Goal: Task Accomplishment & Management: Use online tool/utility

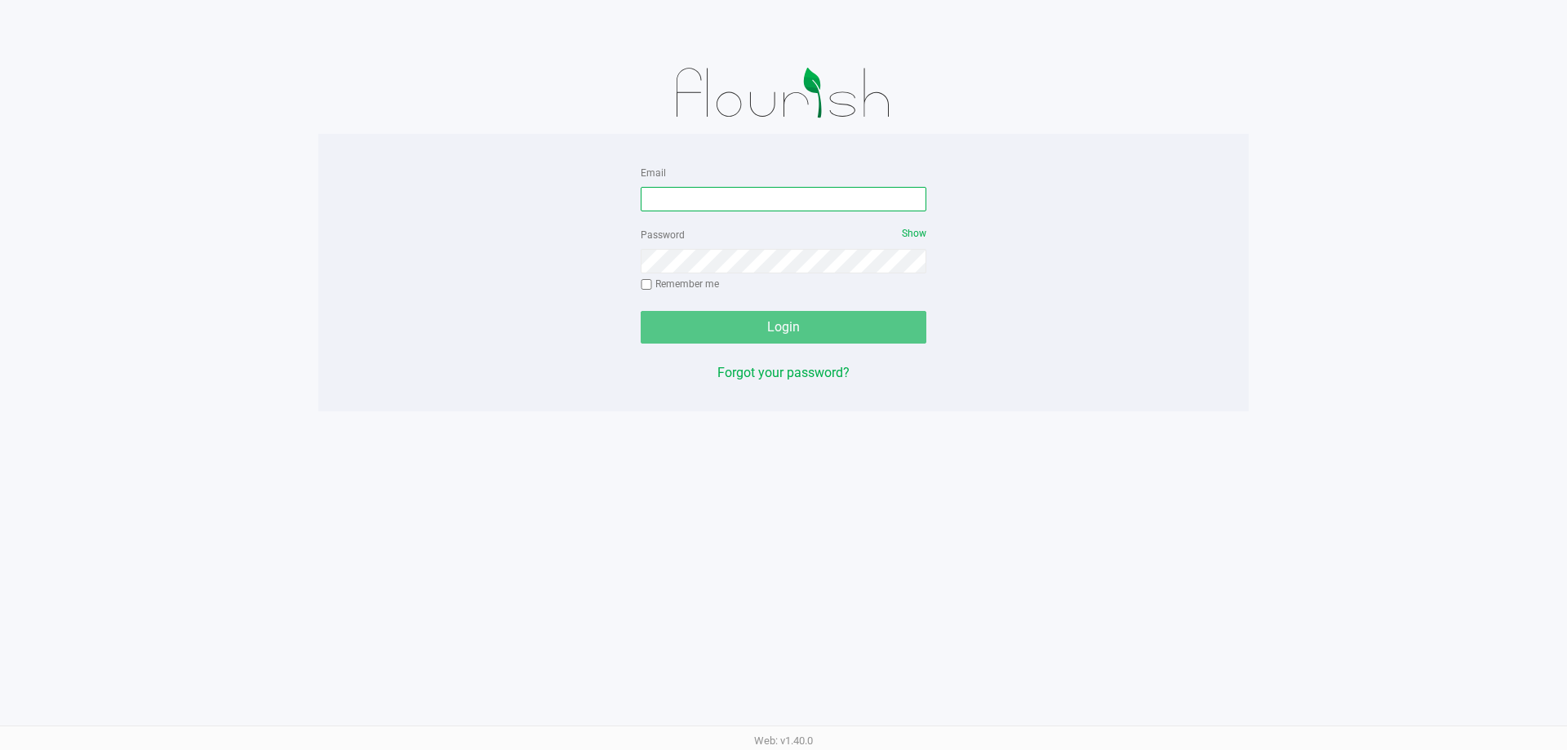
click at [696, 197] on input "Email" at bounding box center [784, 199] width 286 height 24
type input "[EMAIL_ADDRESS][DOMAIN_NAME]"
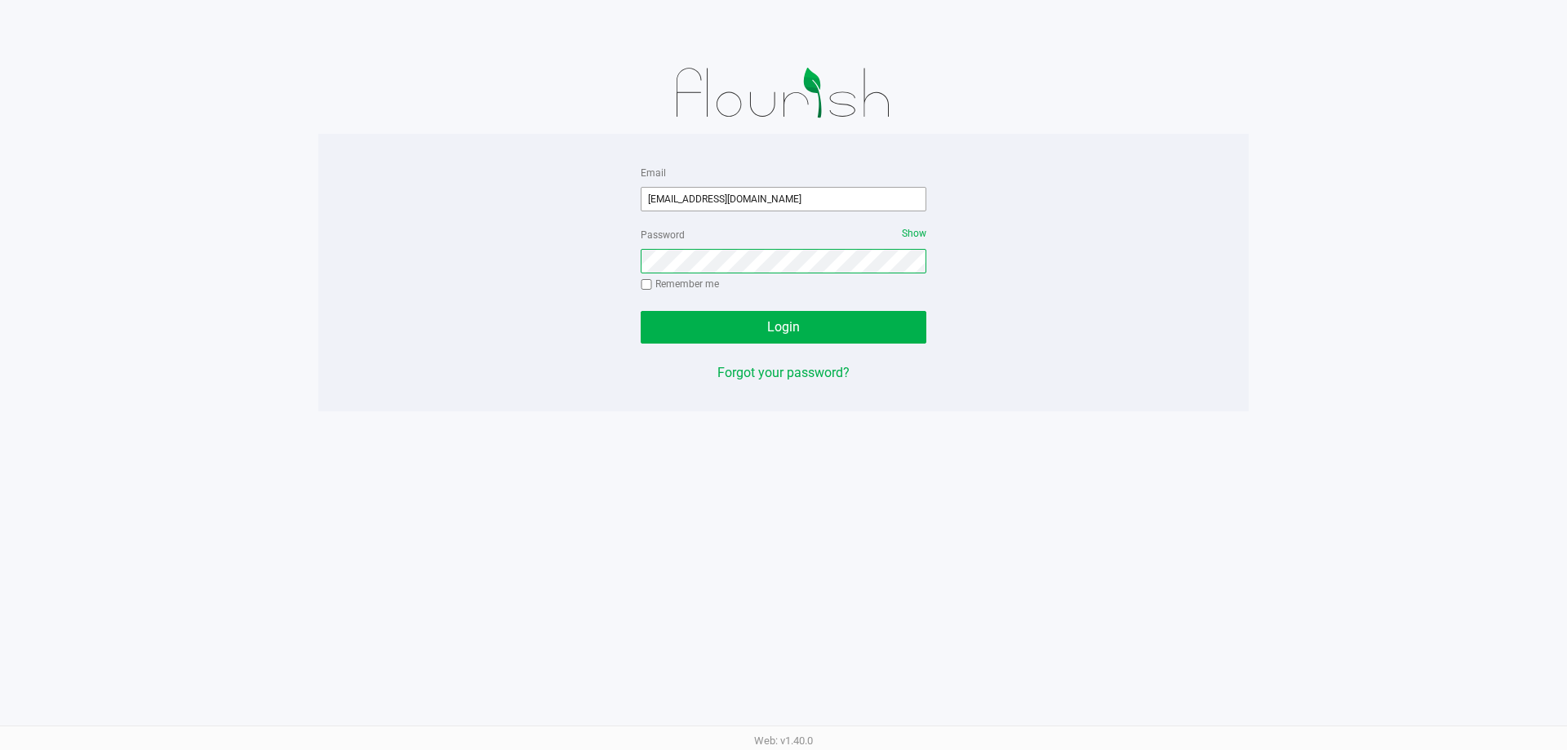
click at [641, 311] on button "Login" at bounding box center [784, 327] width 286 height 33
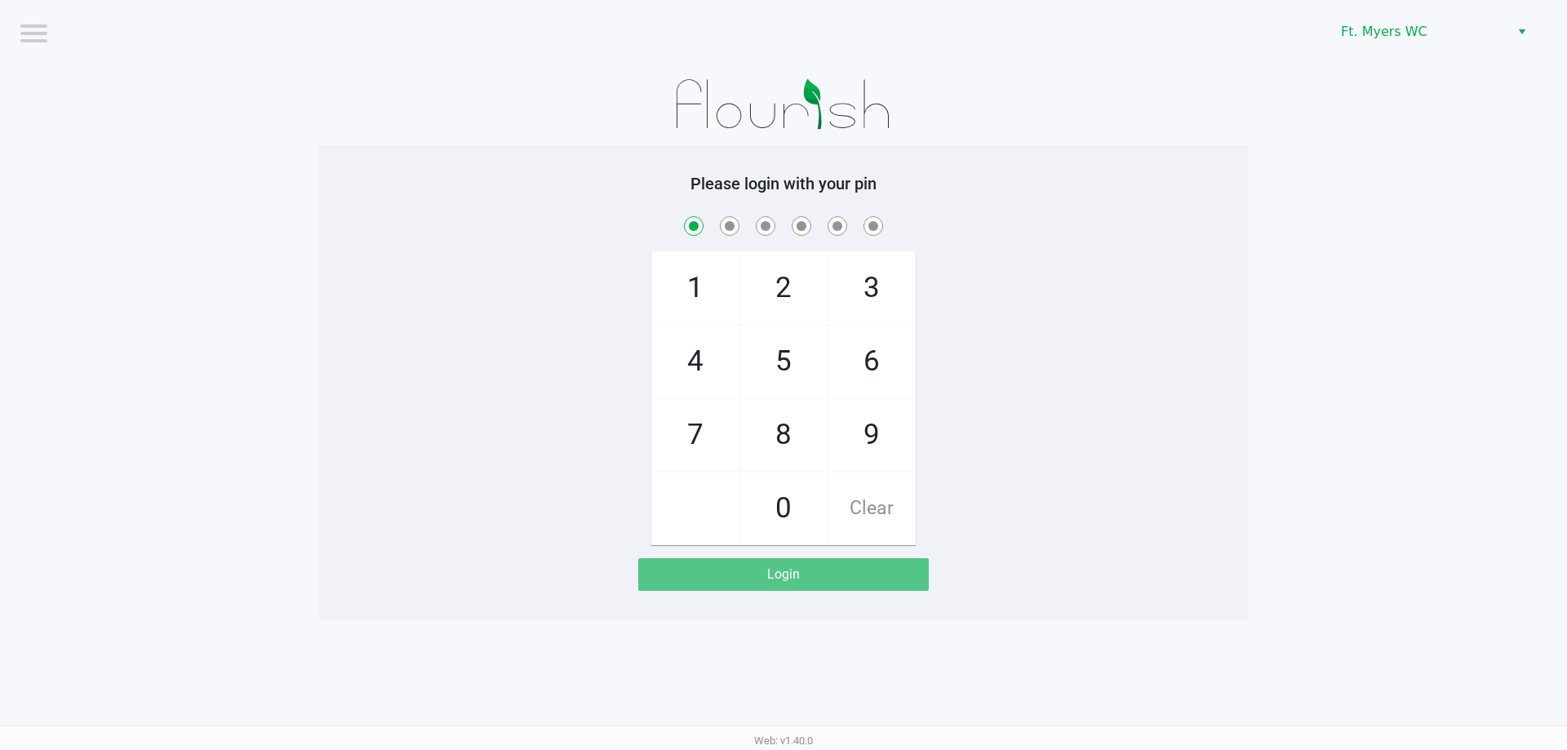
checkbox input "true"
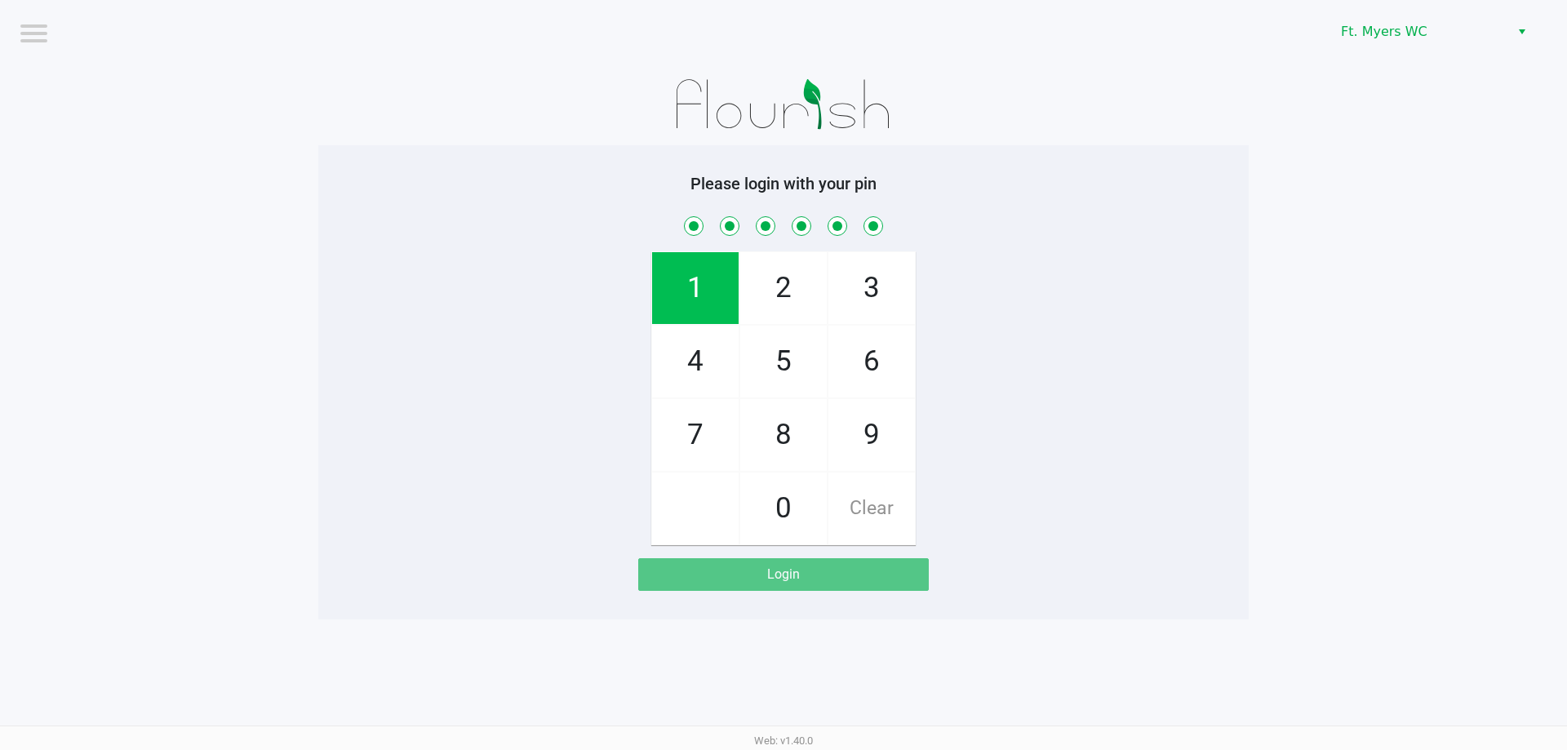
checkbox input "true"
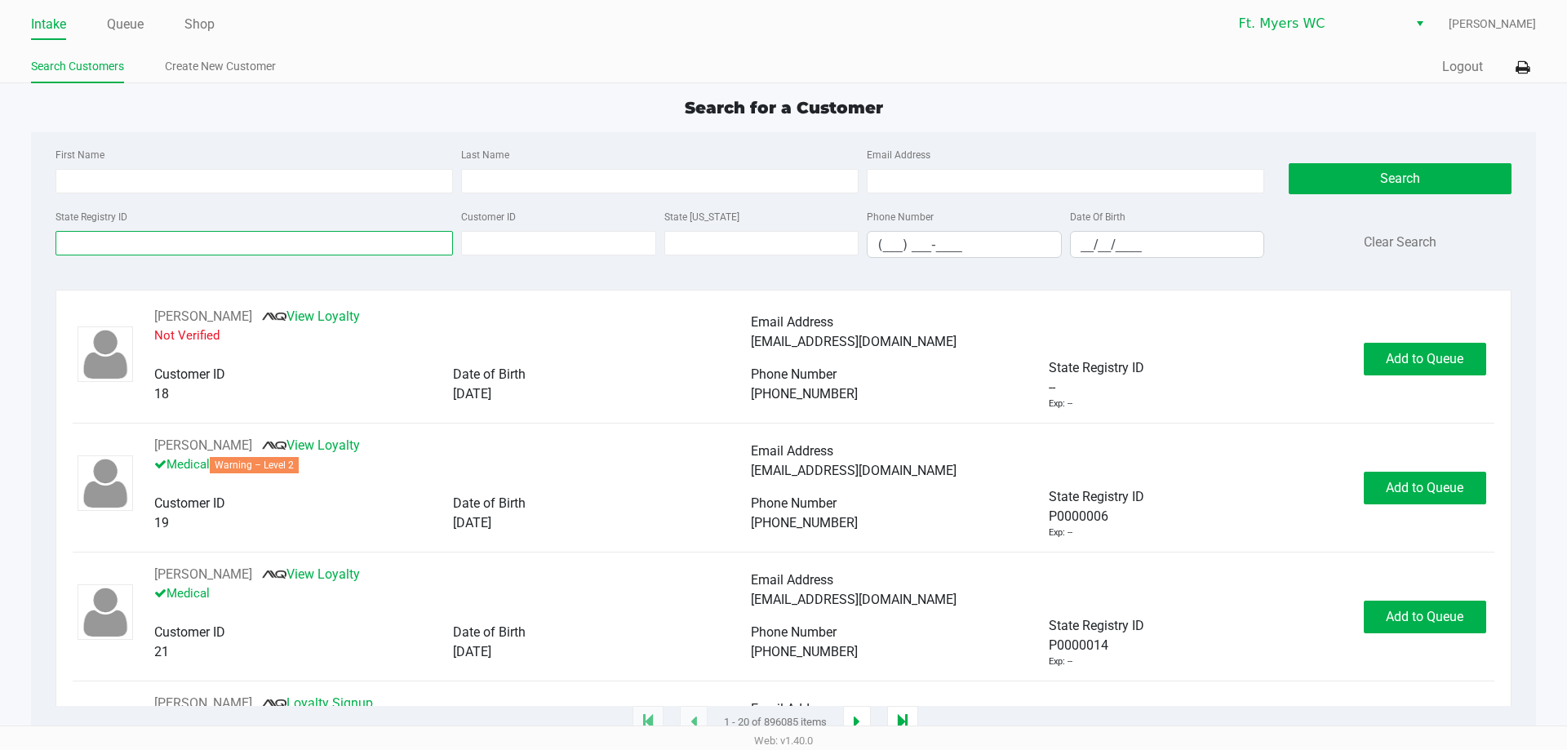
click at [134, 254] on input "State Registry ID" at bounding box center [253, 243] width 397 height 24
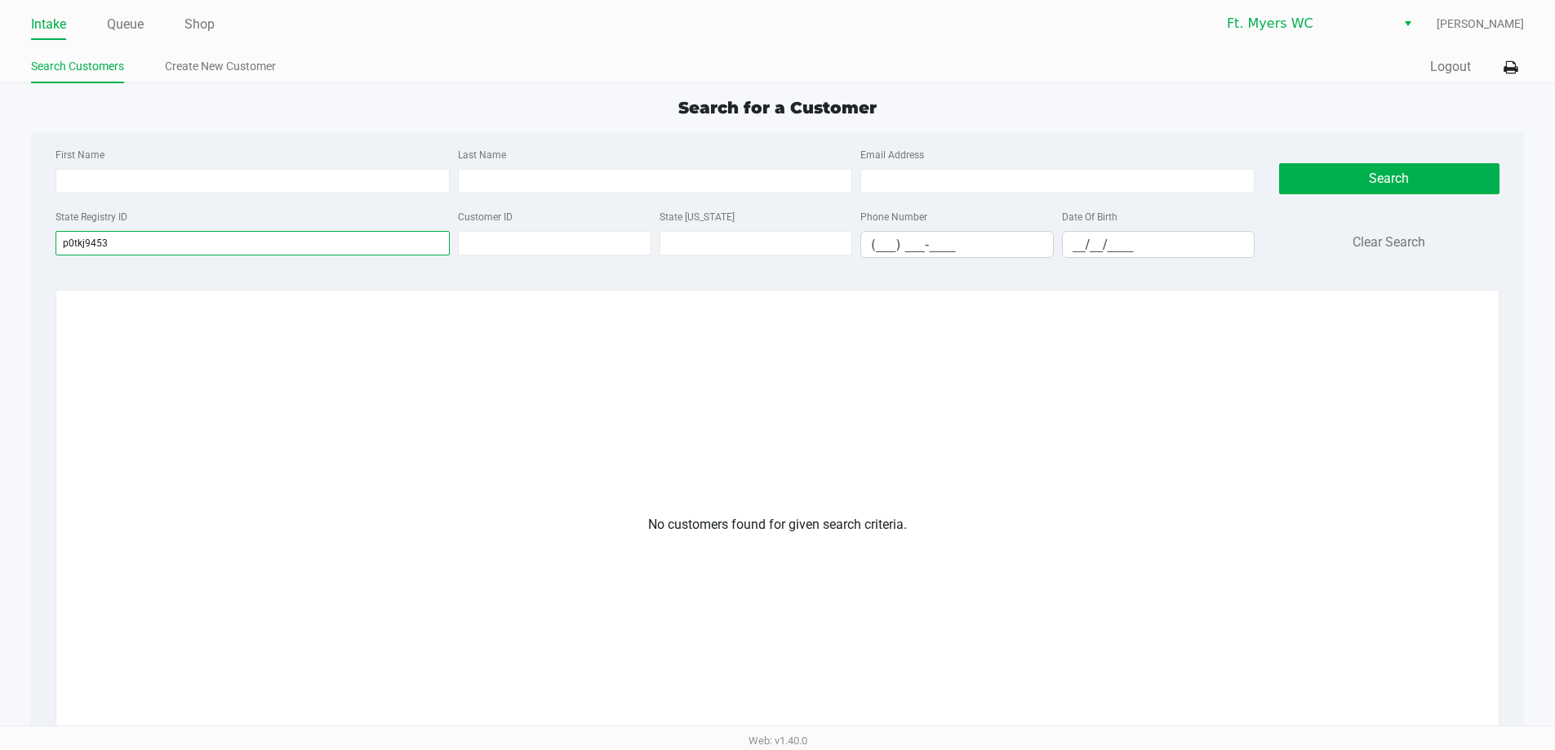
click at [84, 245] on input "p0tkj9453" at bounding box center [252, 243] width 394 height 24
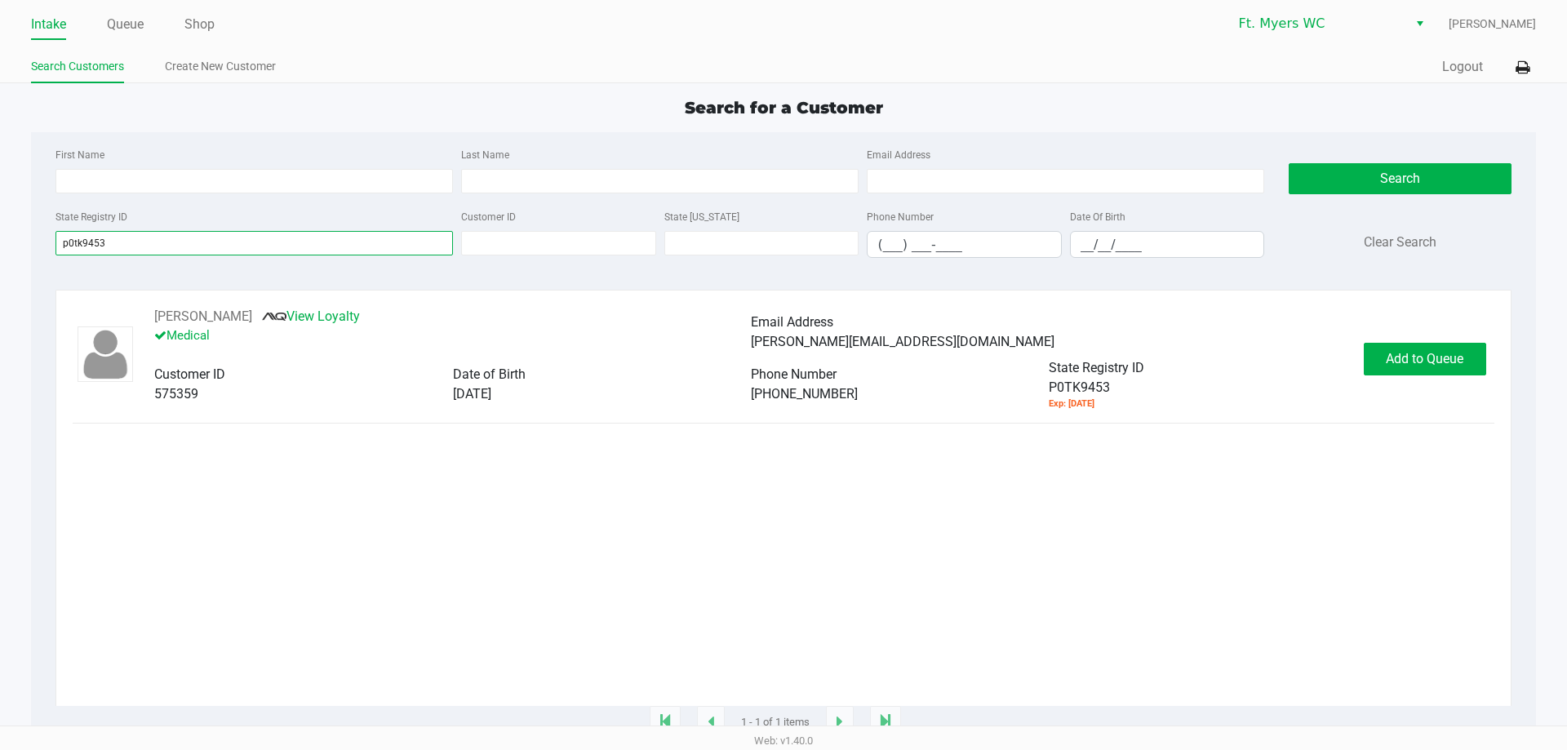
type input "p0tk9453"
click at [1417, 365] on span "Add to Queue" at bounding box center [1425, 359] width 78 height 16
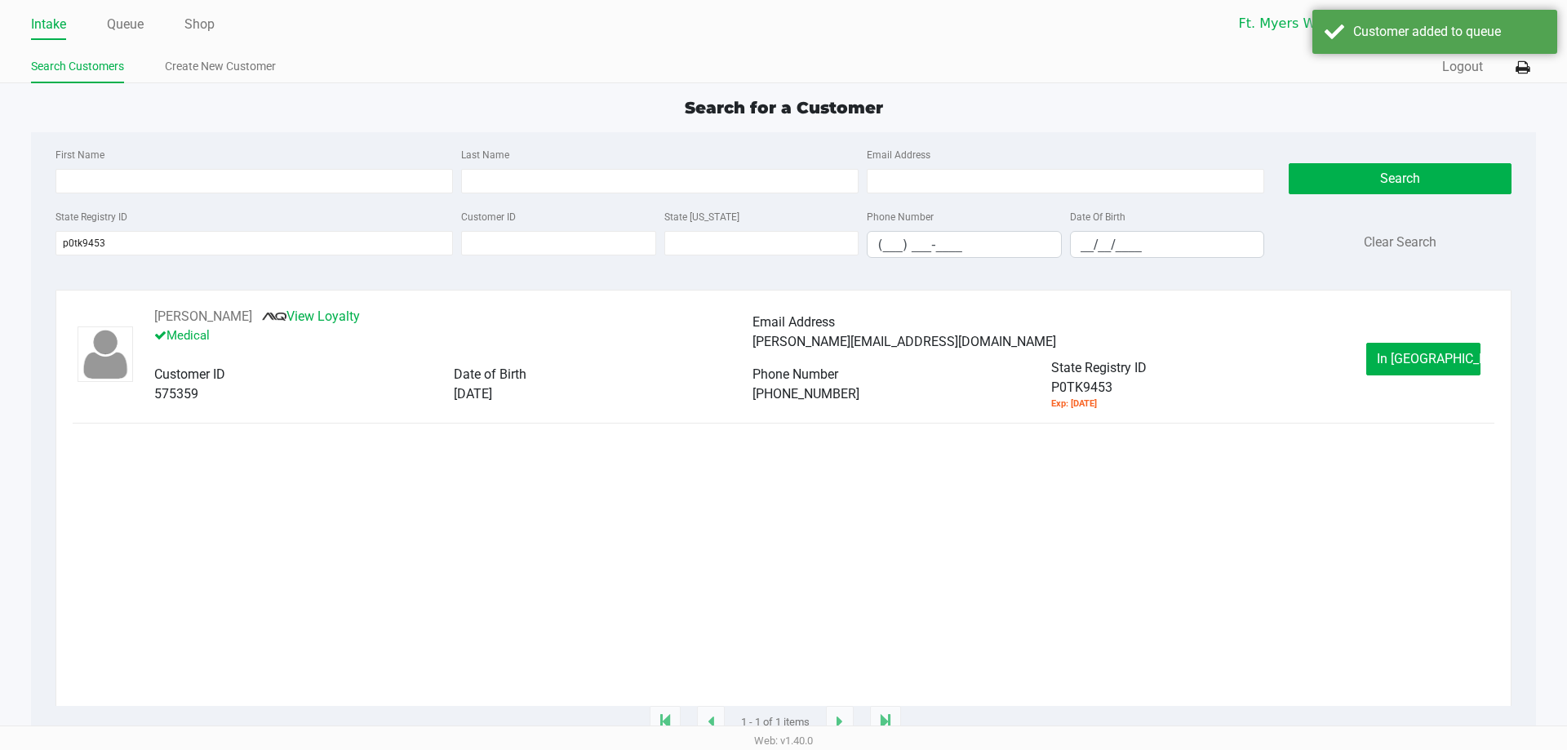
click at [1390, 370] on button "In [GEOGRAPHIC_DATA]" at bounding box center [1423, 359] width 114 height 33
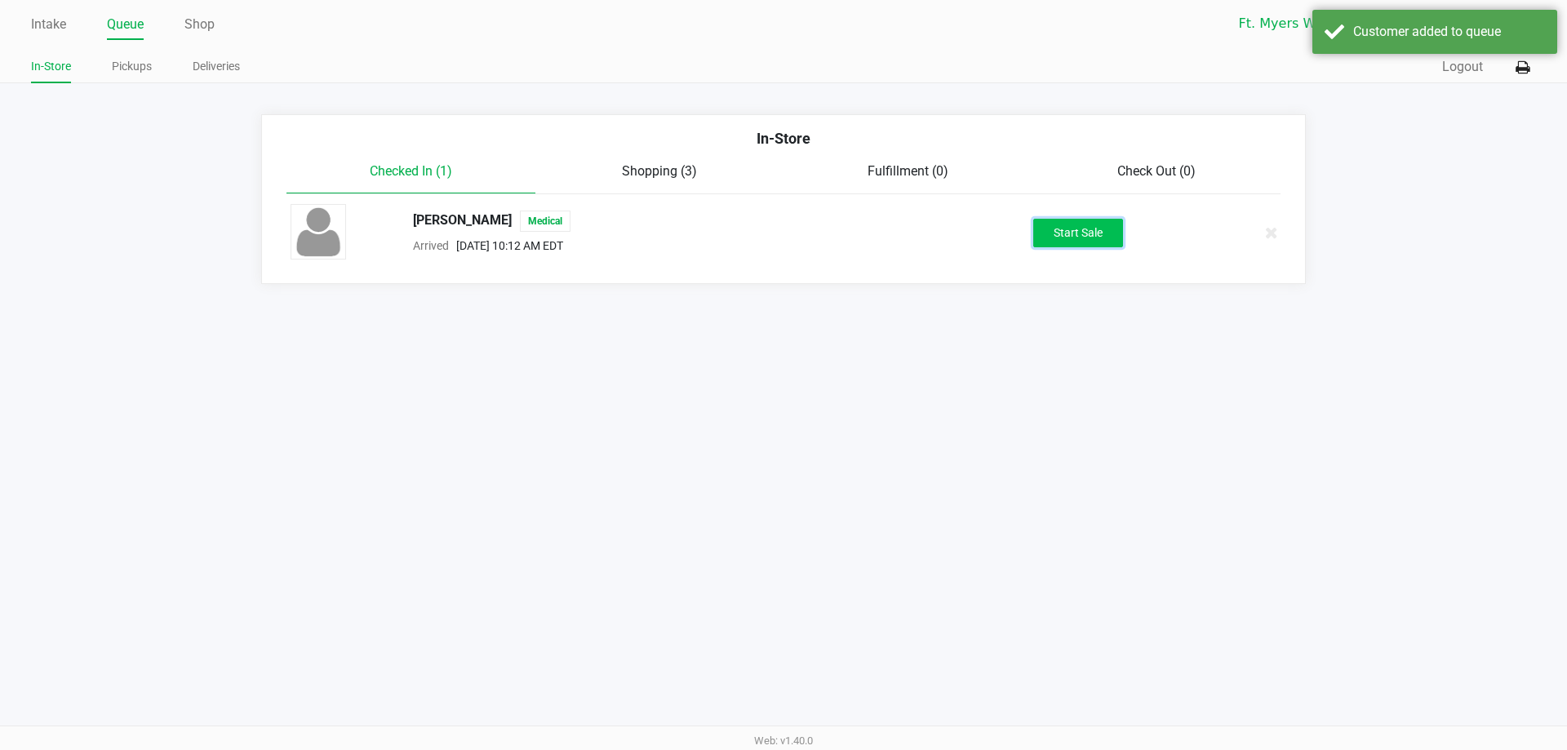
click at [1067, 225] on button "Start Sale" at bounding box center [1078, 233] width 90 height 29
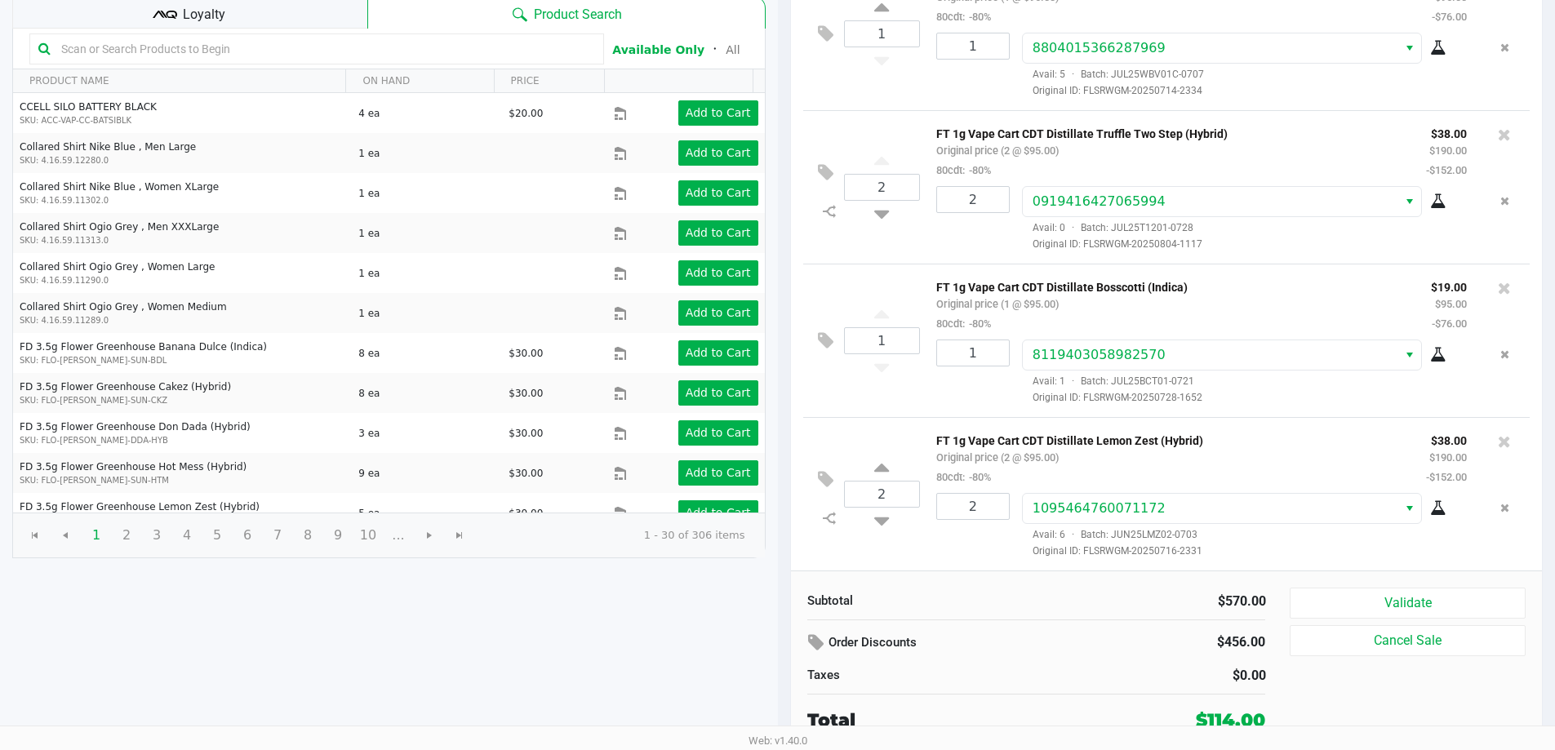
scroll to position [167, 0]
drag, startPoint x: 1426, startPoint y: 590, endPoint x: 1415, endPoint y: 596, distance: 12.0
click at [1426, 591] on button "Validate" at bounding box center [1406, 602] width 235 height 31
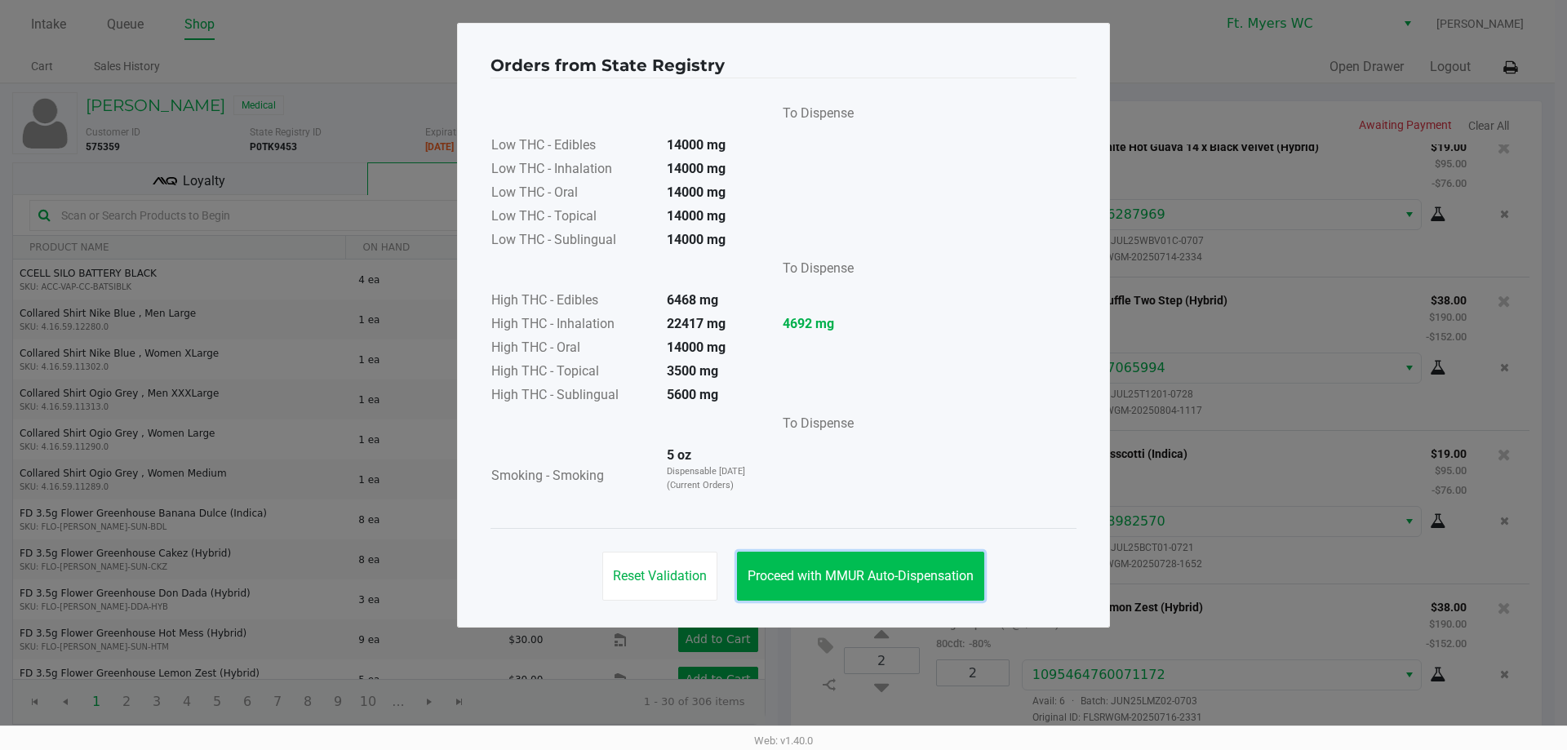
click at [861, 569] on button "Proceed with MMUR Auto-Dispensation" at bounding box center [860, 576] width 247 height 49
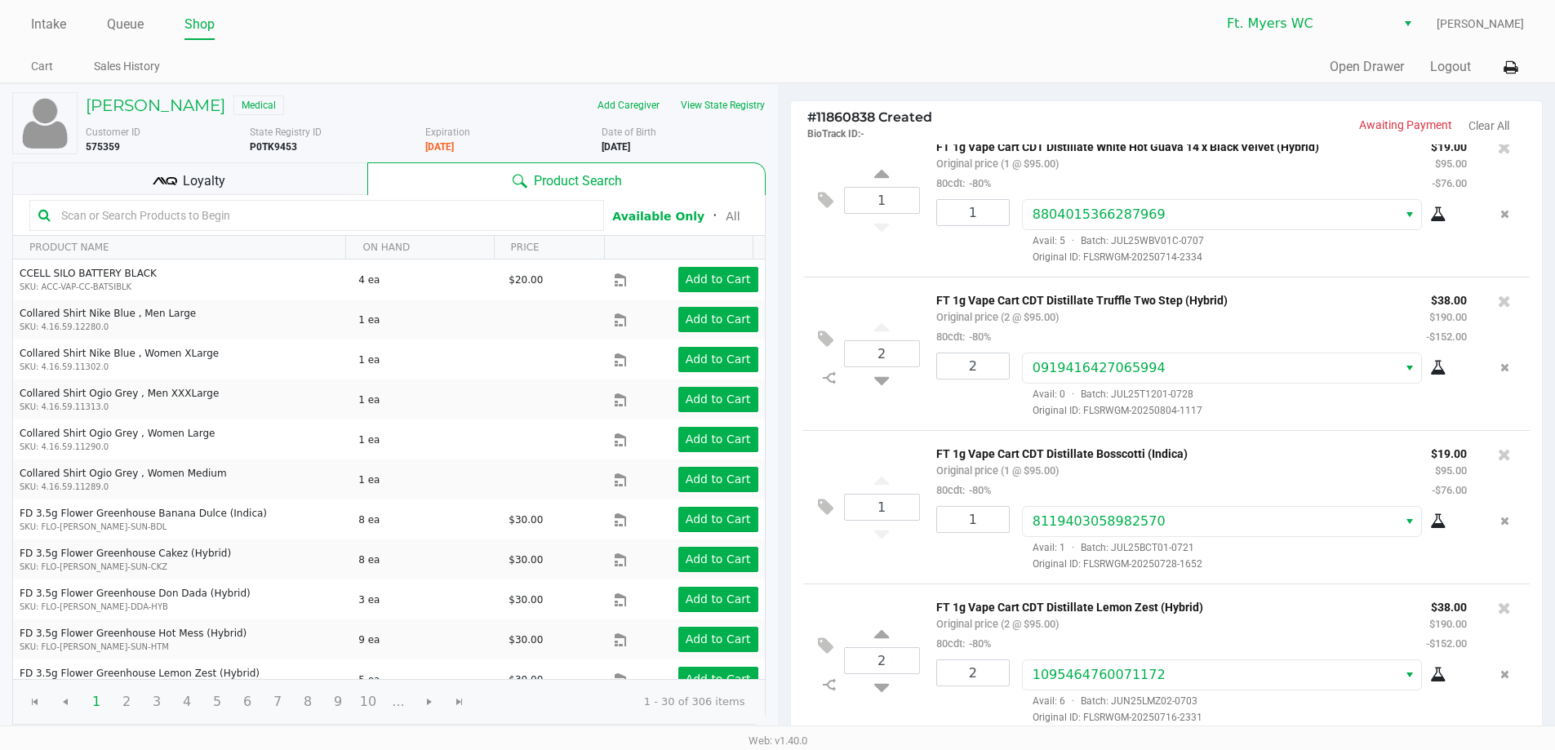
scroll to position [167, 0]
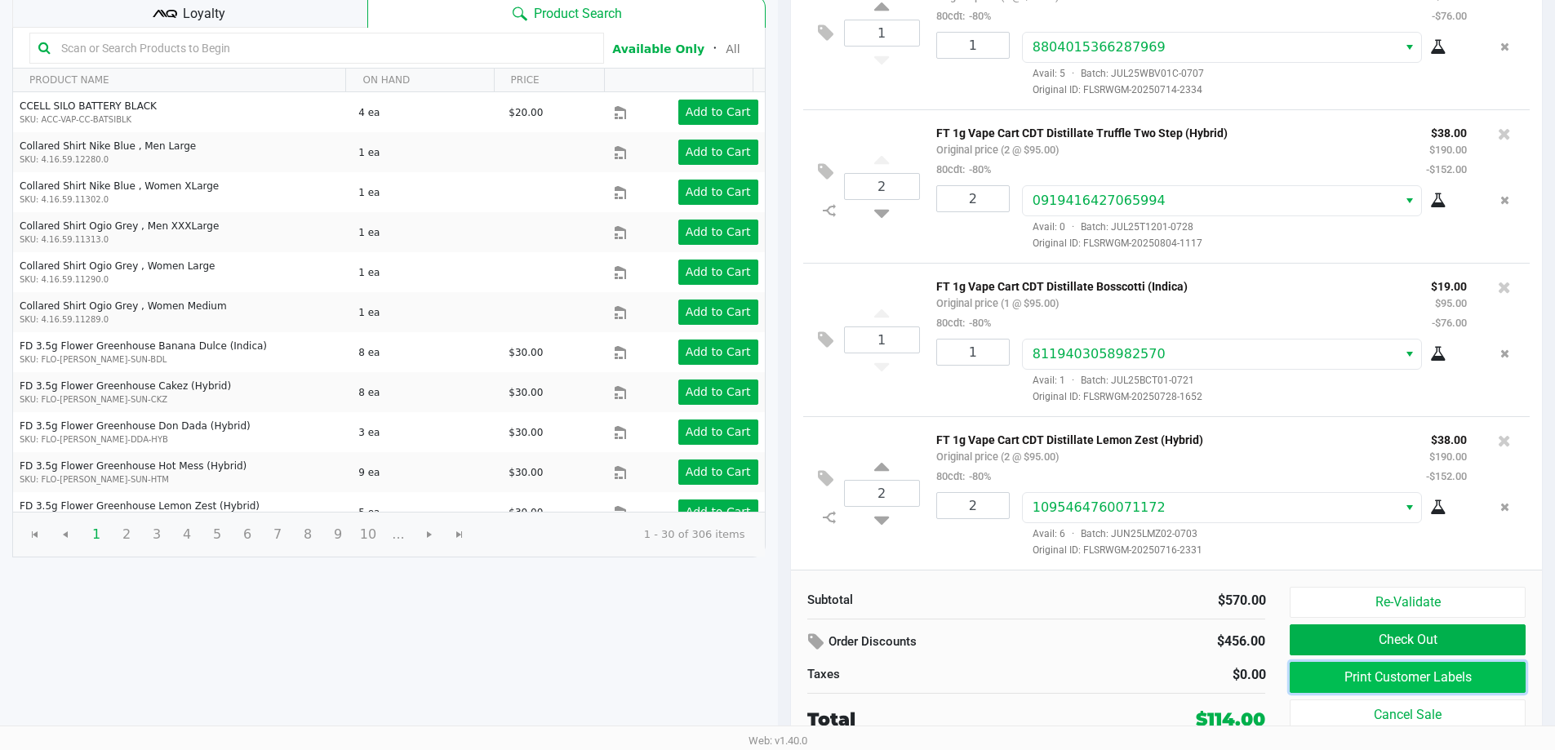
click at [1346, 685] on button "Print Customer Labels" at bounding box center [1406, 677] width 235 height 31
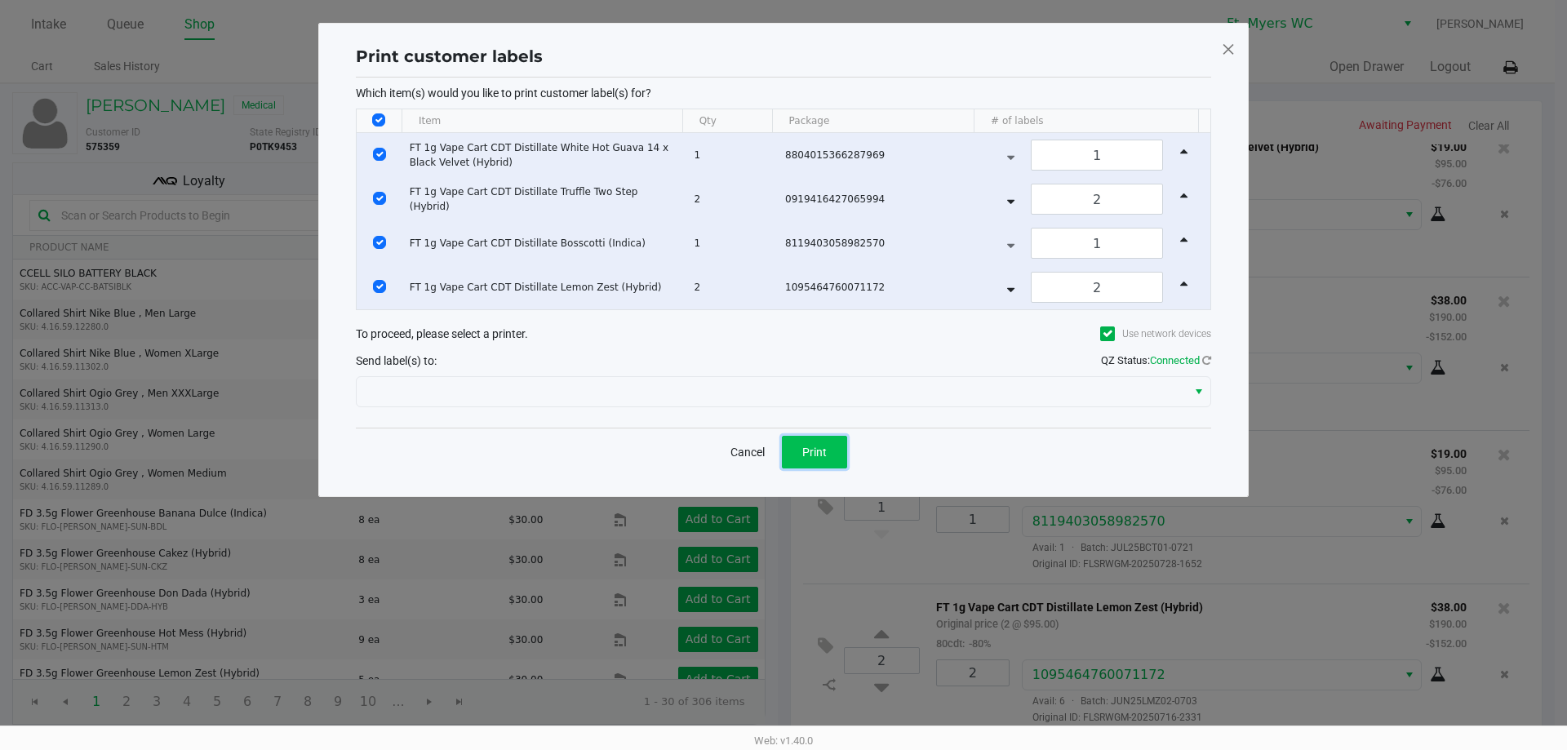
drag, startPoint x: 807, startPoint y: 465, endPoint x: 814, endPoint y: 460, distance: 8.8
click at [814, 460] on button "Print" at bounding box center [814, 452] width 65 height 33
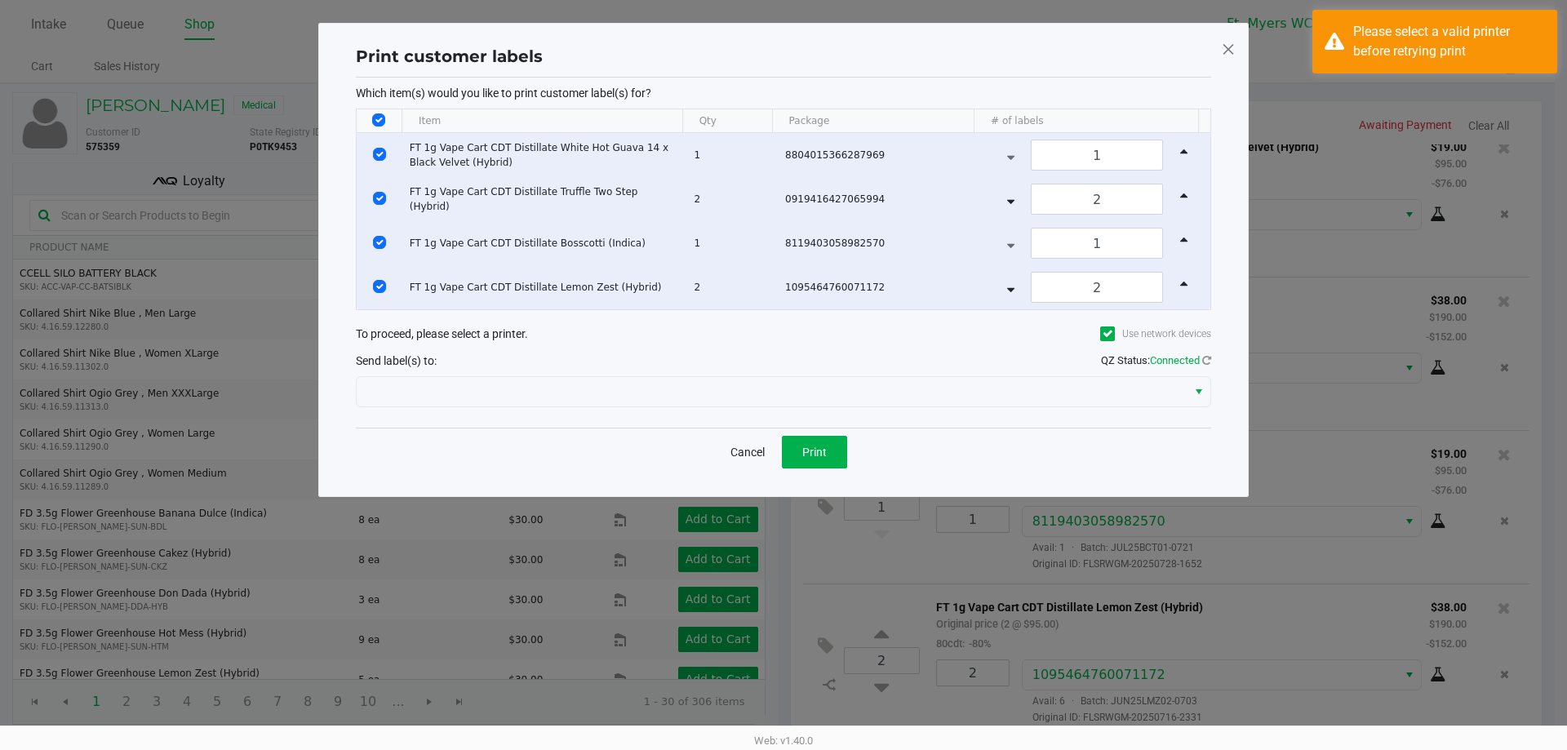
click at [606, 410] on div "Which item(s) would you like to print customer label(s) for? Item Qty Package #…" at bounding box center [783, 253] width 855 height 350
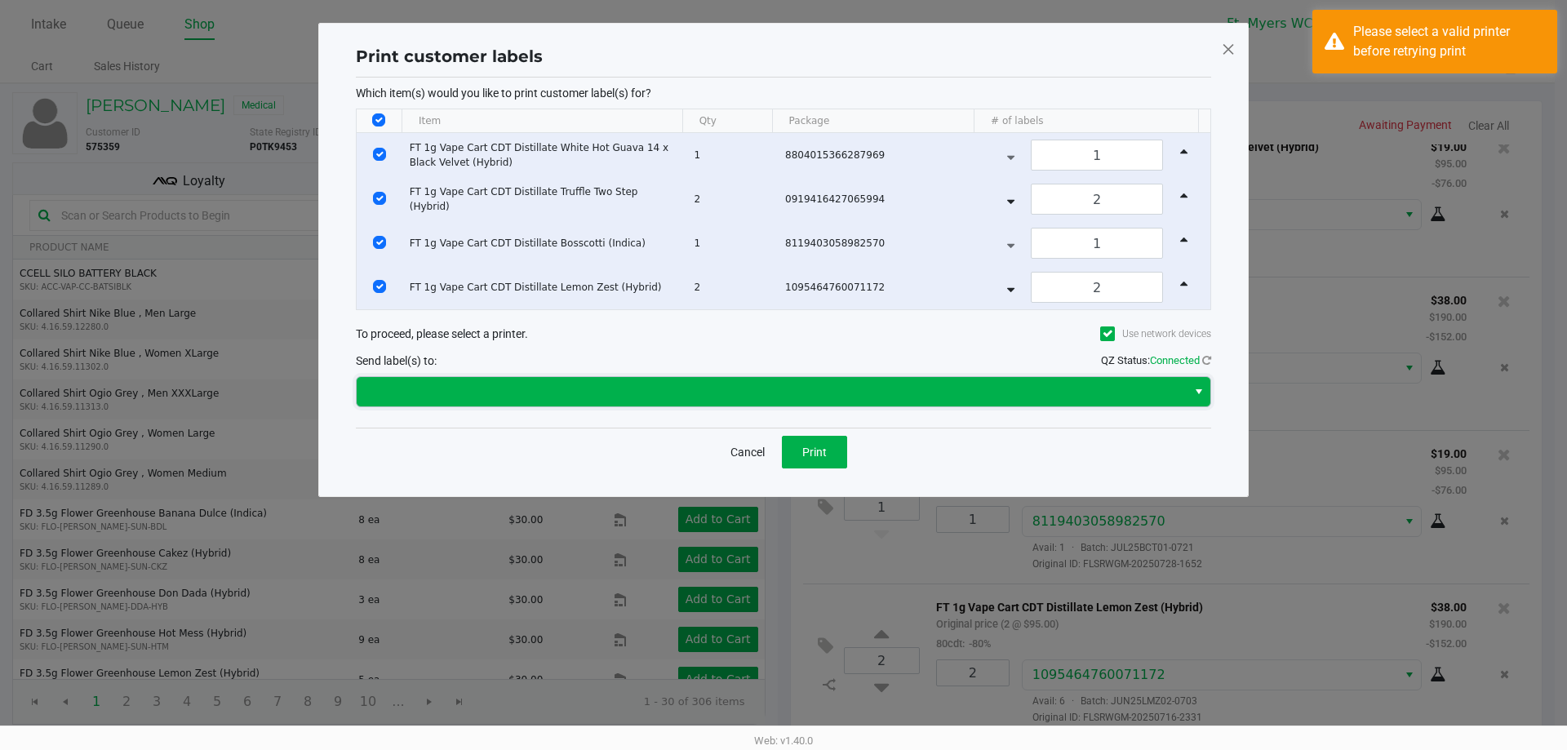
click at [581, 390] on span at bounding box center [771, 392] width 810 height 20
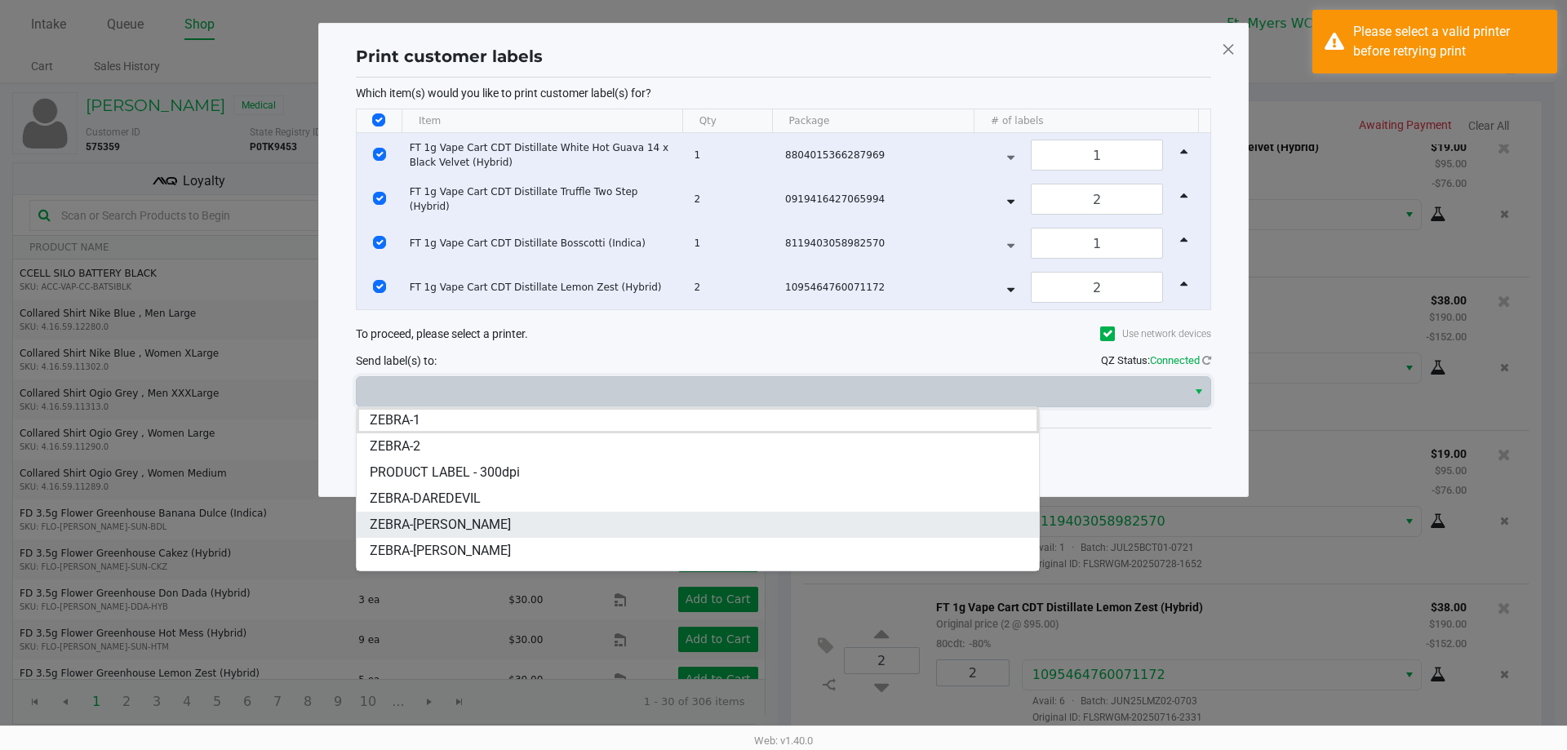
click at [458, 517] on span "ZEBRA-[PERSON_NAME]" at bounding box center [440, 525] width 141 height 20
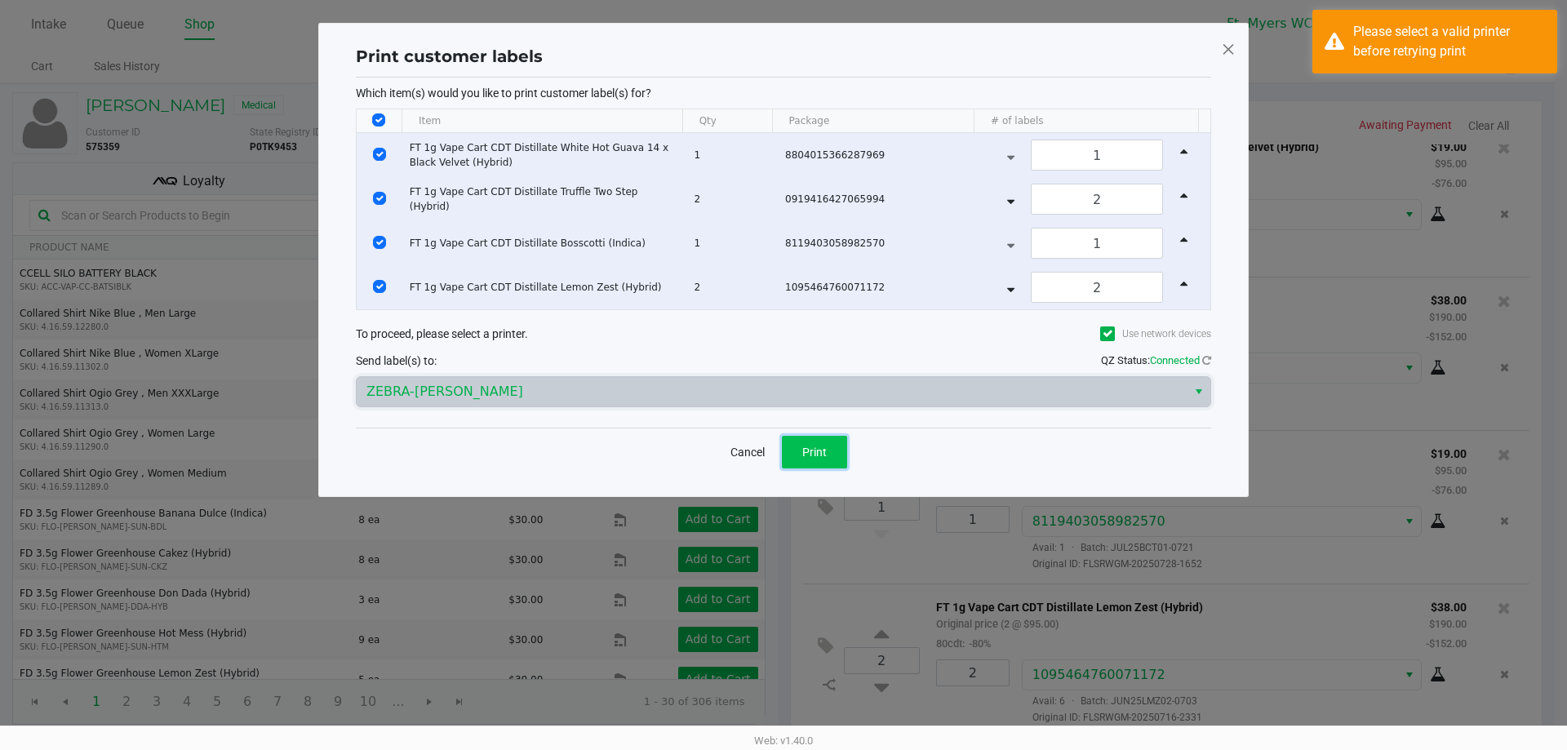
click at [821, 450] on span "Print" at bounding box center [814, 452] width 24 height 13
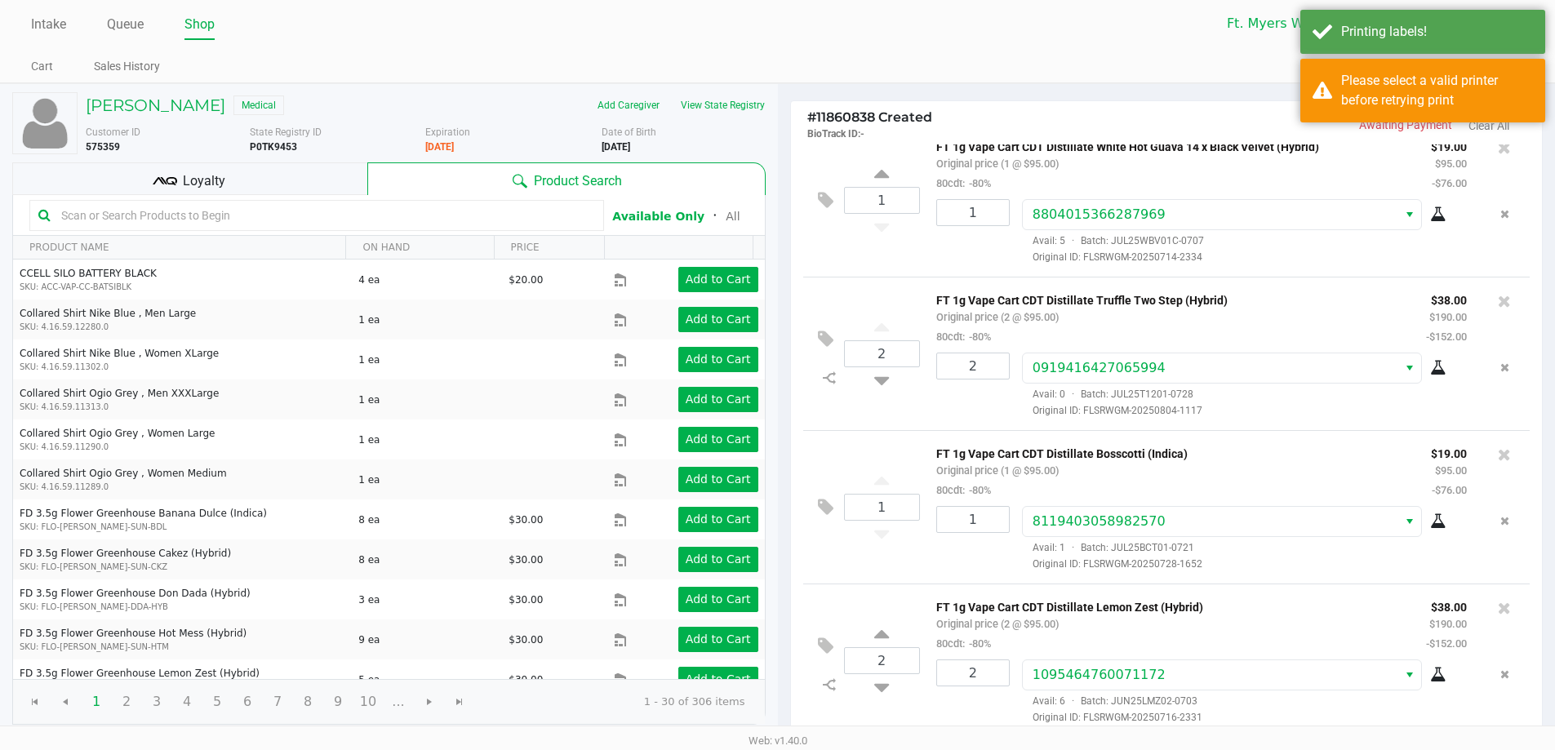
click at [140, 180] on div "Loyalty" at bounding box center [189, 178] width 355 height 33
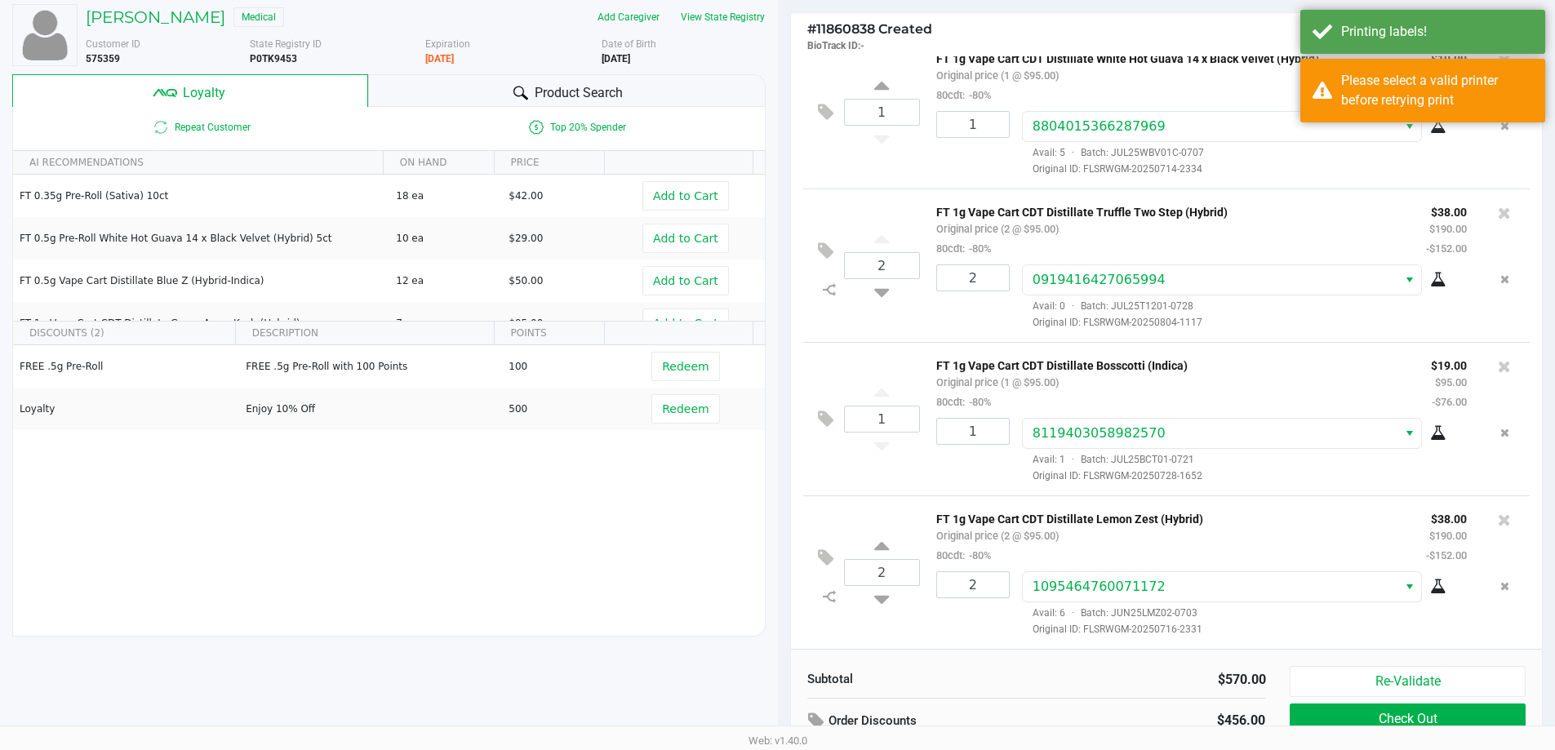
scroll to position [187, 0]
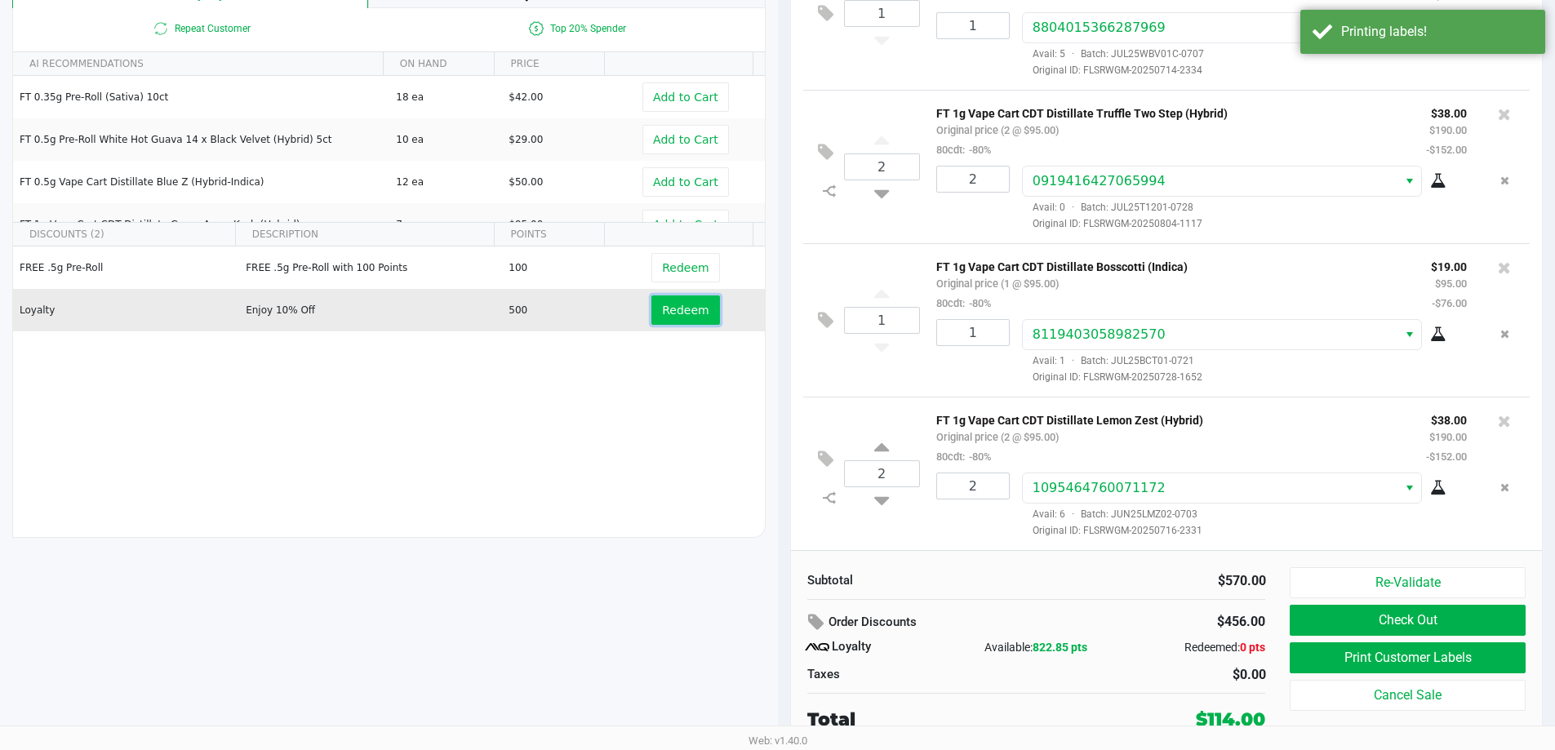
click at [662, 312] on span "Redeem" at bounding box center [685, 310] width 47 height 13
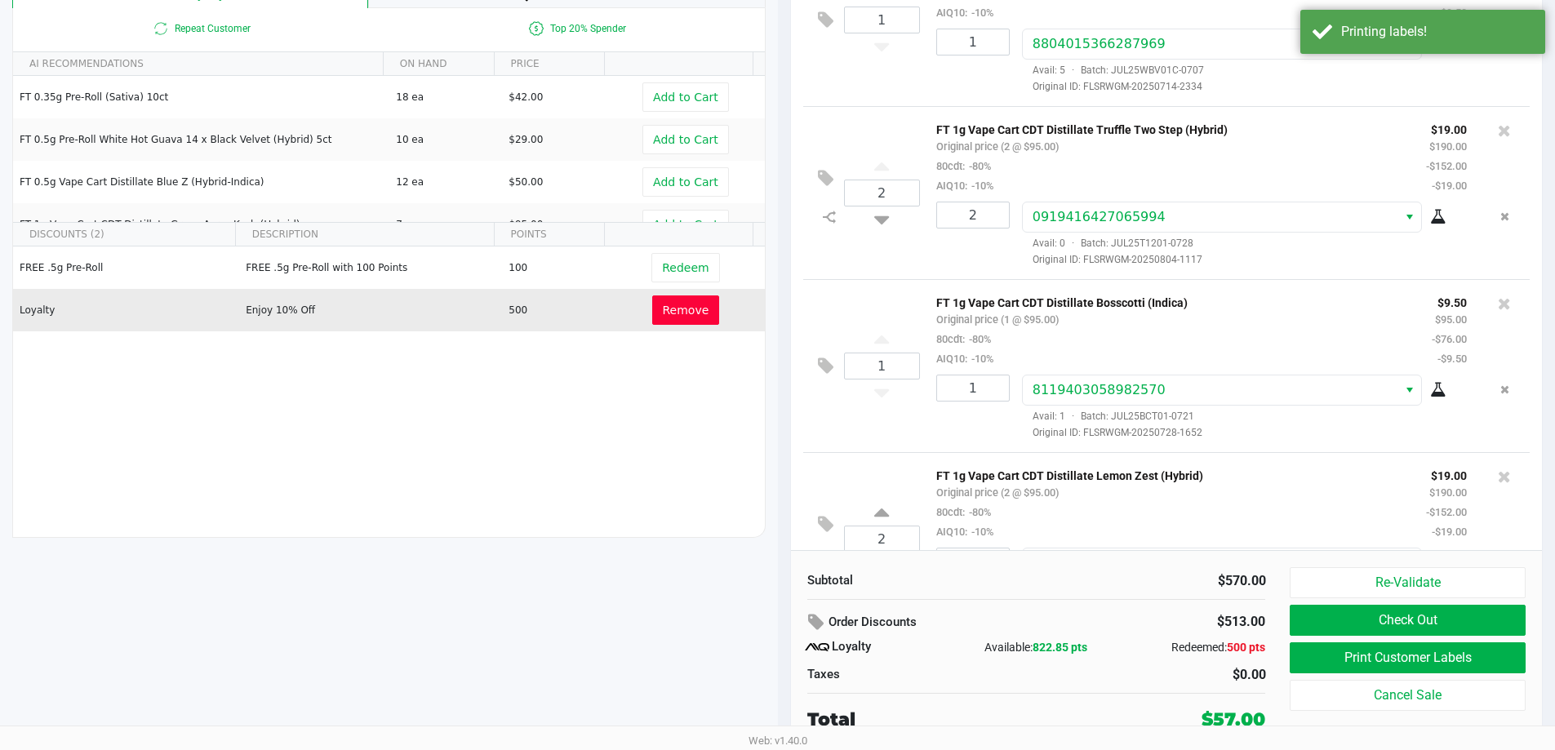
scroll to position [103, 0]
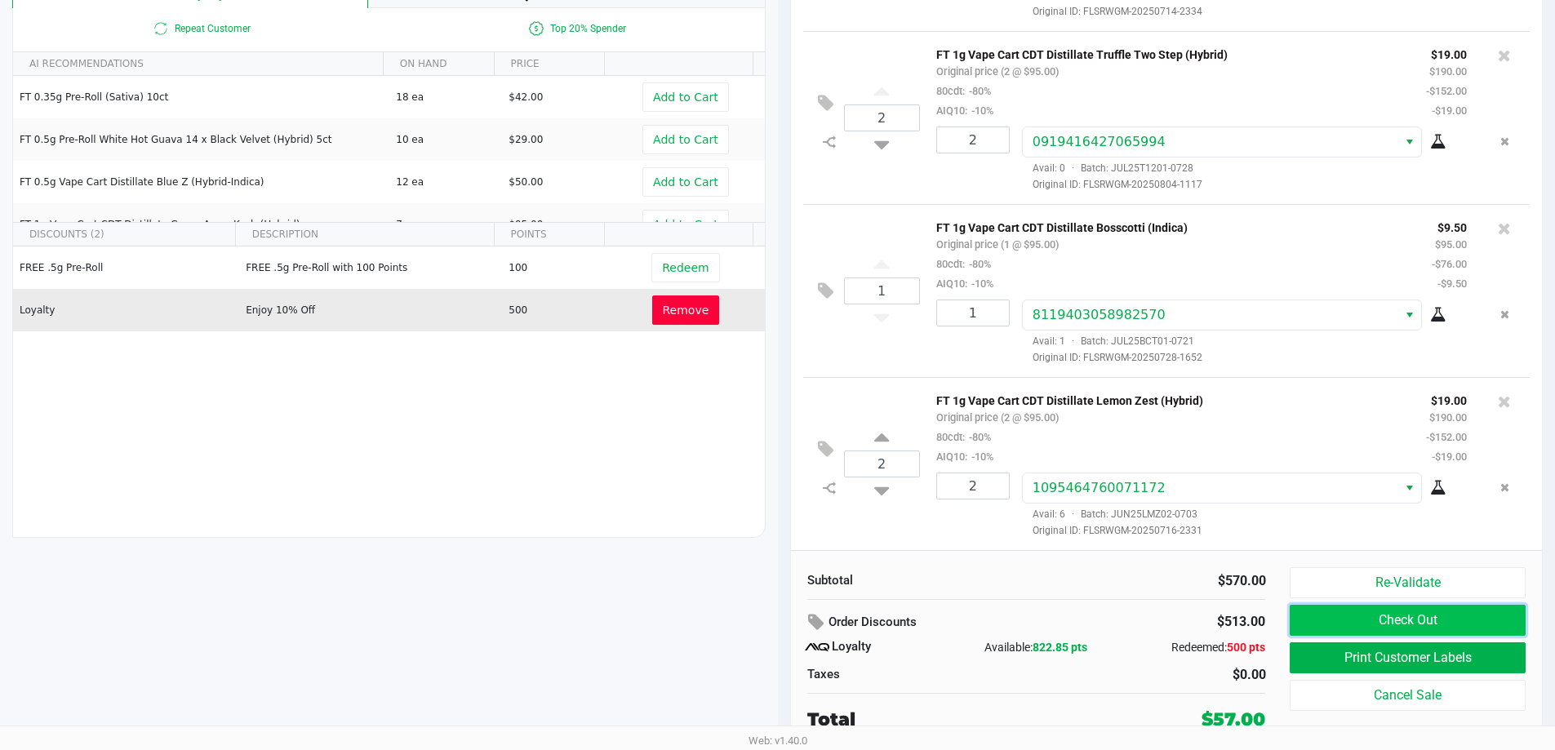
click at [1369, 613] on button "Check Out" at bounding box center [1406, 620] width 235 height 31
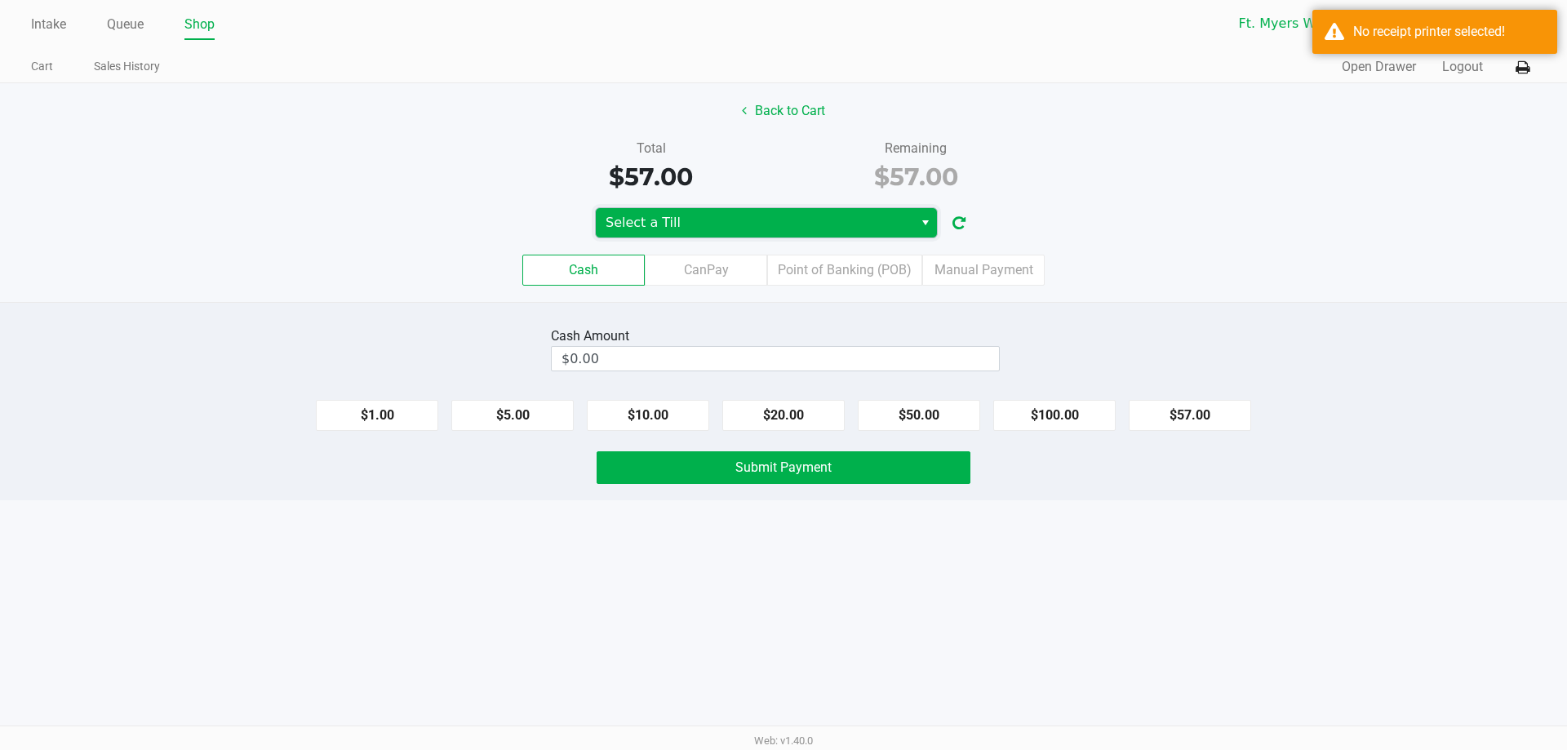
click at [856, 228] on span "Select a Till" at bounding box center [755, 223] width 298 height 20
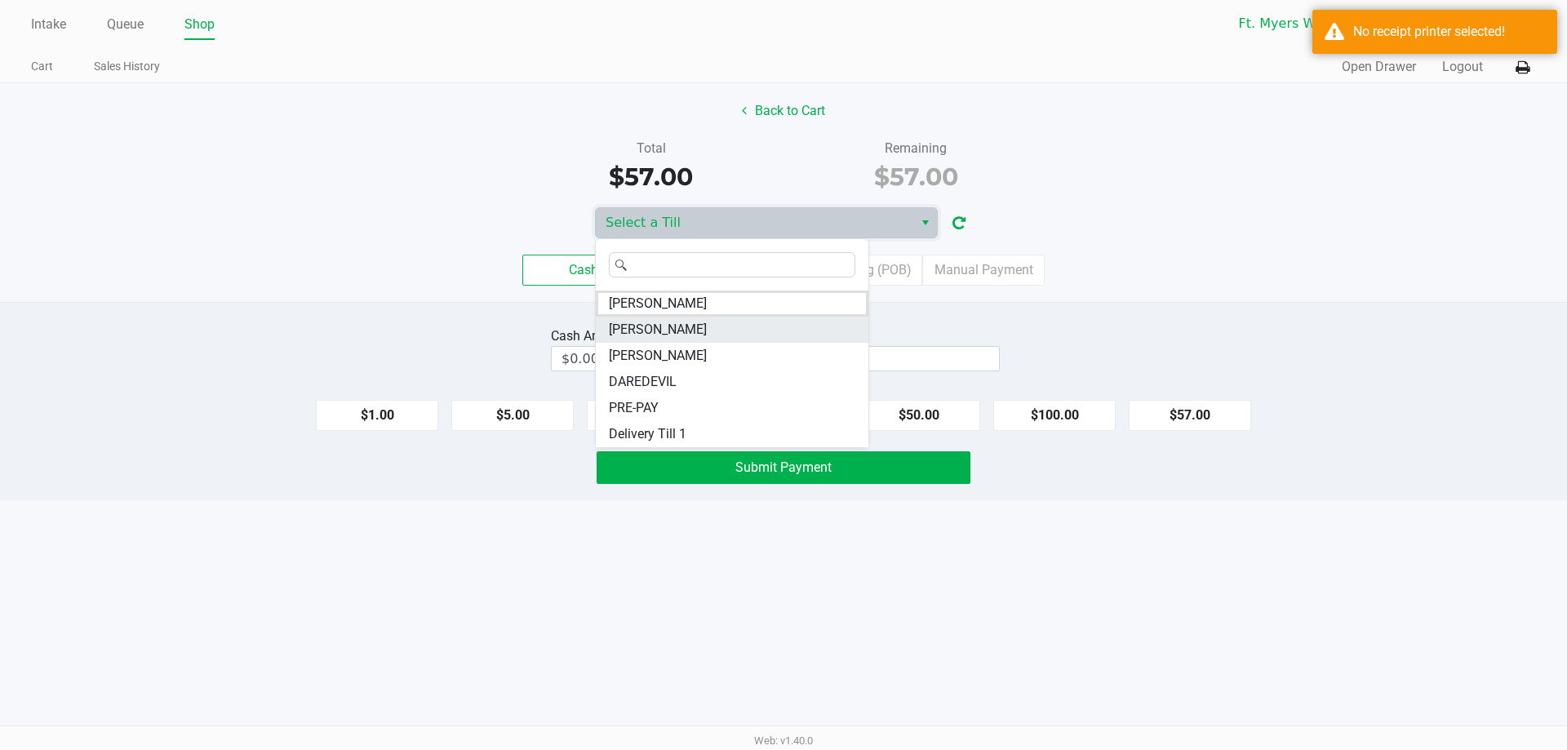
click at [671, 317] on li "[PERSON_NAME]" at bounding box center [732, 330] width 273 height 26
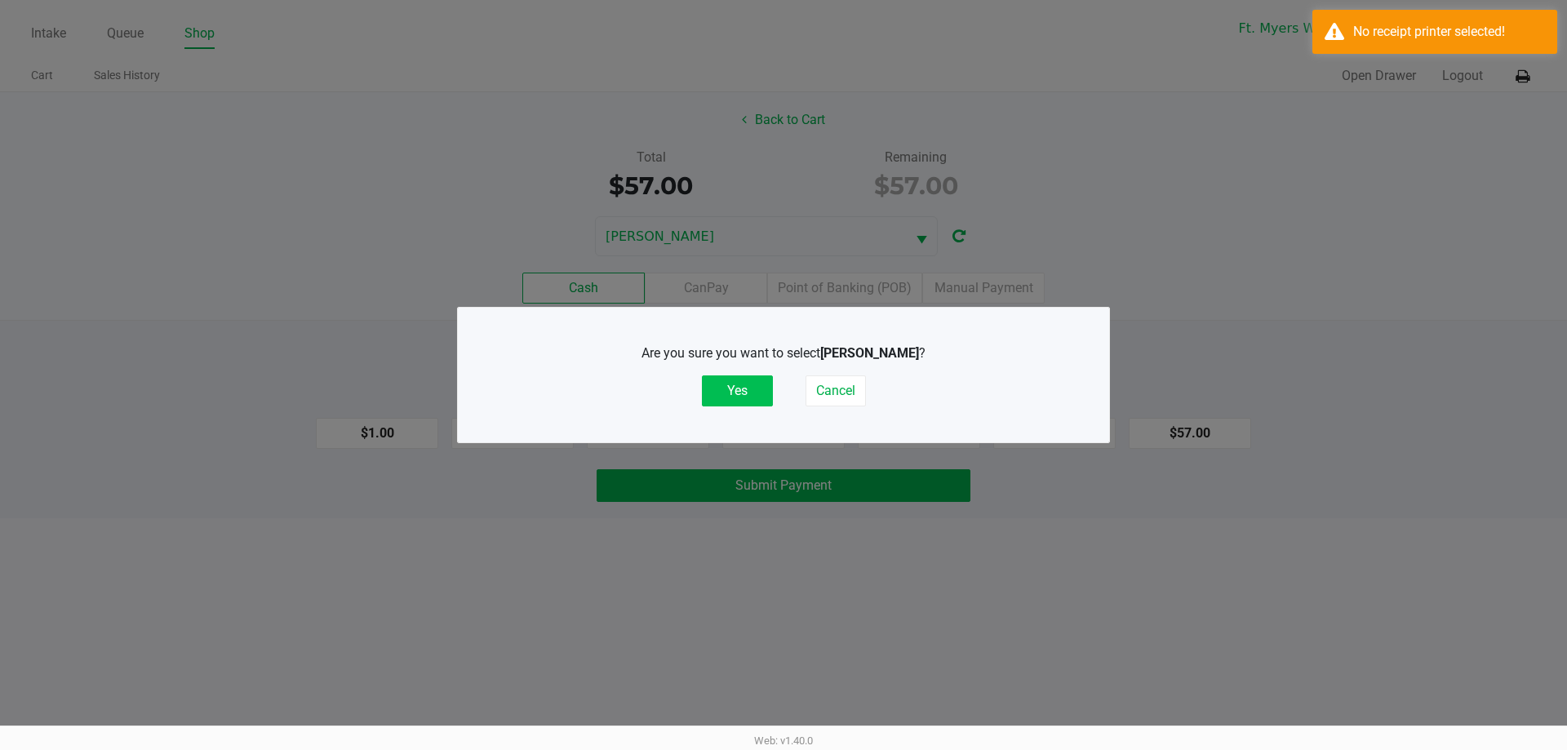
click at [723, 390] on button "Yes" at bounding box center [737, 390] width 71 height 31
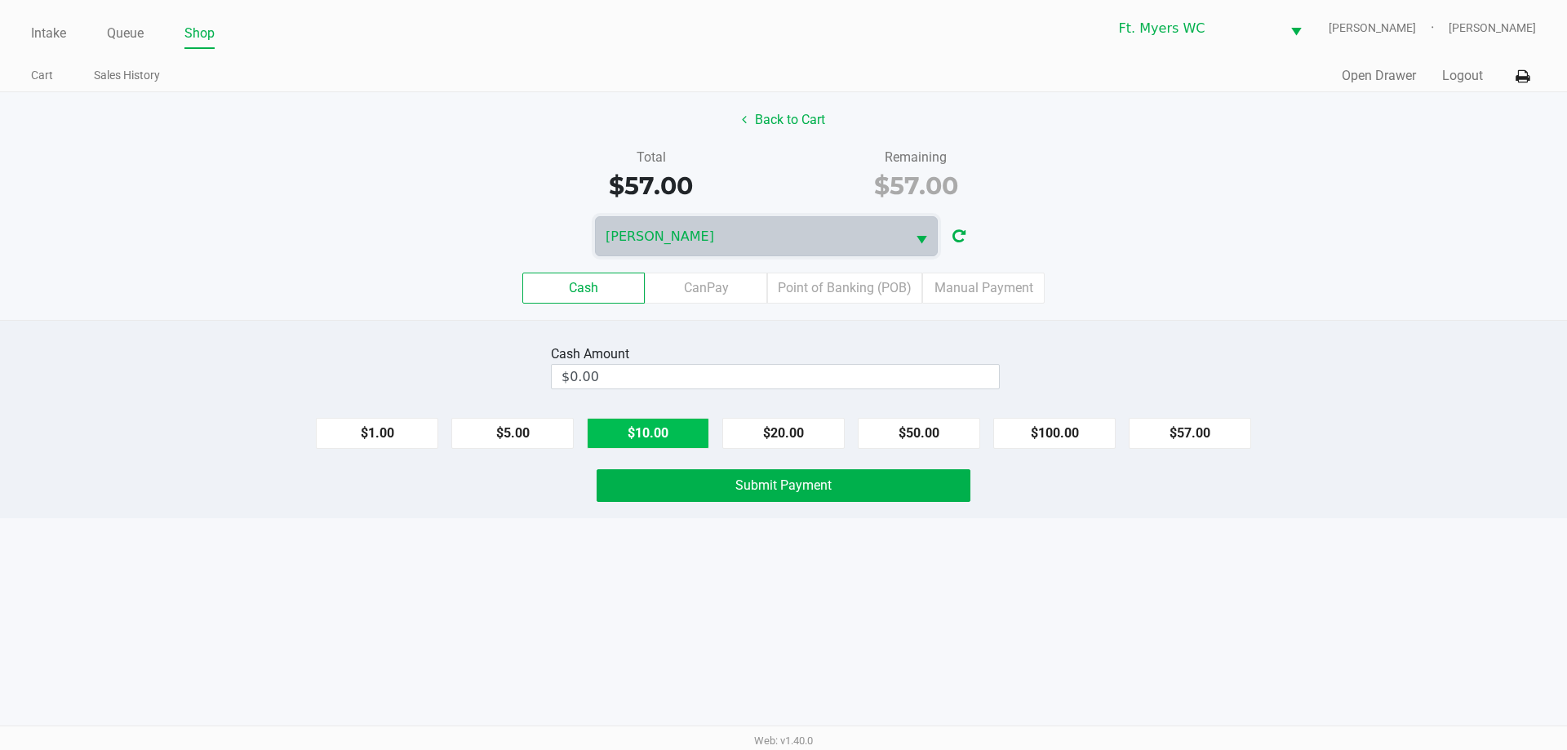
click at [636, 439] on button "$10.00" at bounding box center [648, 433] width 122 height 31
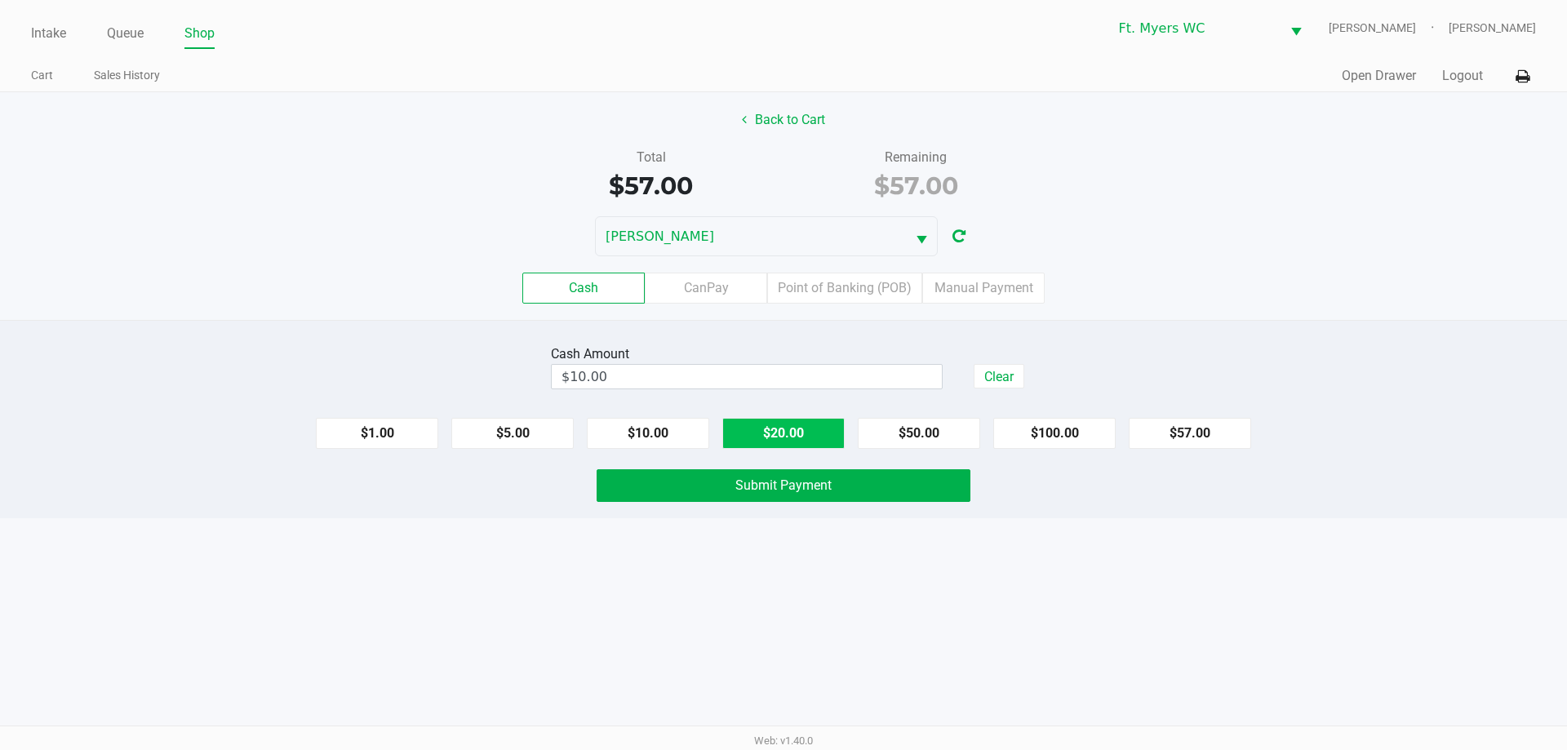
click at [798, 433] on button "$20.00" at bounding box center [783, 433] width 122 height 31
click at [810, 425] on button "$20.00" at bounding box center [783, 433] width 122 height 31
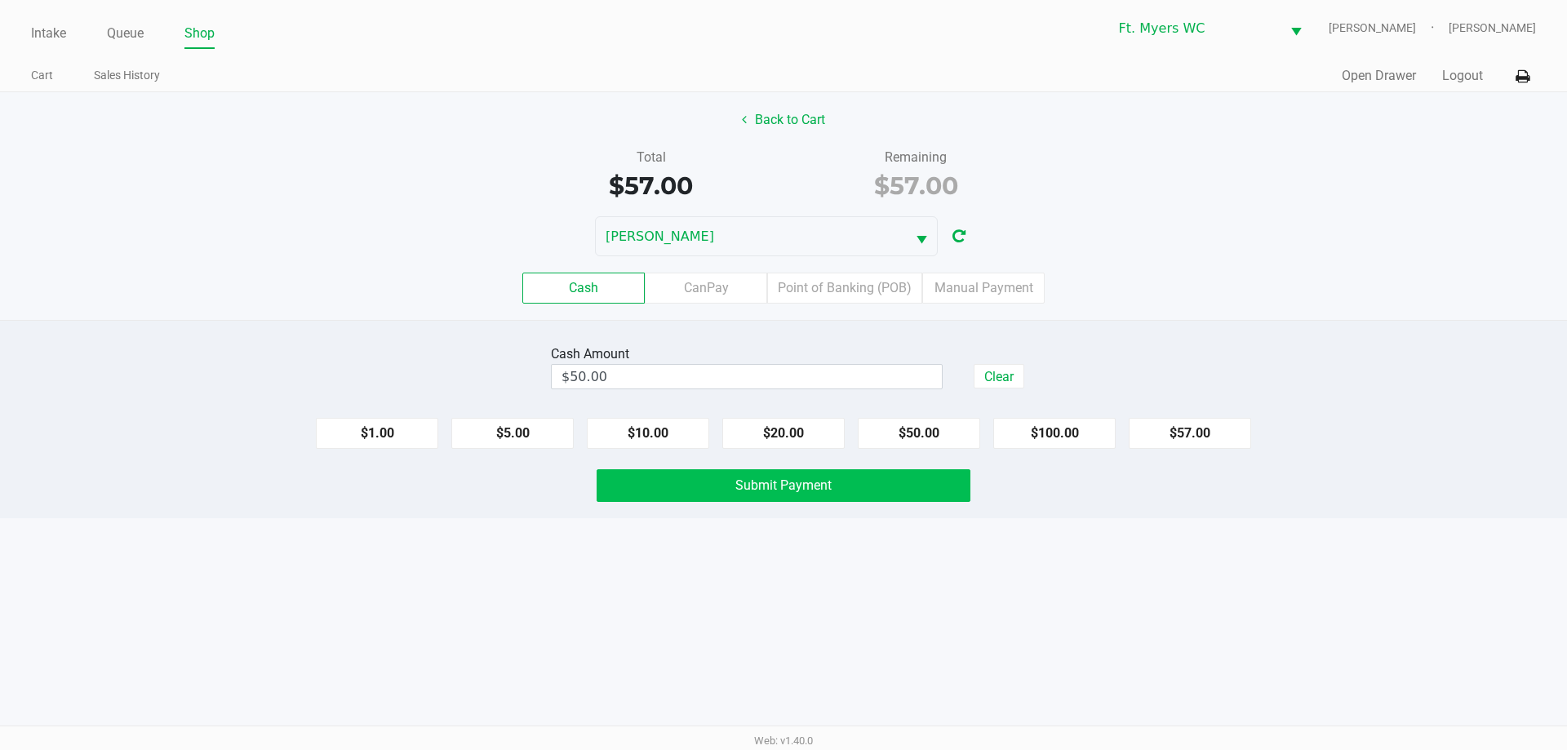
click at [820, 488] on span "Submit Payment" at bounding box center [783, 485] width 96 height 16
click at [1528, 73] on icon at bounding box center [1522, 76] width 14 height 11
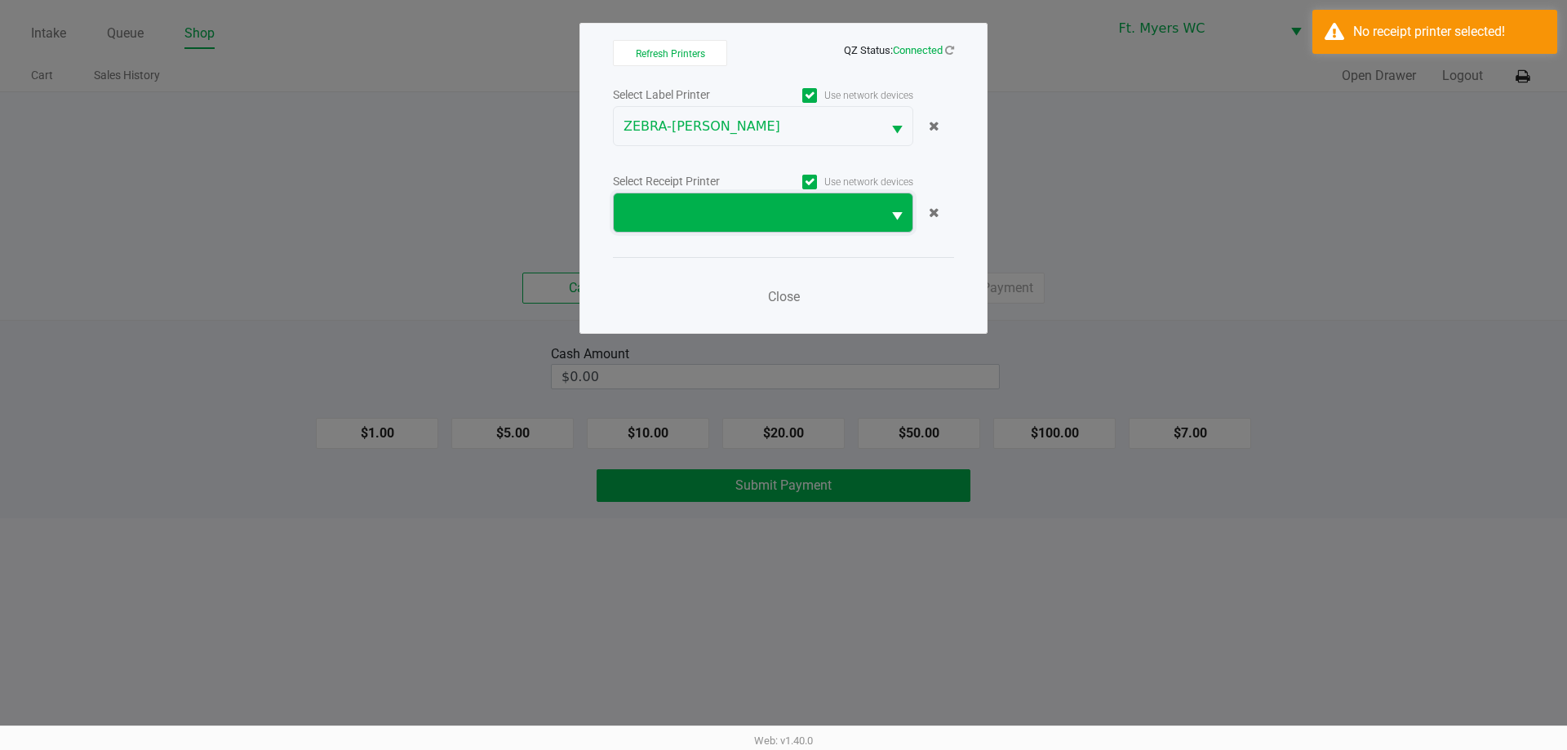
click at [726, 227] on span at bounding box center [748, 212] width 268 height 38
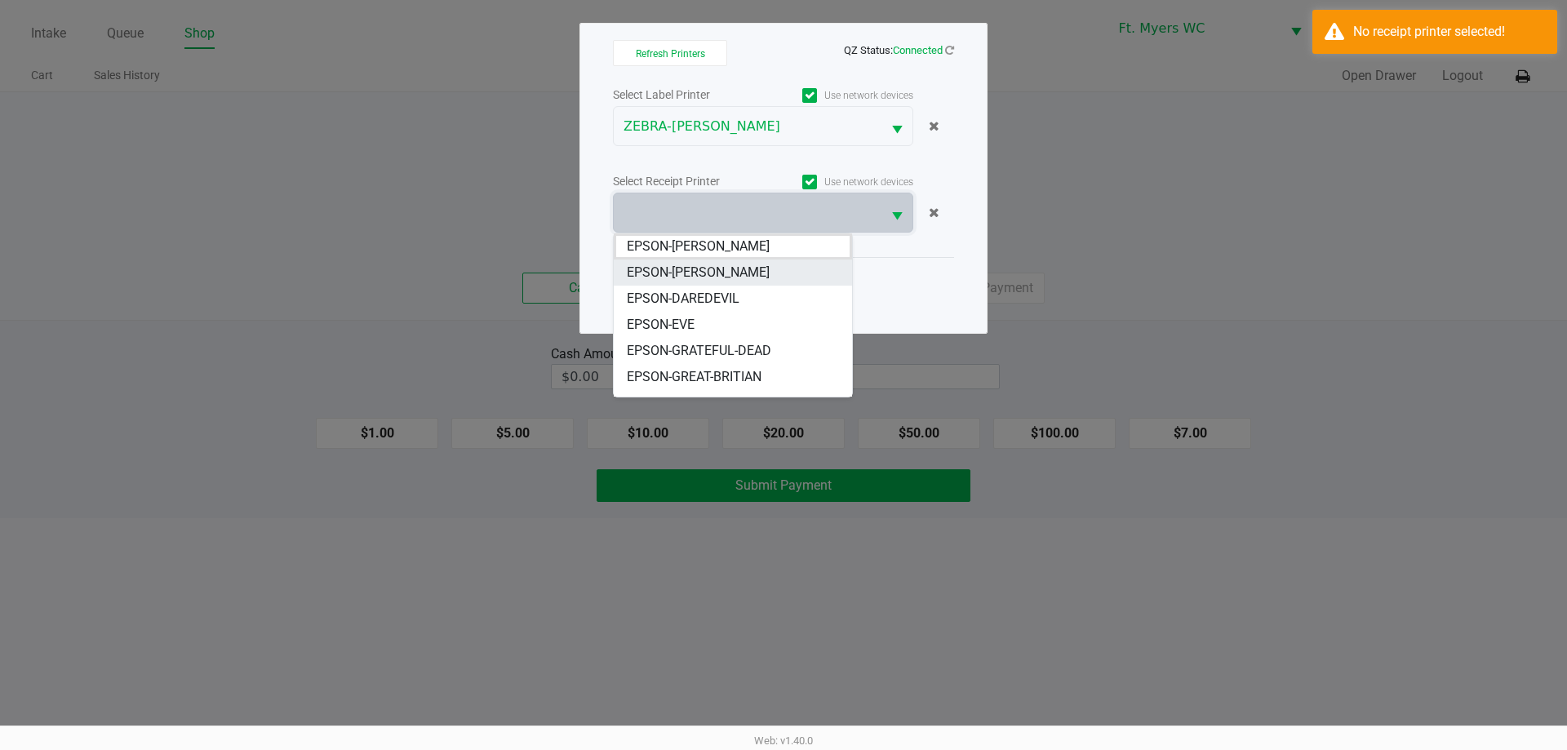
click at [707, 269] on span "EPSON-[PERSON_NAME]" at bounding box center [698, 273] width 143 height 20
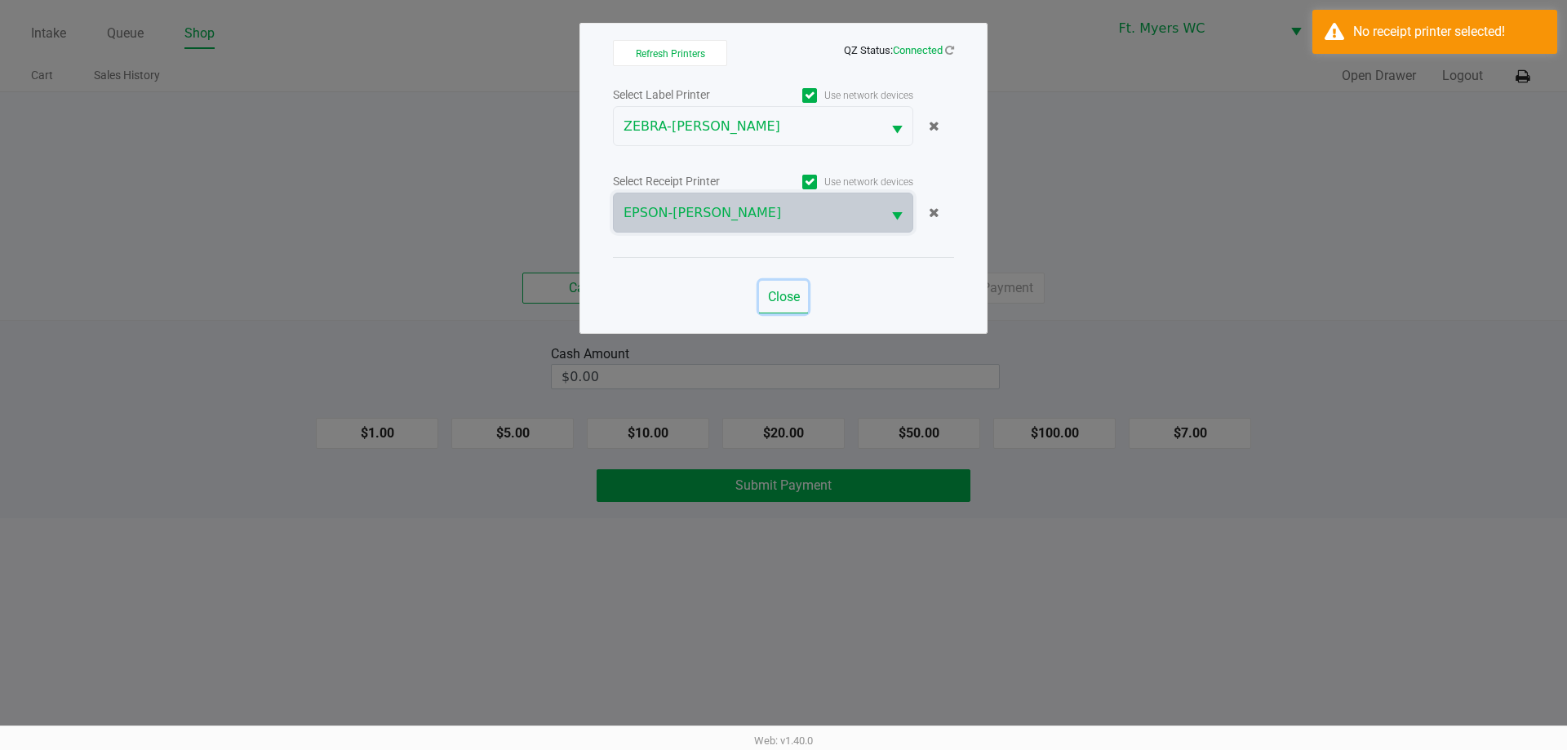
click at [783, 301] on span "Close" at bounding box center [784, 297] width 32 height 16
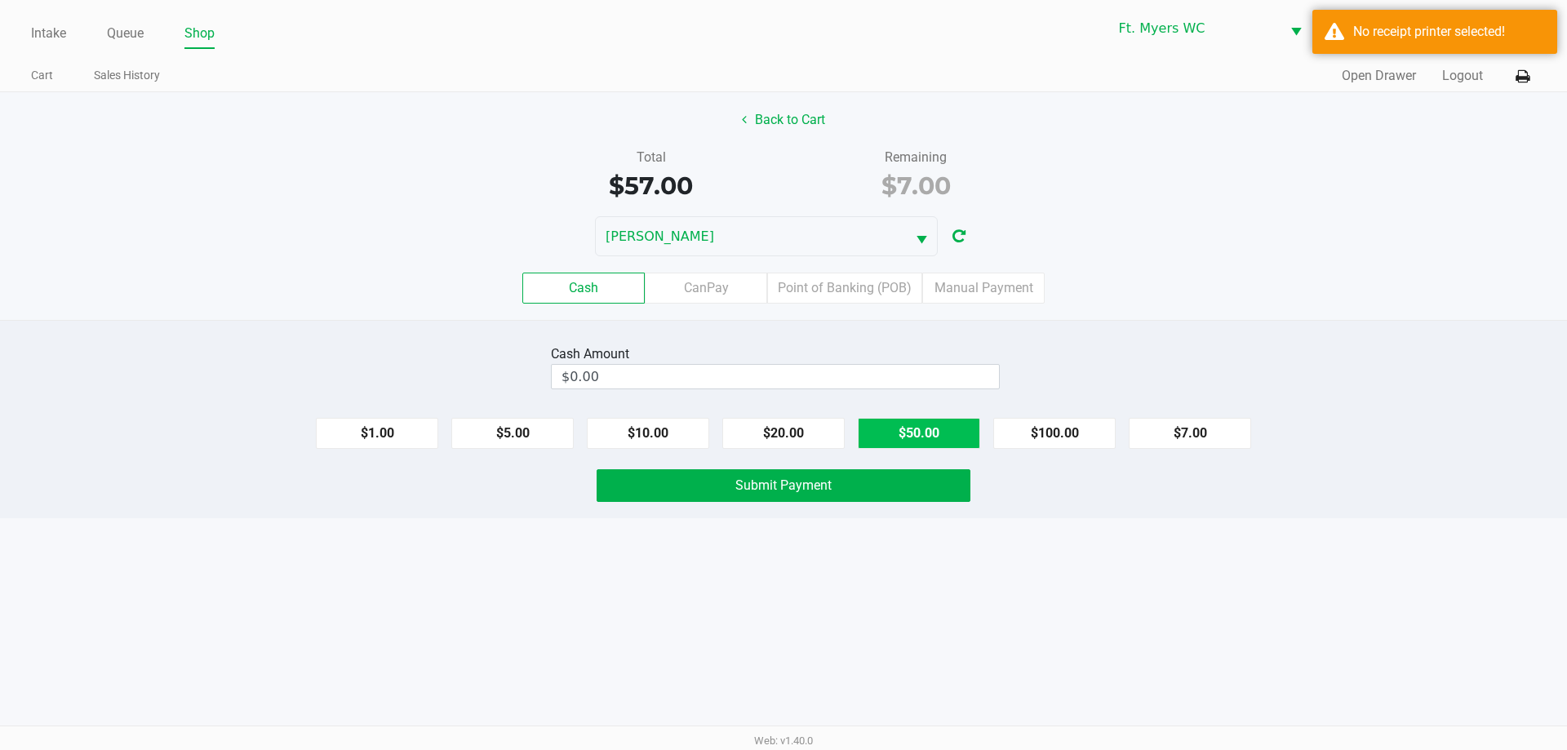
click at [912, 425] on div "$1.00 $5.00 $10.00 $20.00 $50.00 $100.00 $7.00" at bounding box center [783, 427] width 1567 height 44
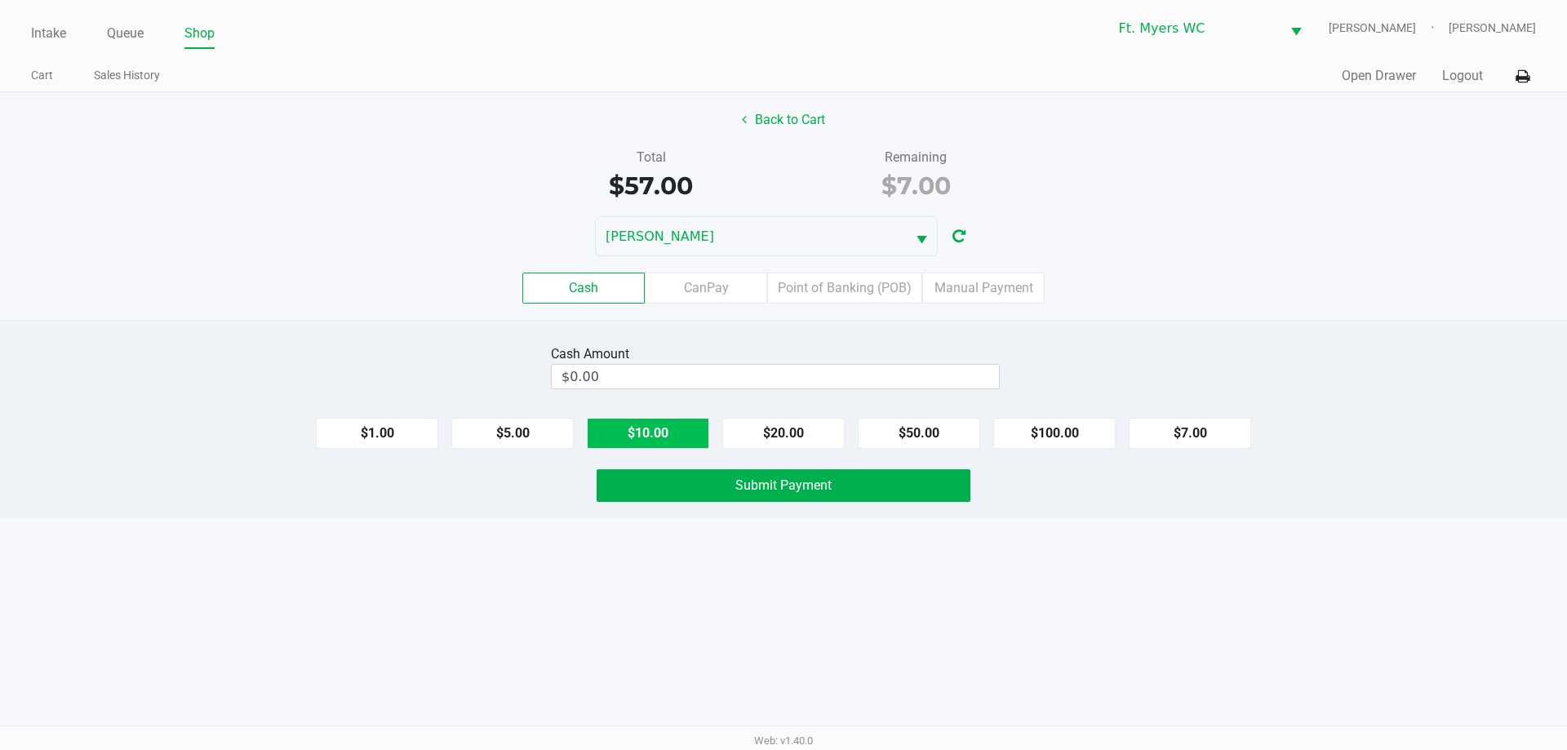
drag, startPoint x: 912, startPoint y: 428, endPoint x: 670, endPoint y: 440, distance: 242.6
click at [912, 429] on button "$50.00" at bounding box center [919, 433] width 122 height 31
click at [668, 440] on button "$10.00" at bounding box center [648, 433] width 122 height 31
type input "$60.00"
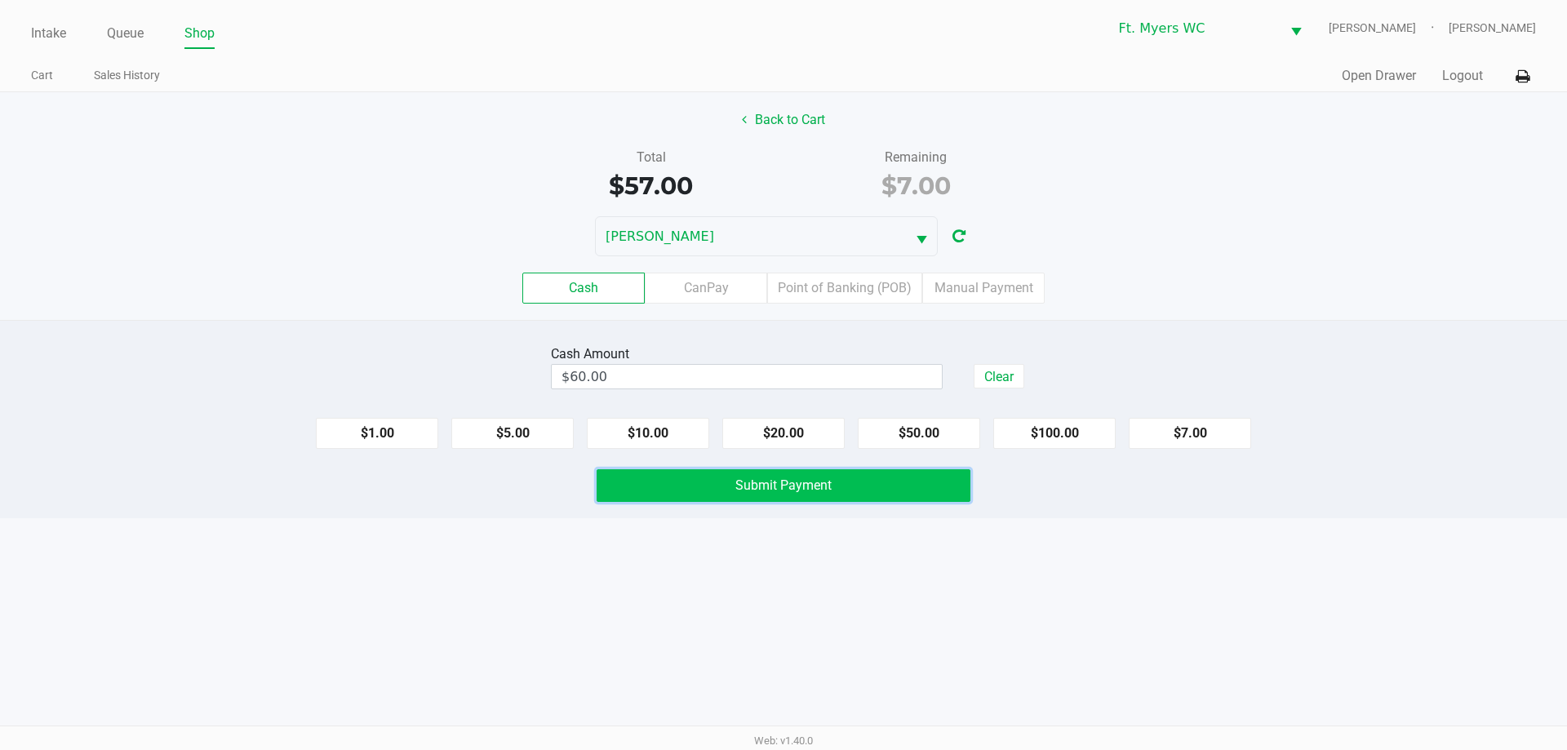
click at [665, 486] on button "Submit Payment" at bounding box center [784, 485] width 374 height 33
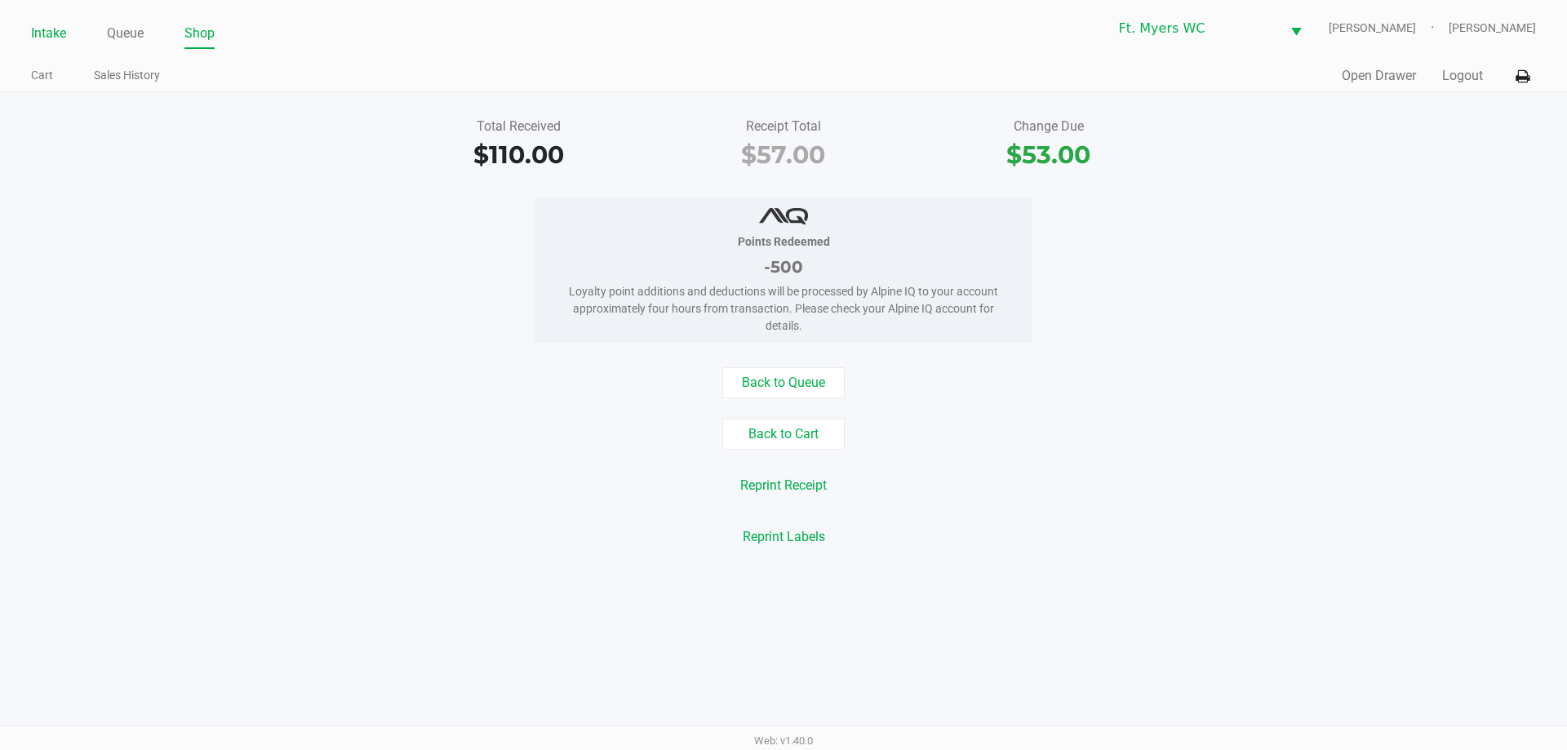
click at [44, 33] on link "Intake" at bounding box center [48, 33] width 35 height 23
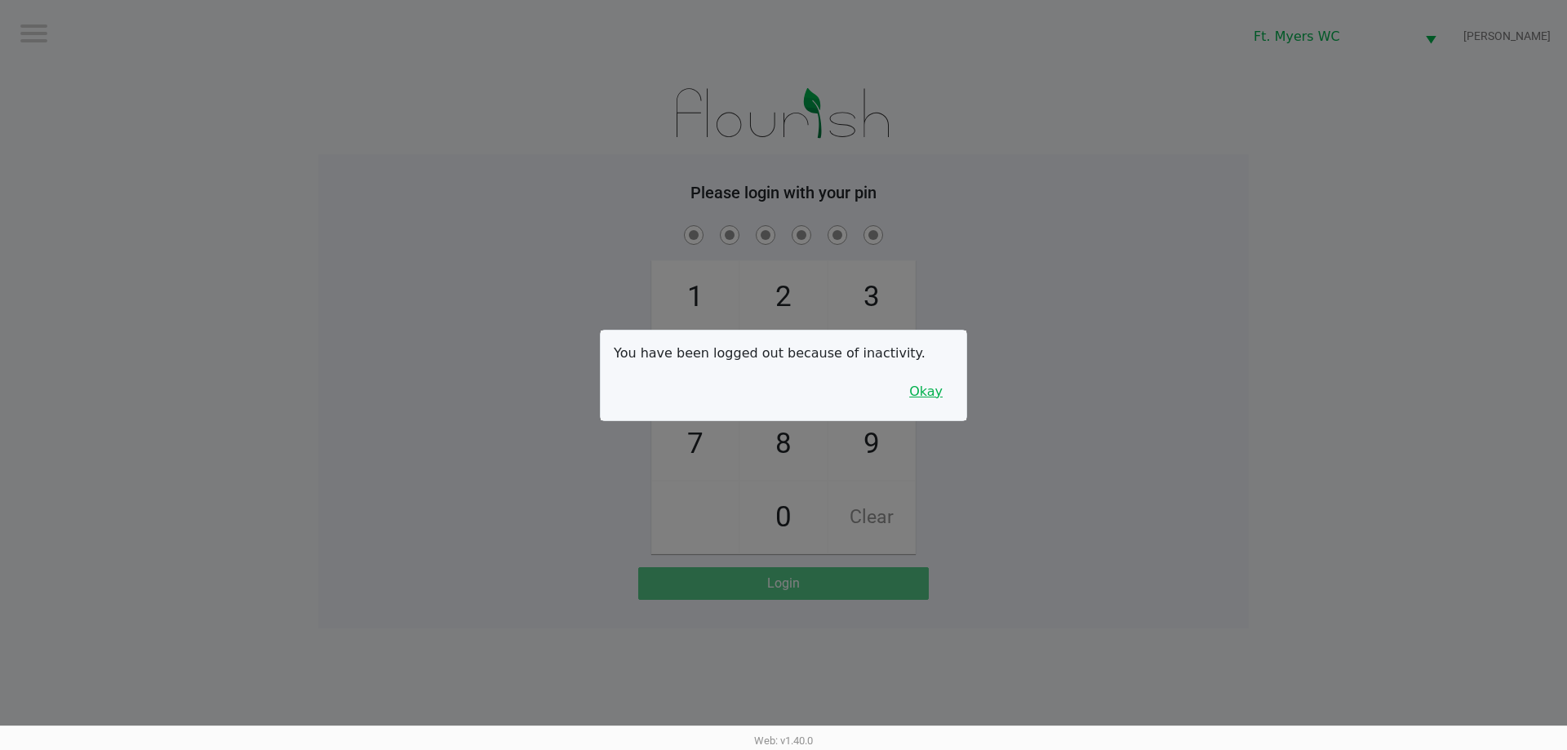
click at [932, 386] on button "Okay" at bounding box center [925, 391] width 55 height 31
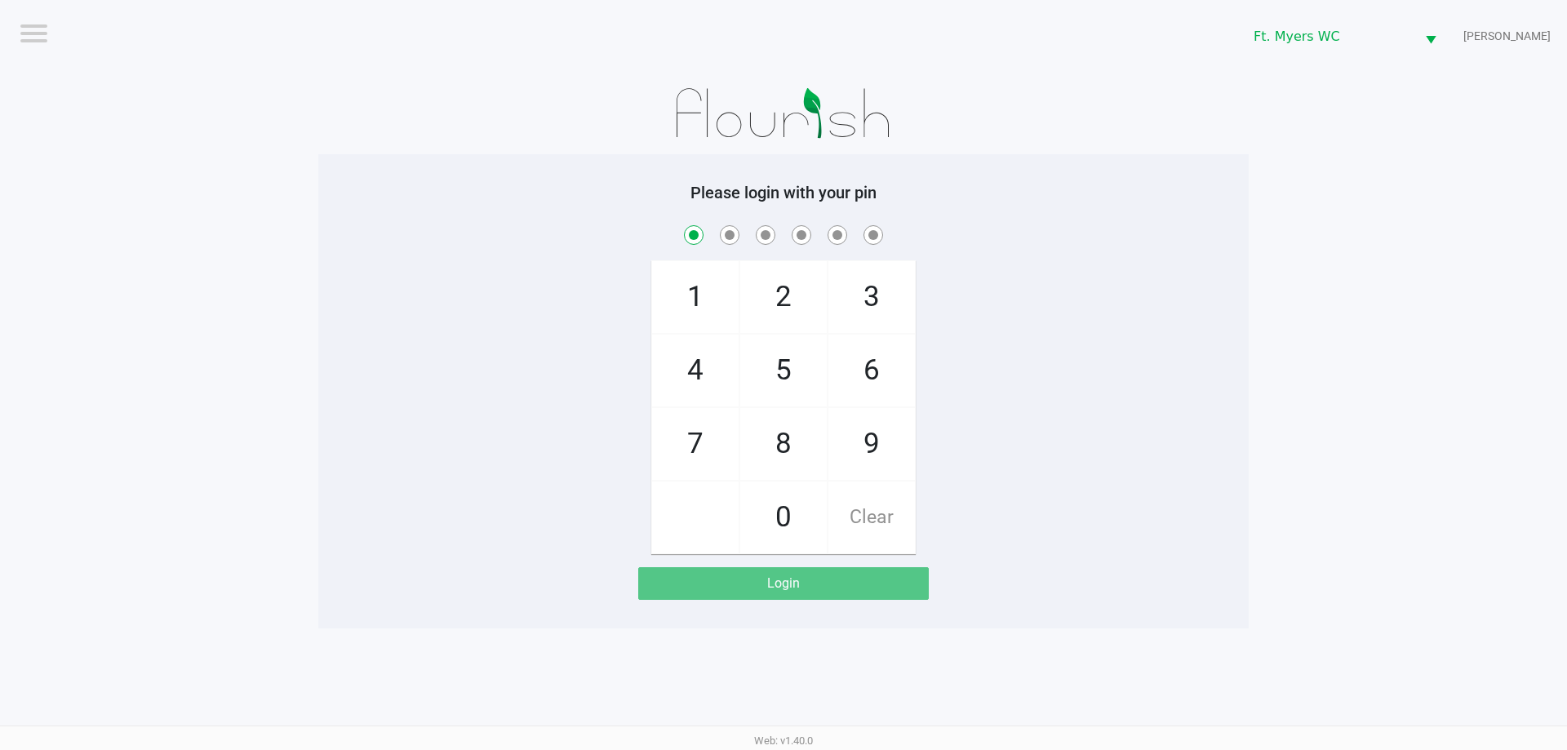
checkbox input "true"
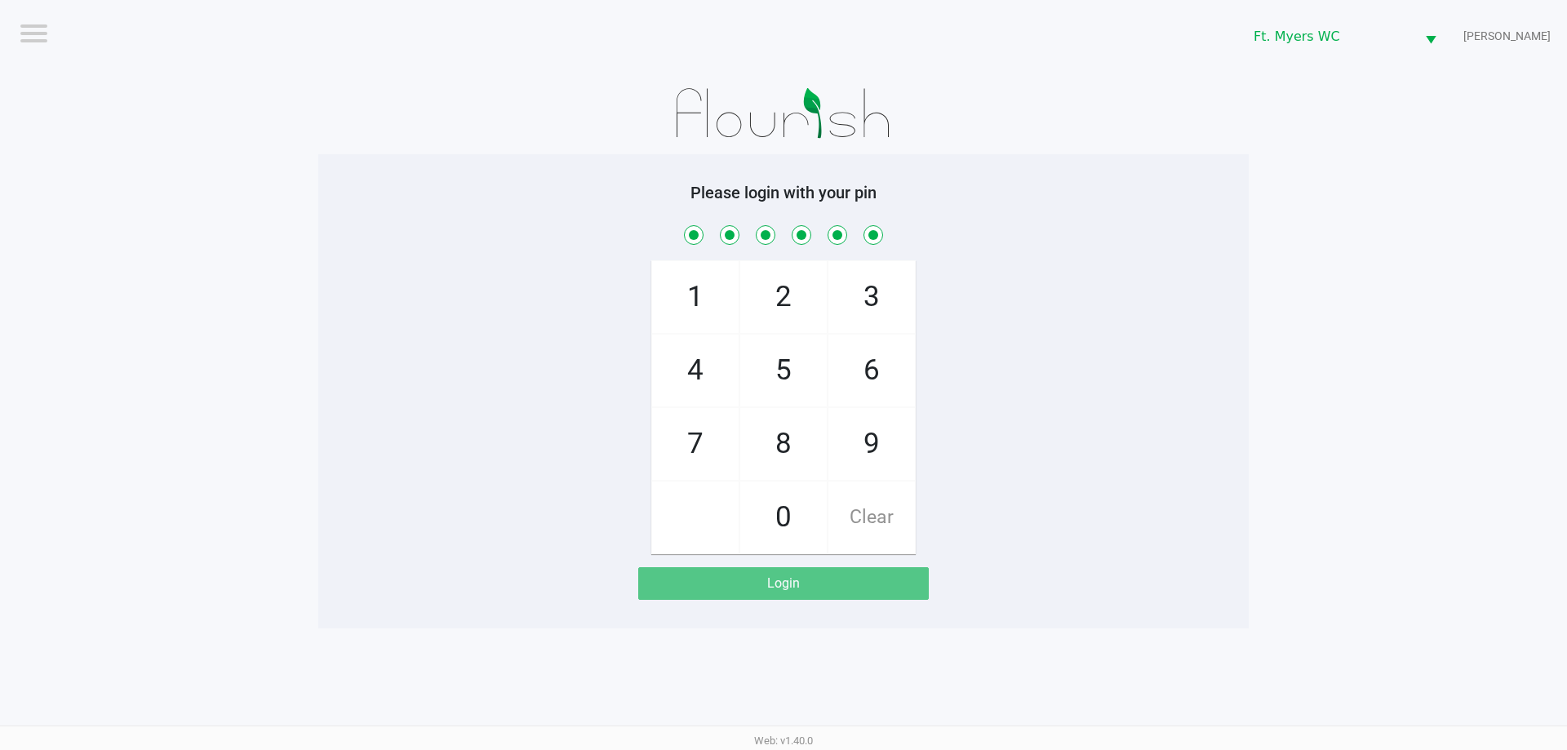
checkbox input "true"
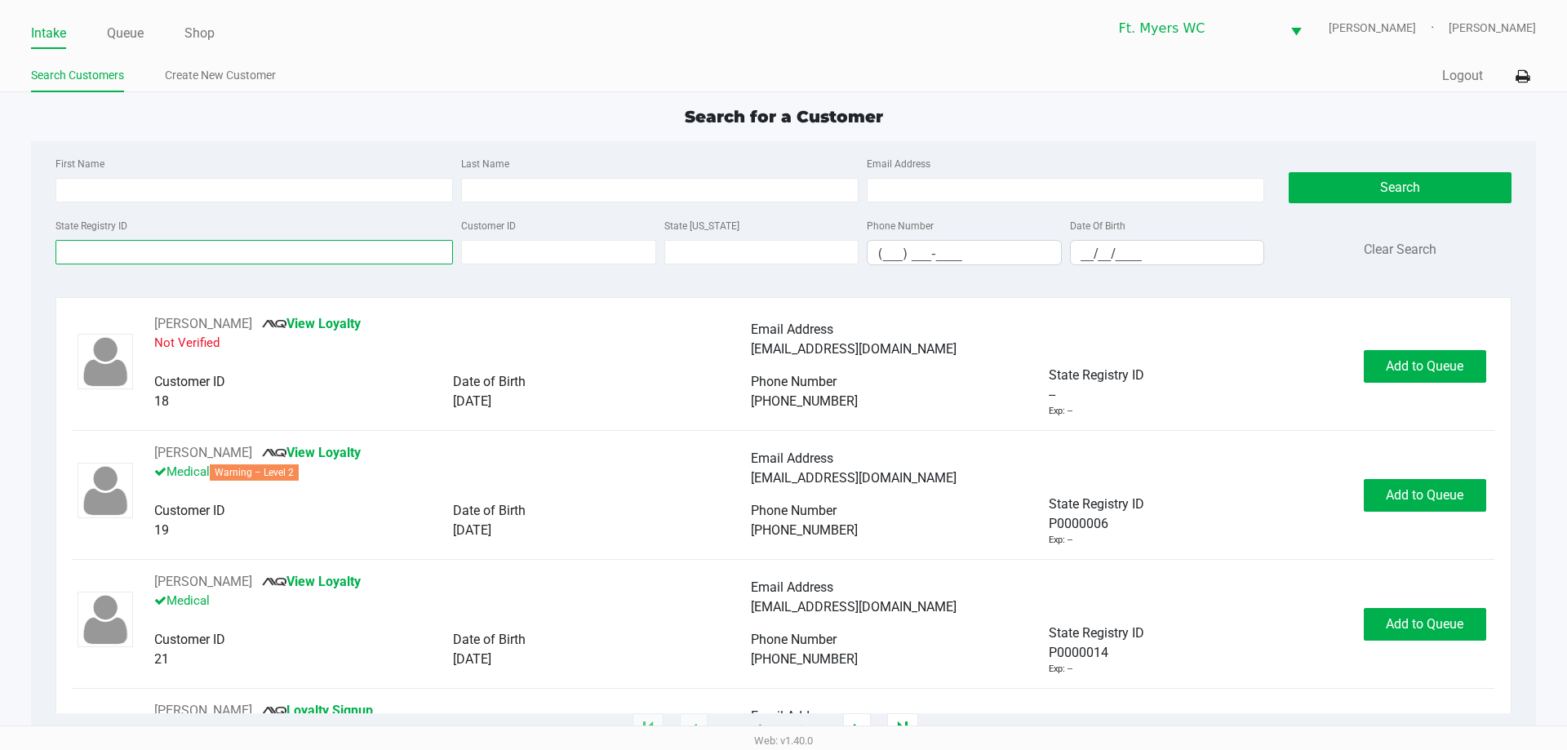
click at [133, 255] on input "State Registry ID" at bounding box center [253, 252] width 397 height 24
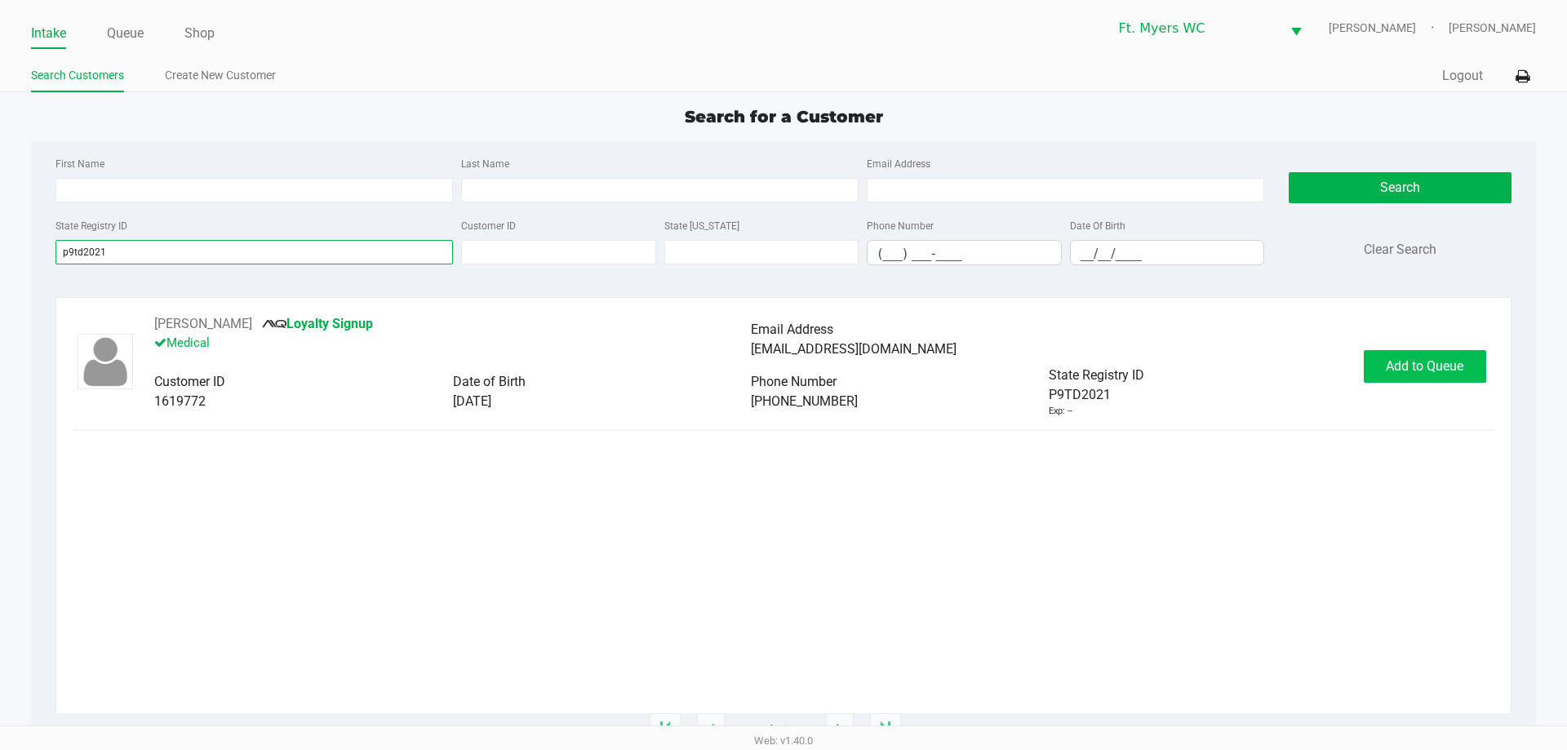
type input "p9td2021"
click at [1427, 375] on button "Add to Queue" at bounding box center [1425, 366] width 122 height 33
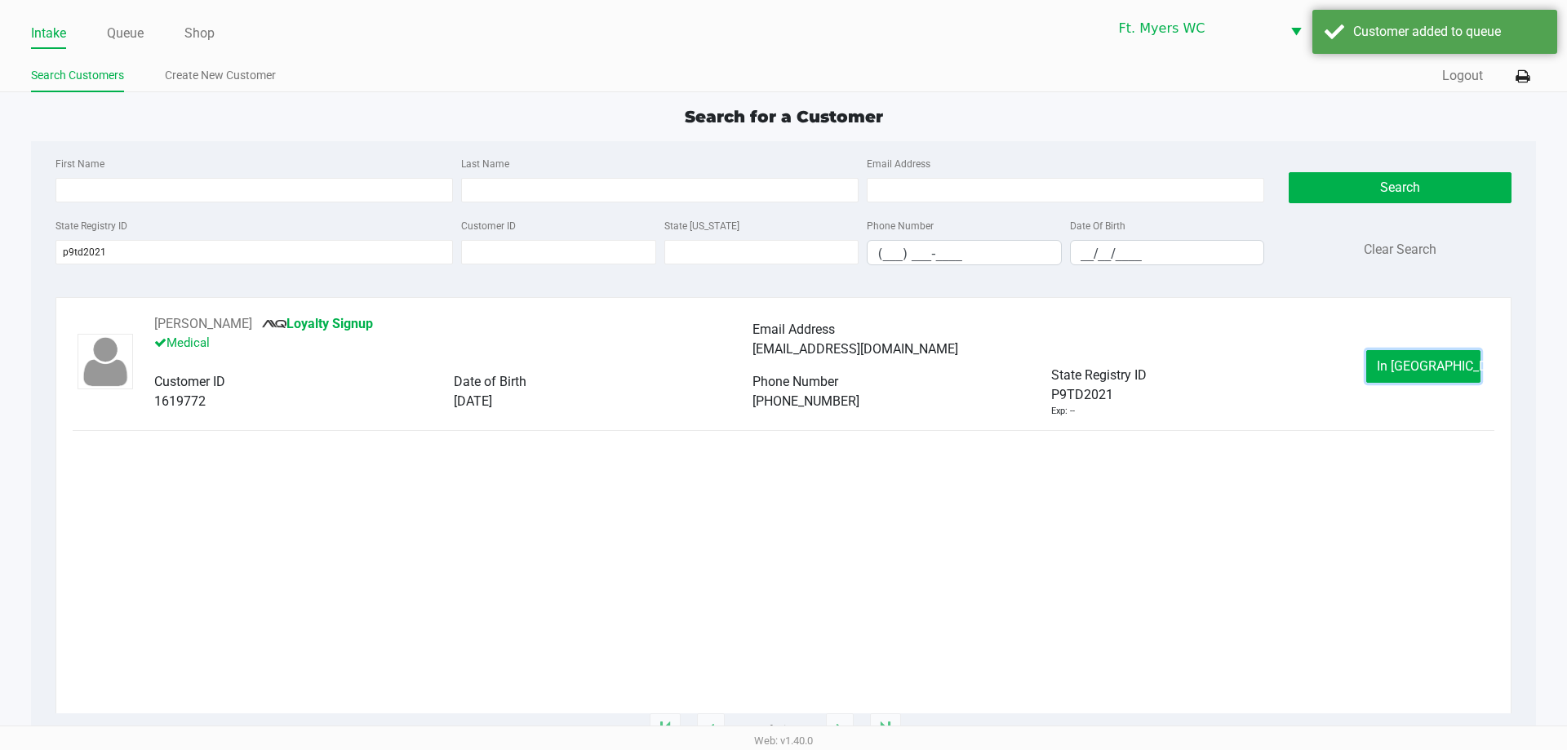
click at [1427, 375] on button "In [GEOGRAPHIC_DATA]" at bounding box center [1423, 366] width 114 height 33
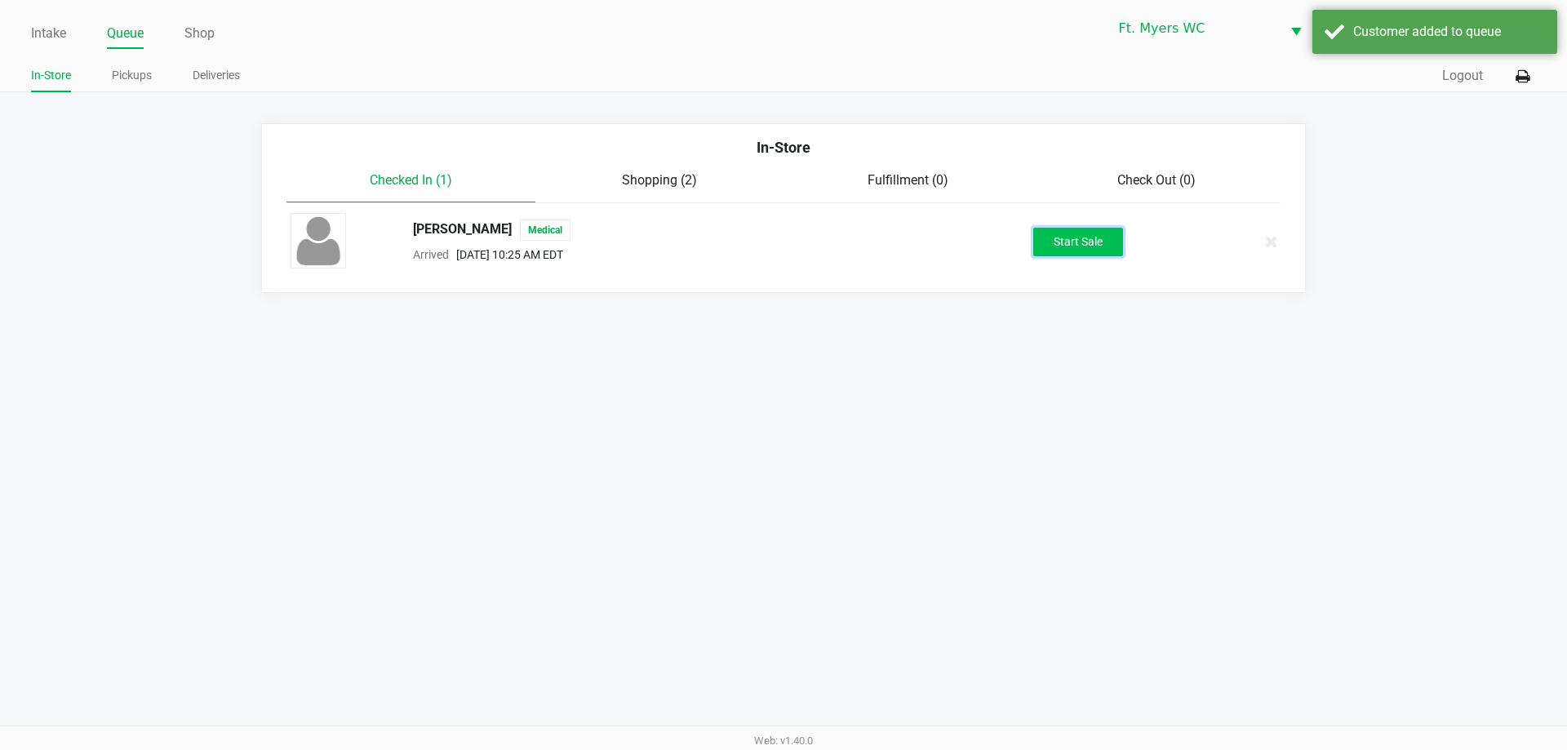
click at [1058, 234] on button "Start Sale" at bounding box center [1078, 242] width 90 height 29
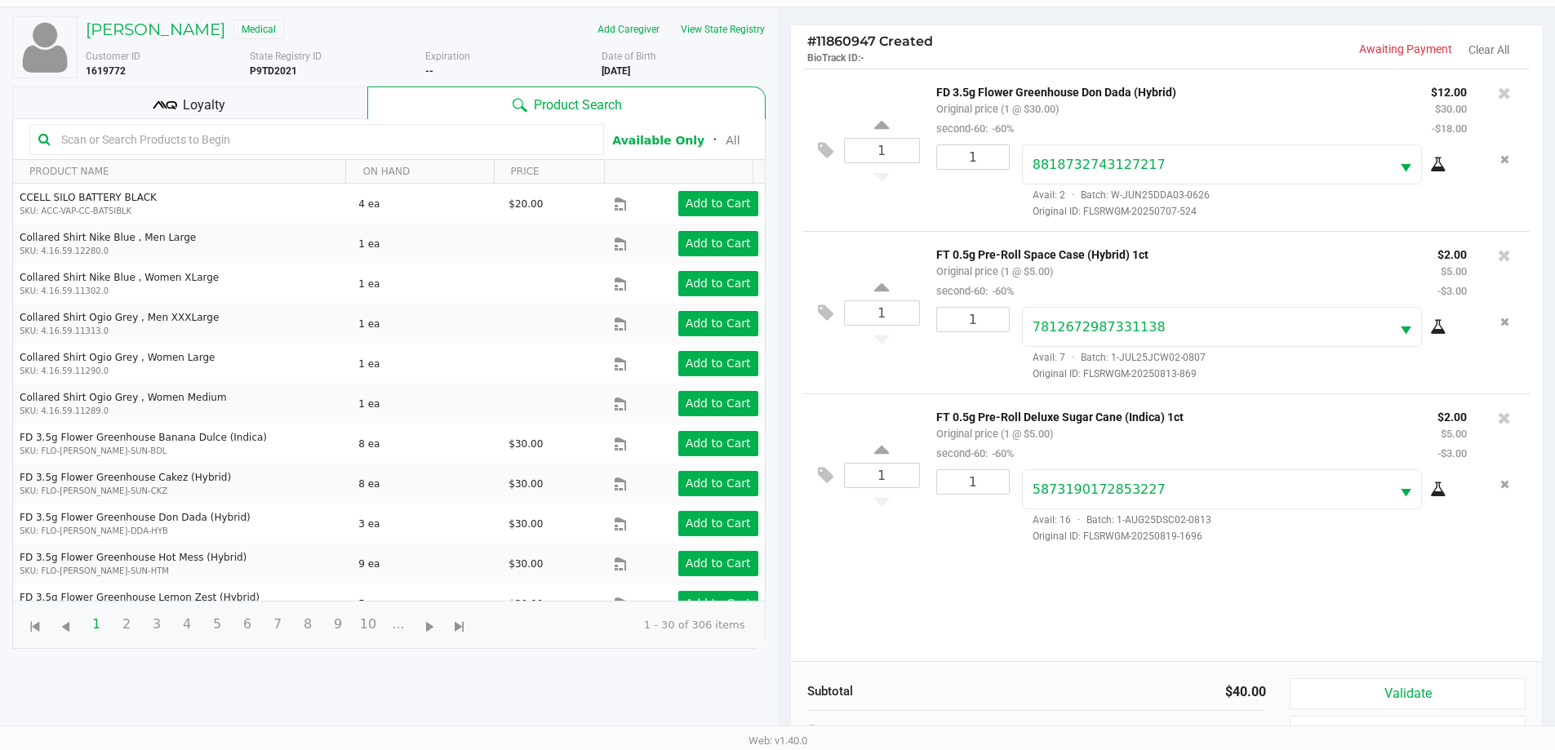
scroll to position [176, 0]
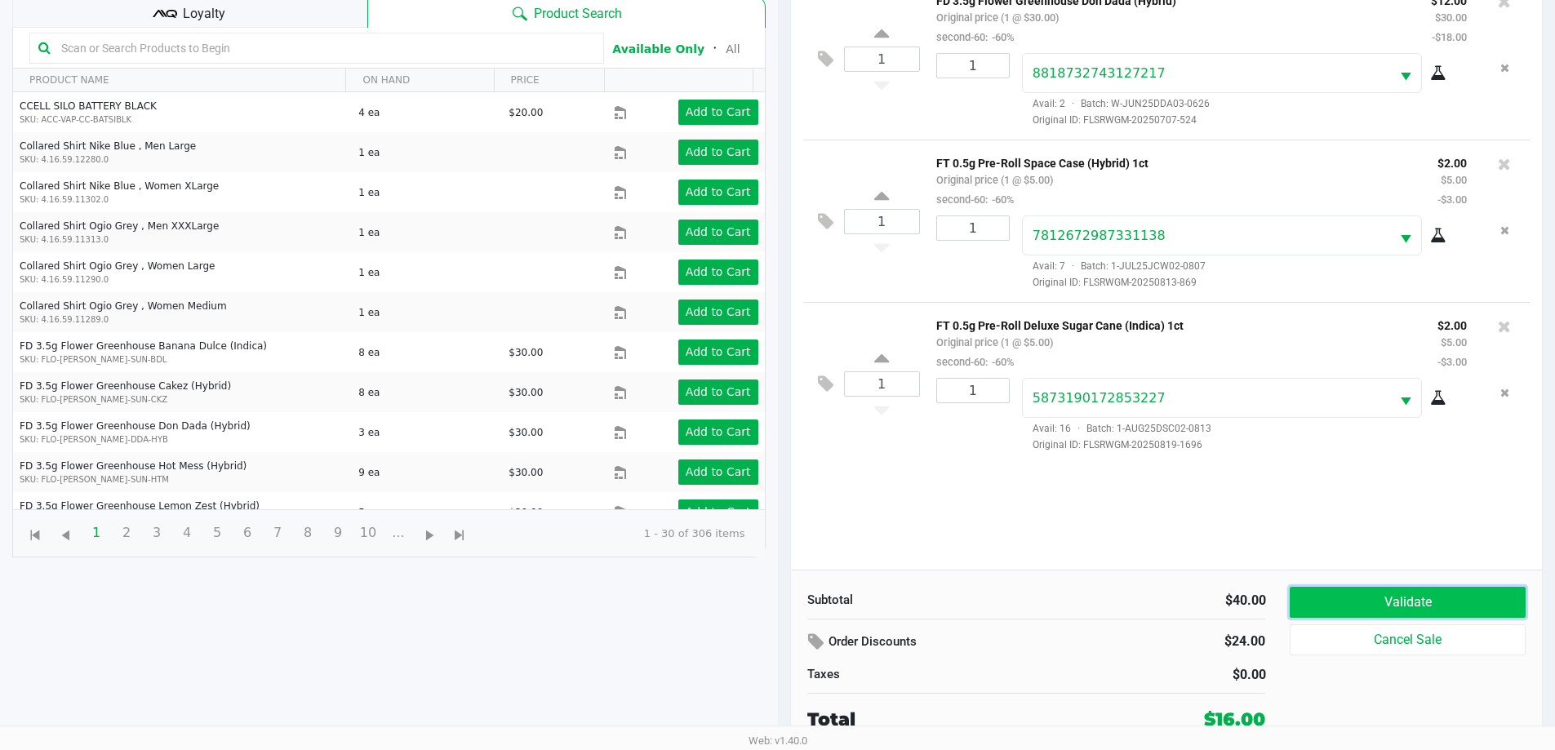
click at [1372, 601] on button "Validate" at bounding box center [1406, 602] width 235 height 31
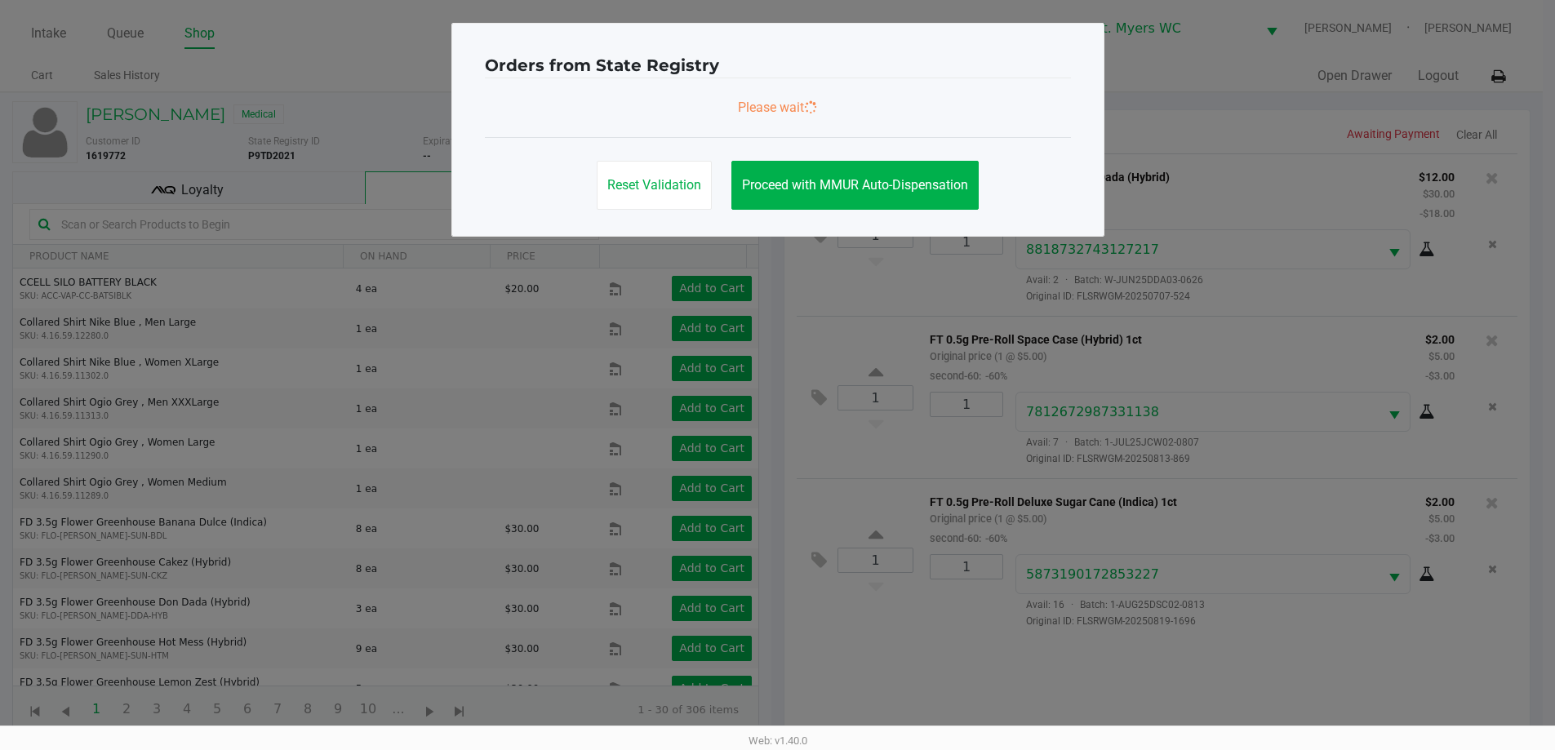
scroll to position [0, 0]
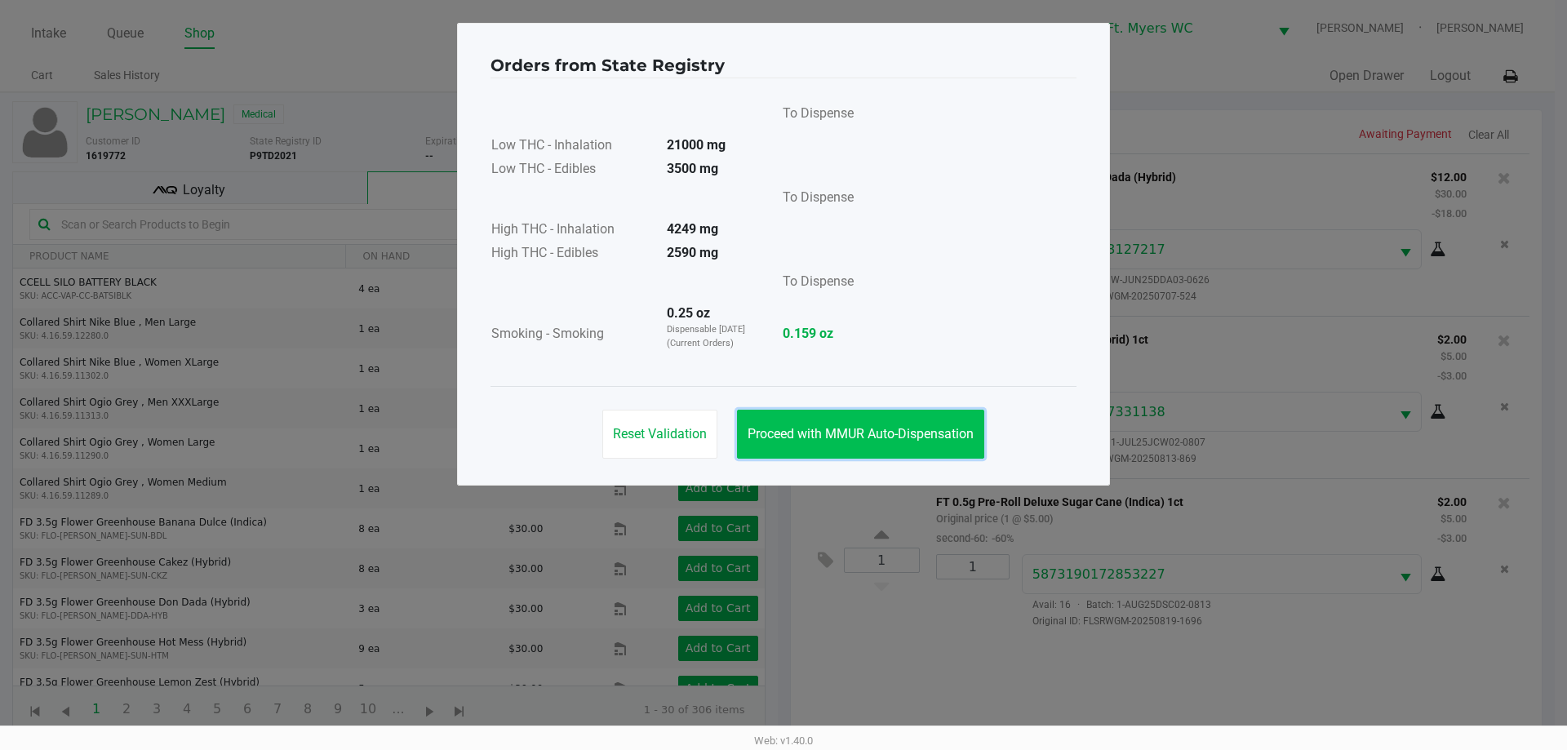
click at [756, 434] on span "Proceed with MMUR Auto-Dispensation" at bounding box center [861, 434] width 226 height 16
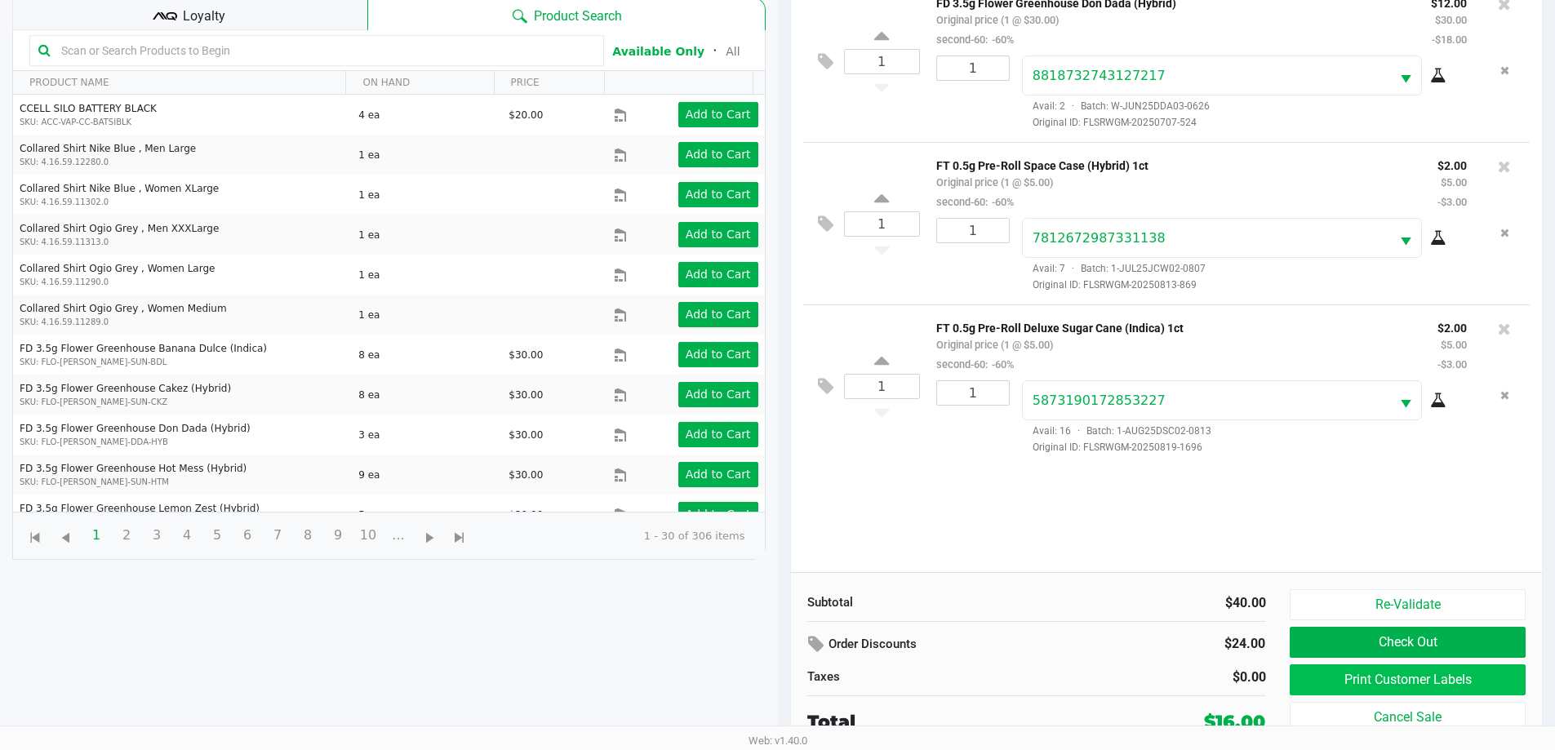
scroll to position [176, 0]
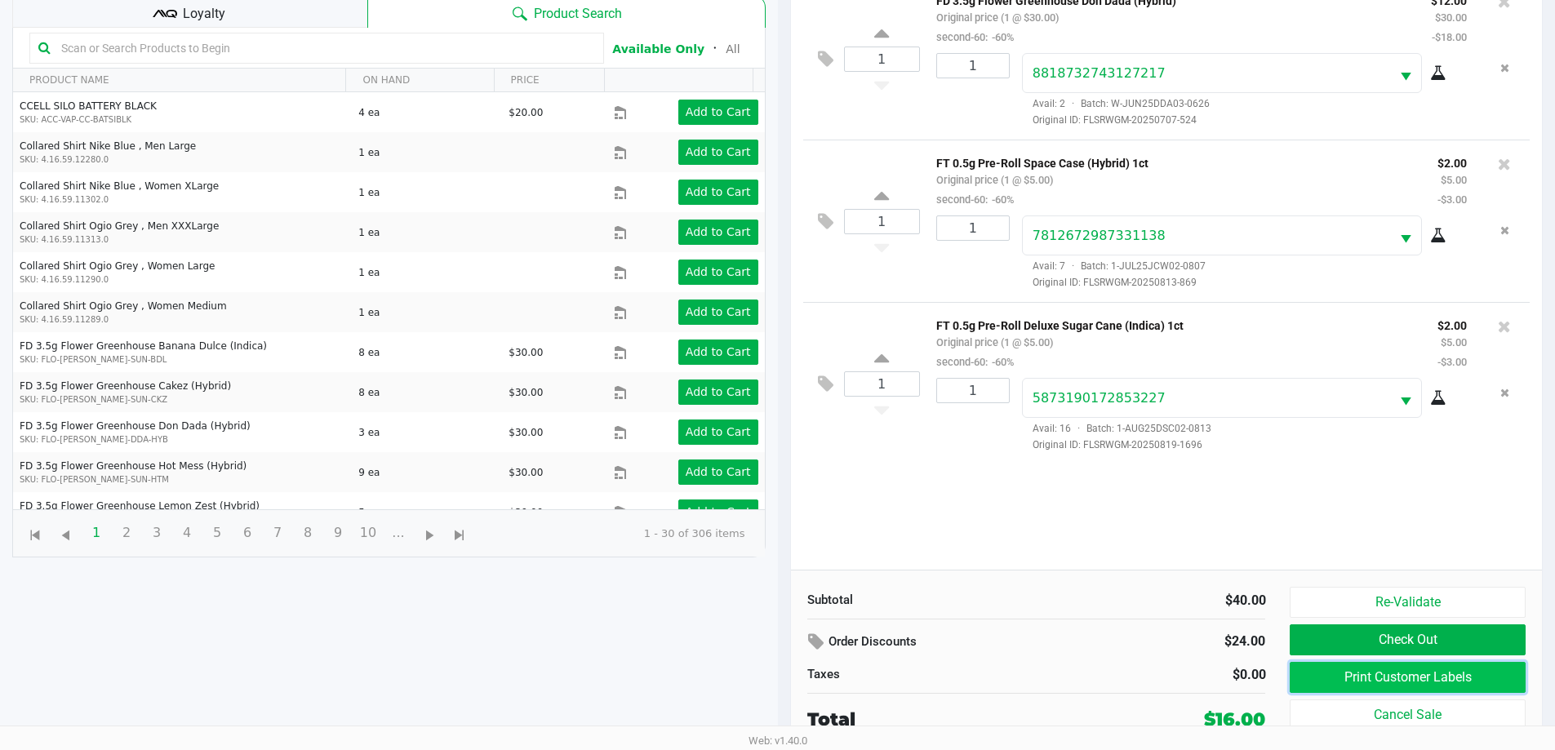
click at [1316, 677] on button "Print Customer Labels" at bounding box center [1406, 677] width 235 height 31
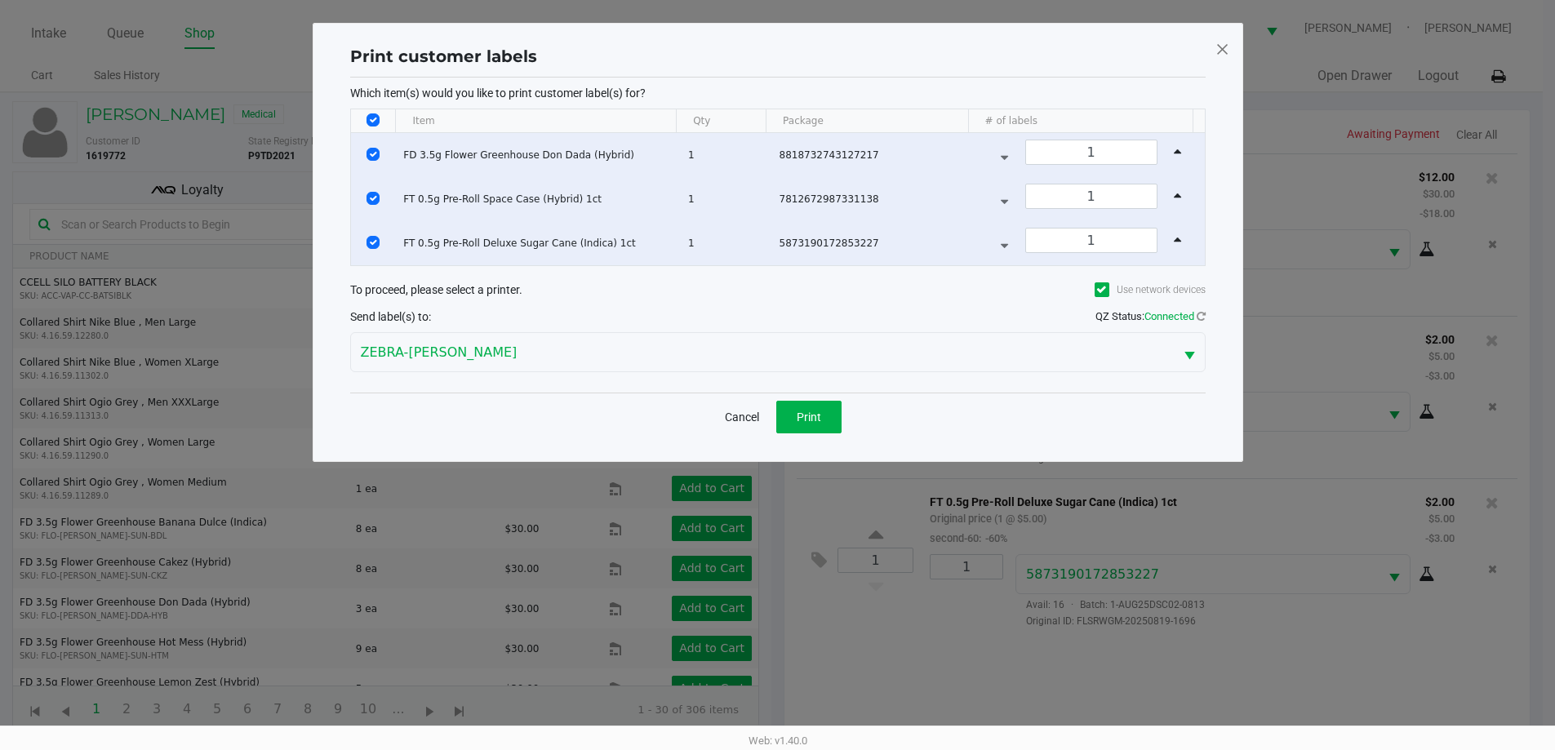
scroll to position [0, 0]
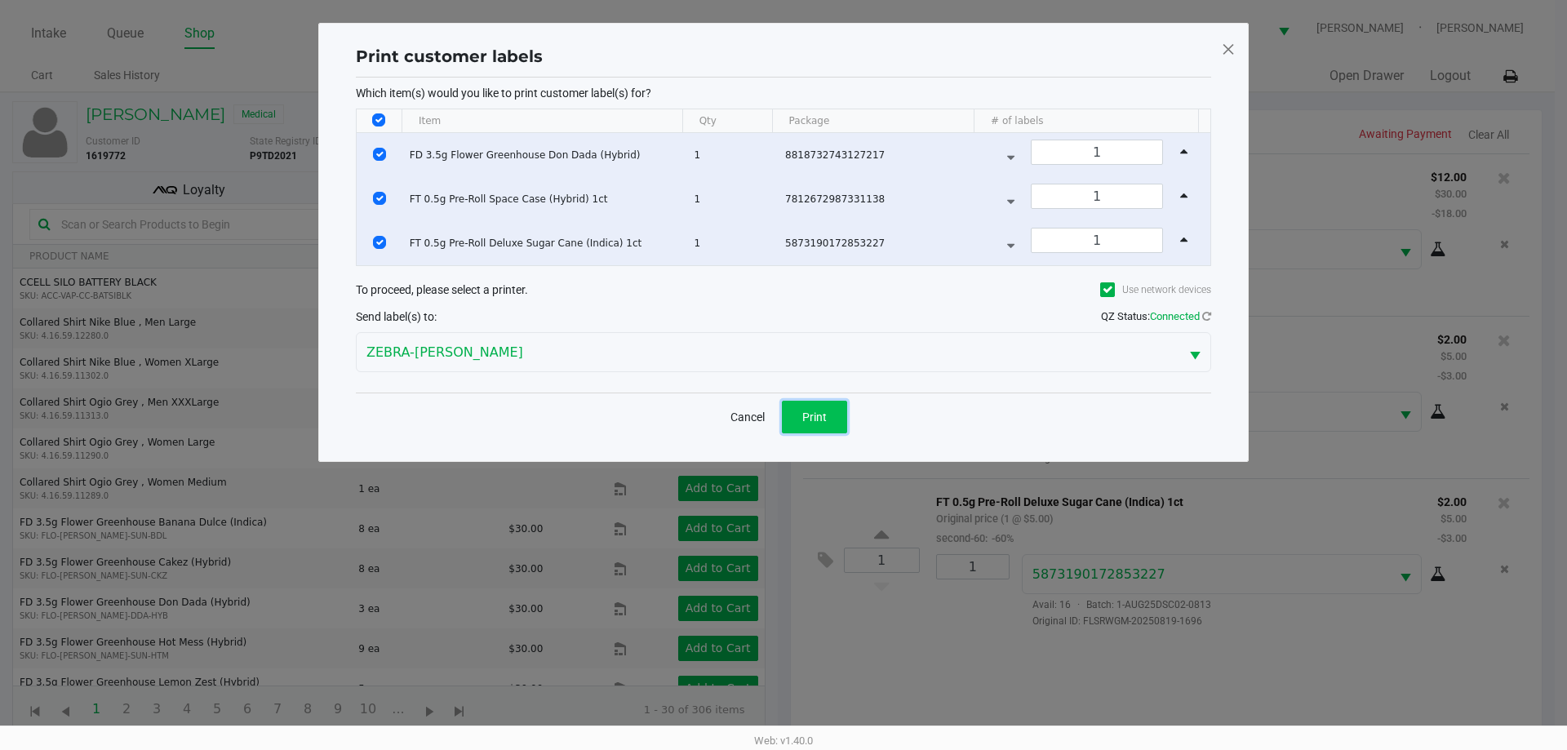
click at [810, 419] on span "Print" at bounding box center [814, 416] width 24 height 13
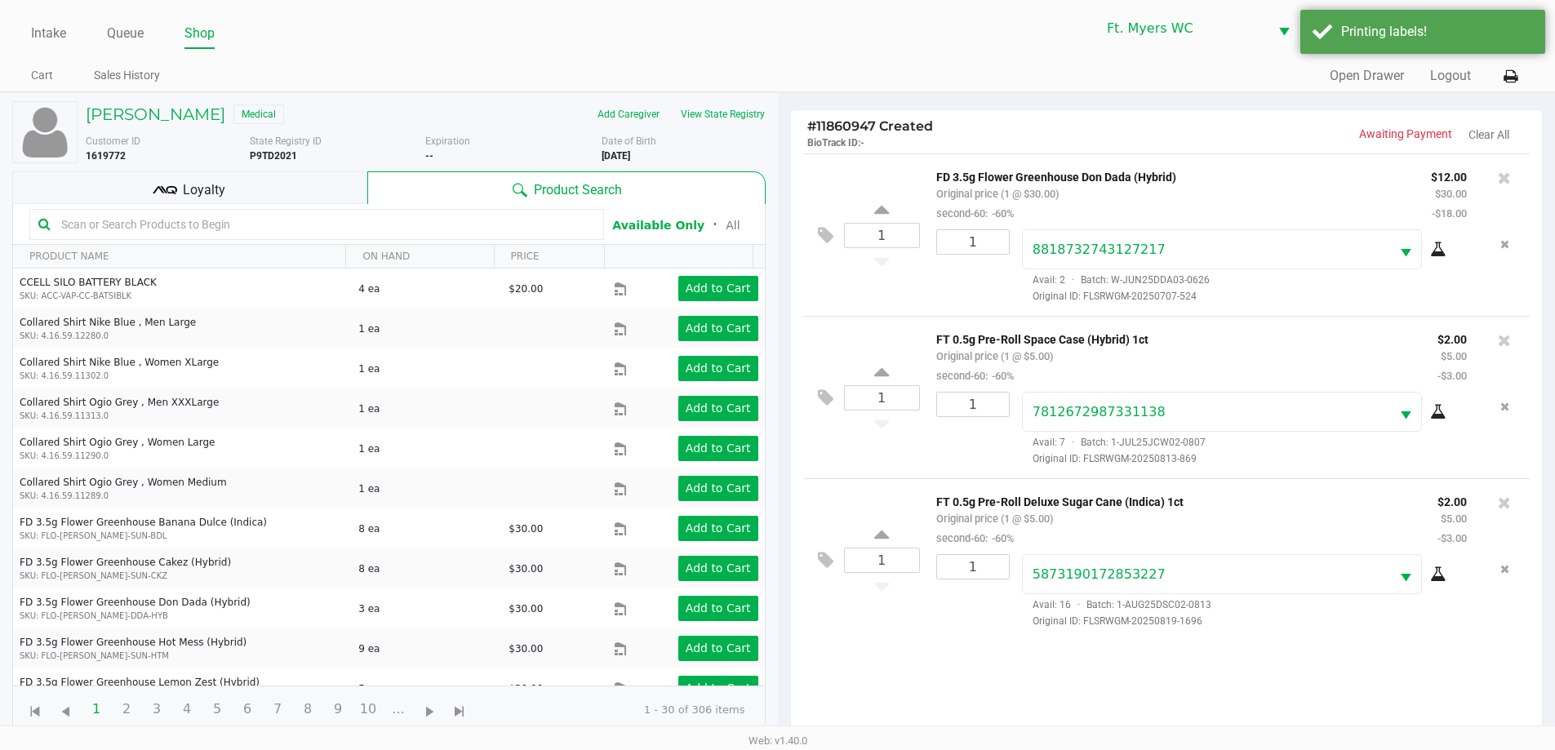
click at [262, 189] on div "Loyalty" at bounding box center [189, 187] width 355 height 33
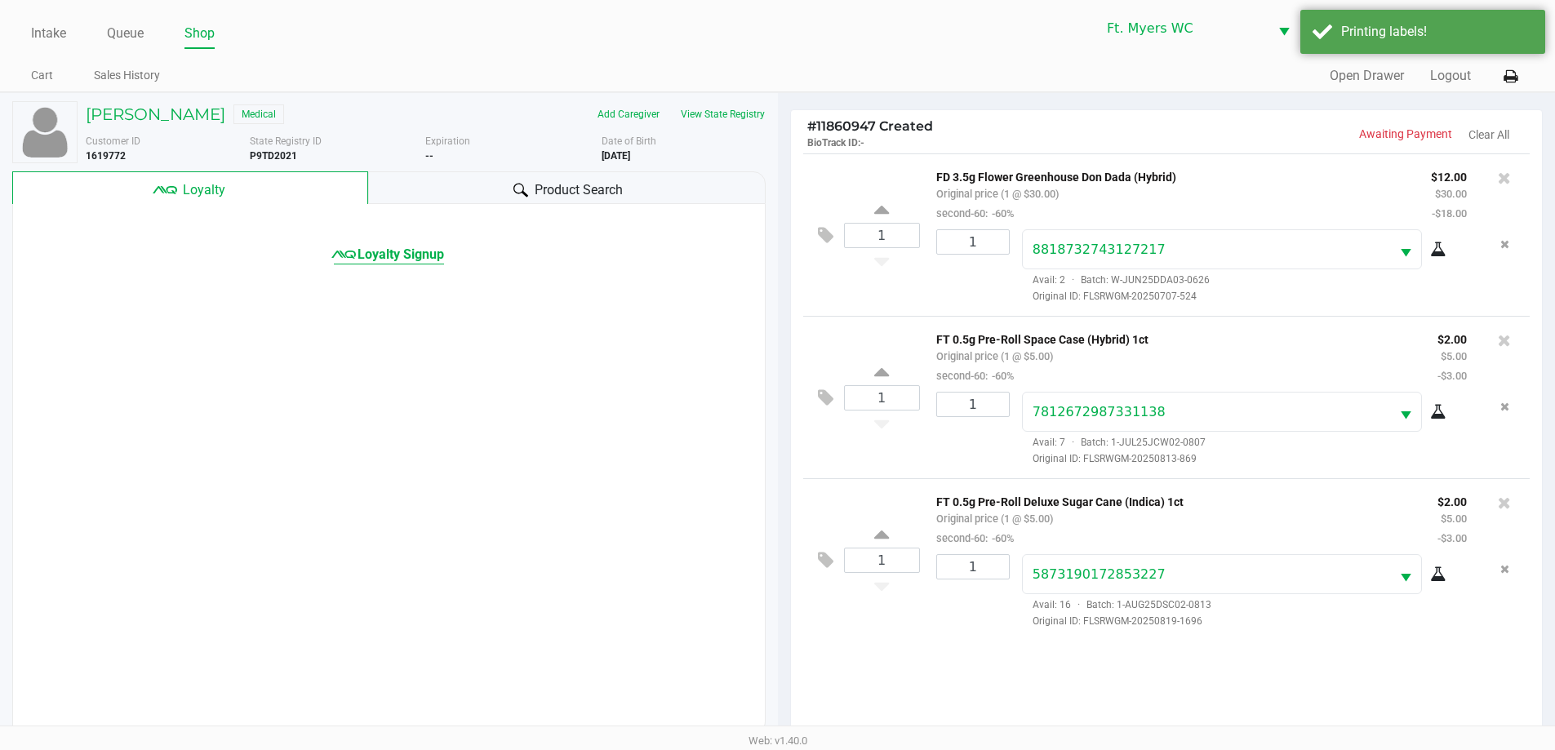
click at [419, 257] on span "Loyalty Signup" at bounding box center [400, 255] width 87 height 20
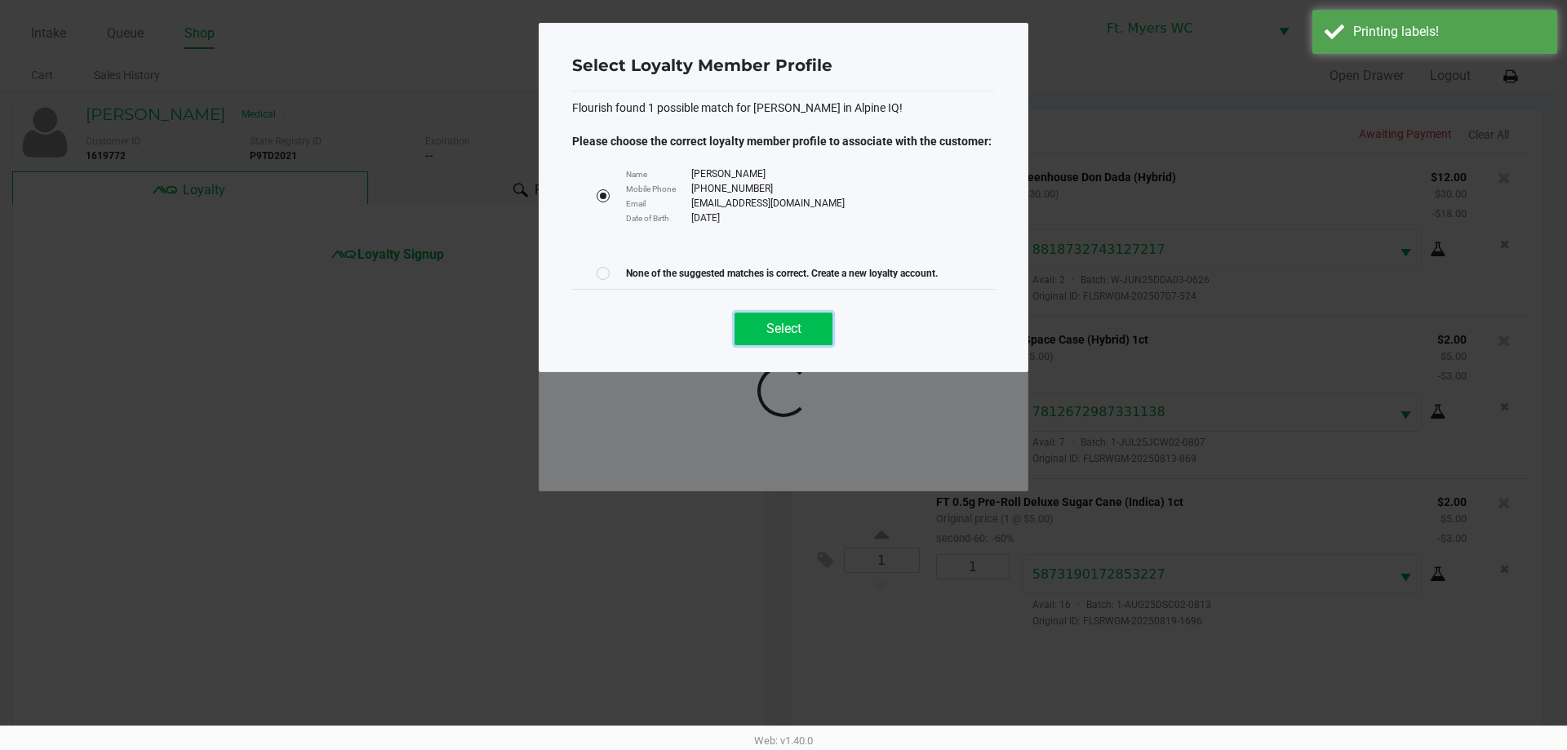
click at [809, 332] on button "Select" at bounding box center [783, 329] width 98 height 33
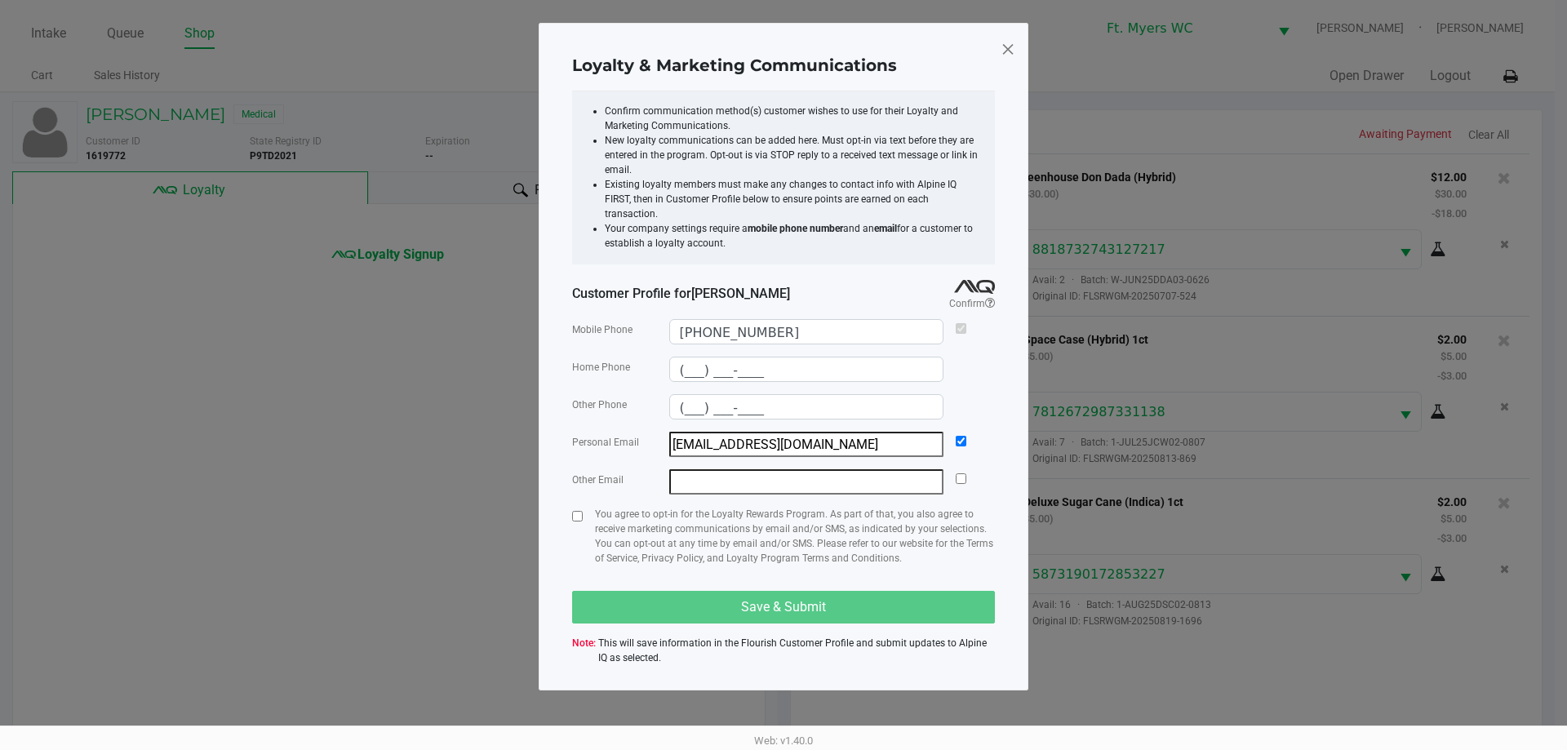
click at [577, 507] on div at bounding box center [577, 543] width 11 height 72
click at [577, 511] on input "checkbox" at bounding box center [577, 516] width 11 height 11
checkbox input "true"
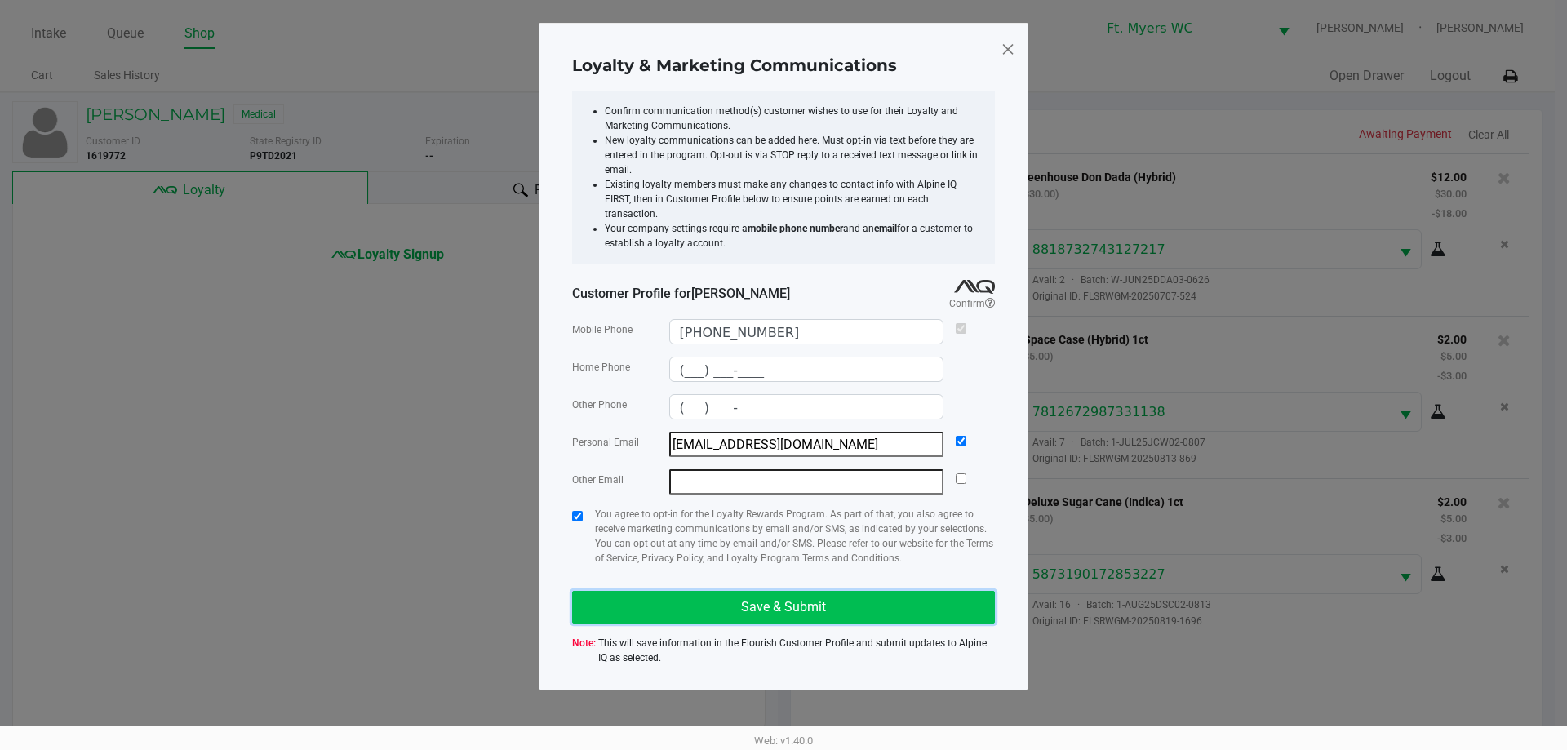
click at [664, 591] on button "Save & Submit" at bounding box center [783, 607] width 423 height 33
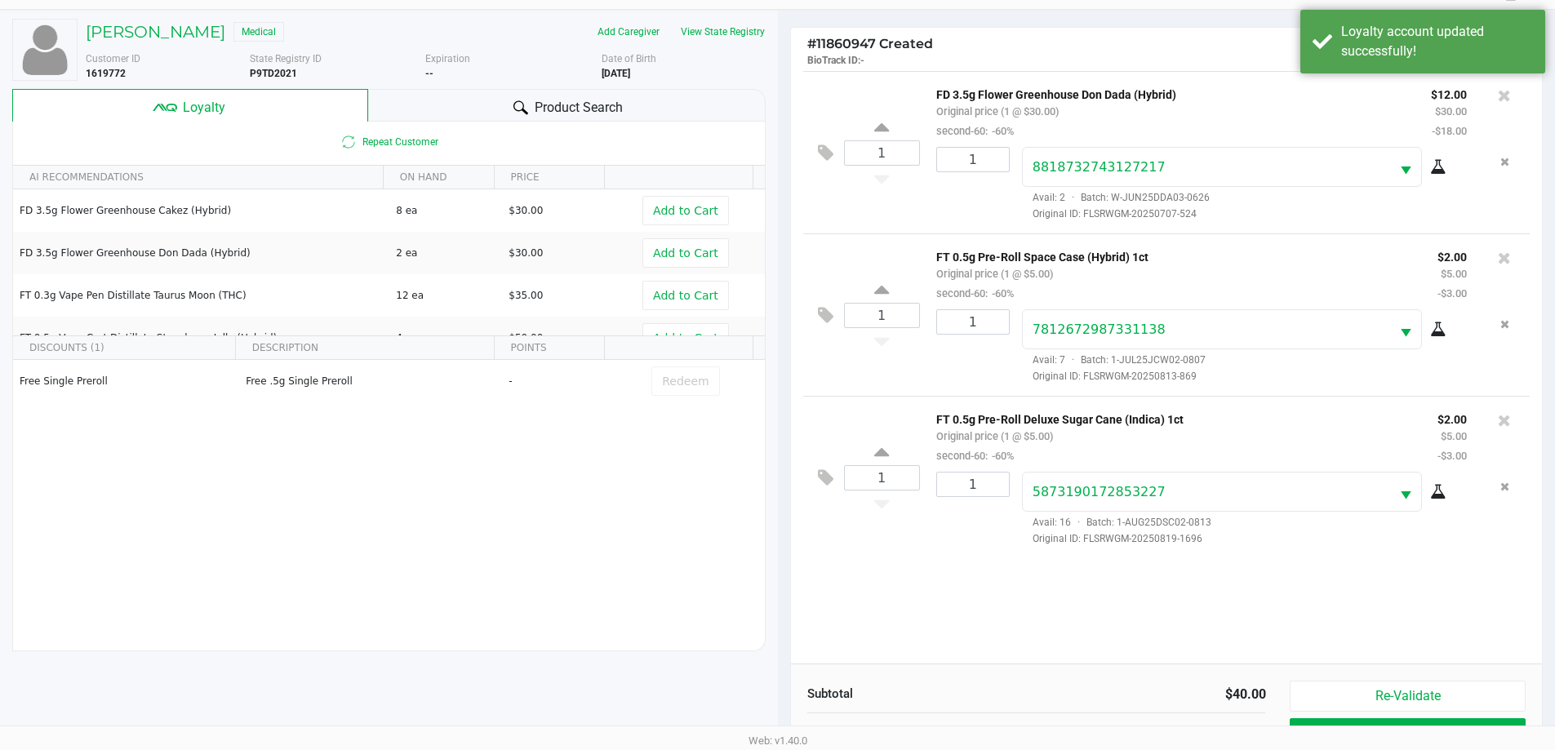
scroll to position [196, 0]
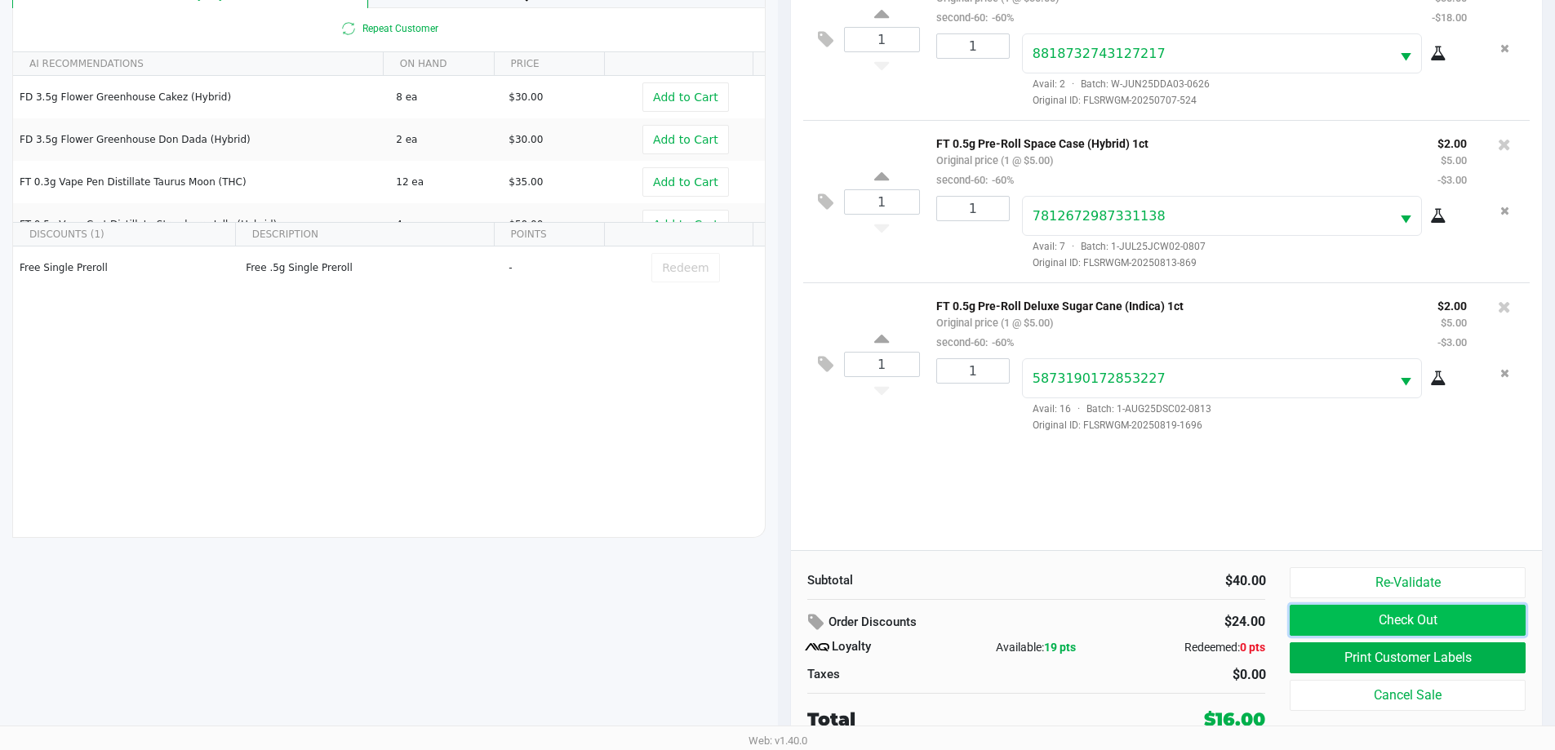
click at [1341, 624] on button "Check Out" at bounding box center [1406, 620] width 235 height 31
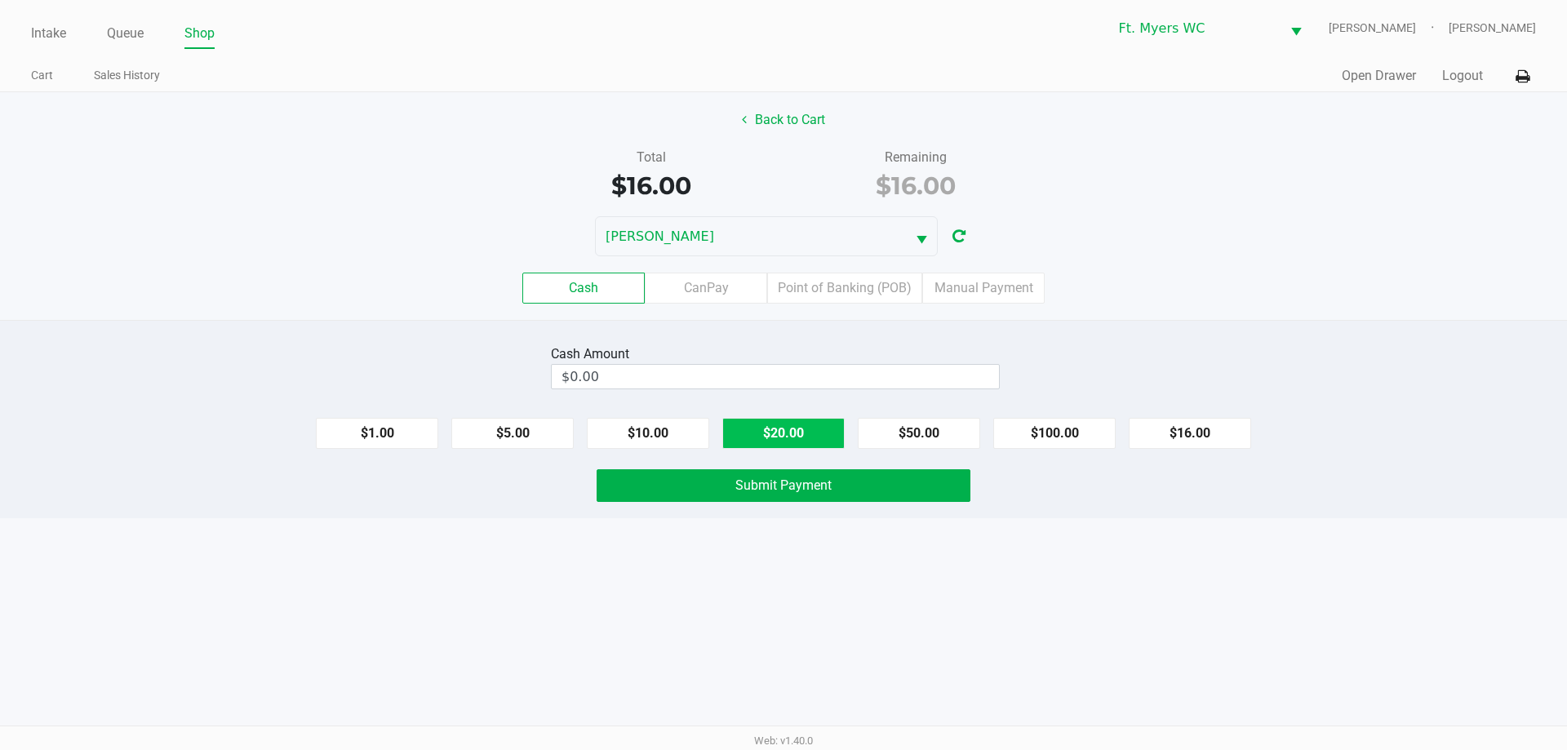
click at [773, 434] on button "$20.00" at bounding box center [783, 433] width 122 height 31
type input "$20.00"
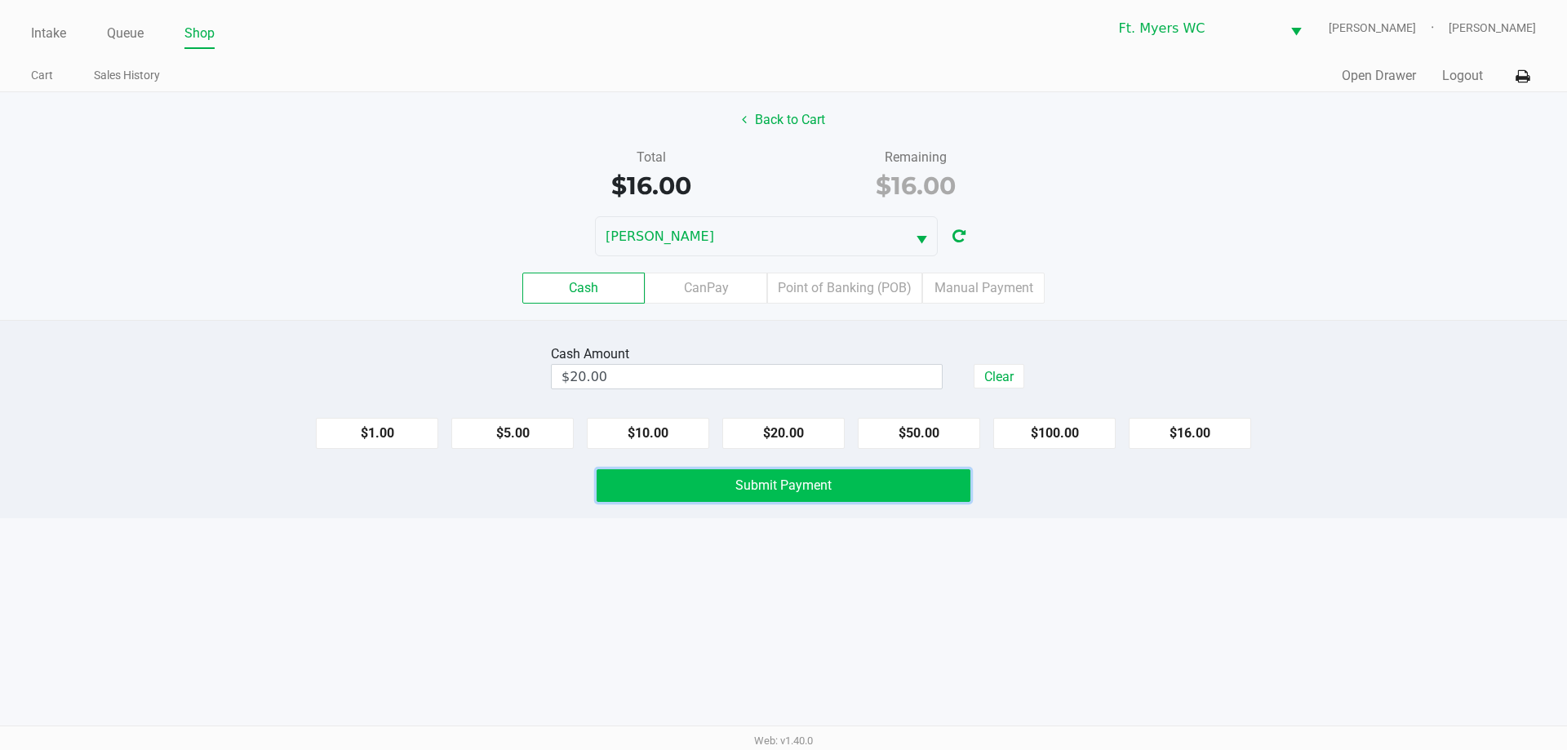
click at [730, 487] on button "Submit Payment" at bounding box center [784, 485] width 374 height 33
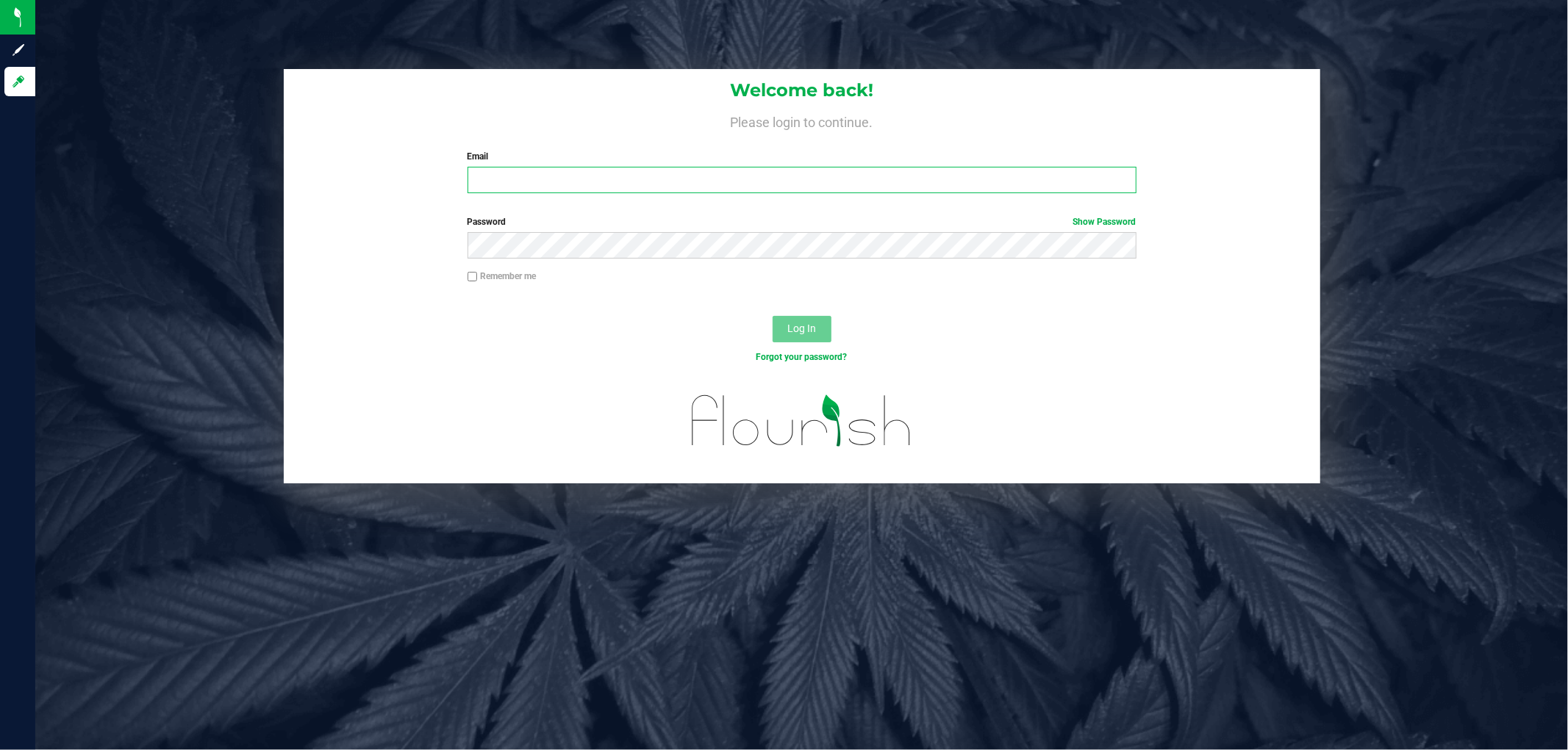
click at [576, 184] on input "Email" at bounding box center [802, 179] width 669 height 26
type input "[EMAIL_ADDRESS][DOMAIN_NAME]"
click at [773, 316] on button "Log In" at bounding box center [802, 329] width 59 height 26
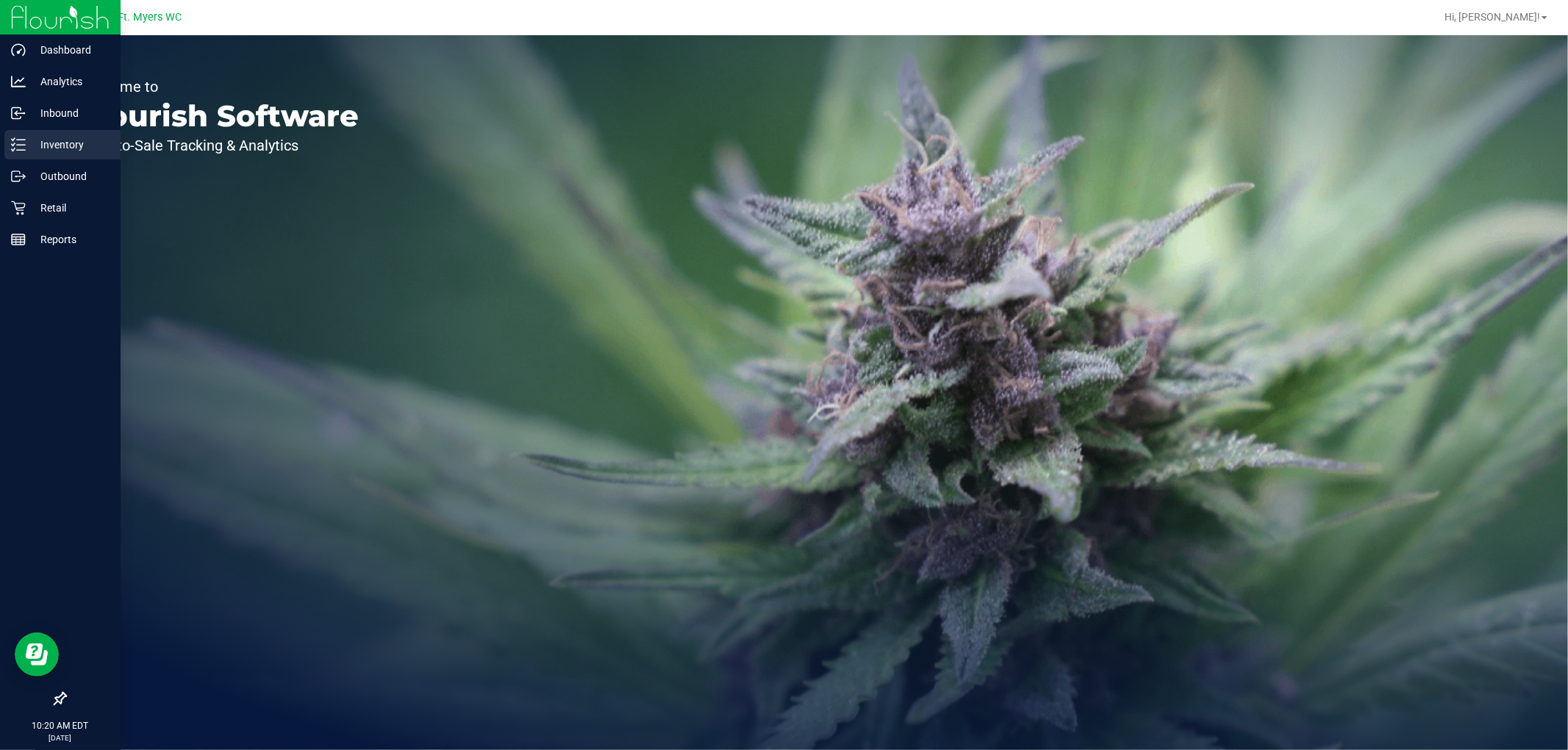
click at [12, 140] on icon at bounding box center [13, 139] width 3 height 2
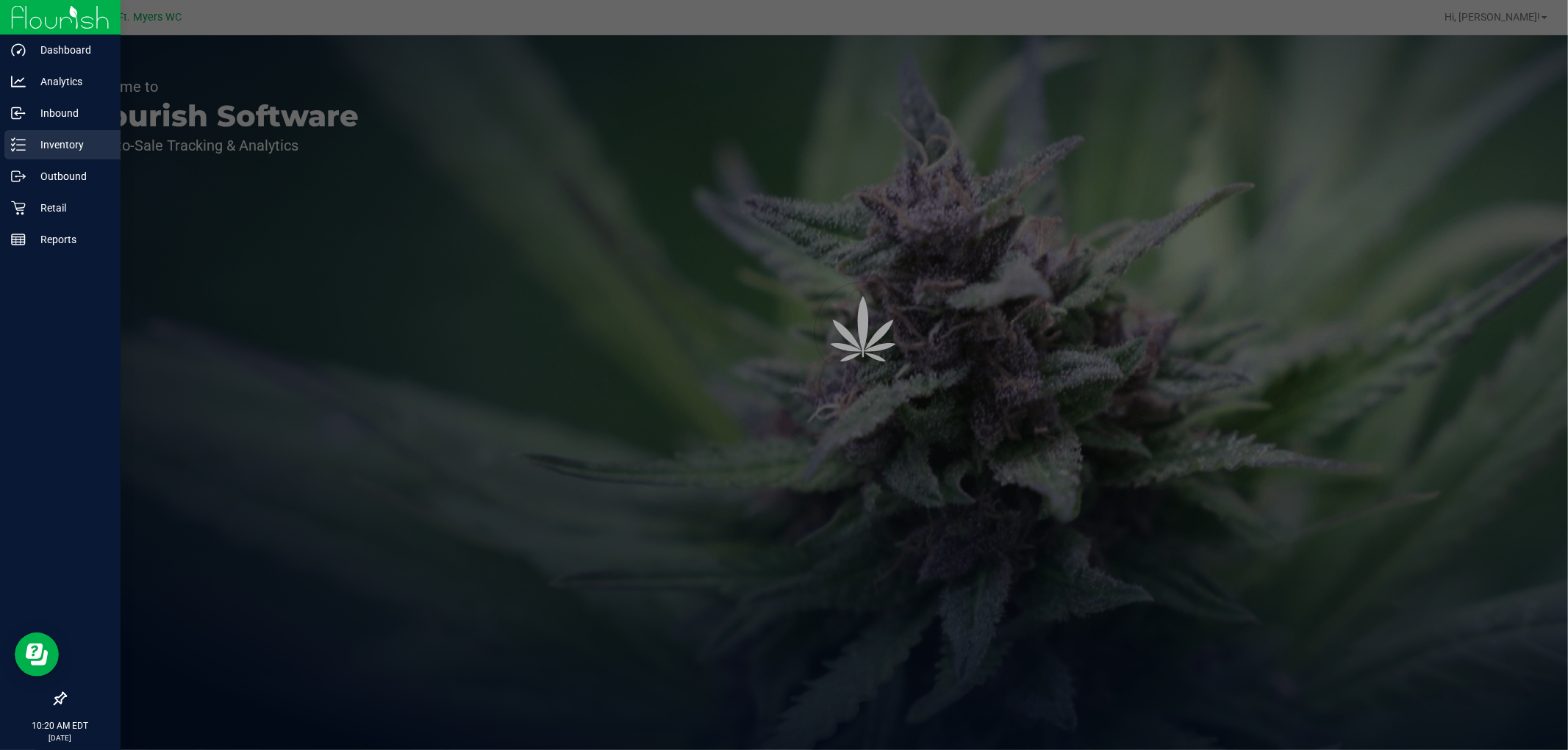
click at [66, 156] on div "Inventory" at bounding box center [62, 144] width 116 height 30
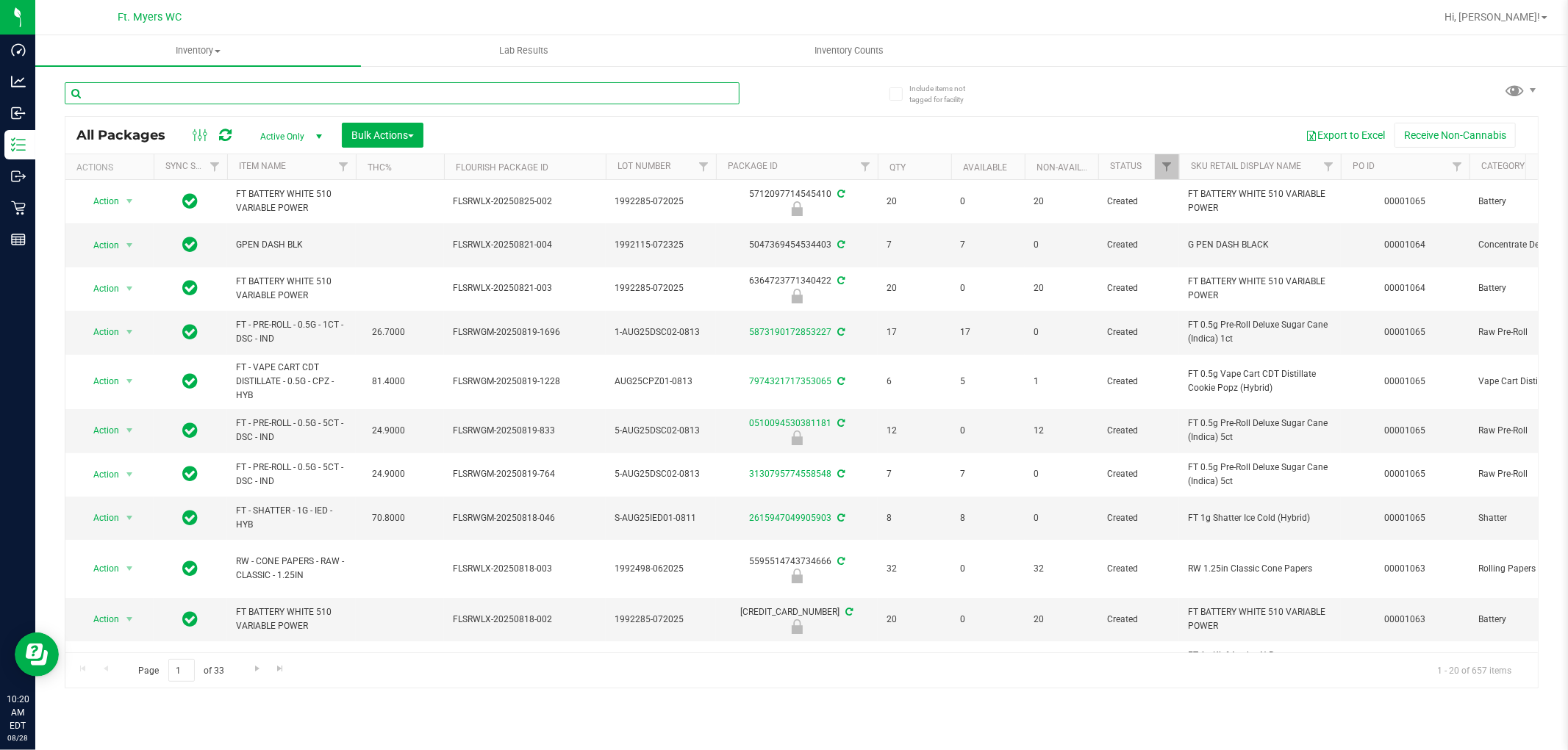
click at [237, 95] on input "text" at bounding box center [402, 93] width 675 height 22
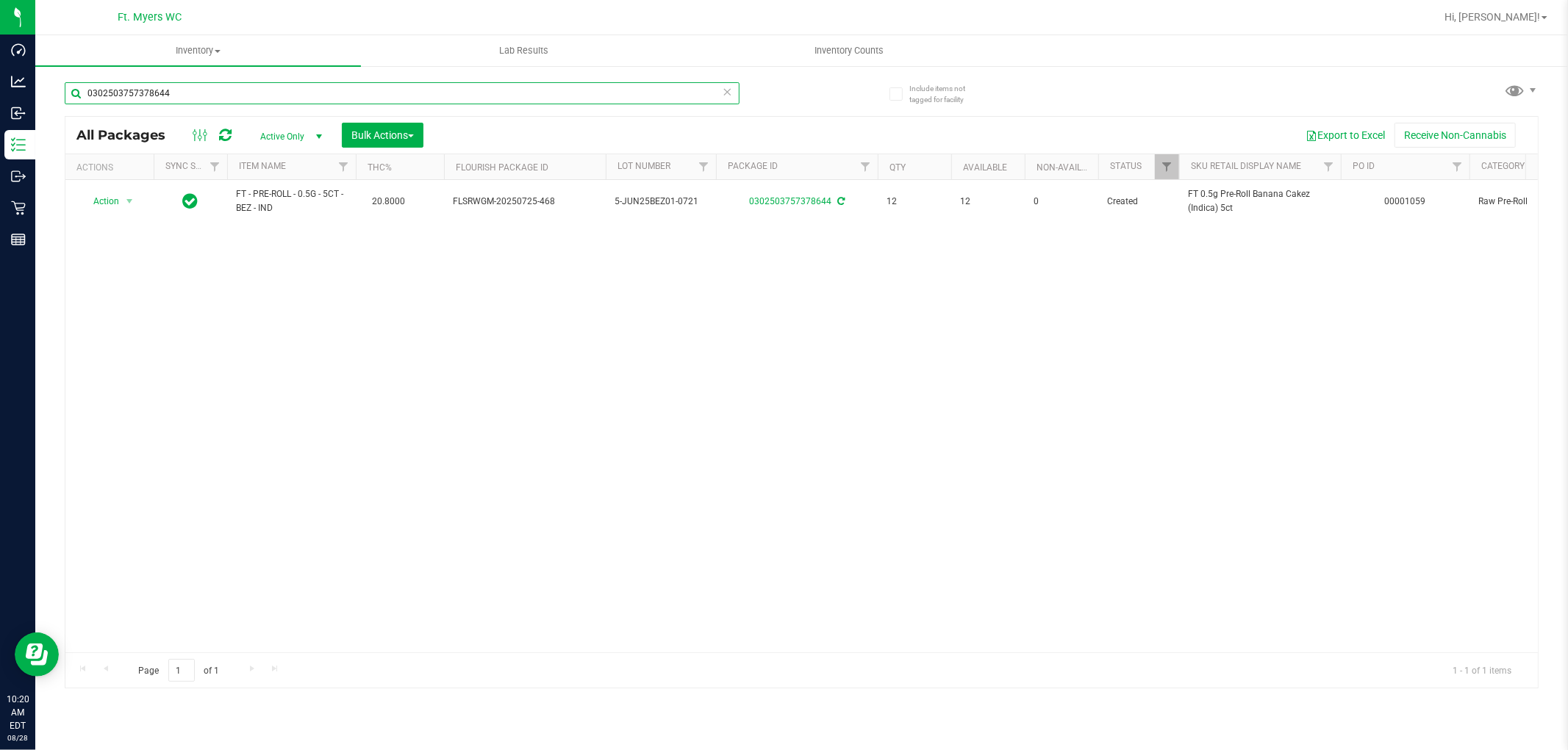
type input "0302503757378644"
click at [722, 96] on icon at bounding box center [727, 91] width 10 height 18
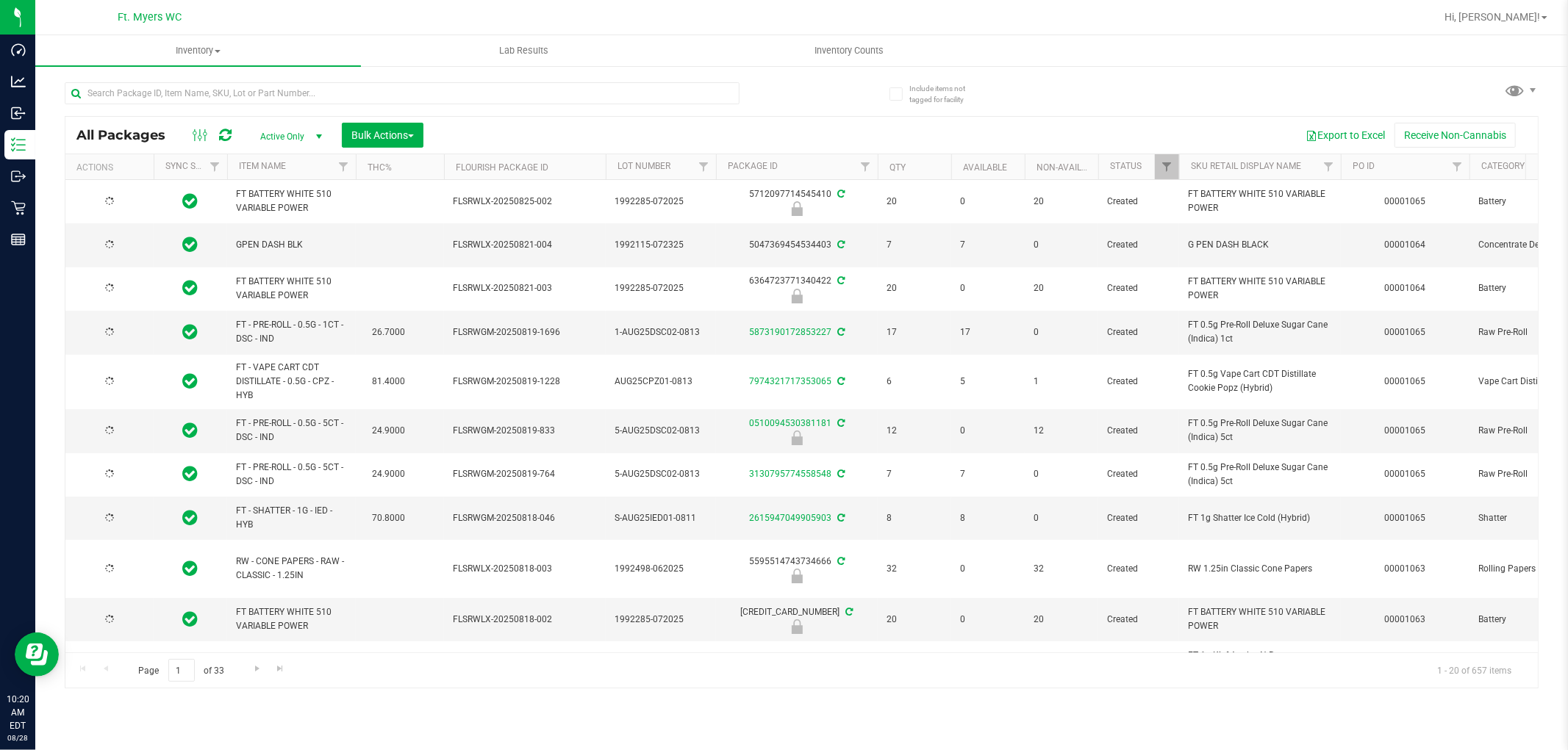
type input "2026-02-15"
click at [860, 53] on span "Inventory Counts" at bounding box center [849, 50] width 109 height 14
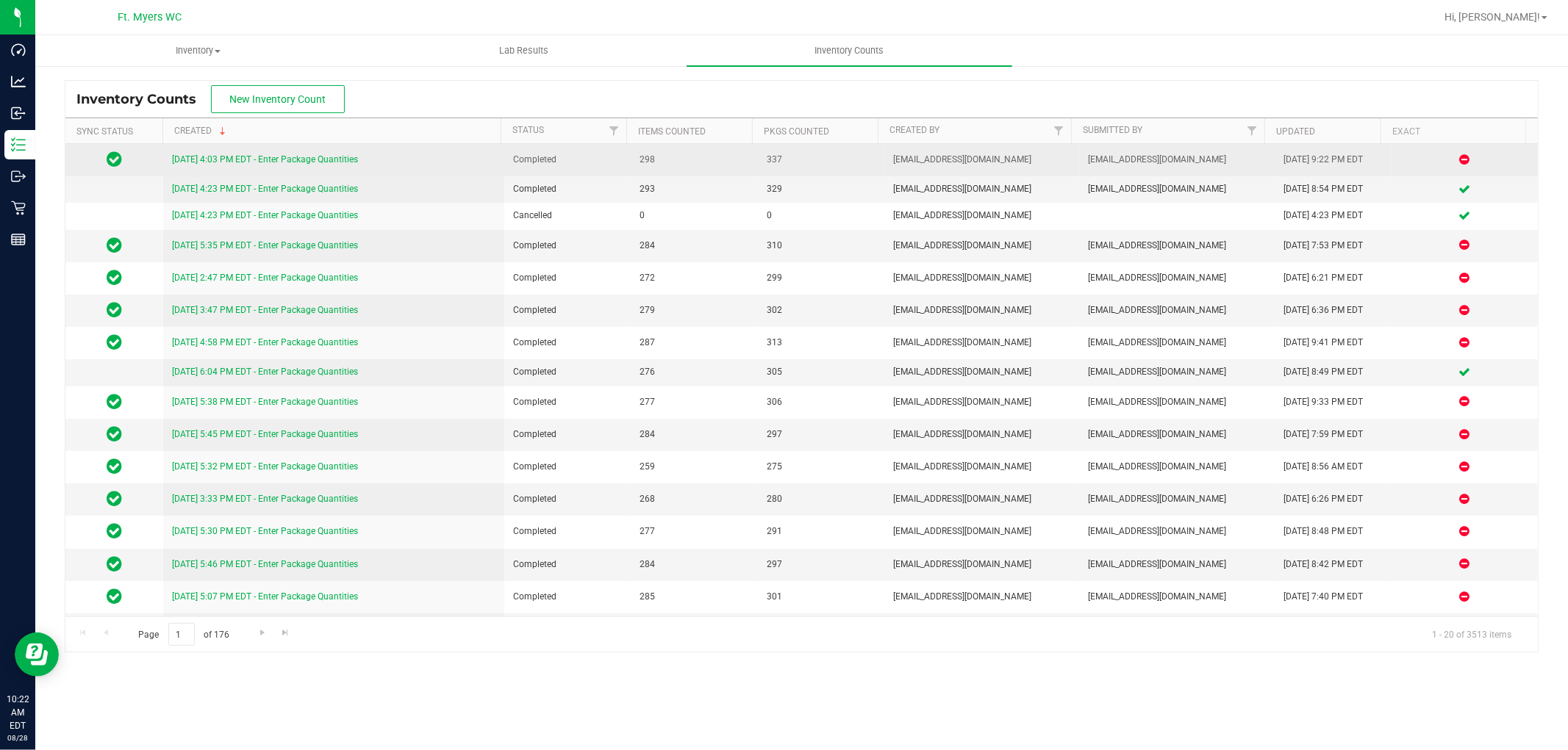
click at [277, 157] on link "8/27/25 4:03 PM EDT - Enter Package Quantities" at bounding box center [265, 158] width 186 height 10
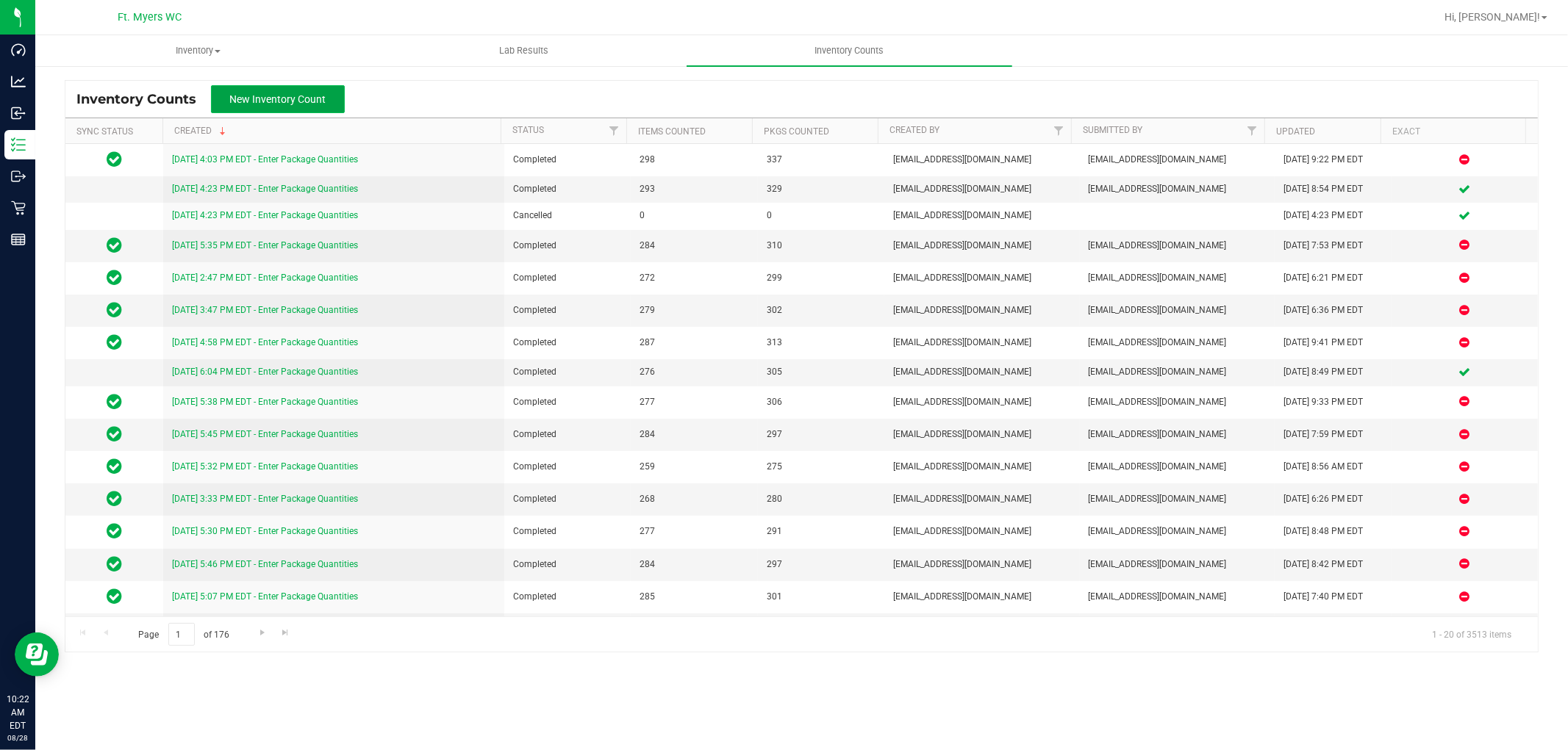
click at [323, 94] on span "New Inventory Count" at bounding box center [277, 99] width 96 height 12
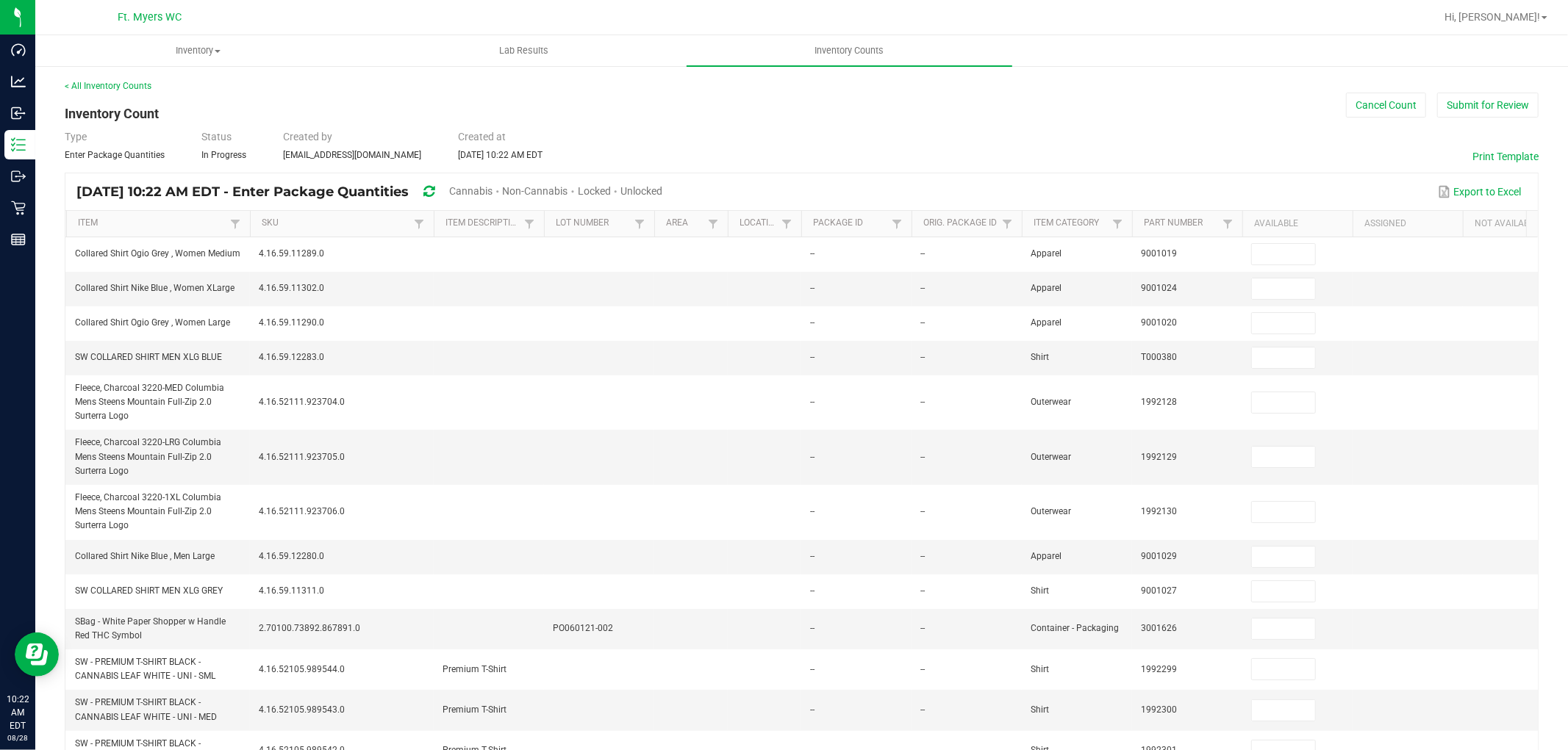
click at [662, 185] on span "Unlocked" at bounding box center [641, 191] width 42 height 12
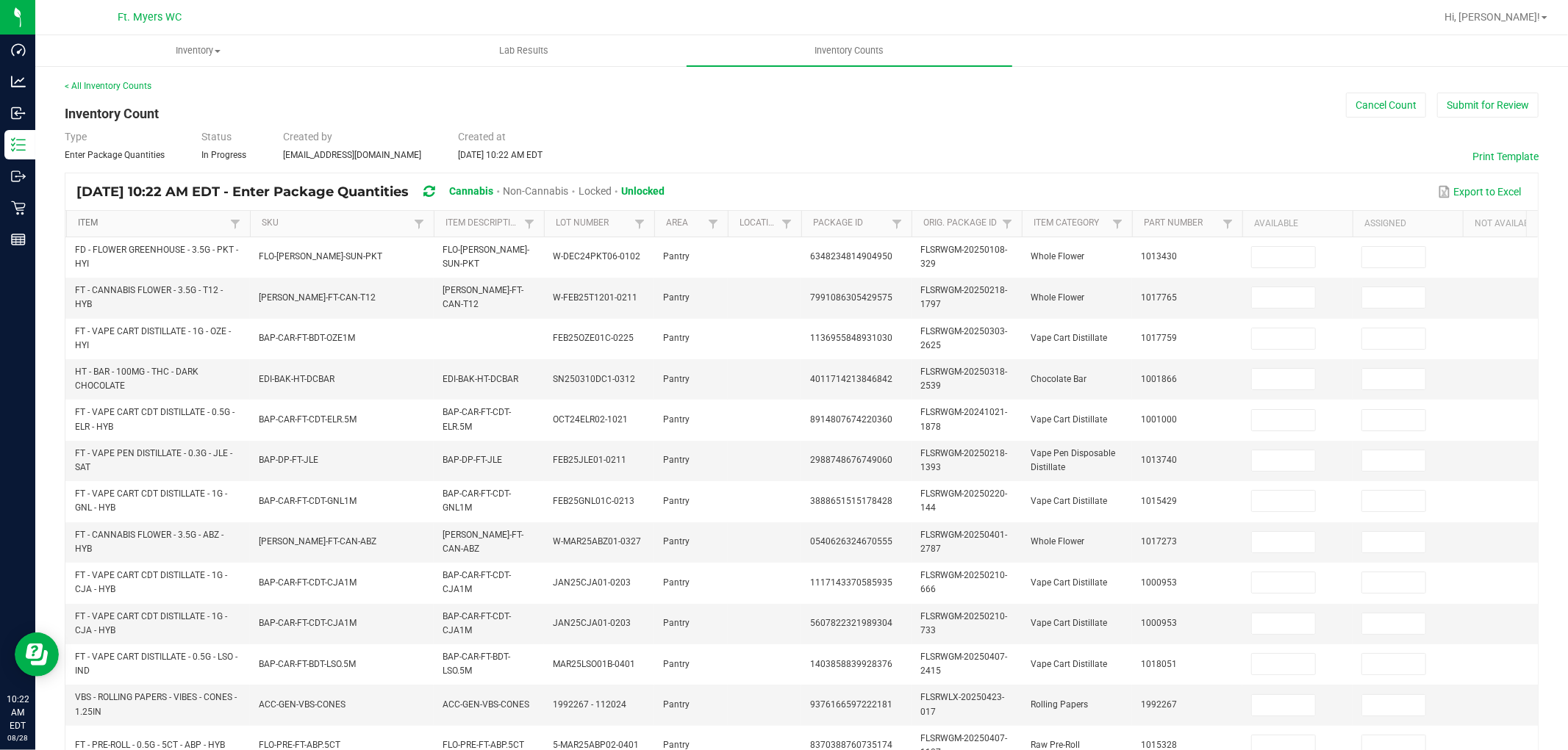
click at [159, 228] on link "Item" at bounding box center [152, 223] width 148 height 12
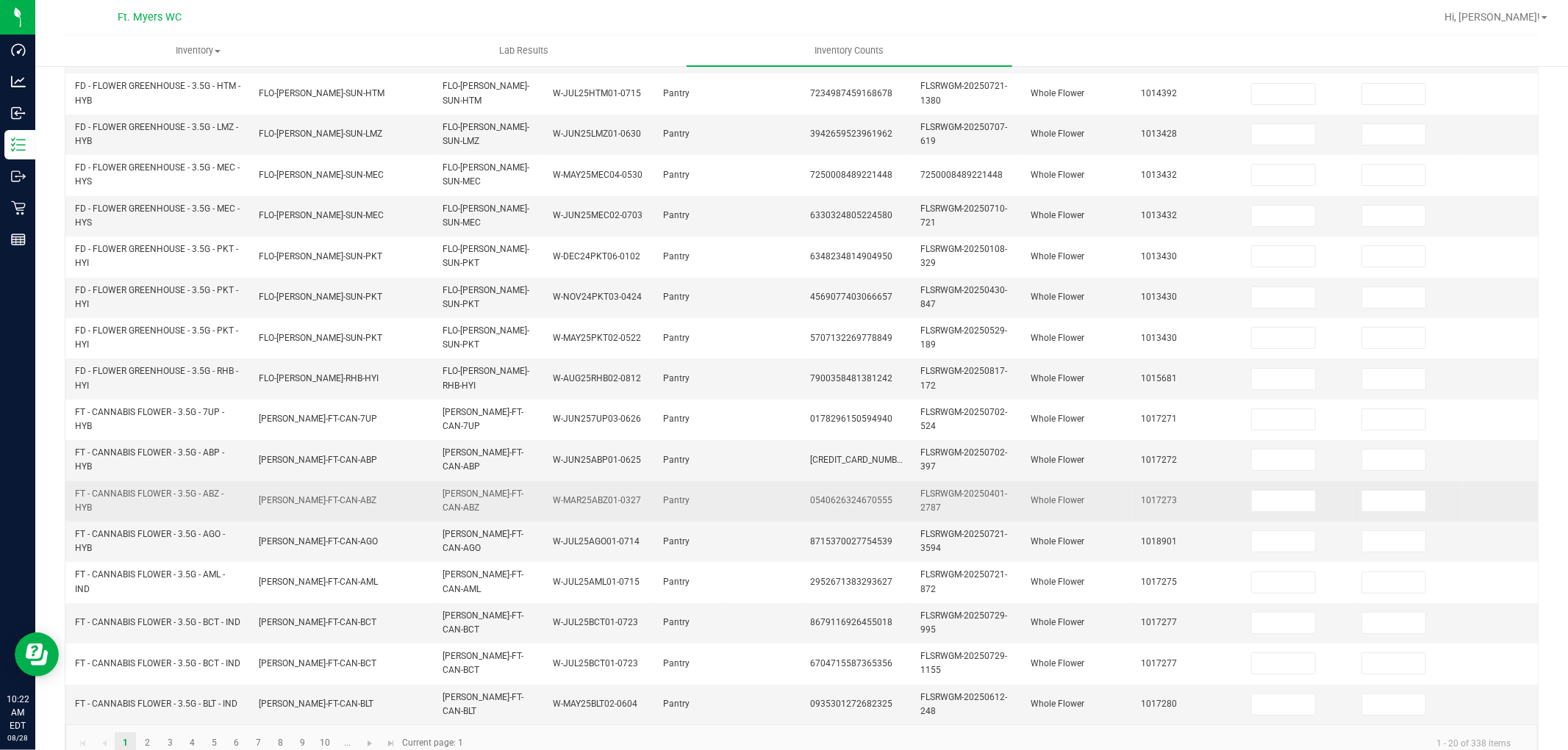
scroll to position [367, 0]
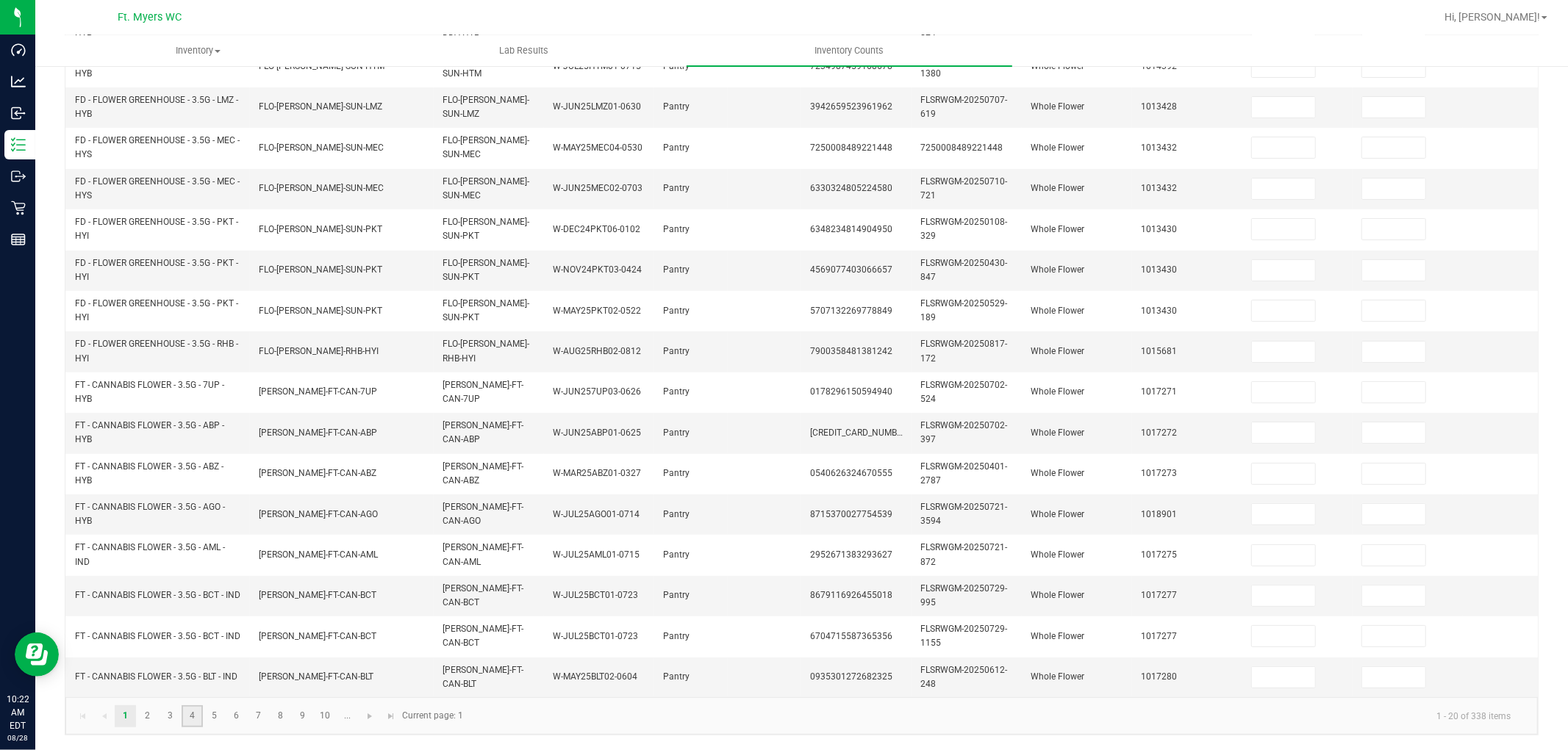
click at [186, 722] on link "4" at bounding box center [193, 716] width 22 height 22
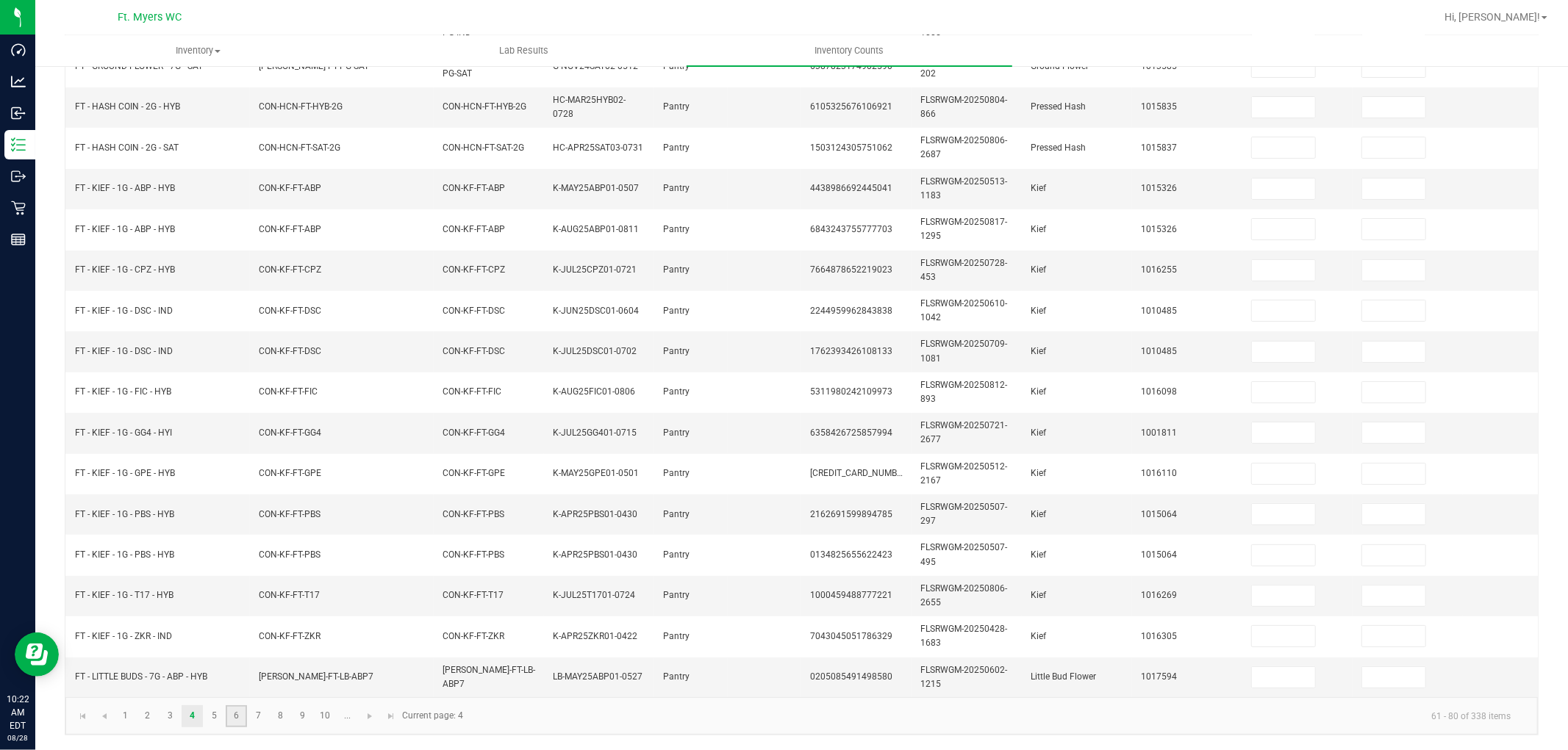
click at [235, 713] on link "6" at bounding box center [237, 716] width 22 height 22
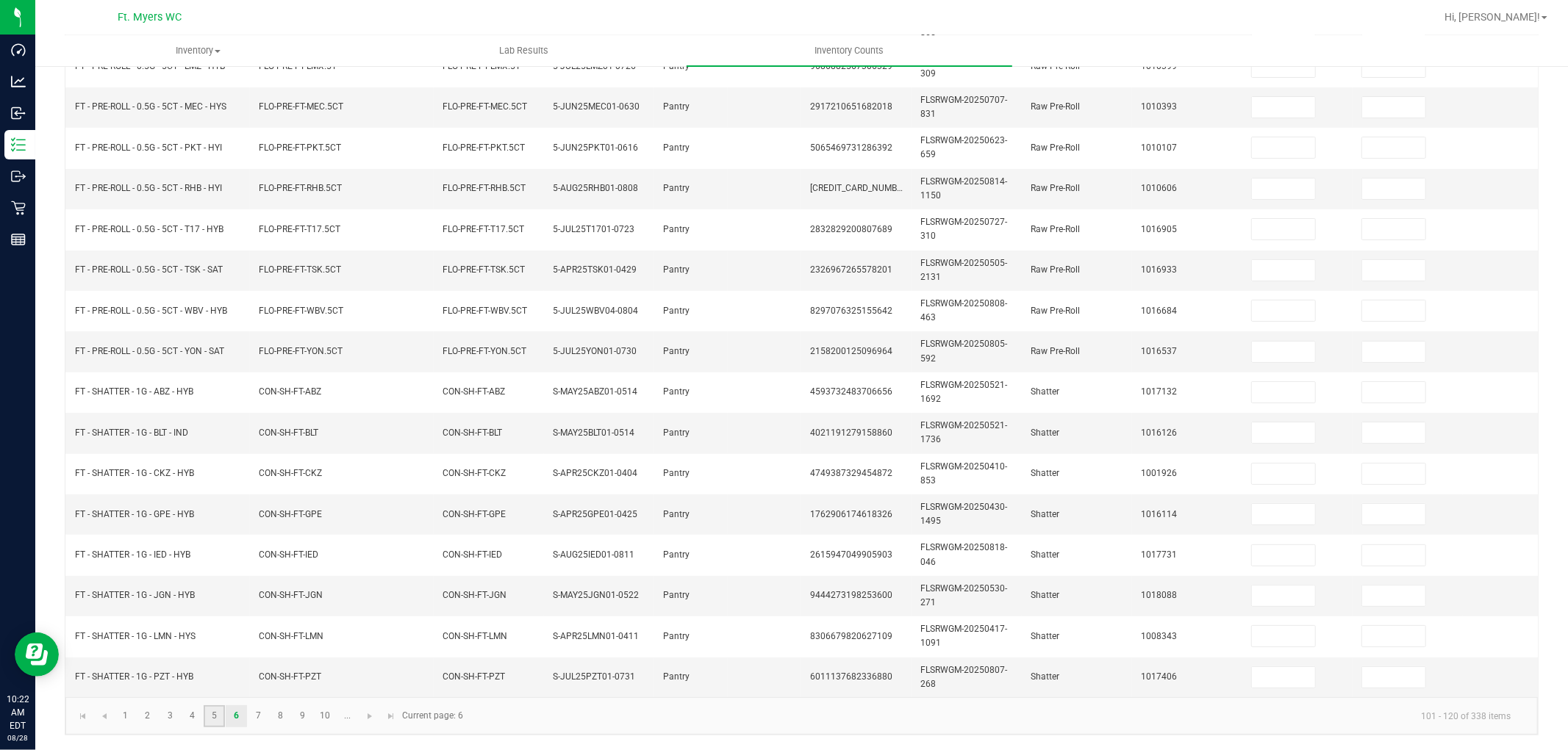
click at [211, 718] on link "5" at bounding box center [214, 716] width 22 height 22
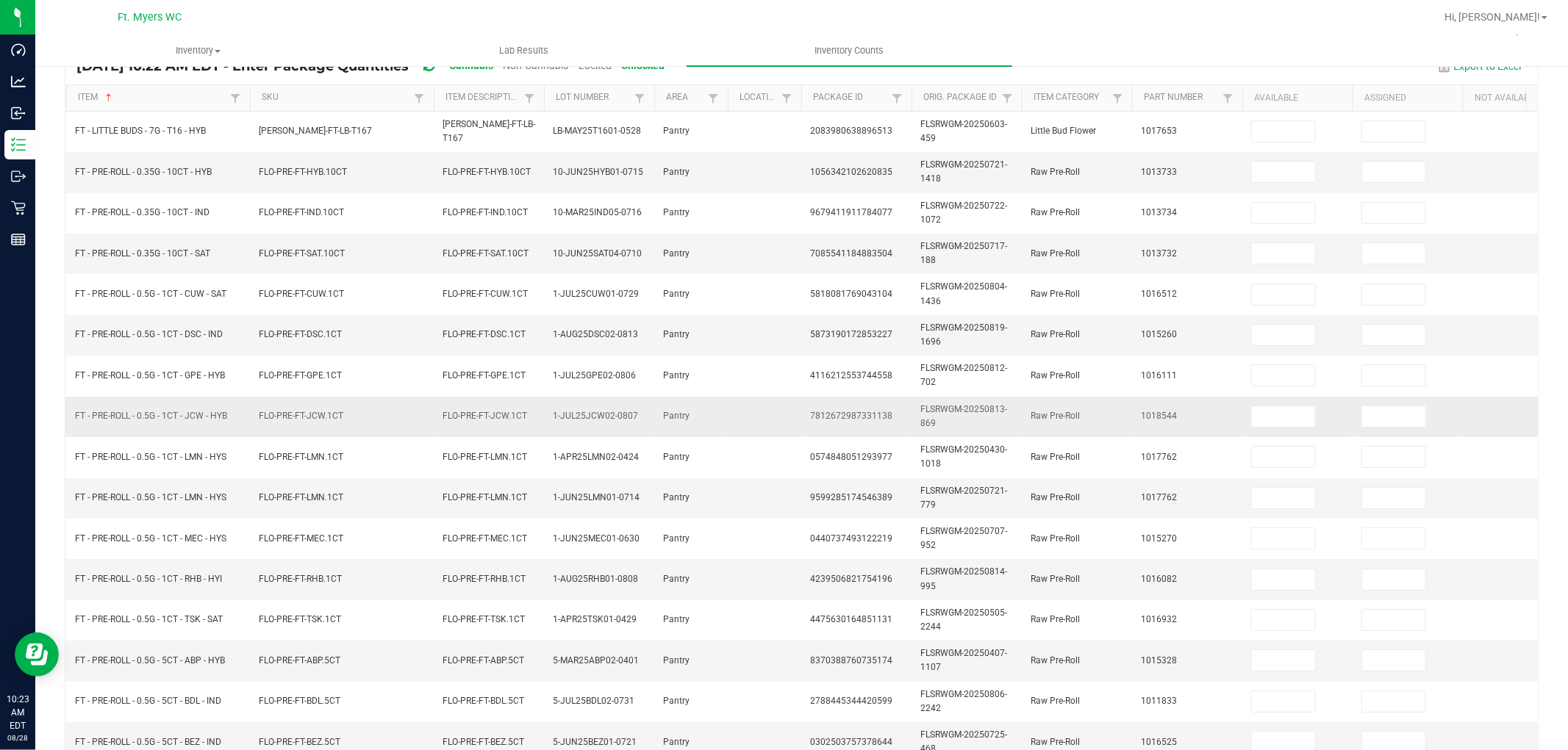
scroll to position [245, 0]
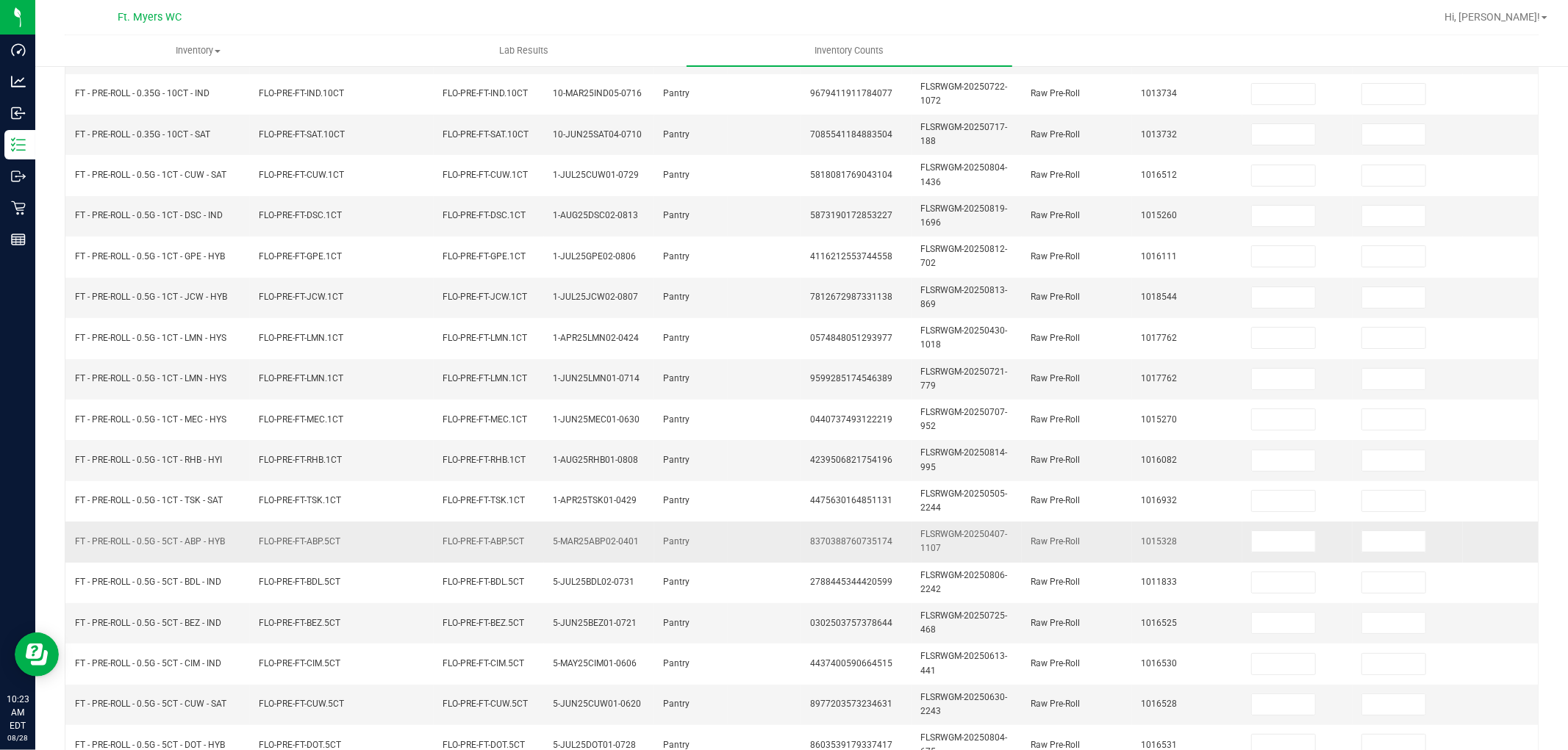
drag, startPoint x: 237, startPoint y: 538, endPoint x: 70, endPoint y: 539, distance: 167.0
click at [70, 539] on td "FT - PRE-ROLL - 0.5G - 5CT - ABP - HYB" at bounding box center [158, 541] width 184 height 41
copy span "FT - PRE-ROLL - 0.5G - 5CT - ABP - HYB"
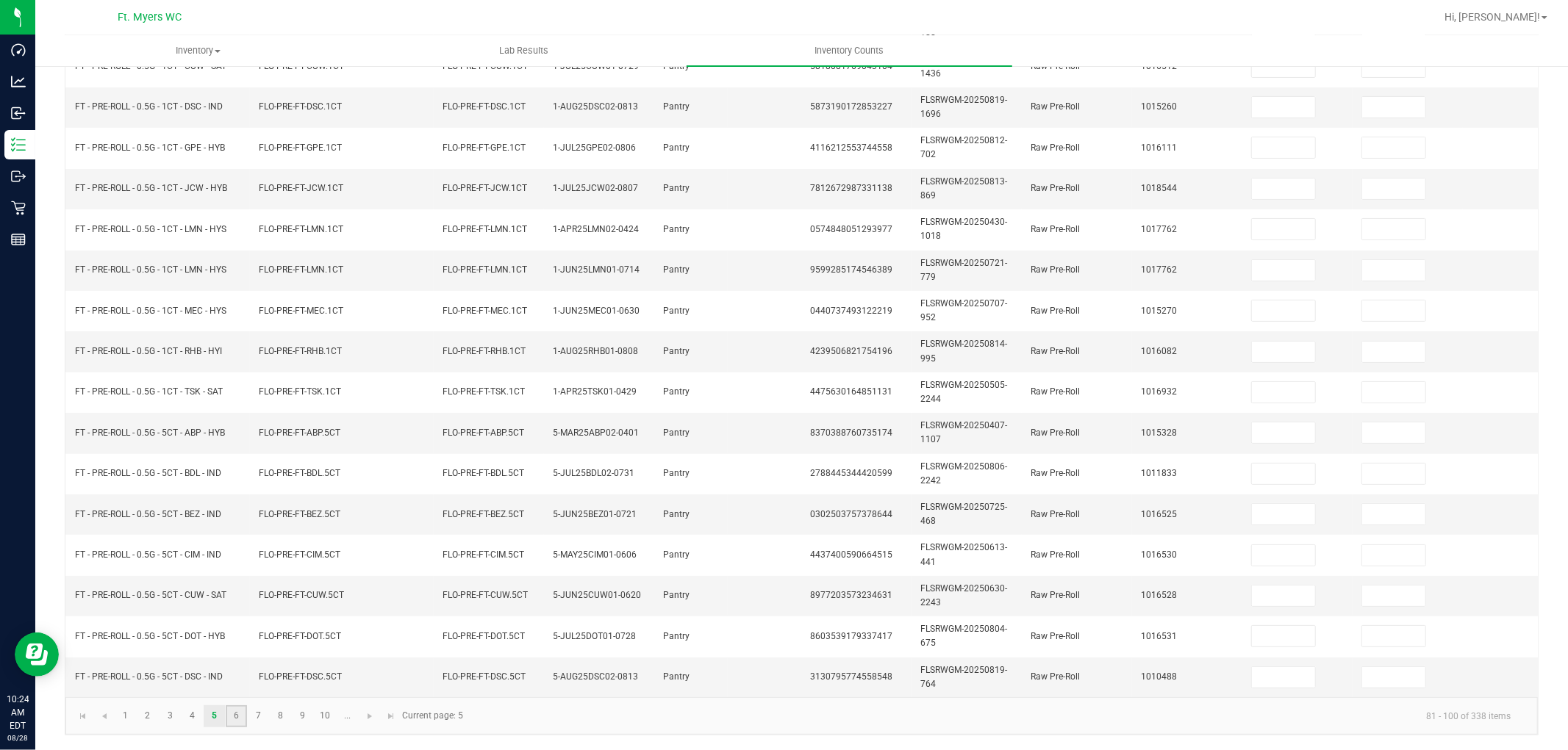
click at [237, 718] on link "6" at bounding box center [237, 716] width 22 height 22
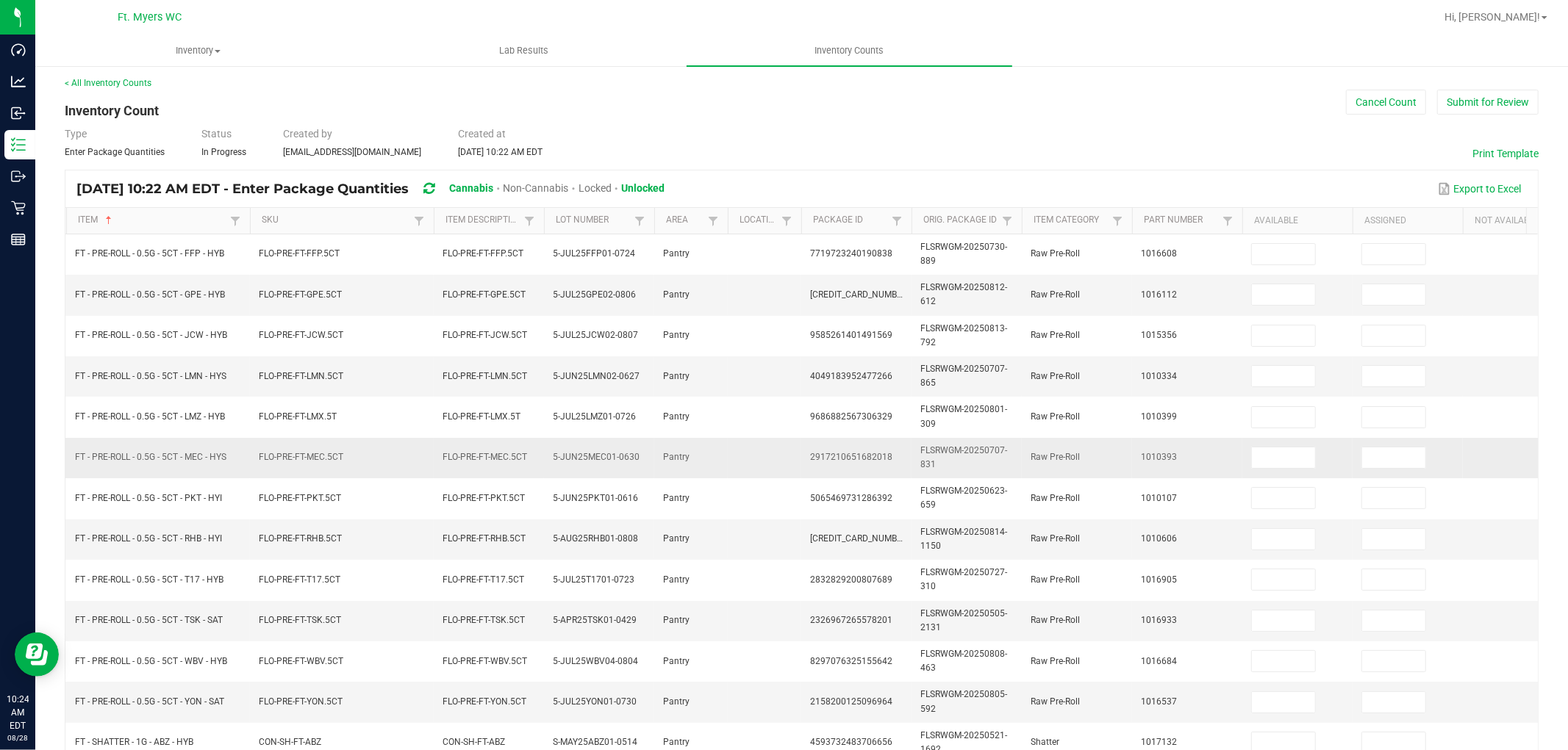
scroll to position [0, 0]
click at [101, 86] on link "< All Inventory Counts" at bounding box center [108, 86] width 86 height 10
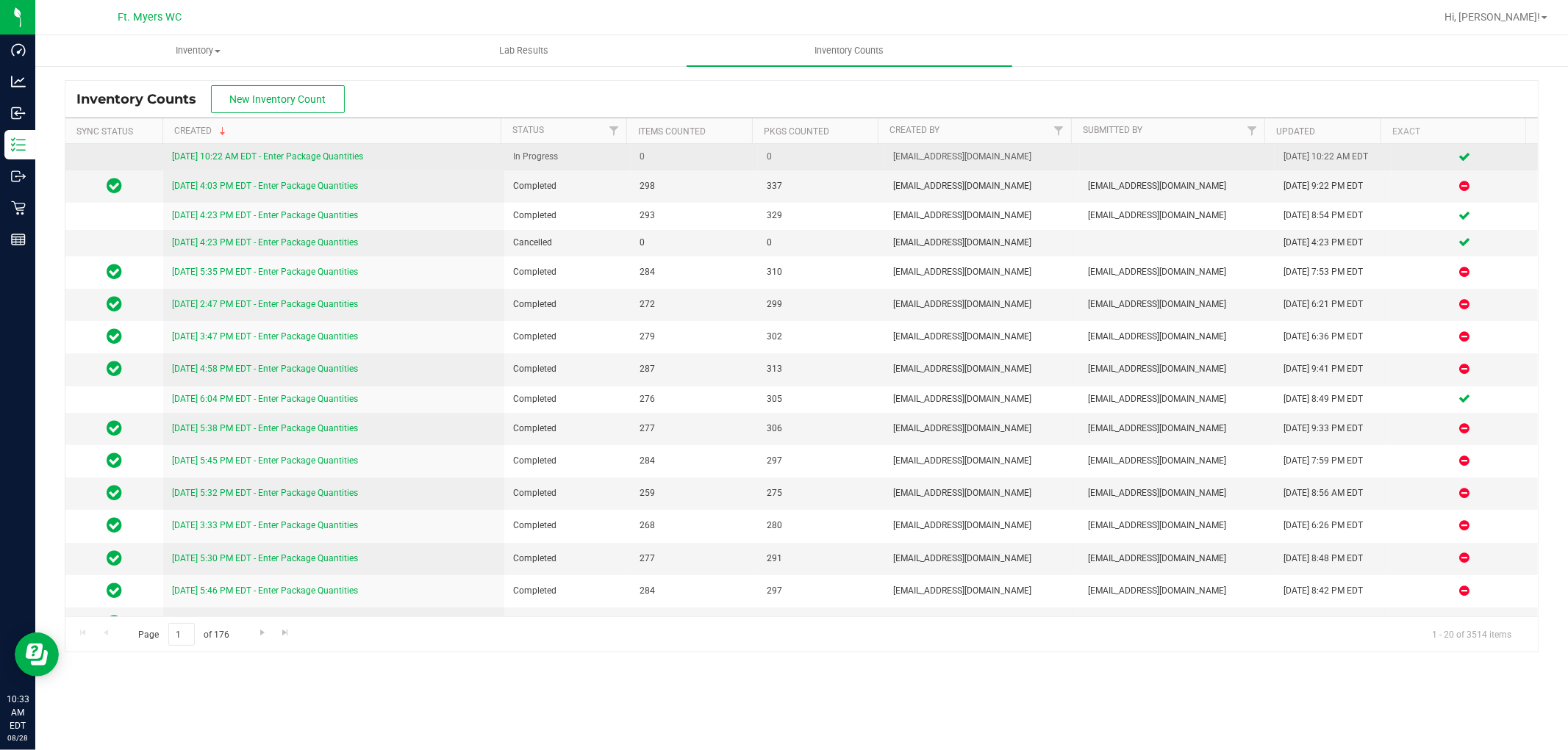
click at [247, 152] on link "8/28/25 10:22 AM EDT - Enter Package Quantities" at bounding box center [267, 156] width 191 height 10
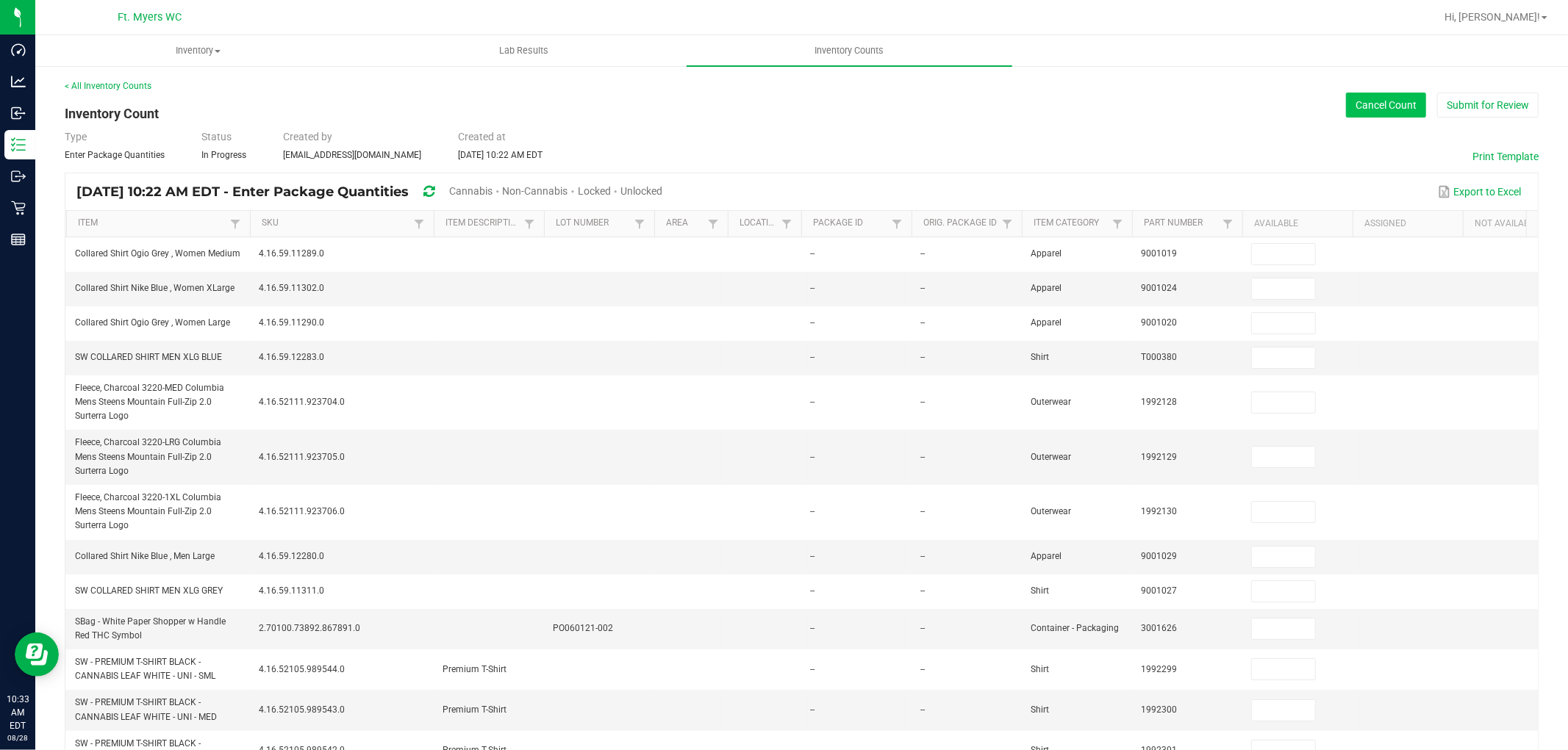
click at [1395, 108] on button "Cancel Count" at bounding box center [1385, 105] width 80 height 25
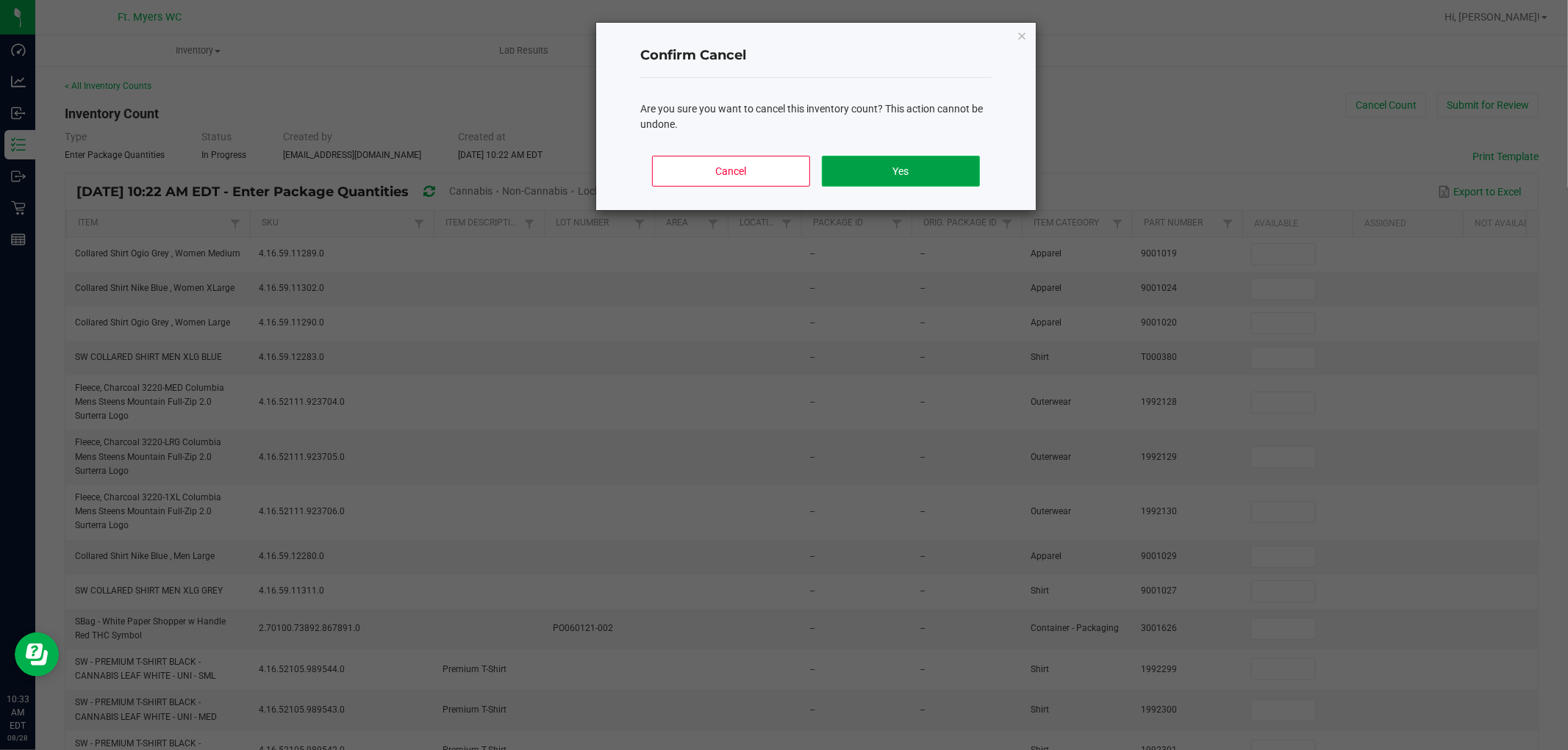
click at [901, 178] on button "Yes" at bounding box center [900, 171] width 158 height 31
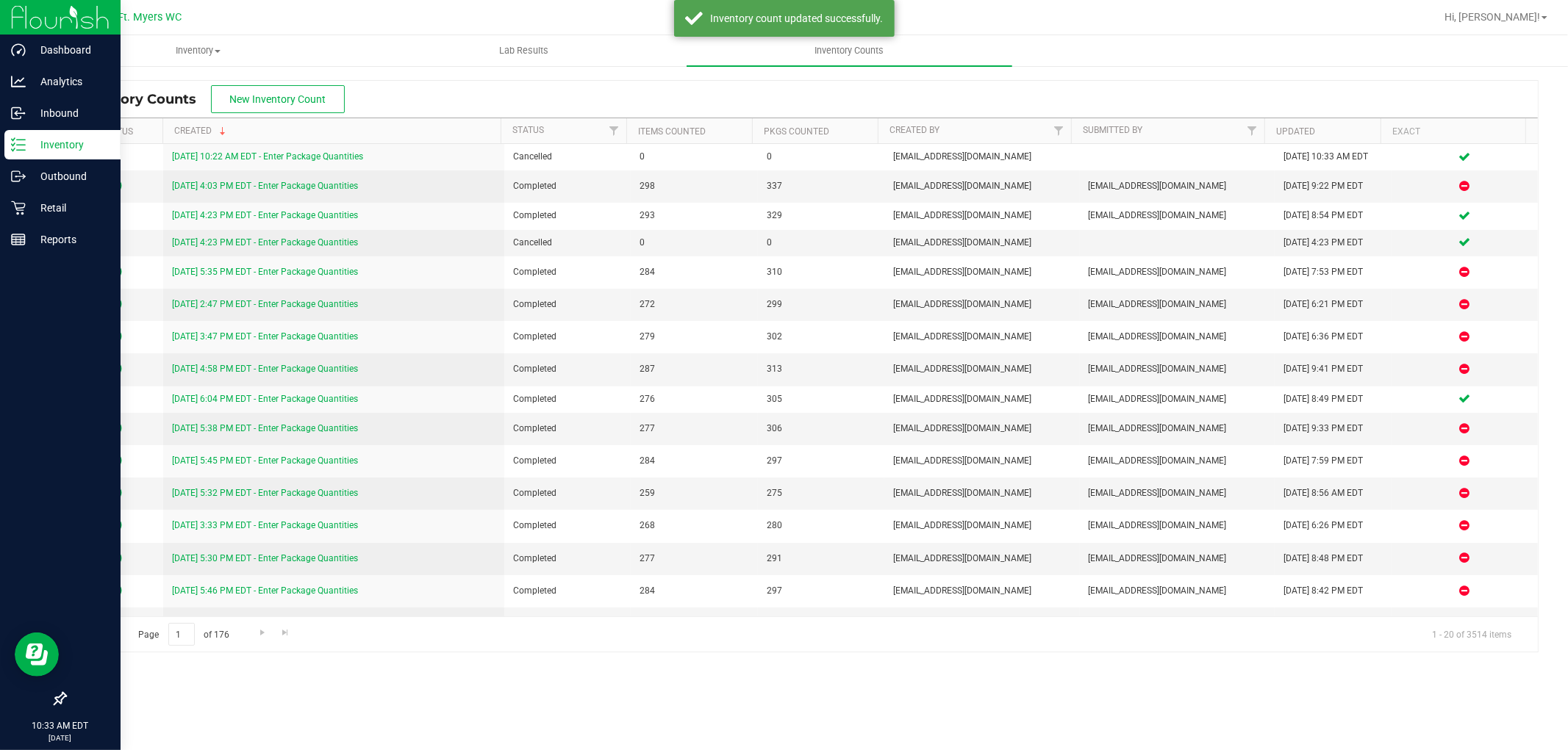
click at [44, 148] on p "Inventory" at bounding box center [70, 145] width 88 height 18
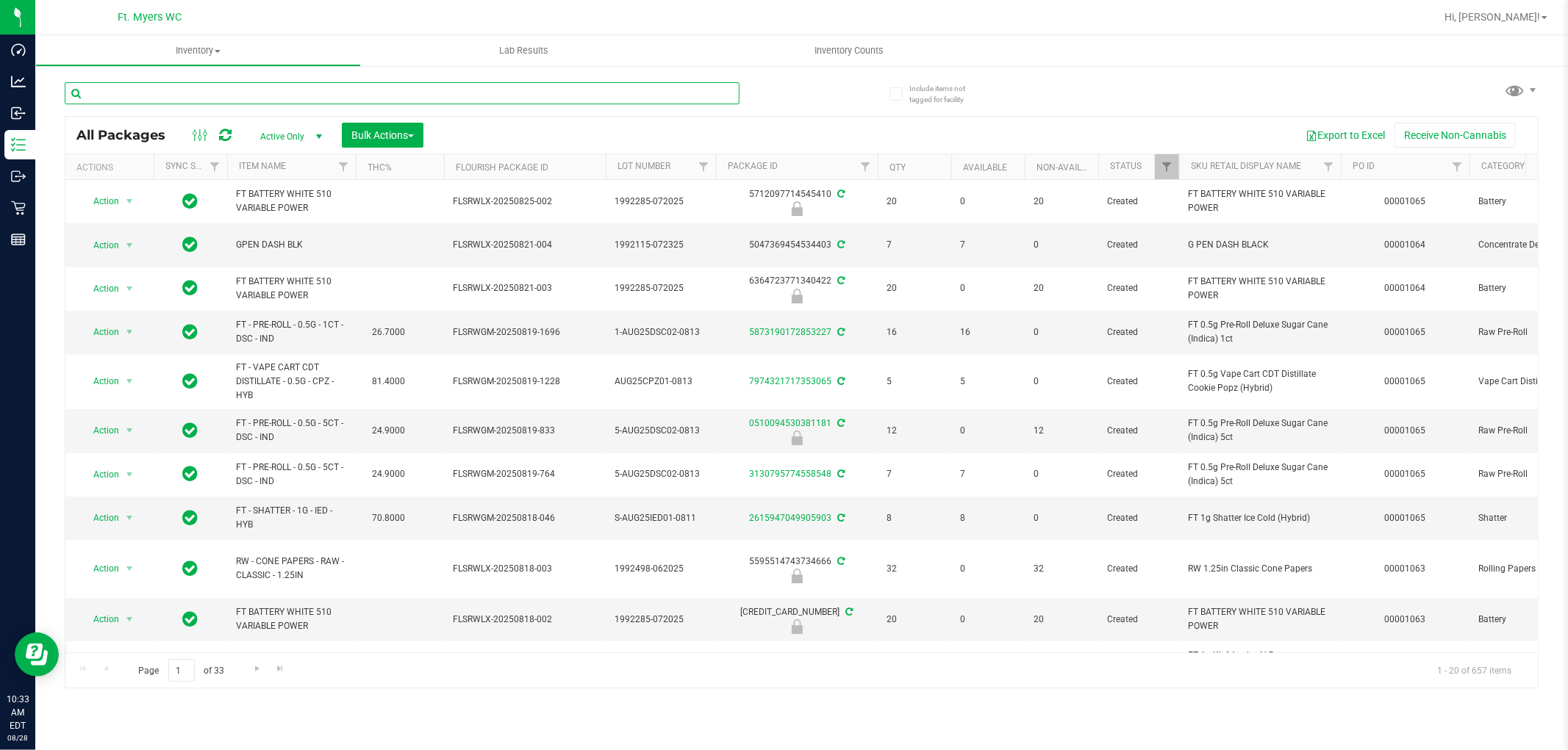
click at [126, 94] on input "text" at bounding box center [402, 93] width 675 height 22
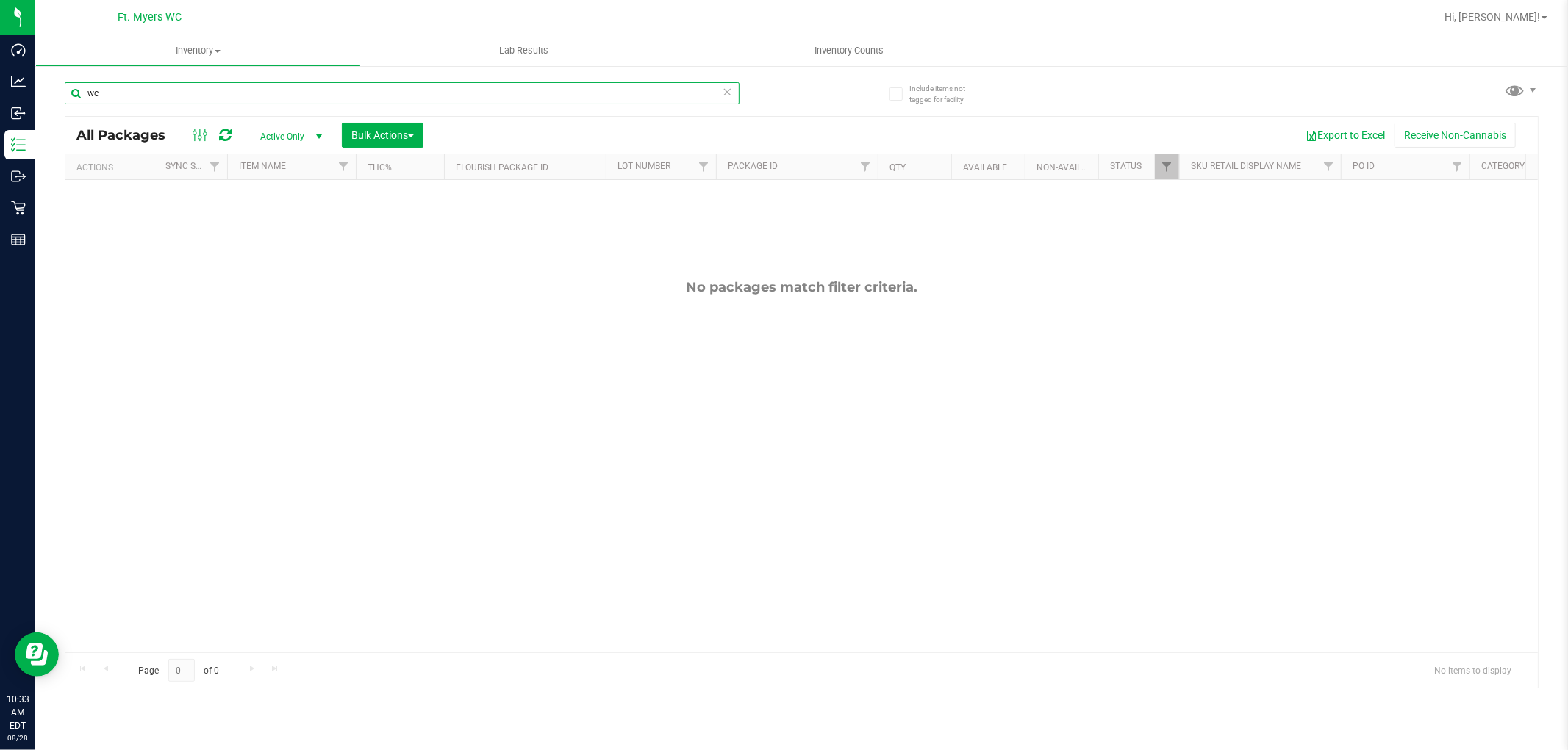
type input "w"
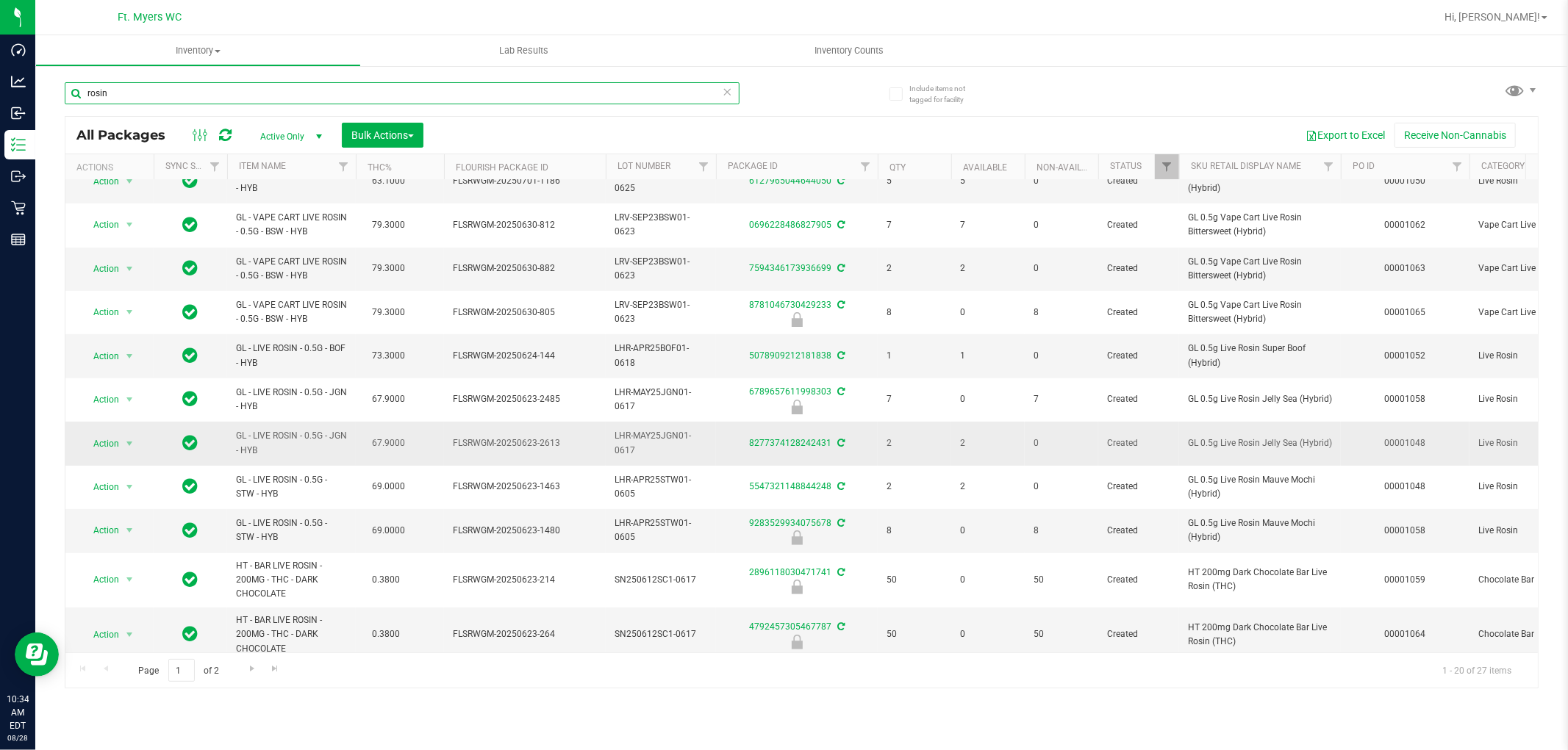
scroll to position [449, 0]
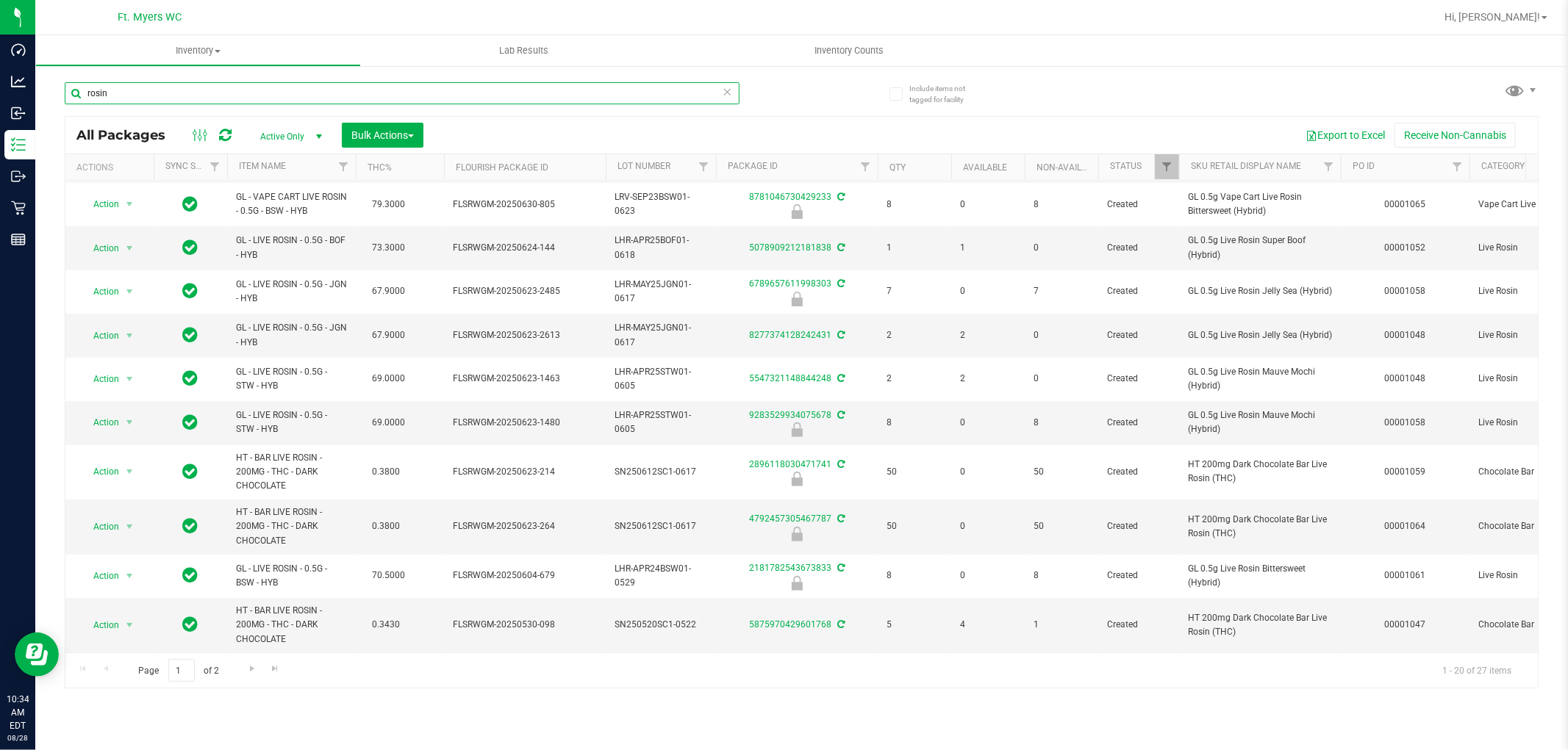
type input "rosin"
click at [730, 90] on icon at bounding box center [727, 91] width 10 height 18
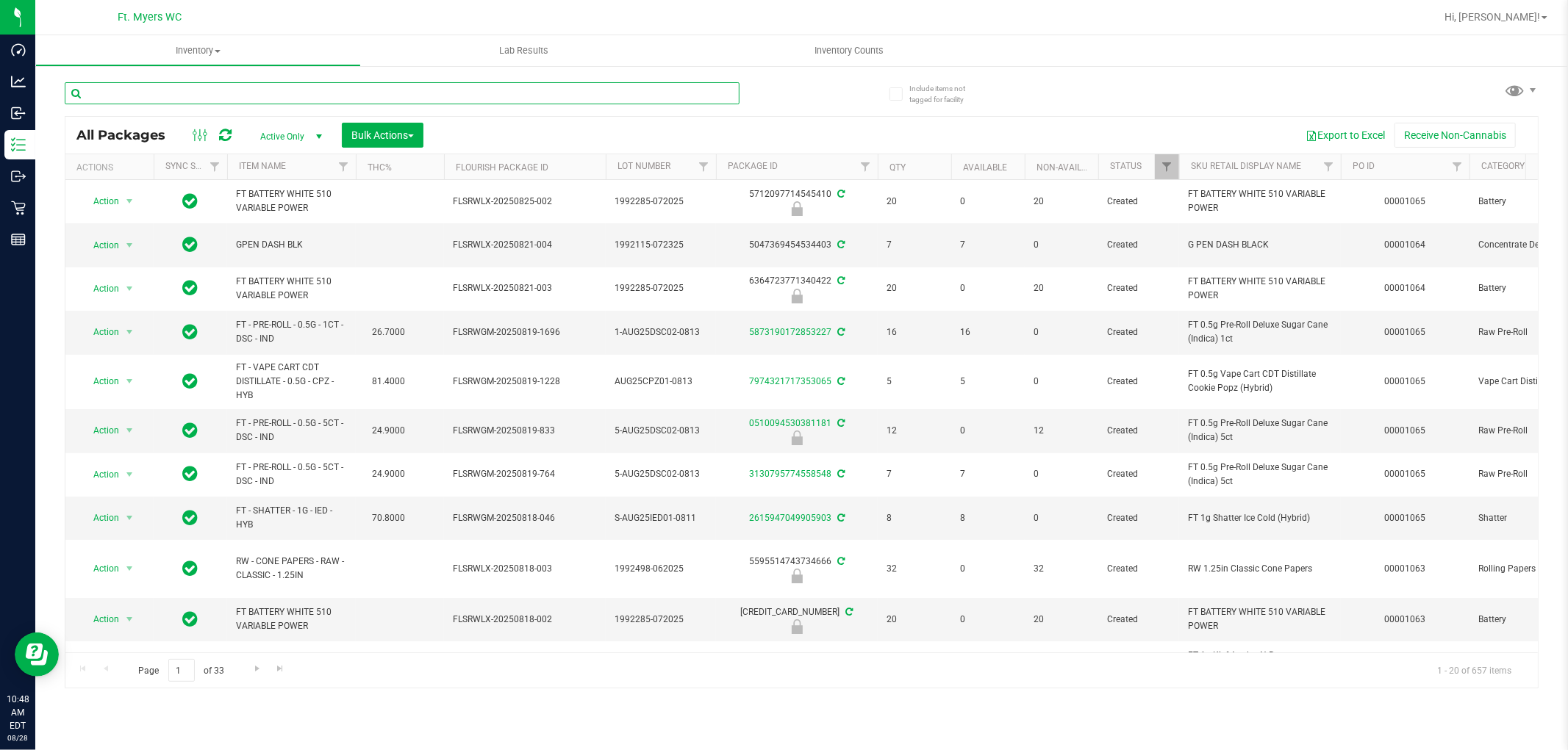
click at [206, 90] on input "text" at bounding box center [402, 93] width 675 height 22
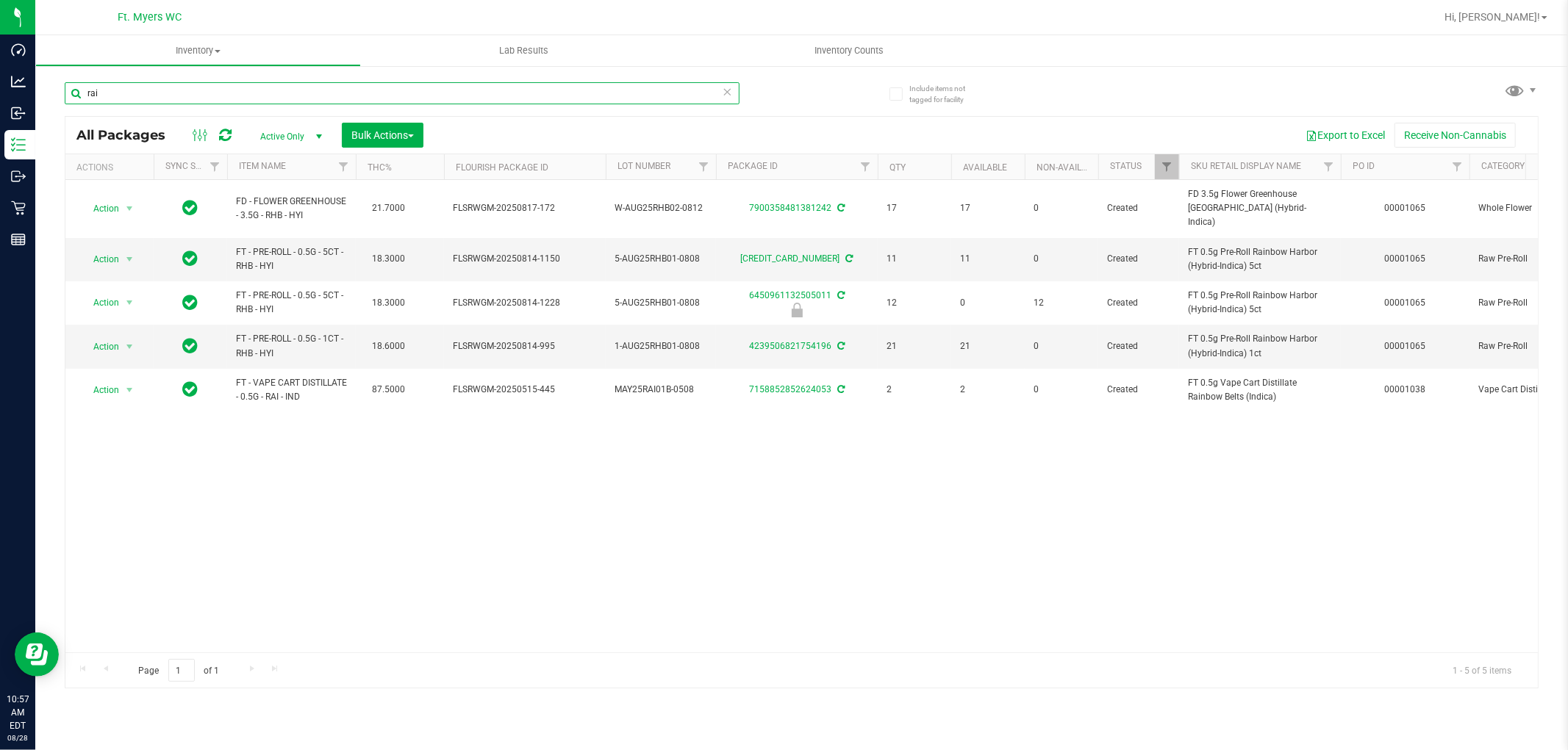
click at [138, 94] on input "rai" at bounding box center [402, 93] width 675 height 22
type input "r"
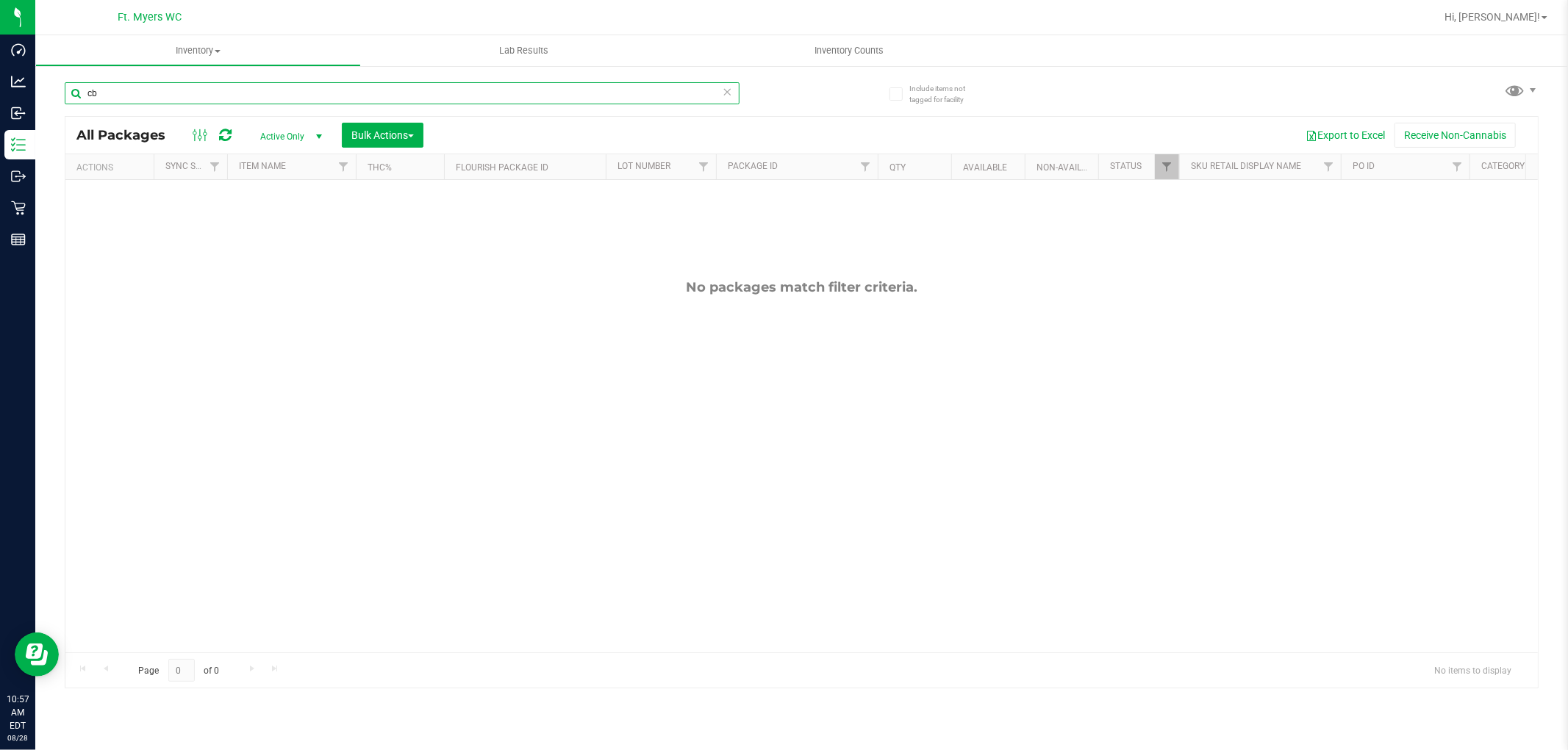
type input "c"
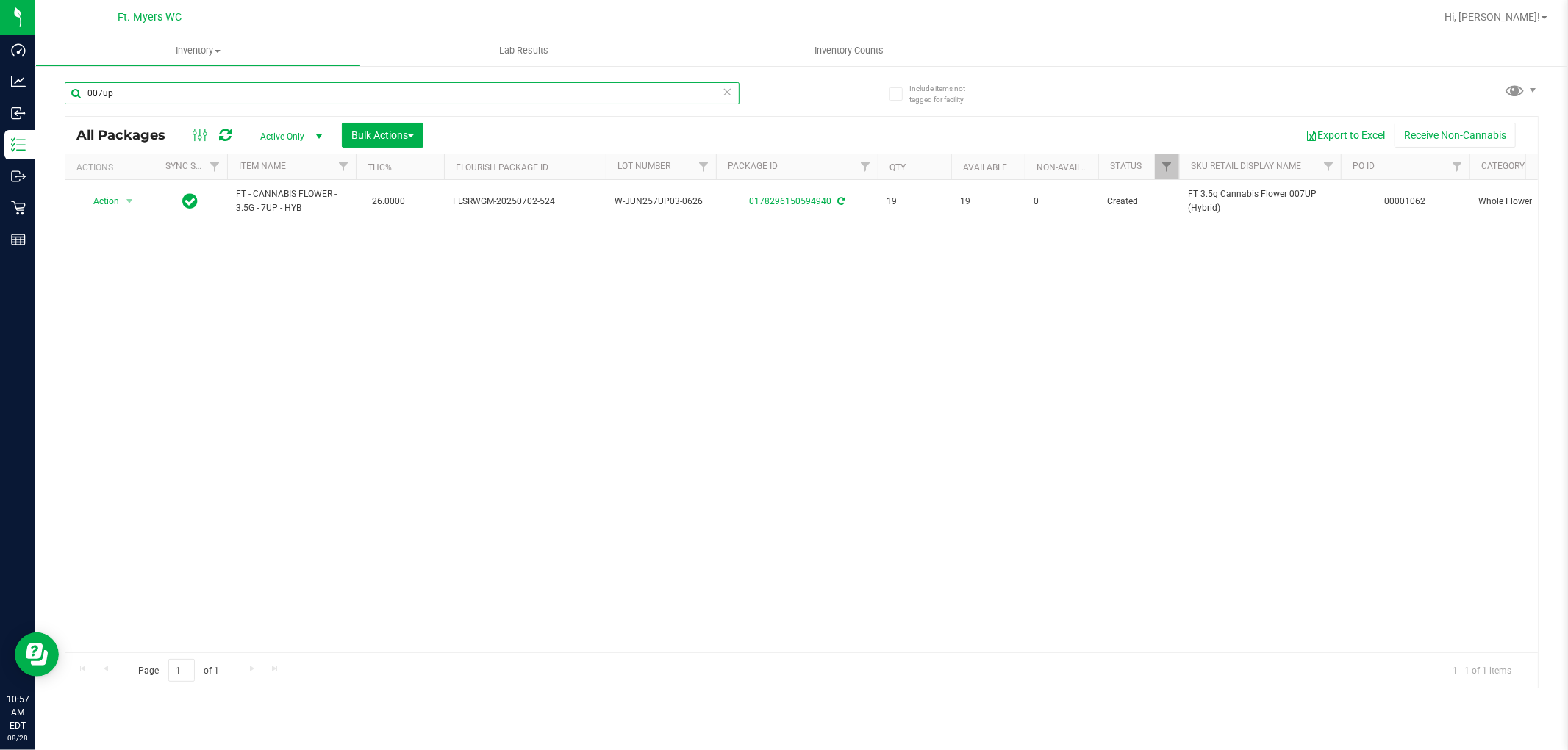
click at [164, 91] on input "007up" at bounding box center [402, 93] width 675 height 22
drag, startPoint x: 98, startPoint y: 90, endPoint x: 74, endPoint y: 98, distance: 25.3
click at [74, 98] on input "007up" at bounding box center [402, 93] width 675 height 22
type input "7up"
click at [726, 96] on icon at bounding box center [727, 91] width 10 height 18
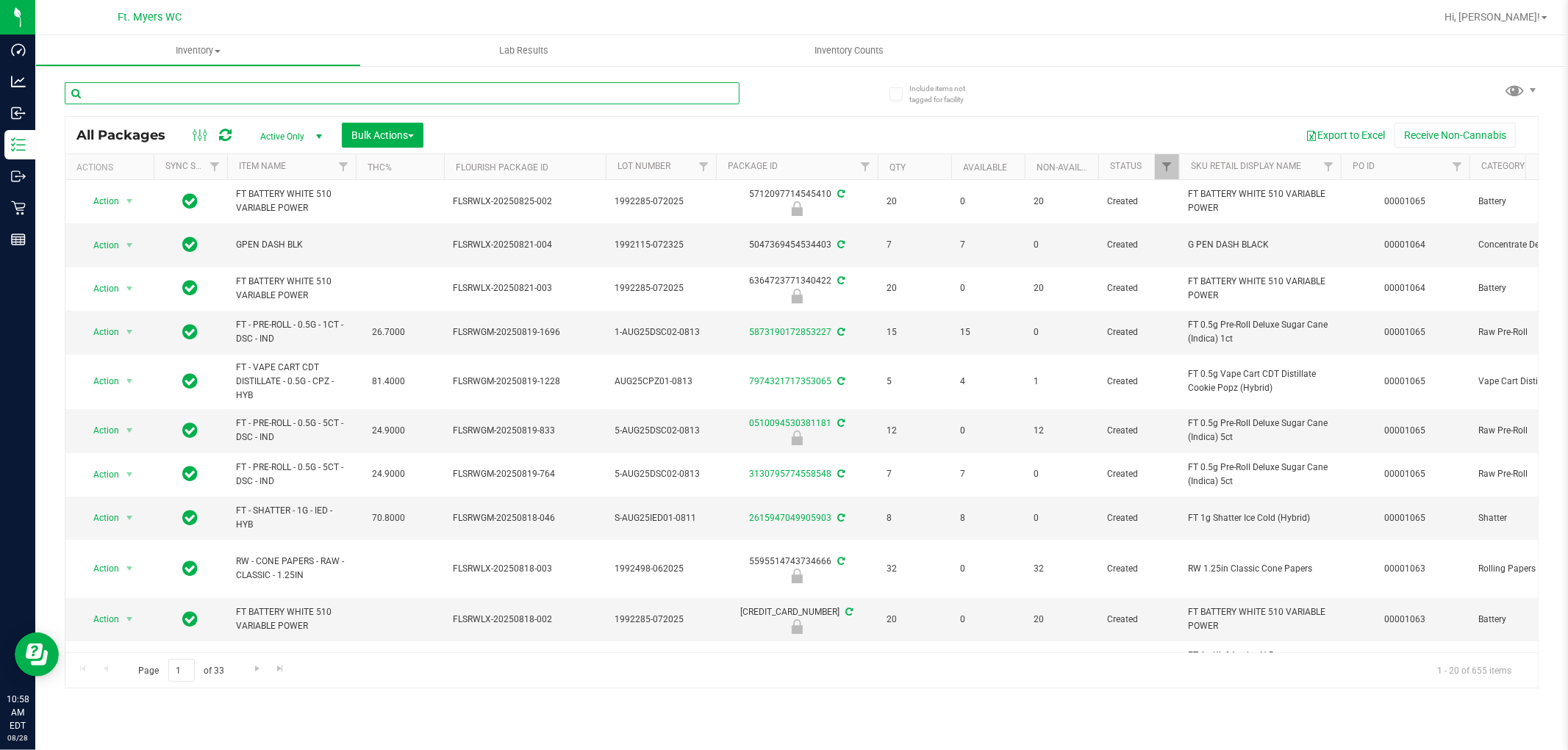
click at [203, 94] on input "text" at bounding box center [402, 93] width 675 height 22
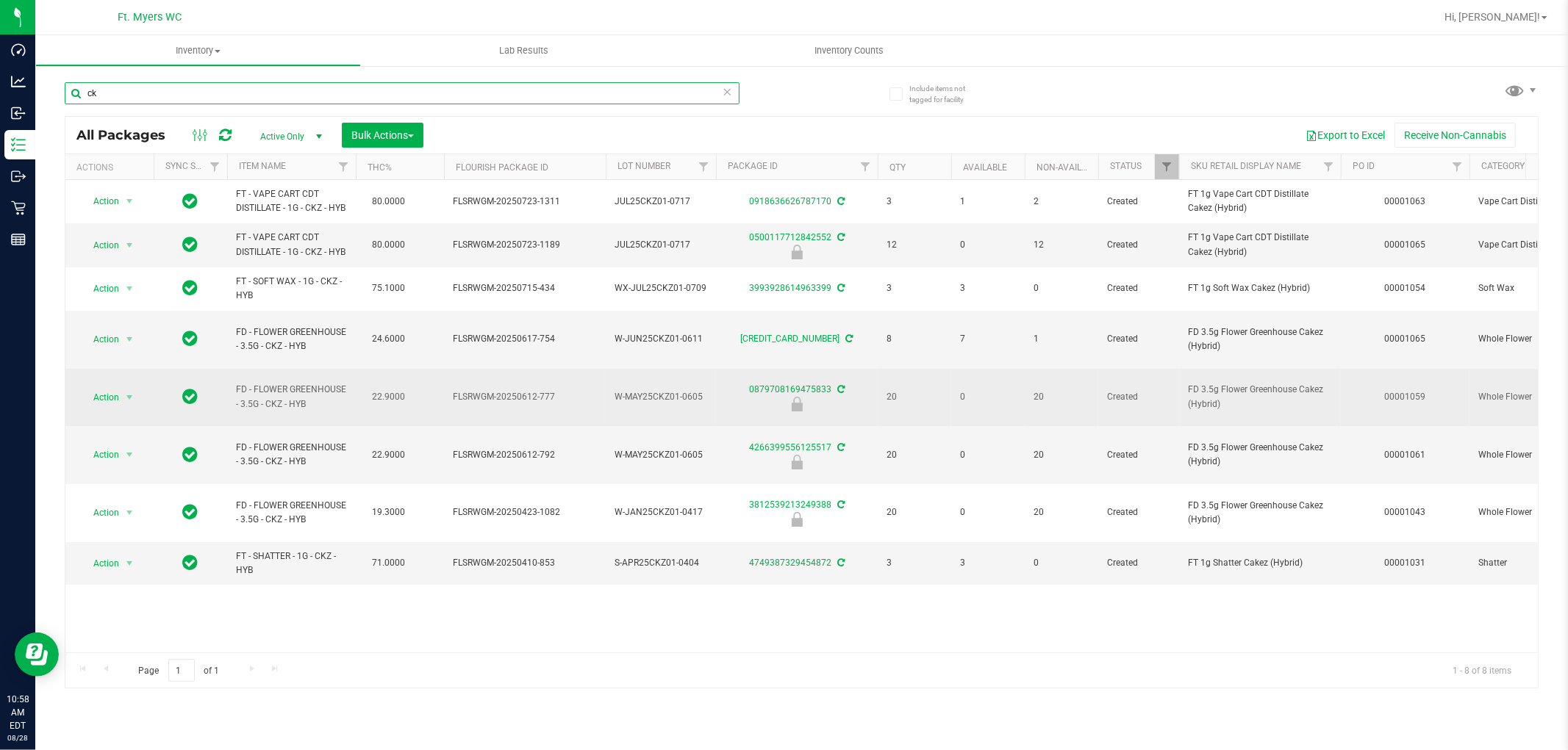
type input "c"
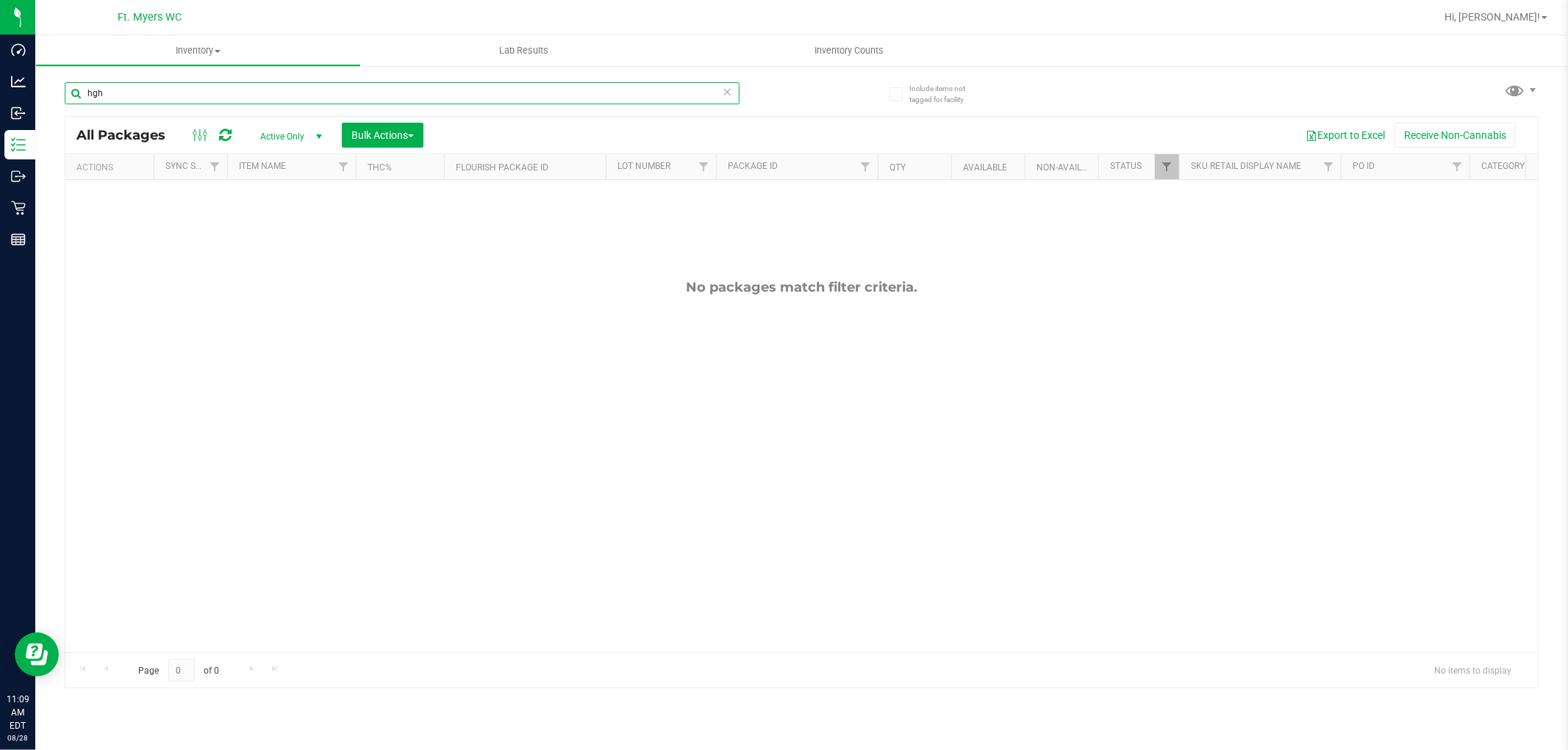
type input "hgh"
click at [723, 483] on div "No packages match filter criteria." at bounding box center [802, 465] width 1473 height 572
click at [730, 85] on icon at bounding box center [727, 91] width 10 height 18
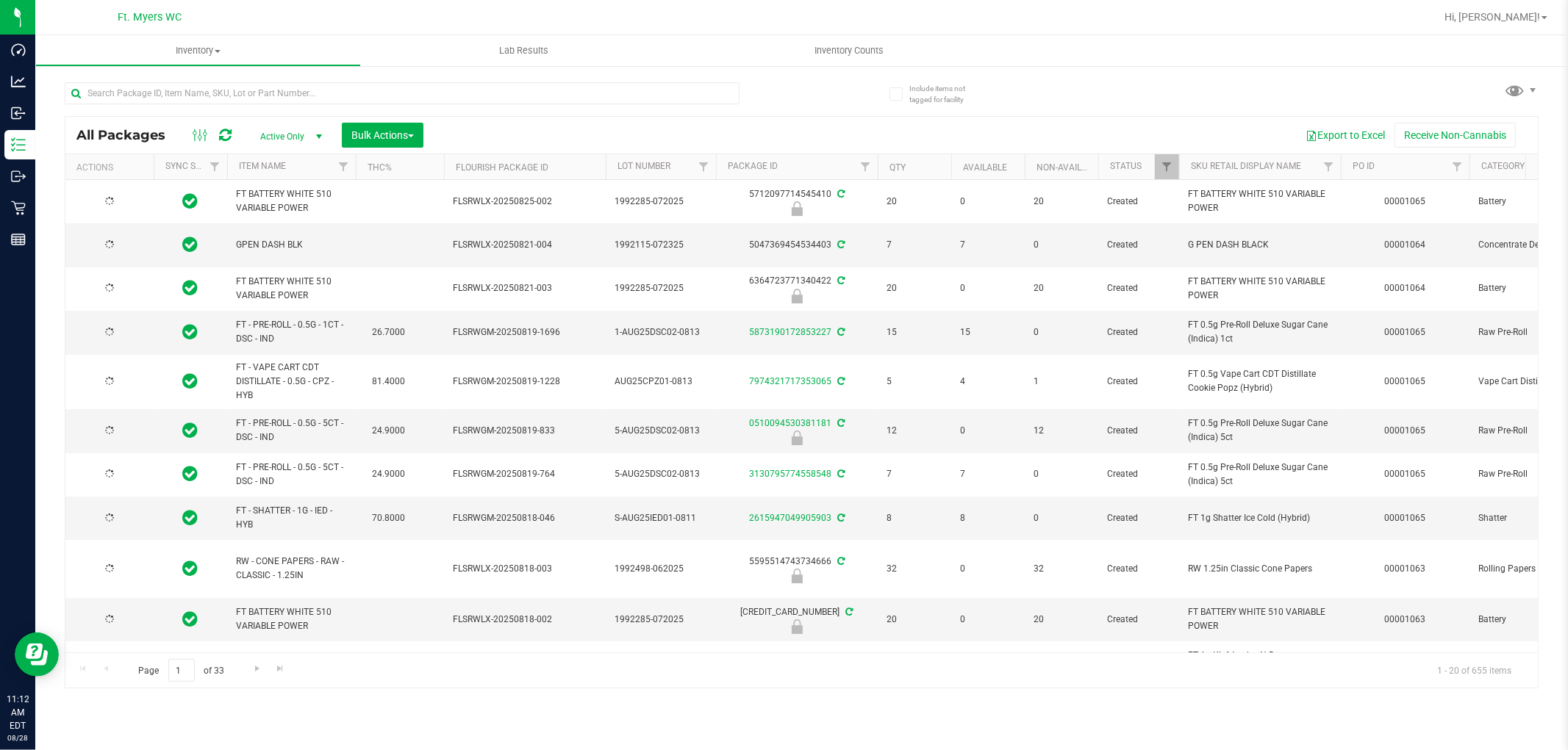
type input "2026-02-15"
click at [177, 93] on input "text" at bounding box center [402, 93] width 675 height 22
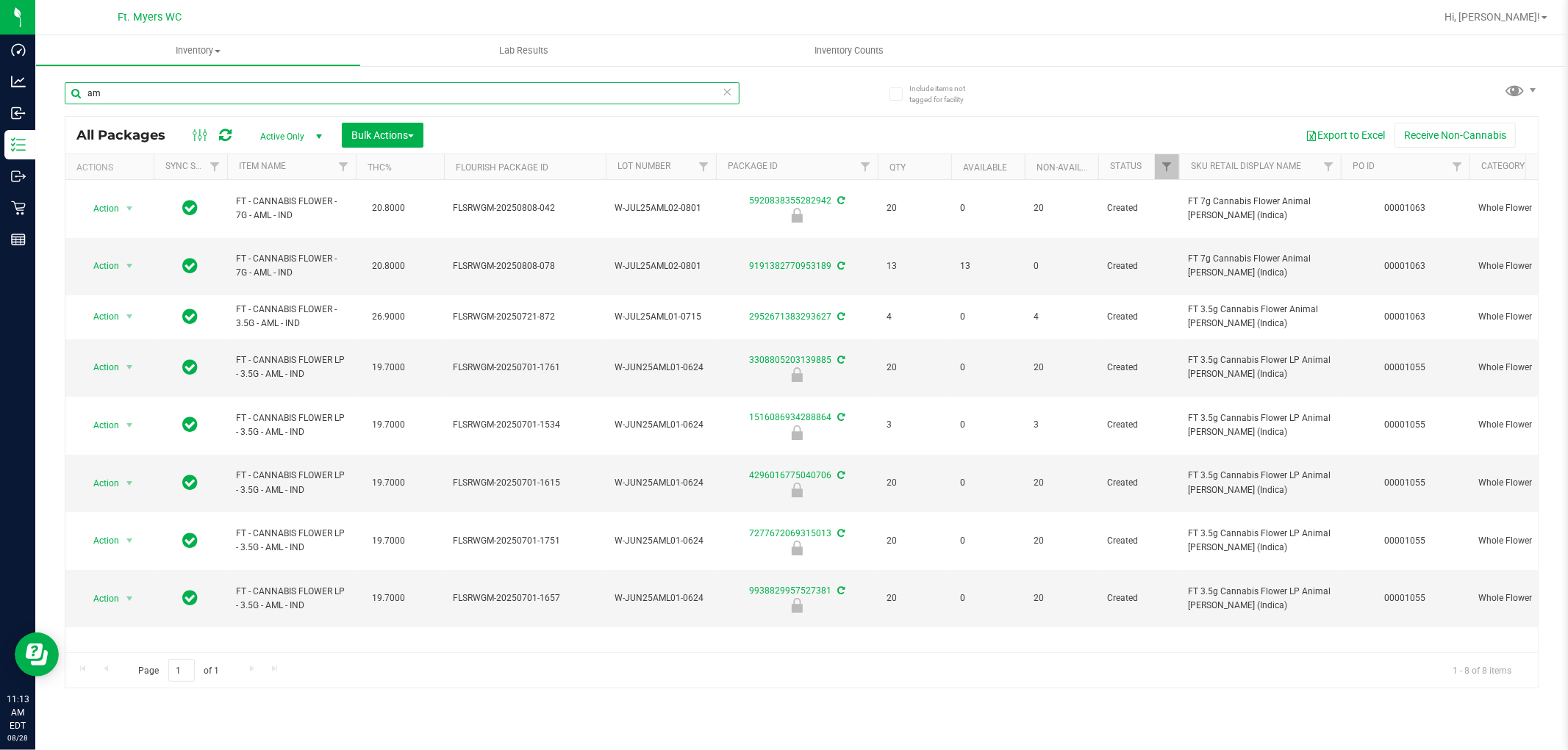
type input "a"
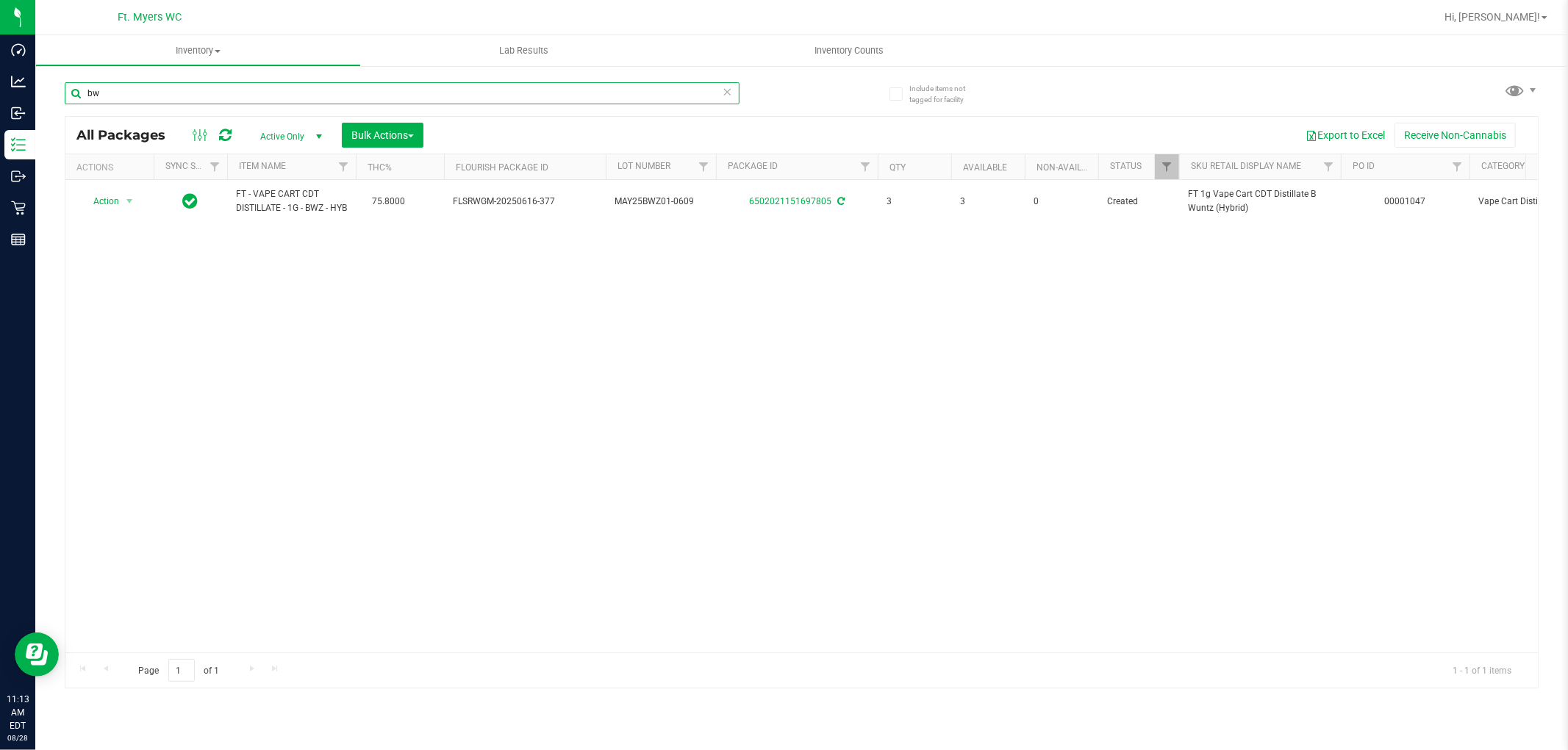
type input "b"
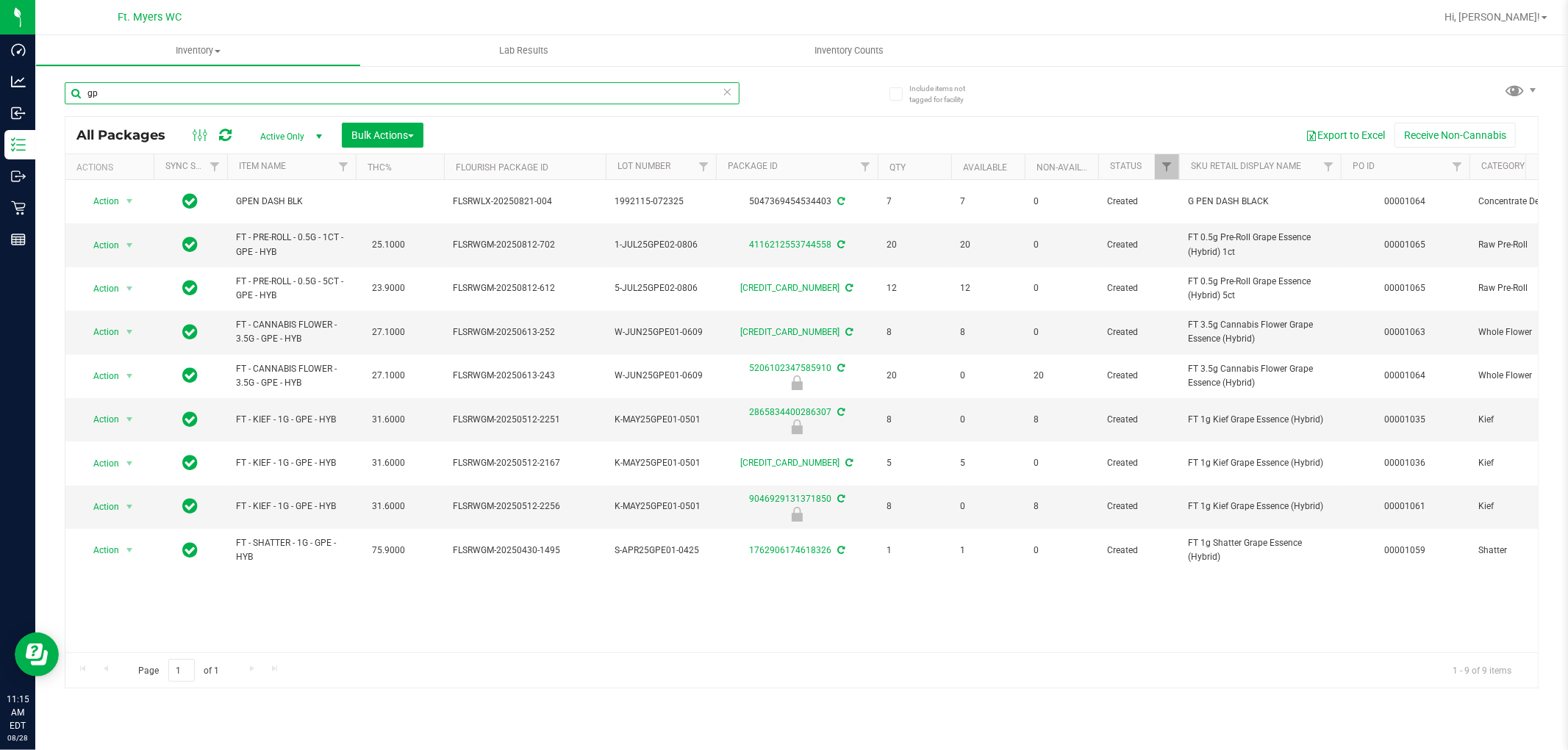
type input "g"
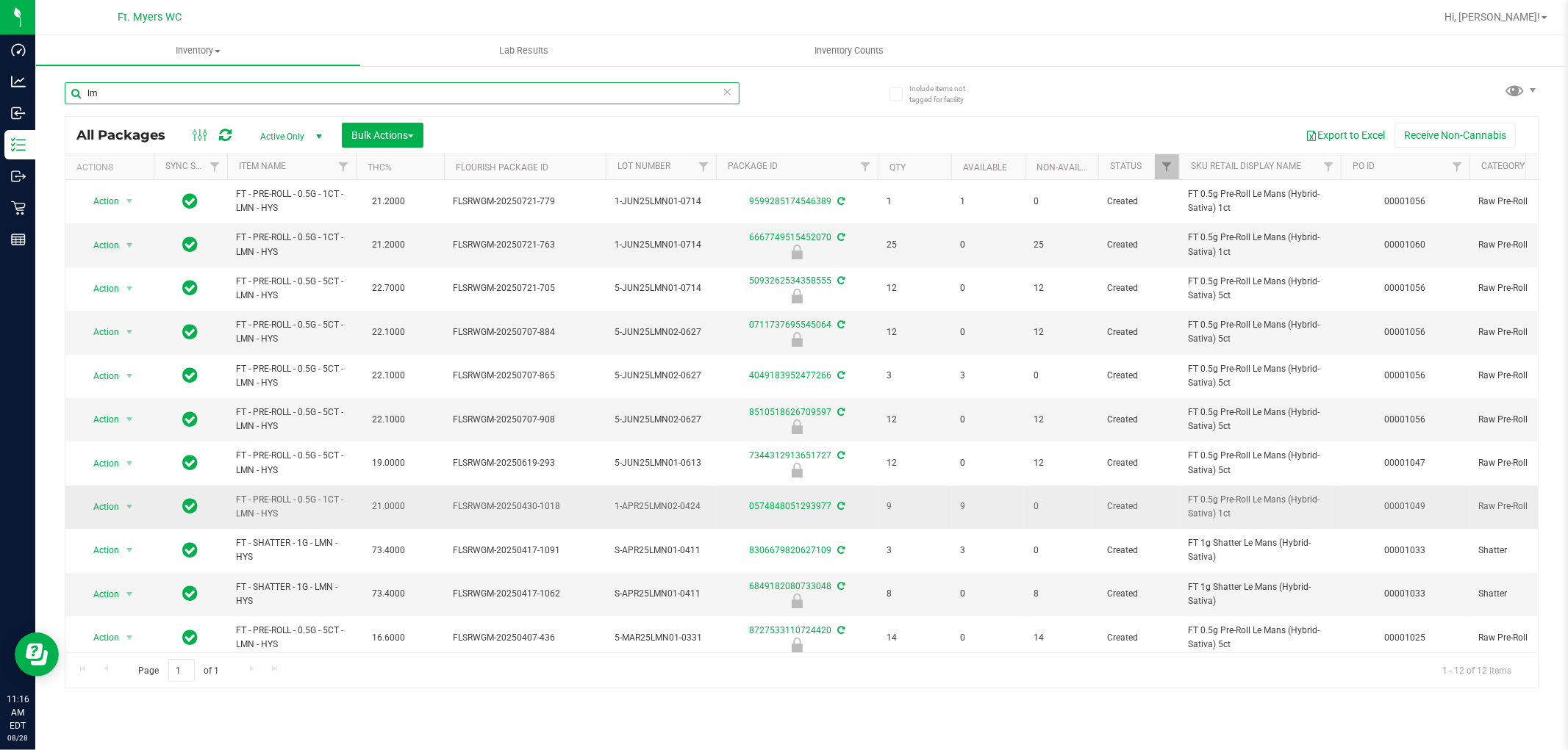
type input "l"
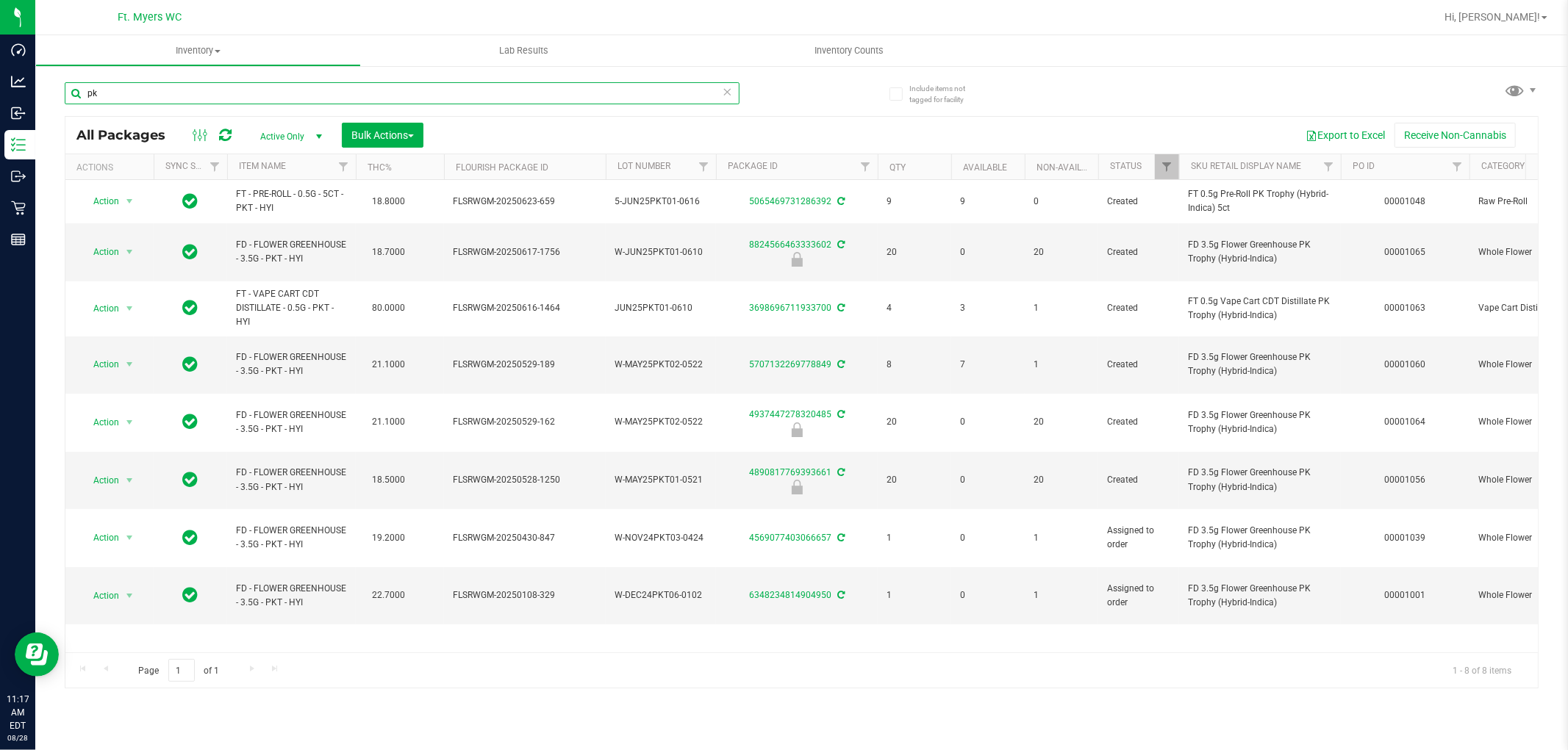
type input "p"
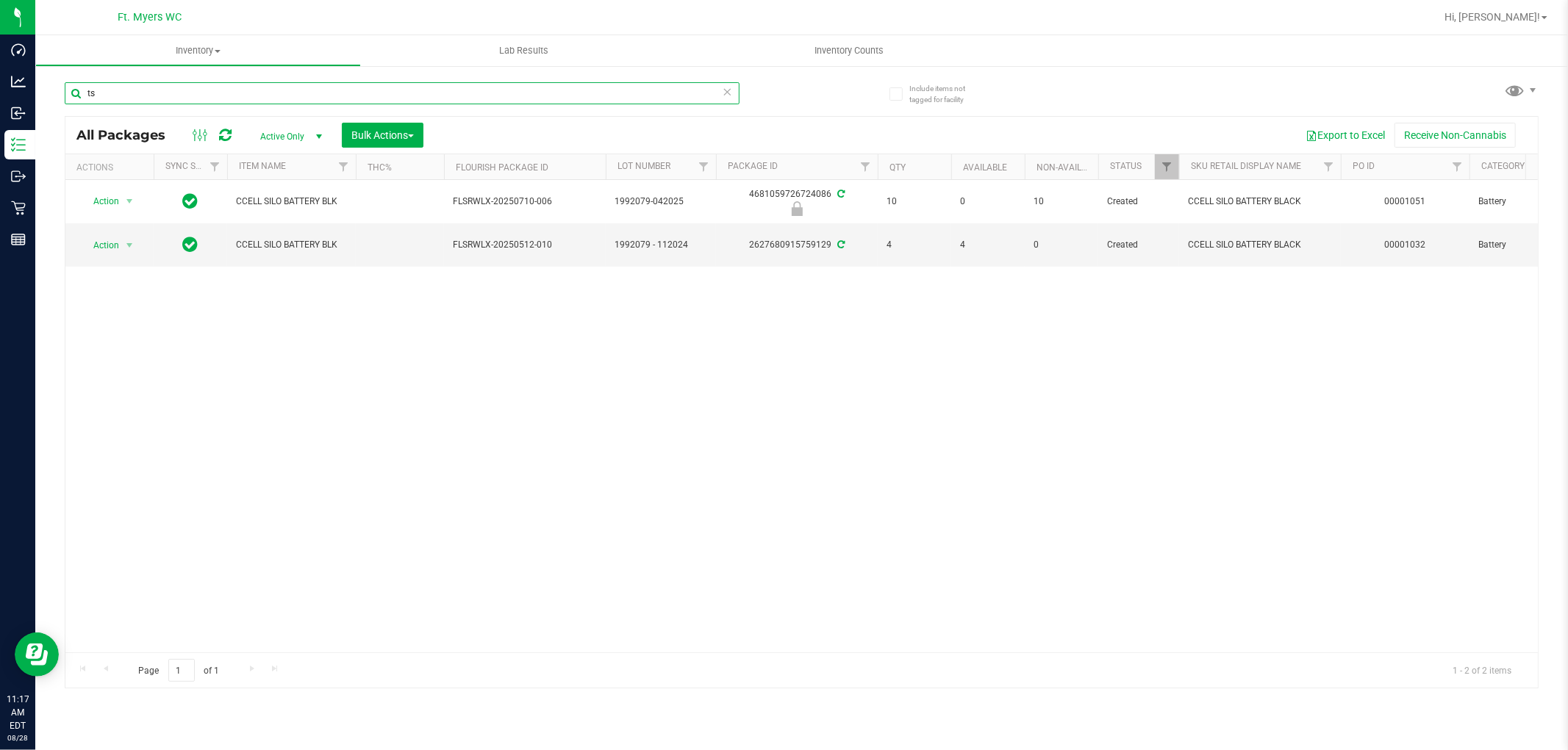
type input "t"
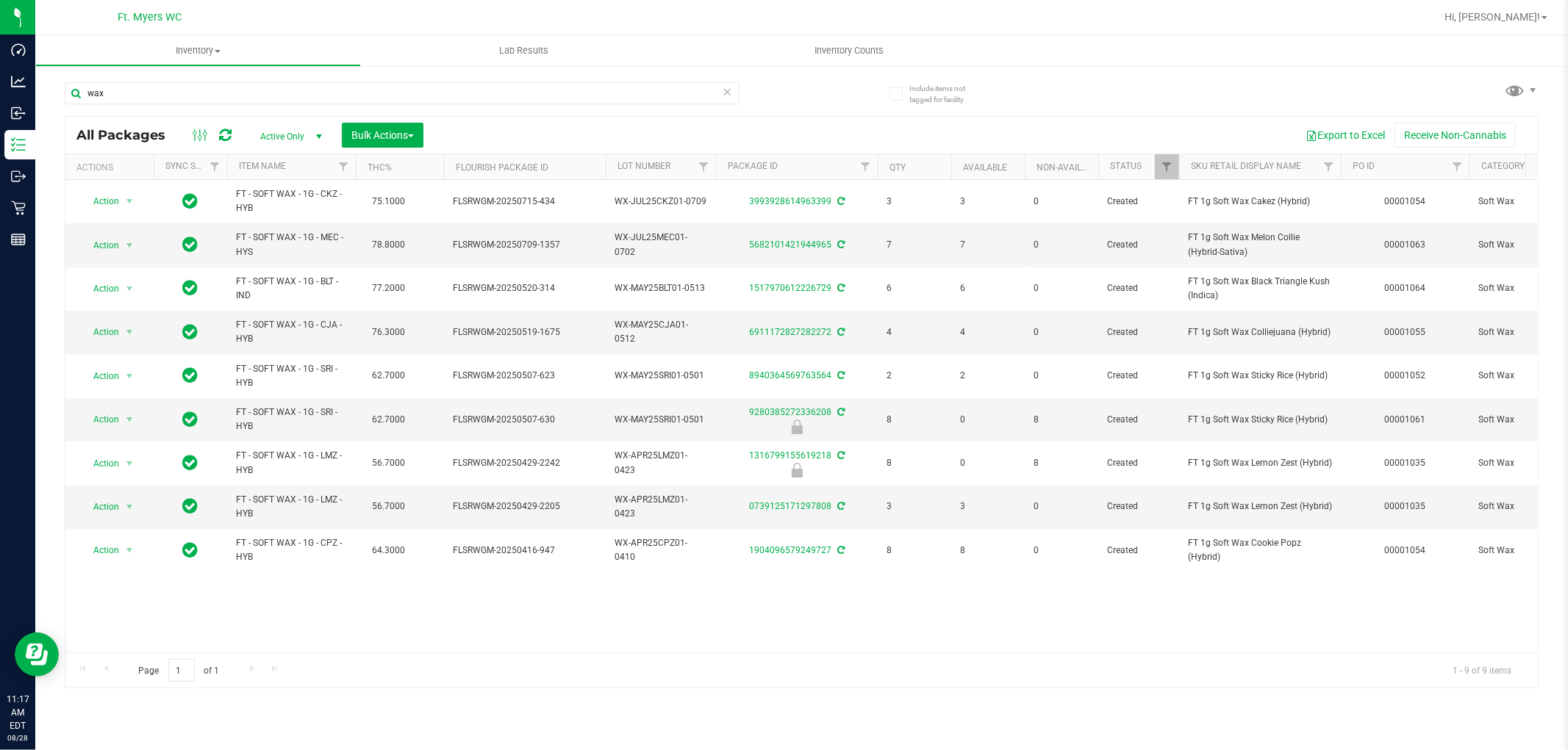
click at [318, 167] on th "Item Name" at bounding box center [291, 167] width 129 height 26
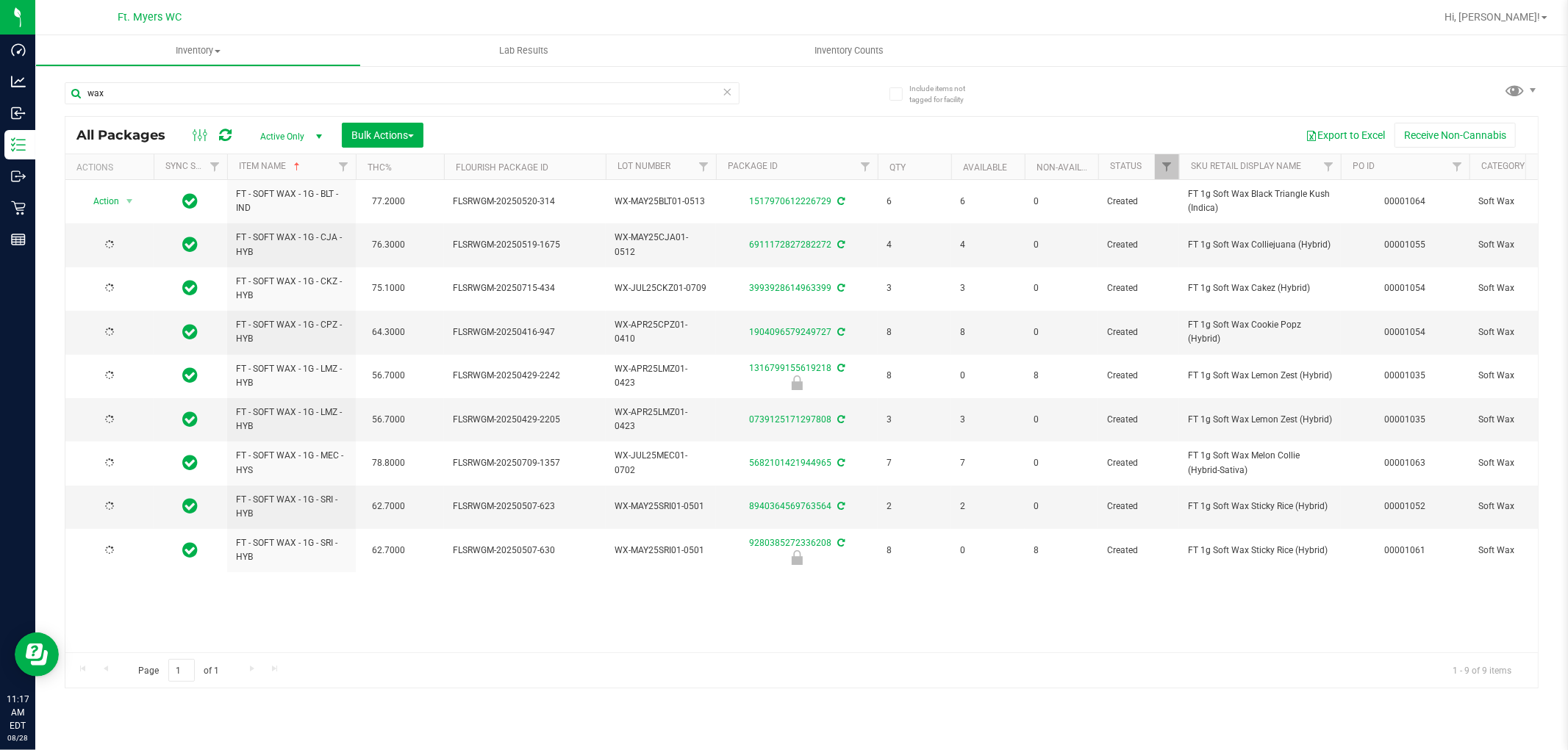
click at [318, 167] on th "Item Name" at bounding box center [291, 167] width 129 height 26
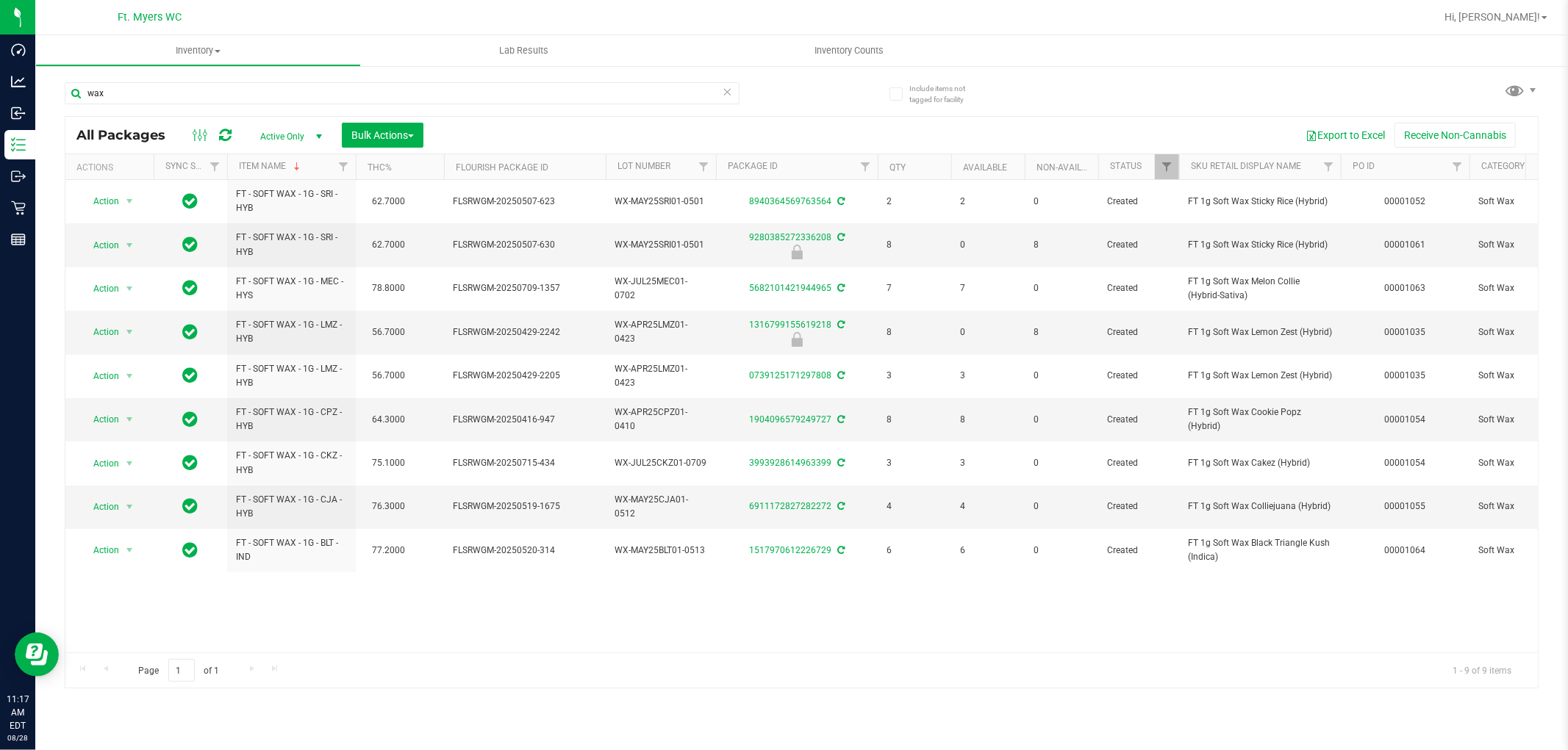
click at [318, 167] on th "Item Name" at bounding box center [291, 167] width 129 height 26
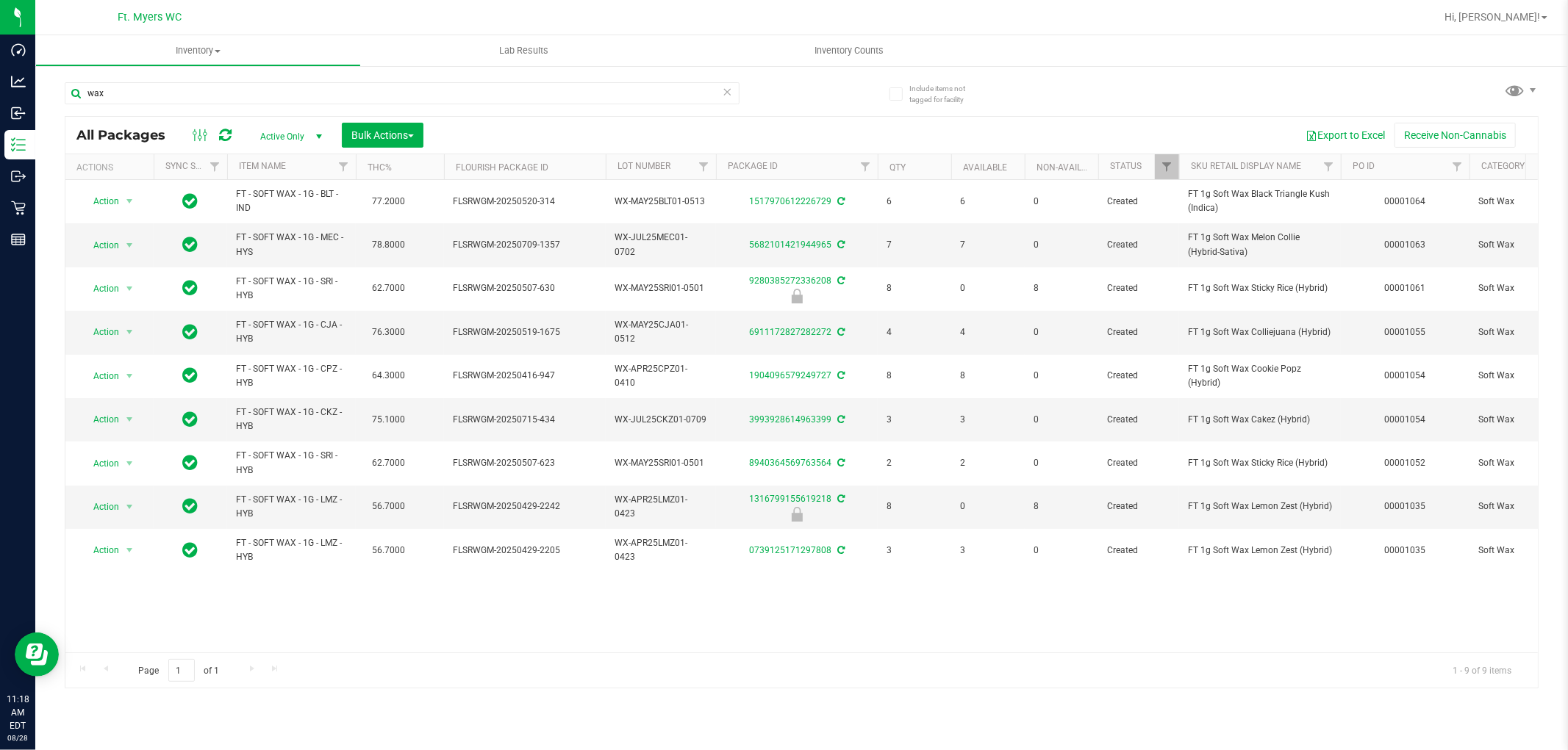
click at [313, 160] on th "Item Name" at bounding box center [291, 167] width 129 height 26
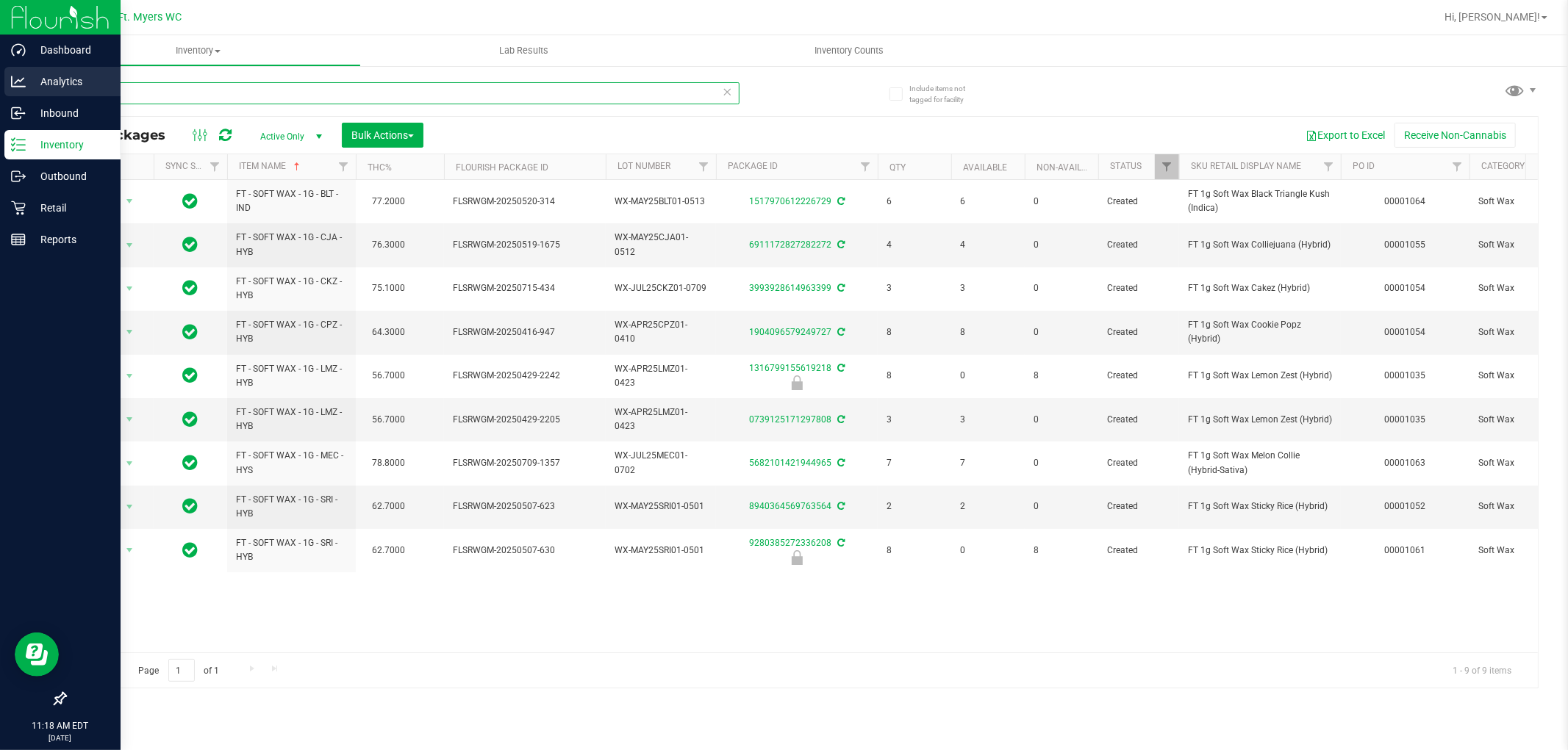
drag, startPoint x: 103, startPoint y: 86, endPoint x: 26, endPoint y: 93, distance: 77.3
click at [26, 93] on div "Dashboard Analytics Inbound Inventory Outbound Retail Reports 11:18 AM EDT 08/2…" at bounding box center [784, 375] width 1568 height 750
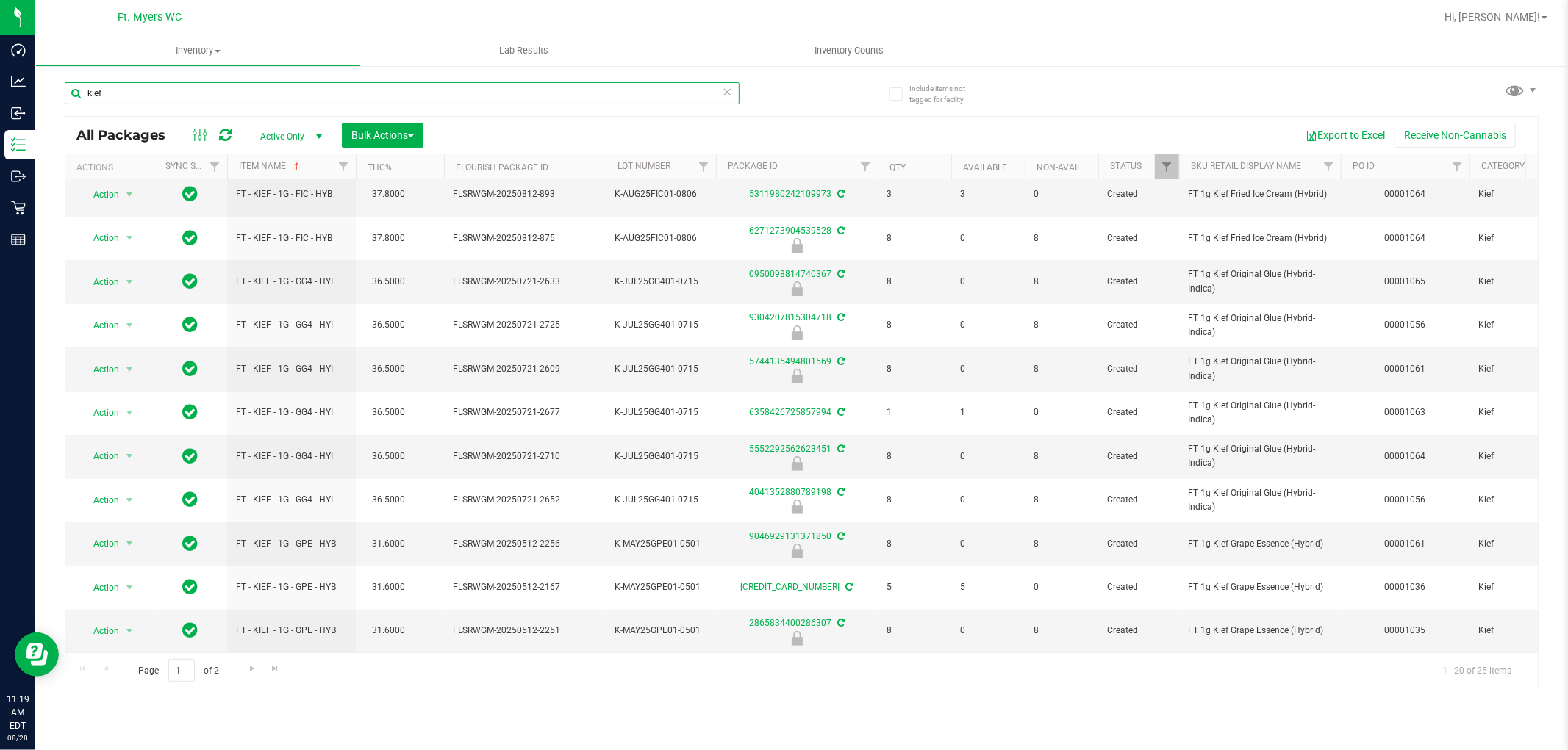
scroll to position [413, 0]
type input "kief"
click at [246, 665] on span "Go to the next page" at bounding box center [251, 668] width 12 height 12
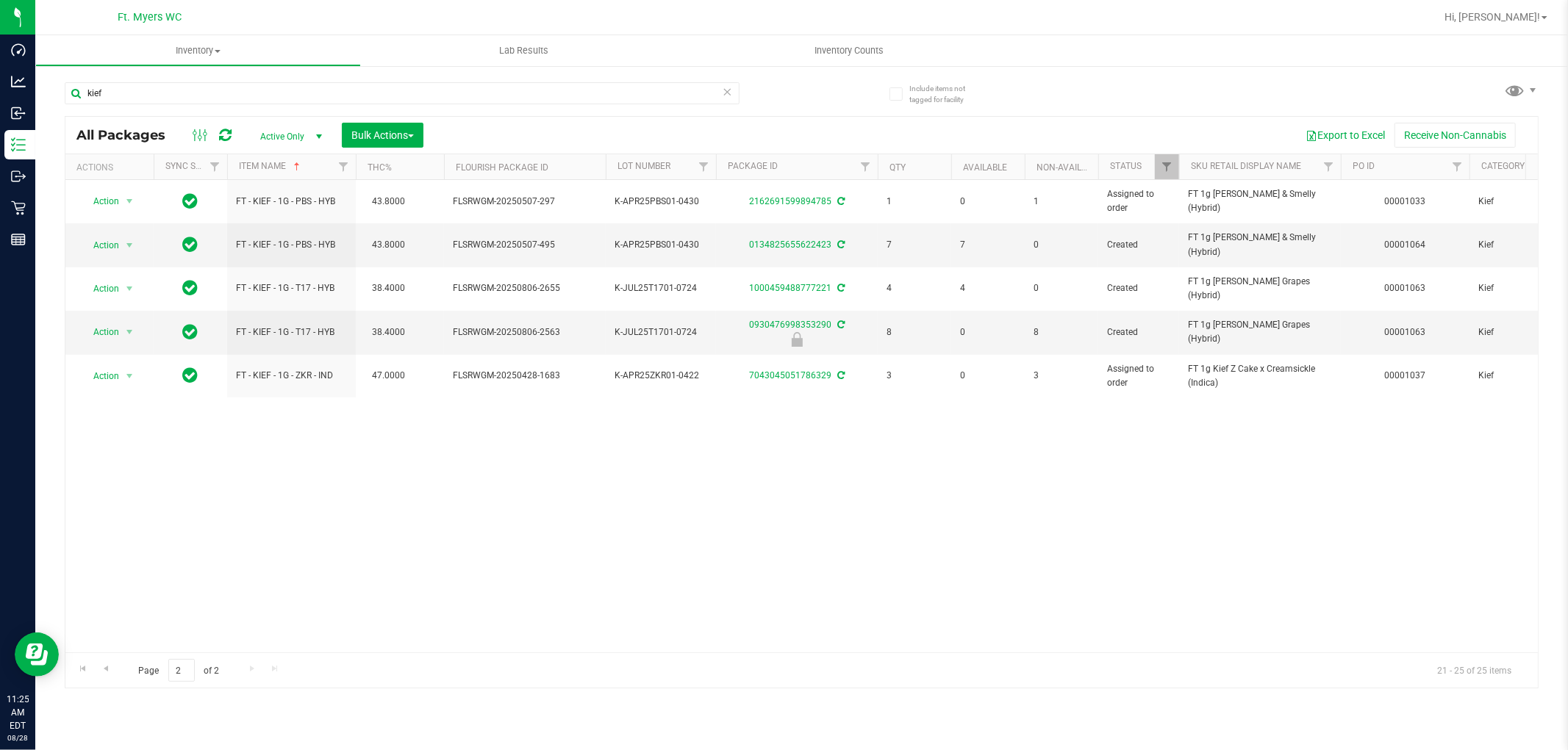
click at [725, 92] on icon at bounding box center [727, 91] width 10 height 18
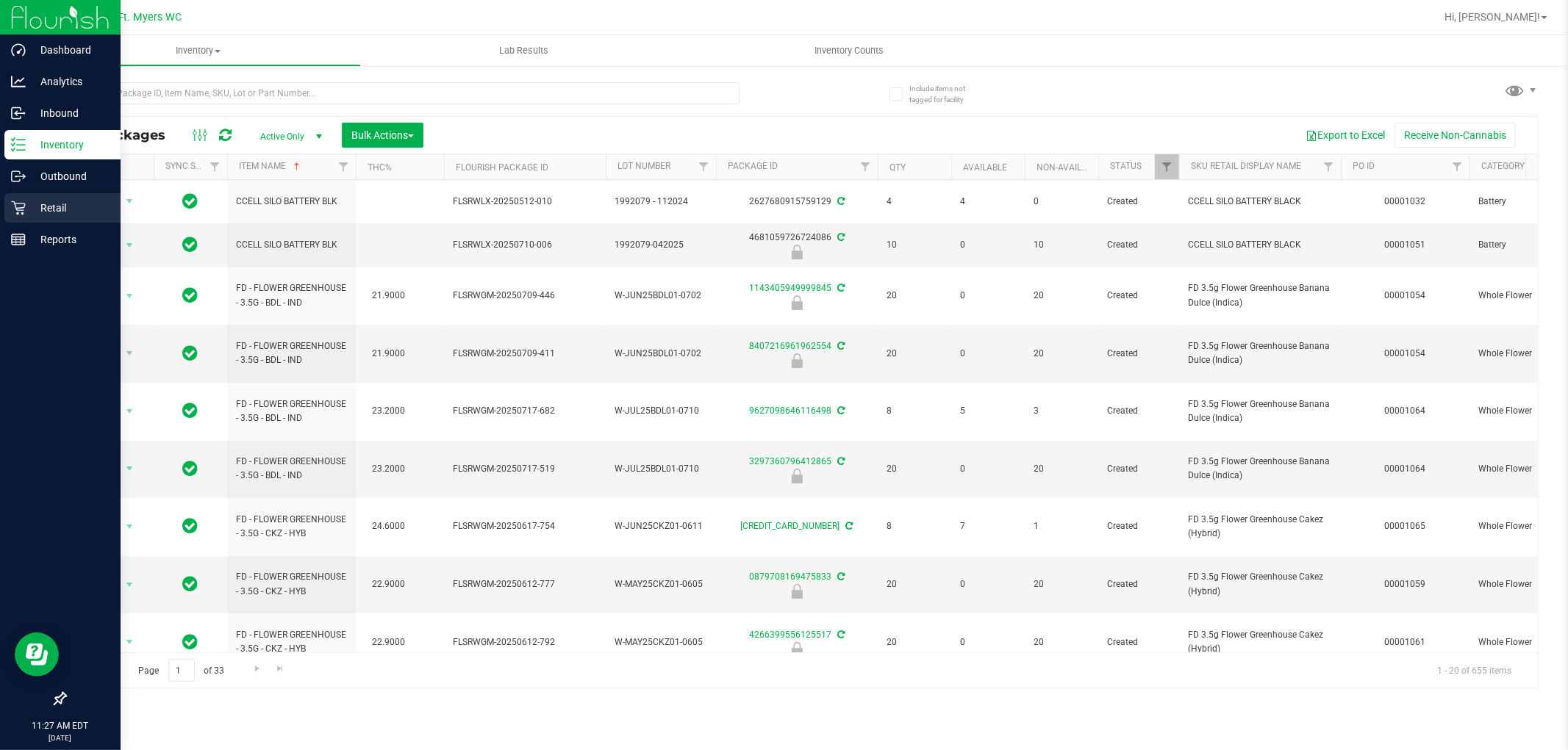
click at [54, 195] on div "Retail" at bounding box center [62, 208] width 116 height 30
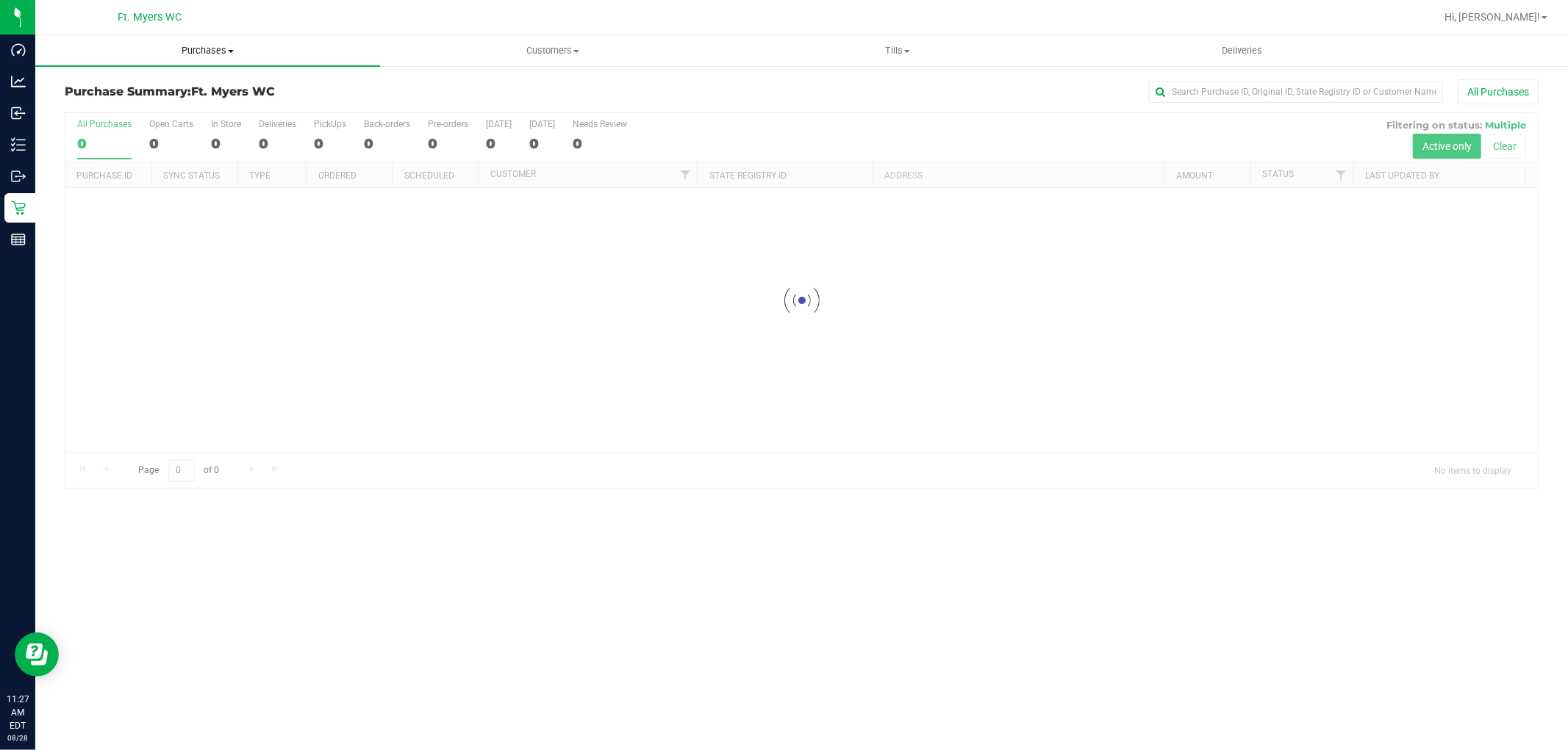
click at [205, 49] on span "Purchases" at bounding box center [207, 50] width 345 height 14
click at [134, 100] on li "Fulfillment" at bounding box center [207, 107] width 345 height 18
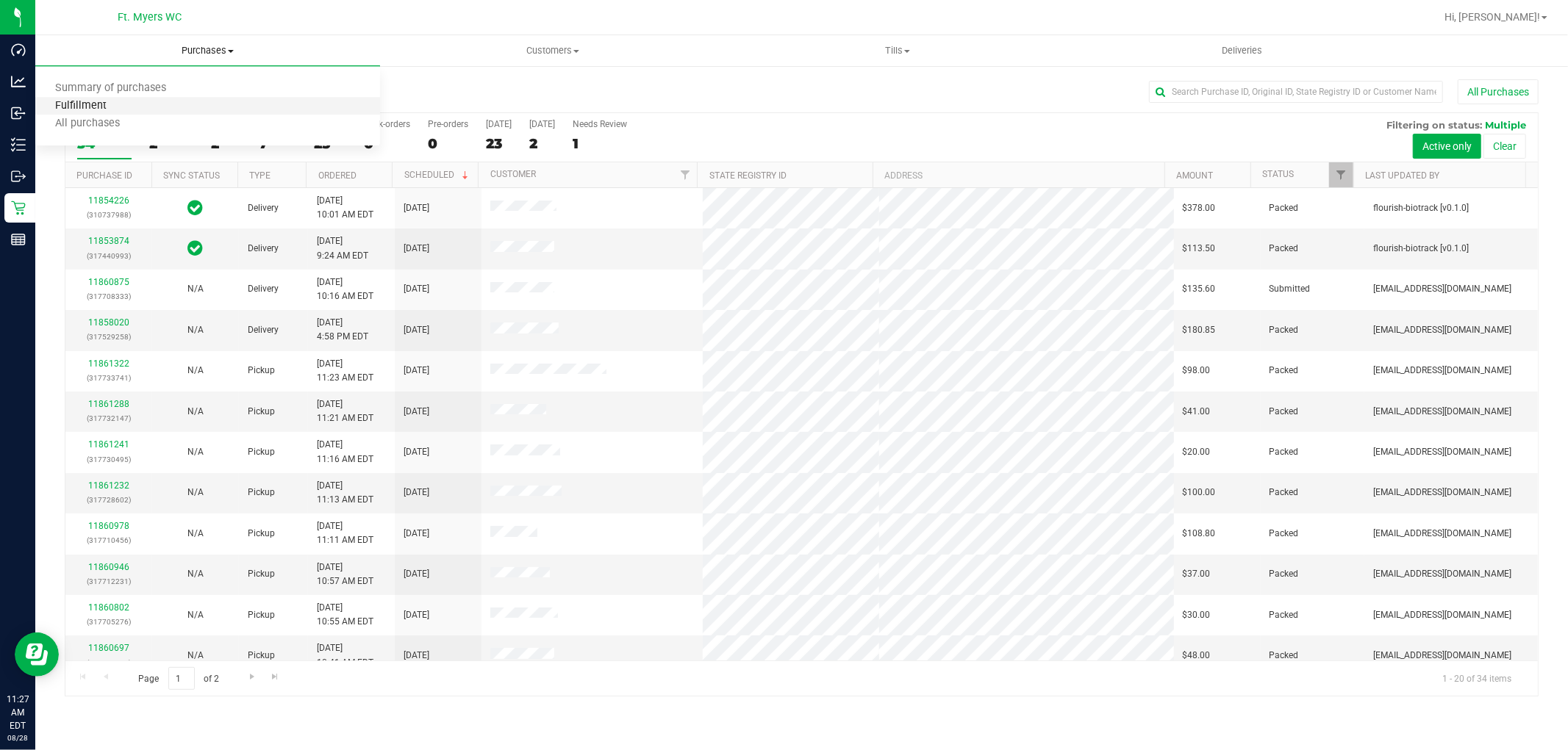
click at [75, 101] on span "Fulfillment" at bounding box center [80, 106] width 91 height 13
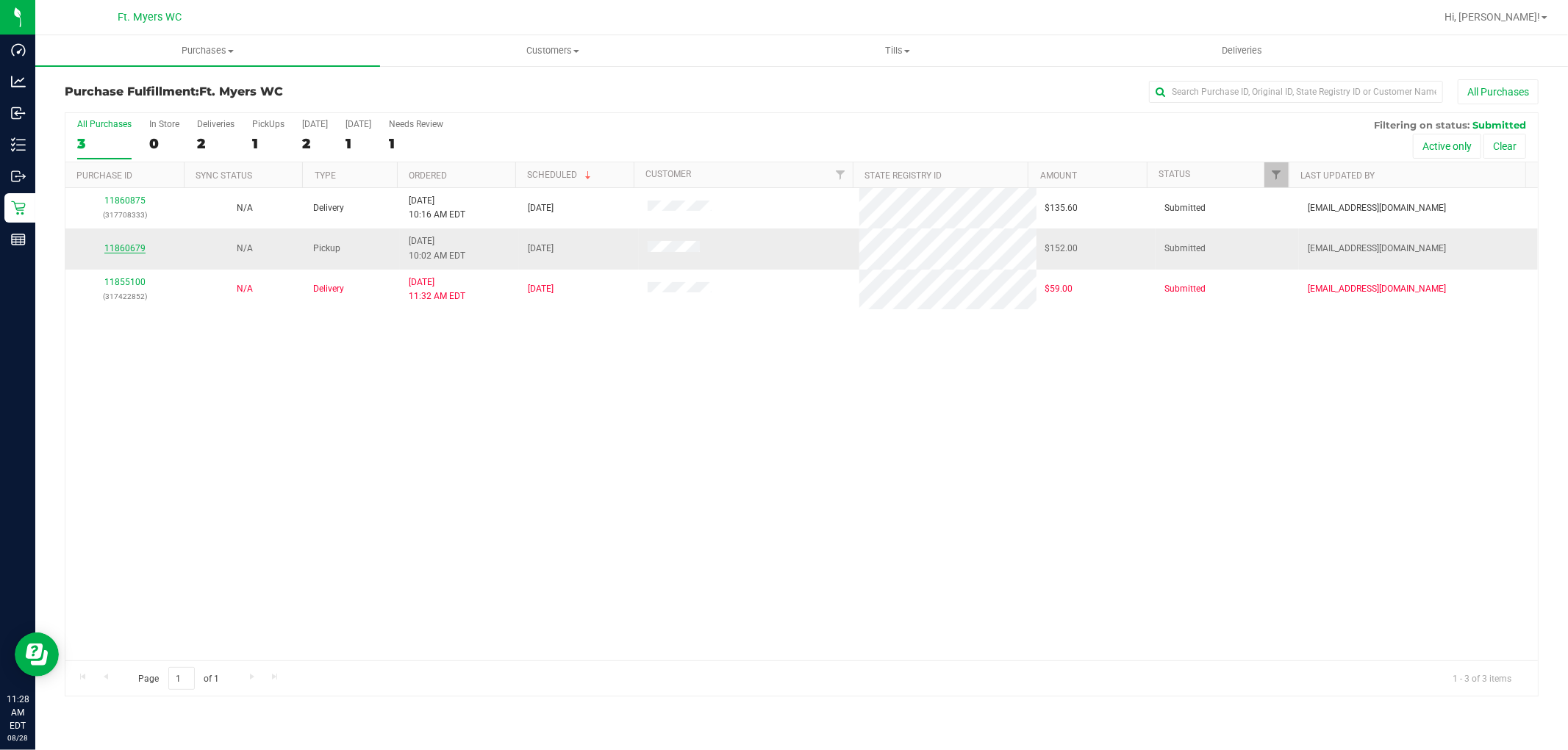
click at [127, 246] on link "11860679" at bounding box center [125, 248] width 41 height 10
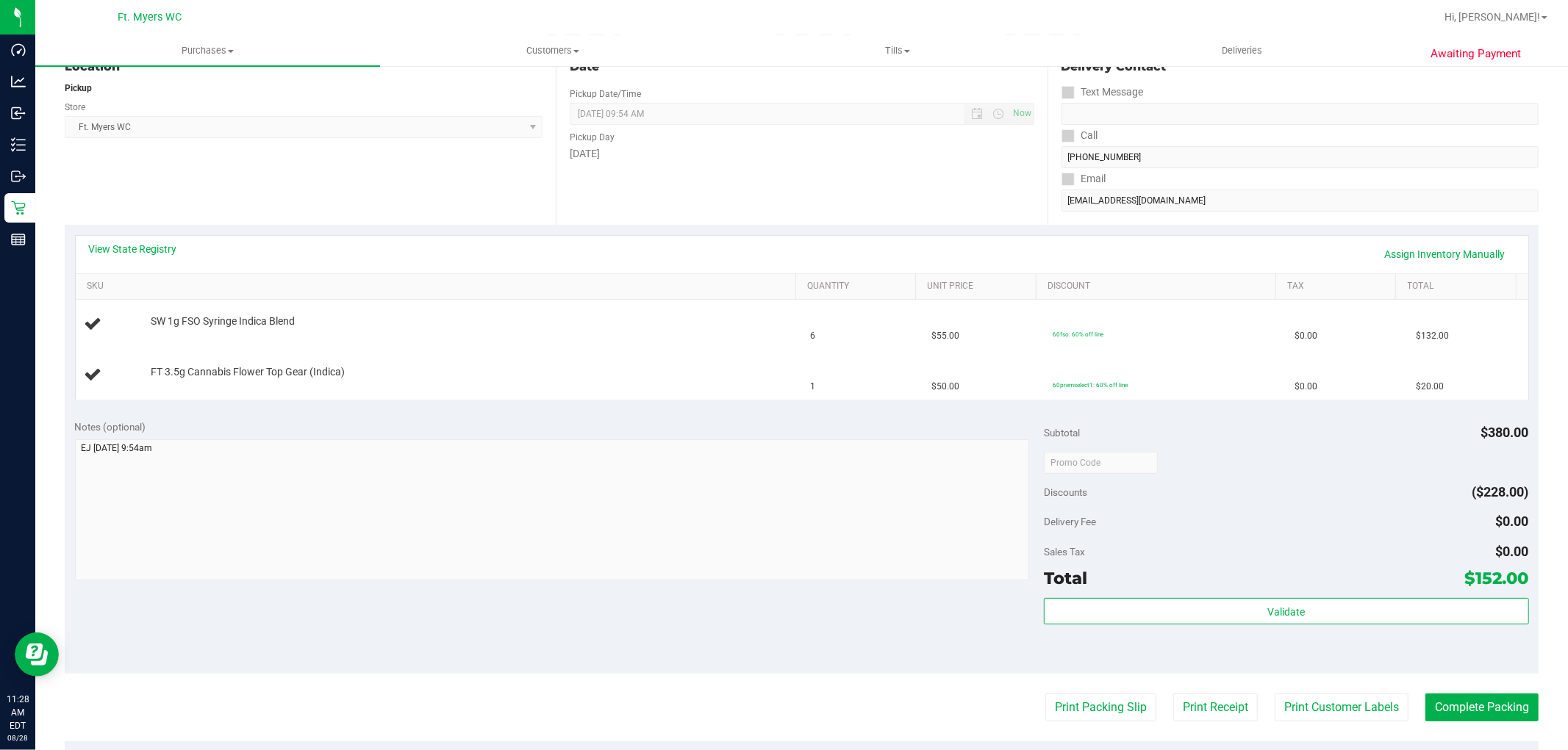
scroll to position [326, 0]
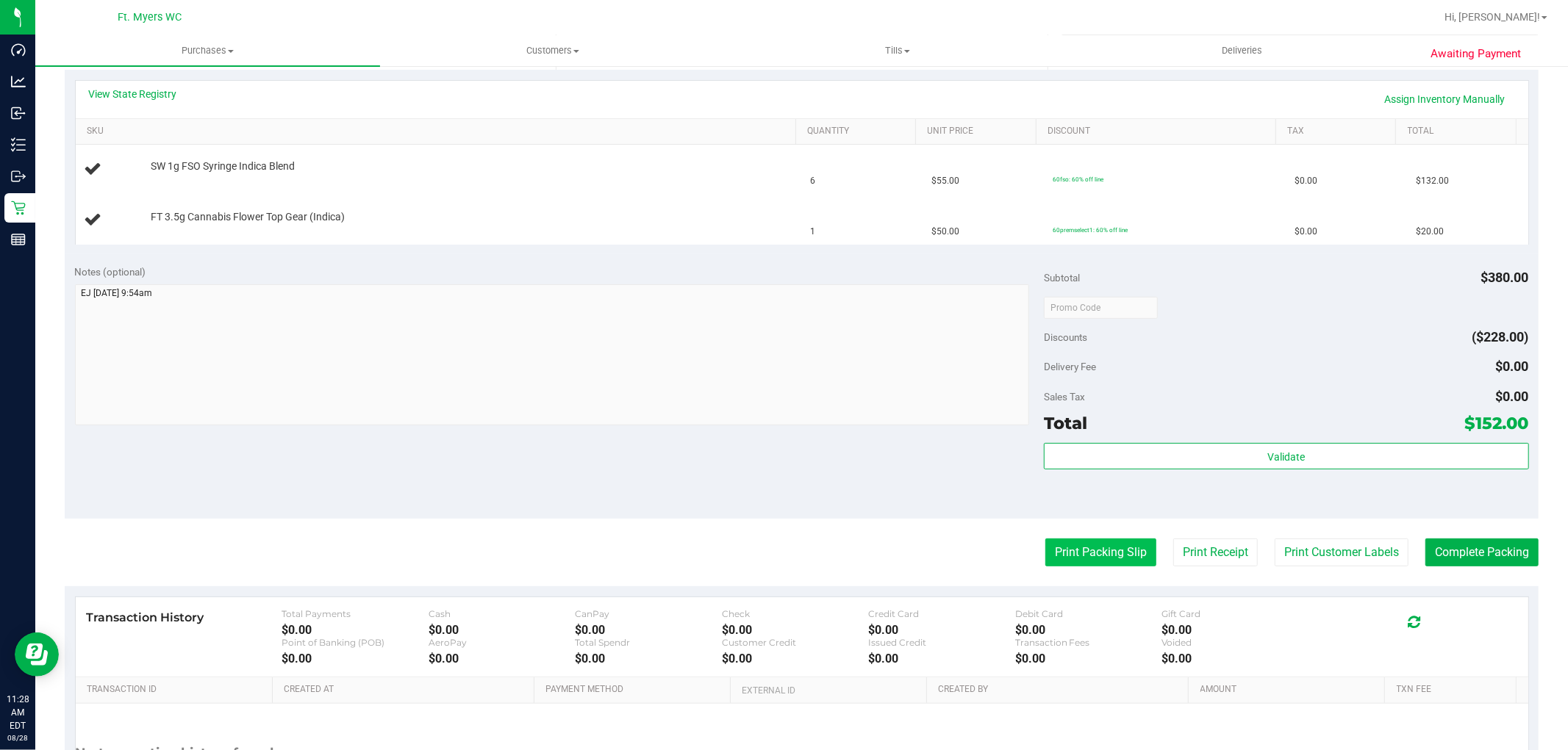
click at [1053, 553] on button "Print Packing Slip" at bounding box center [1100, 552] width 111 height 28
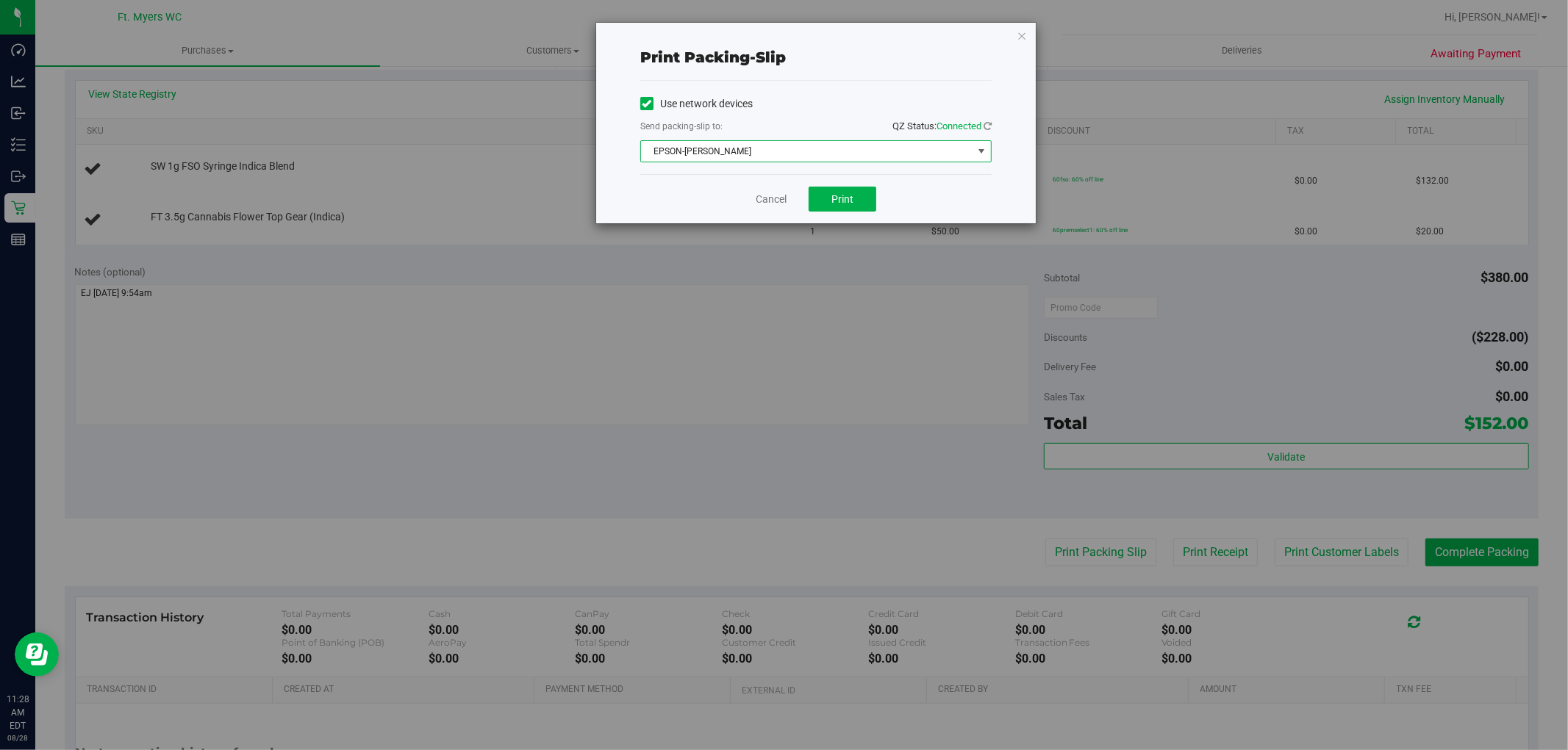
click at [813, 144] on span "EPSON-[PERSON_NAME]" at bounding box center [807, 151] width 331 height 21
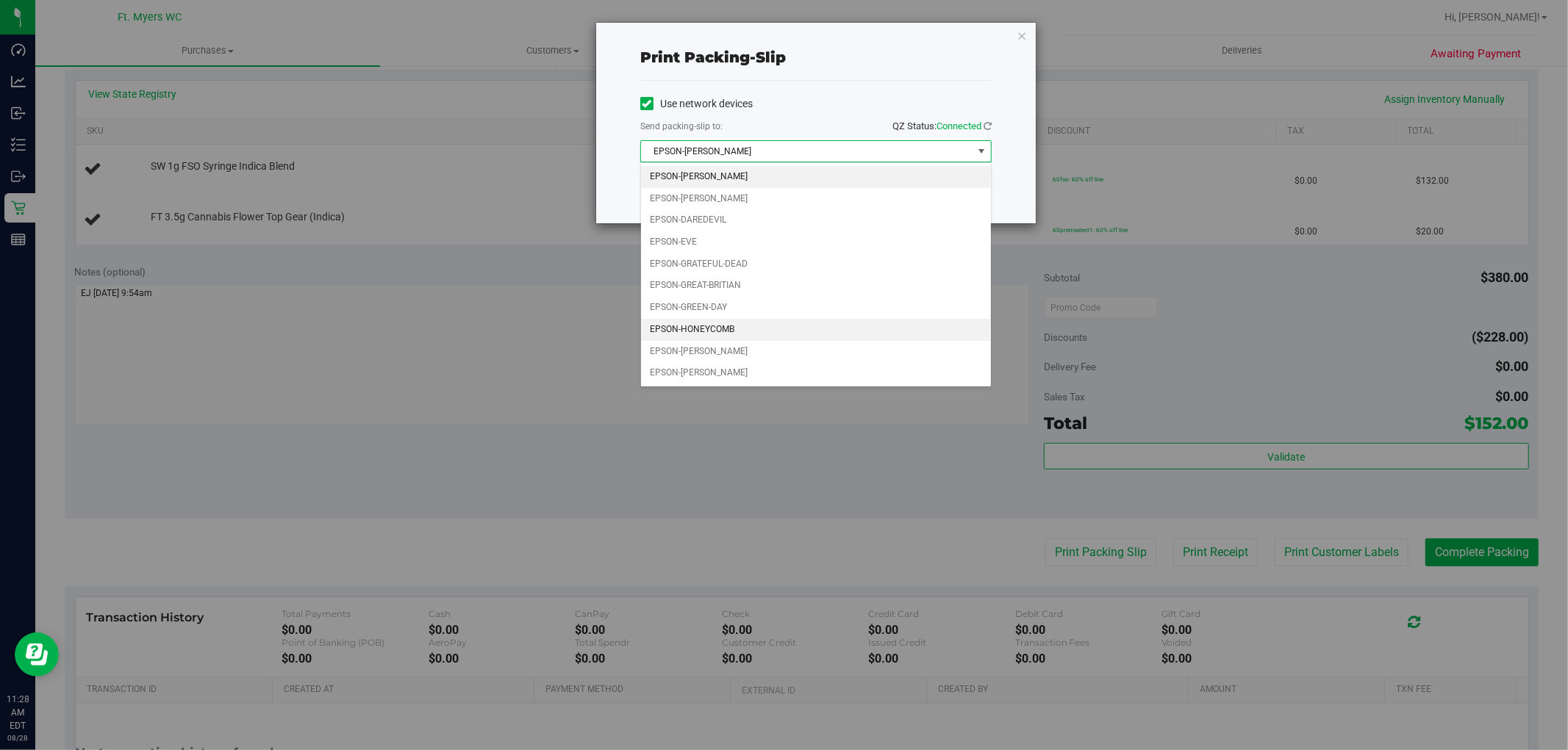
click at [707, 326] on li "EPSON-HONEYCOMB" at bounding box center [816, 330] width 349 height 22
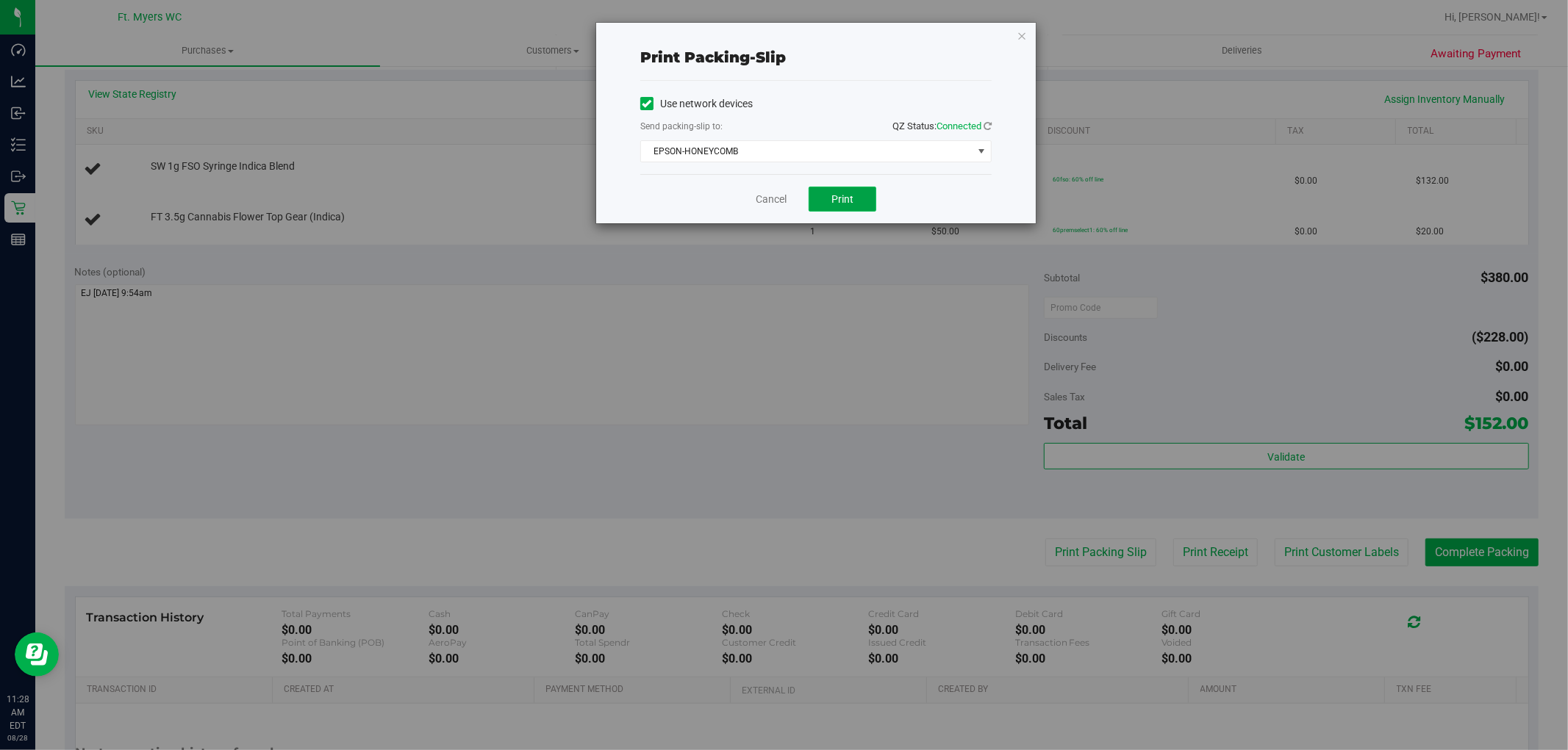
click at [855, 196] on button "Print" at bounding box center [842, 199] width 68 height 25
drag, startPoint x: 1022, startPoint y: 32, endPoint x: 1020, endPoint y: 77, distance: 45.0
click at [1022, 34] on icon "button" at bounding box center [1021, 35] width 10 height 18
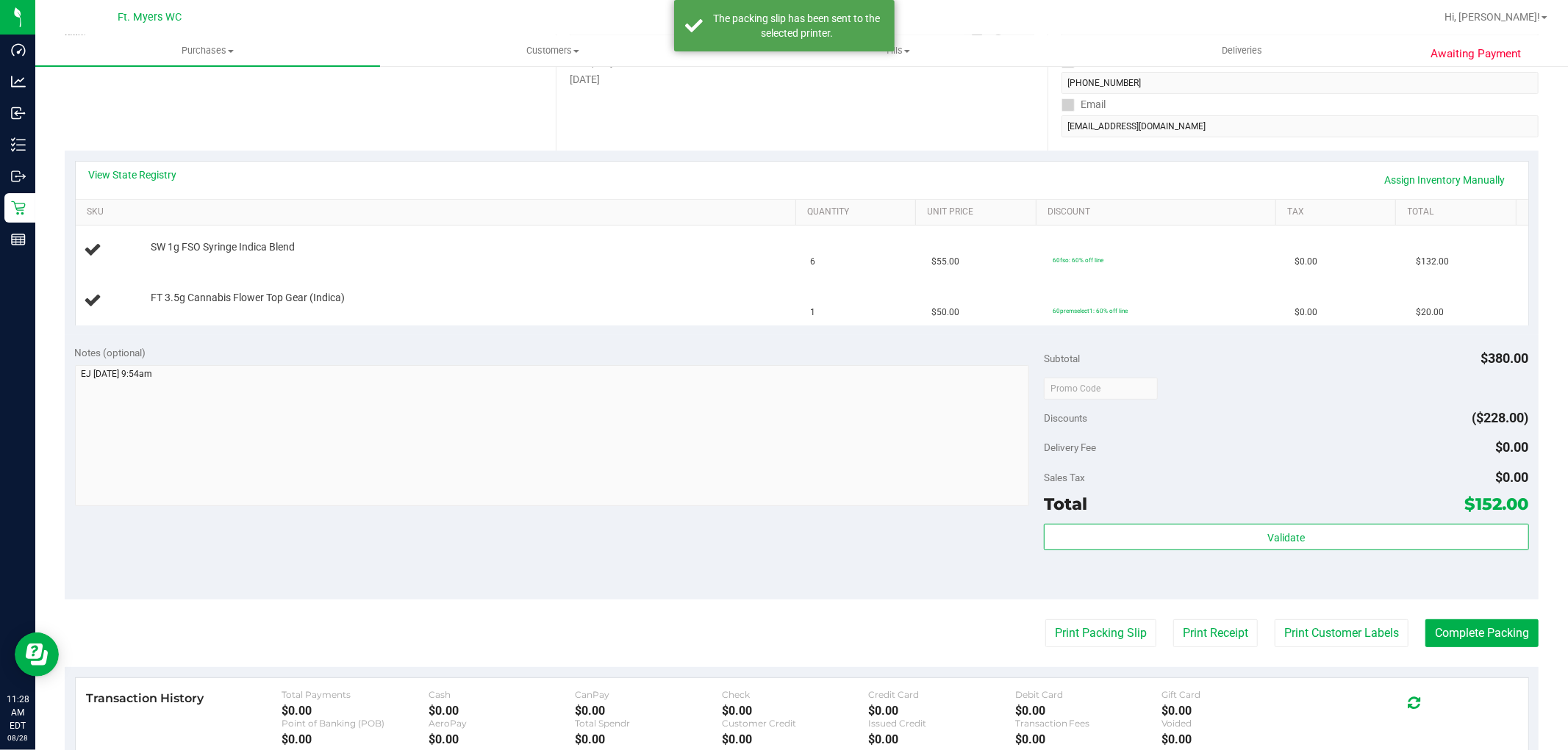
scroll to position [245, 0]
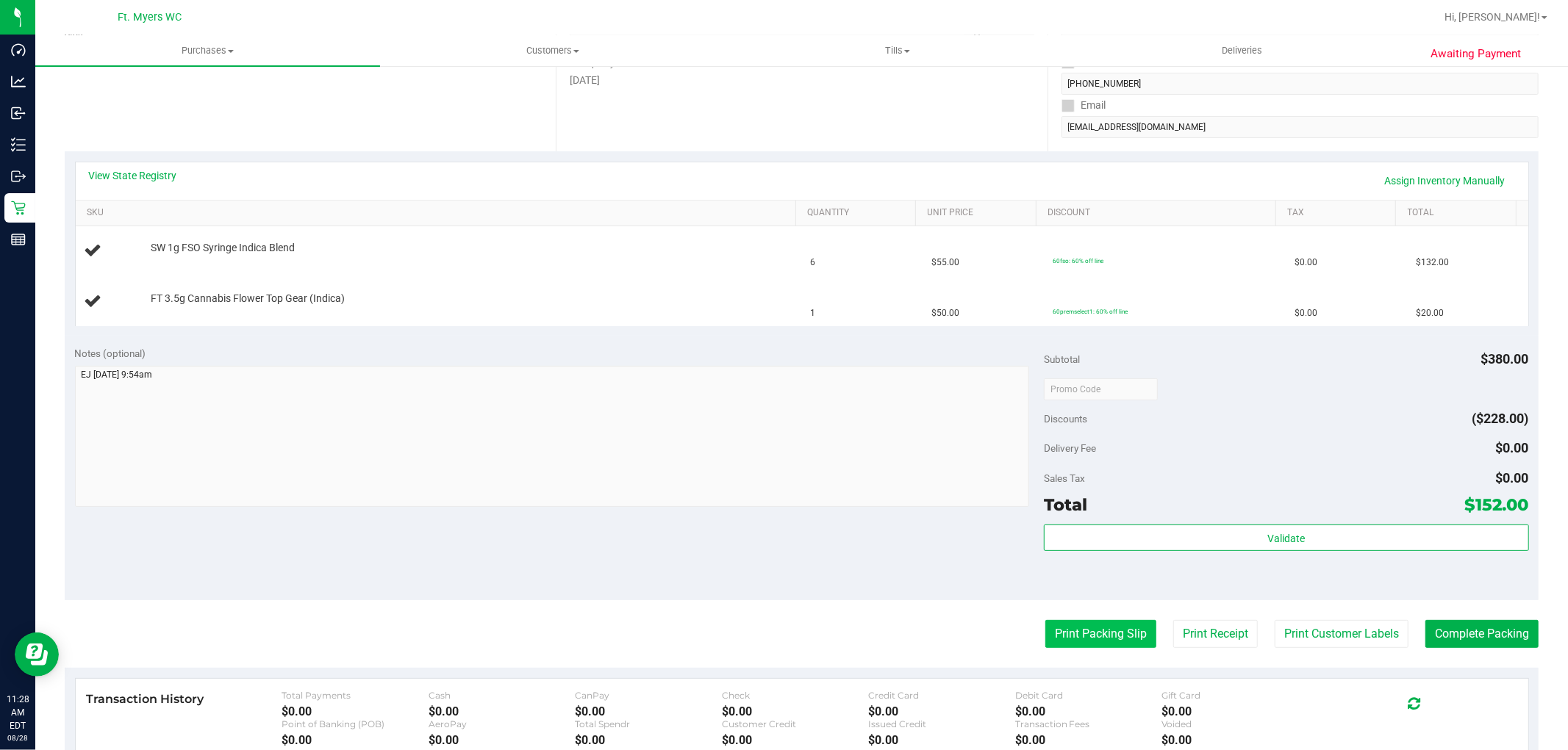
click at [1059, 641] on button "Print Packing Slip" at bounding box center [1100, 634] width 111 height 28
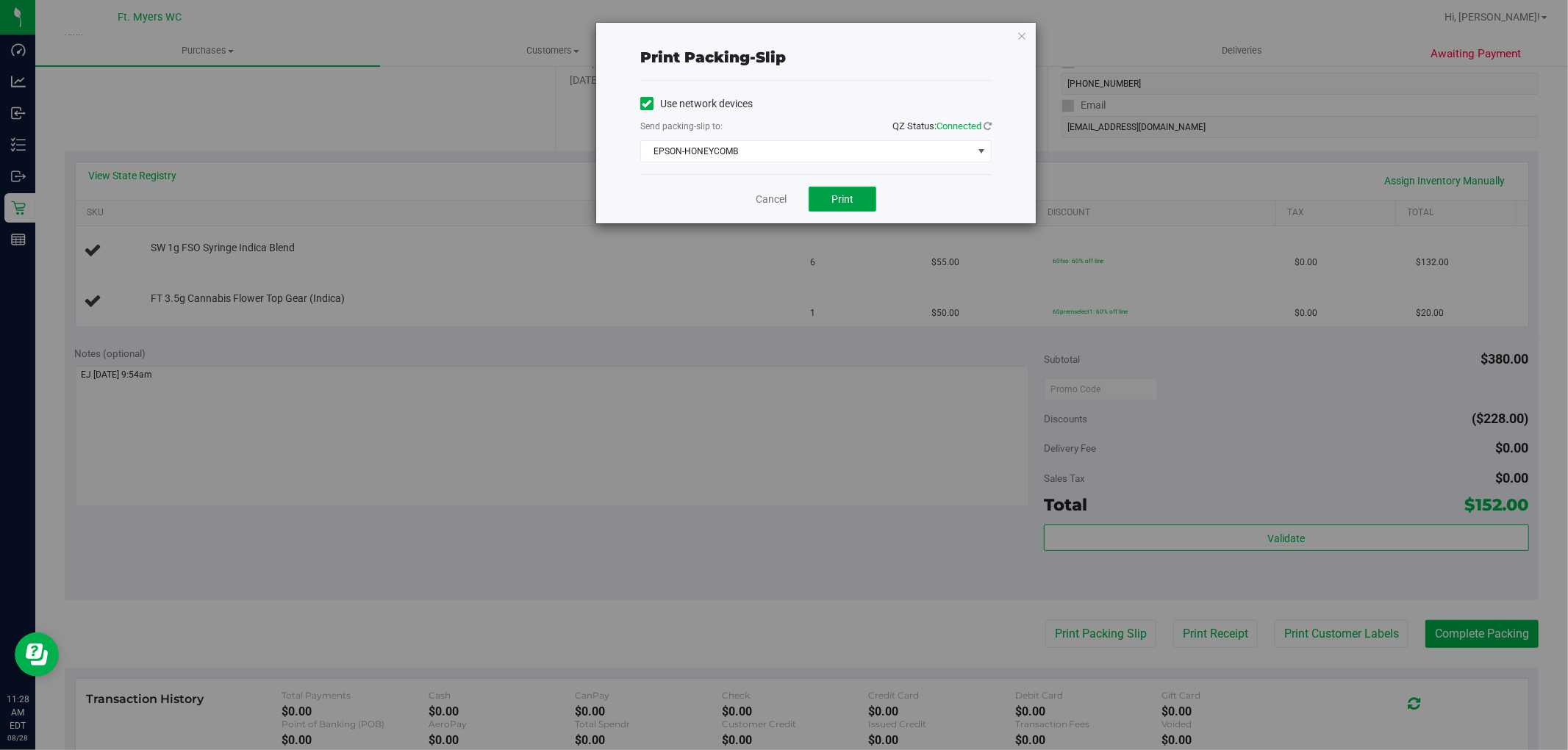
click at [817, 194] on button "Print" at bounding box center [842, 199] width 68 height 25
click at [1022, 32] on icon "button" at bounding box center [1021, 35] width 10 height 18
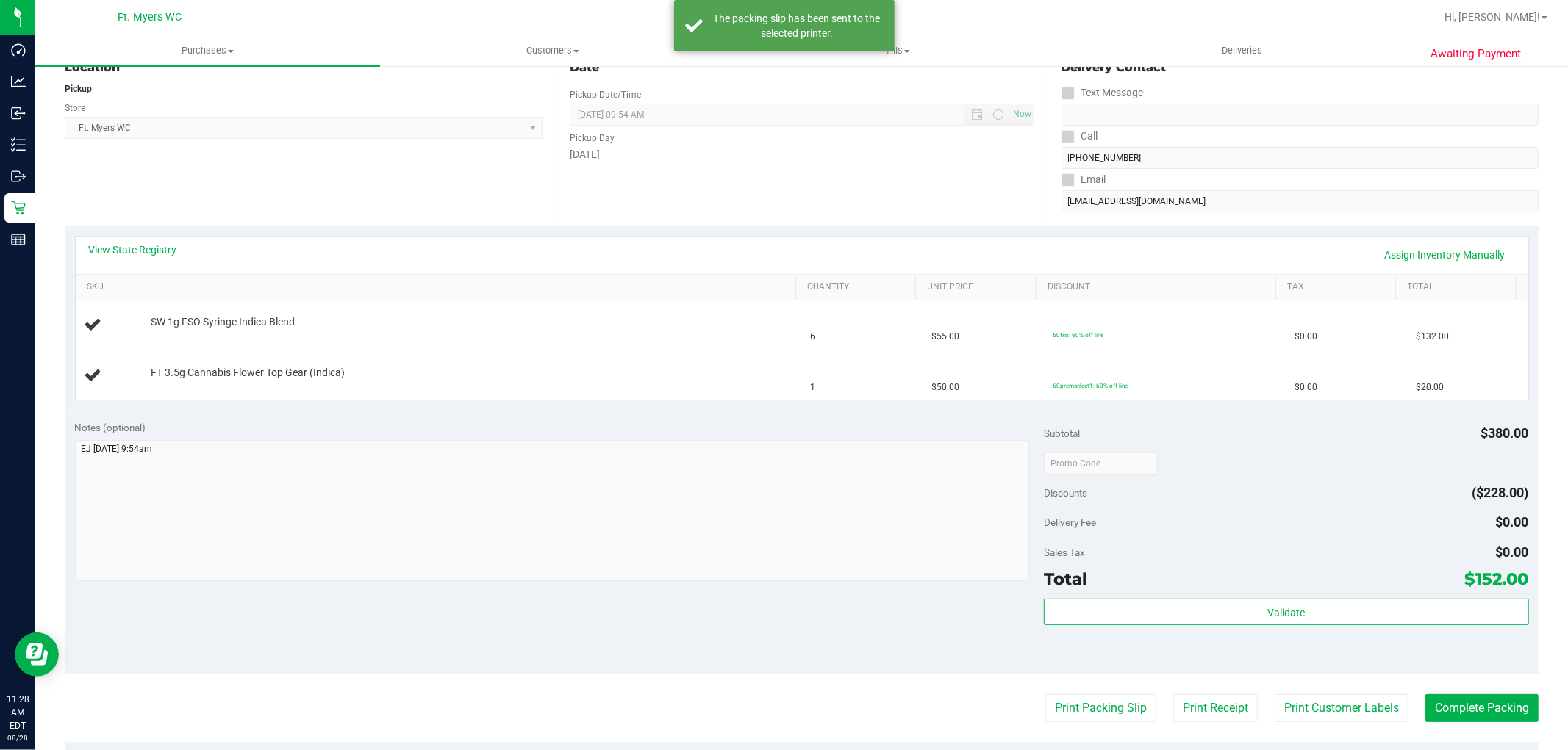
scroll to position [408, 0]
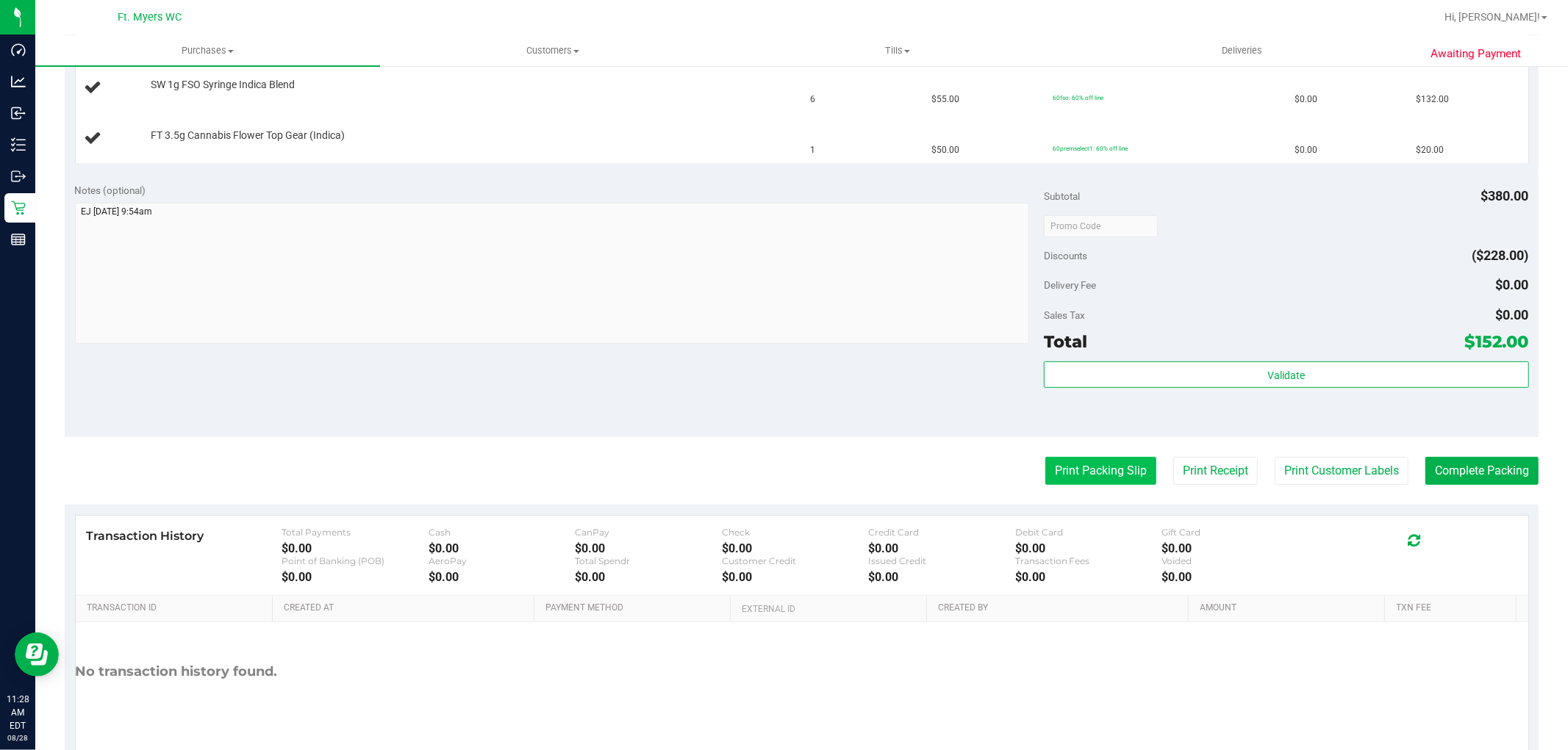
click at [1090, 457] on button "Print Packing Slip" at bounding box center [1100, 471] width 111 height 28
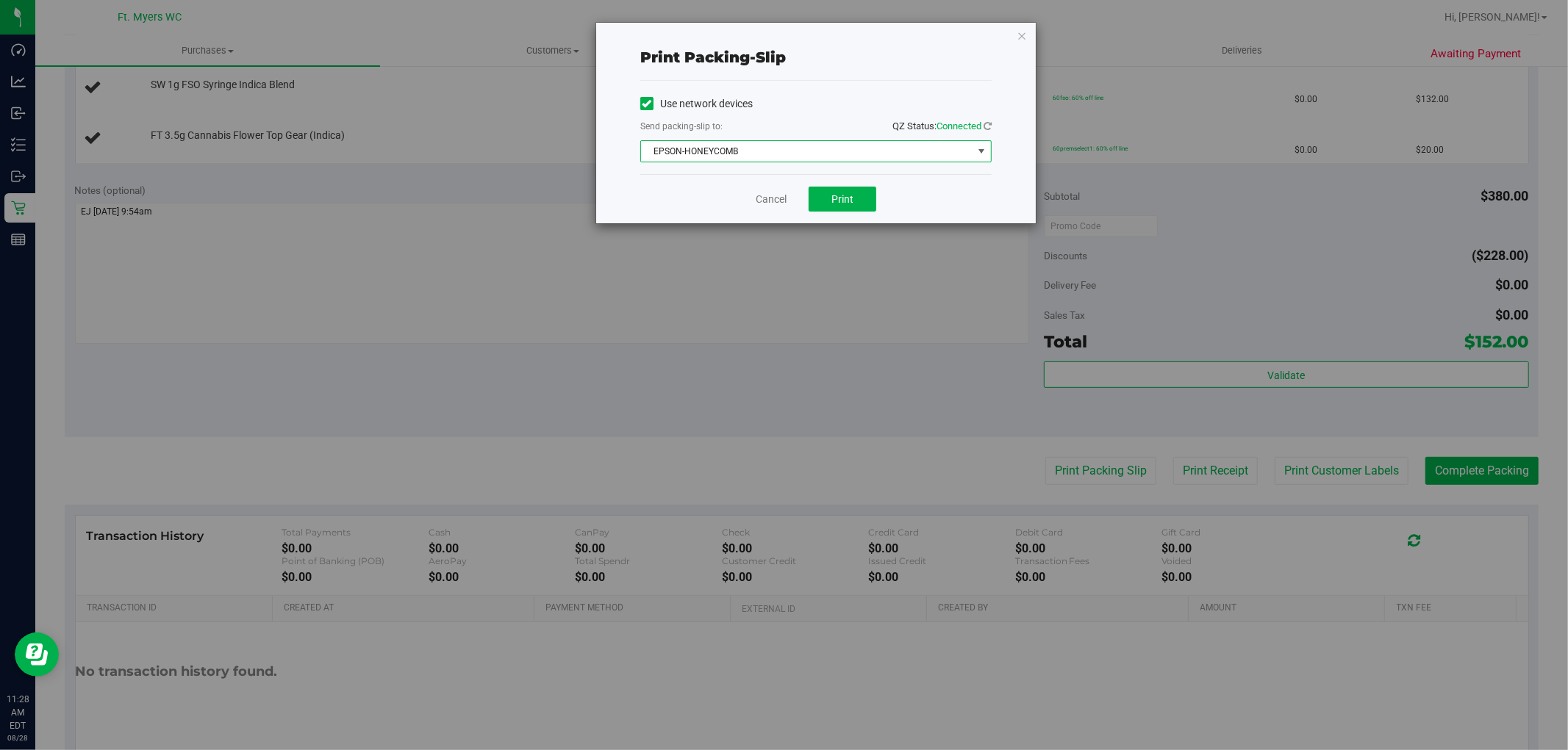
click at [703, 147] on span "EPSON-HONEYCOMB" at bounding box center [807, 151] width 331 height 21
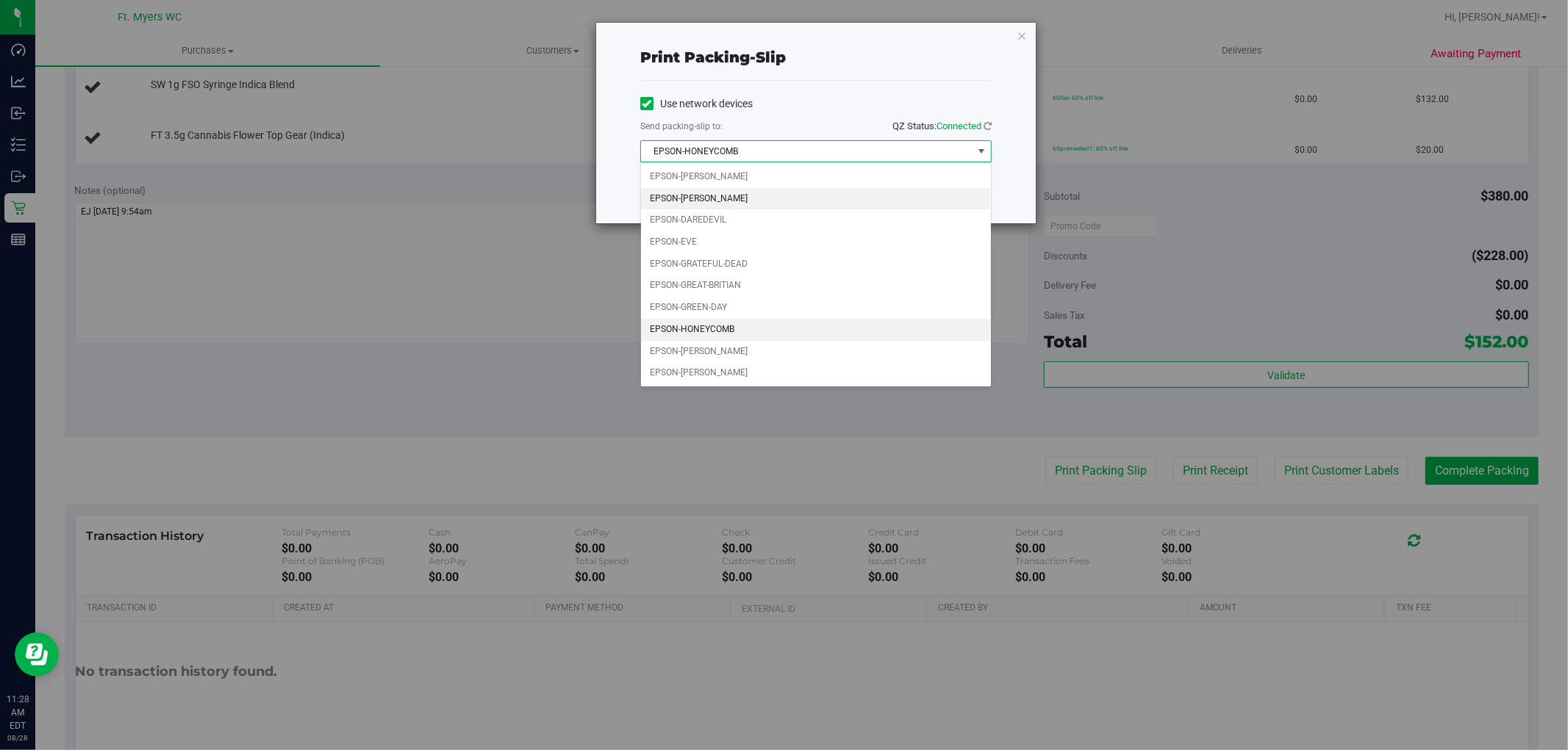
click at [686, 192] on li "EPSON-[PERSON_NAME]" at bounding box center [816, 199] width 349 height 22
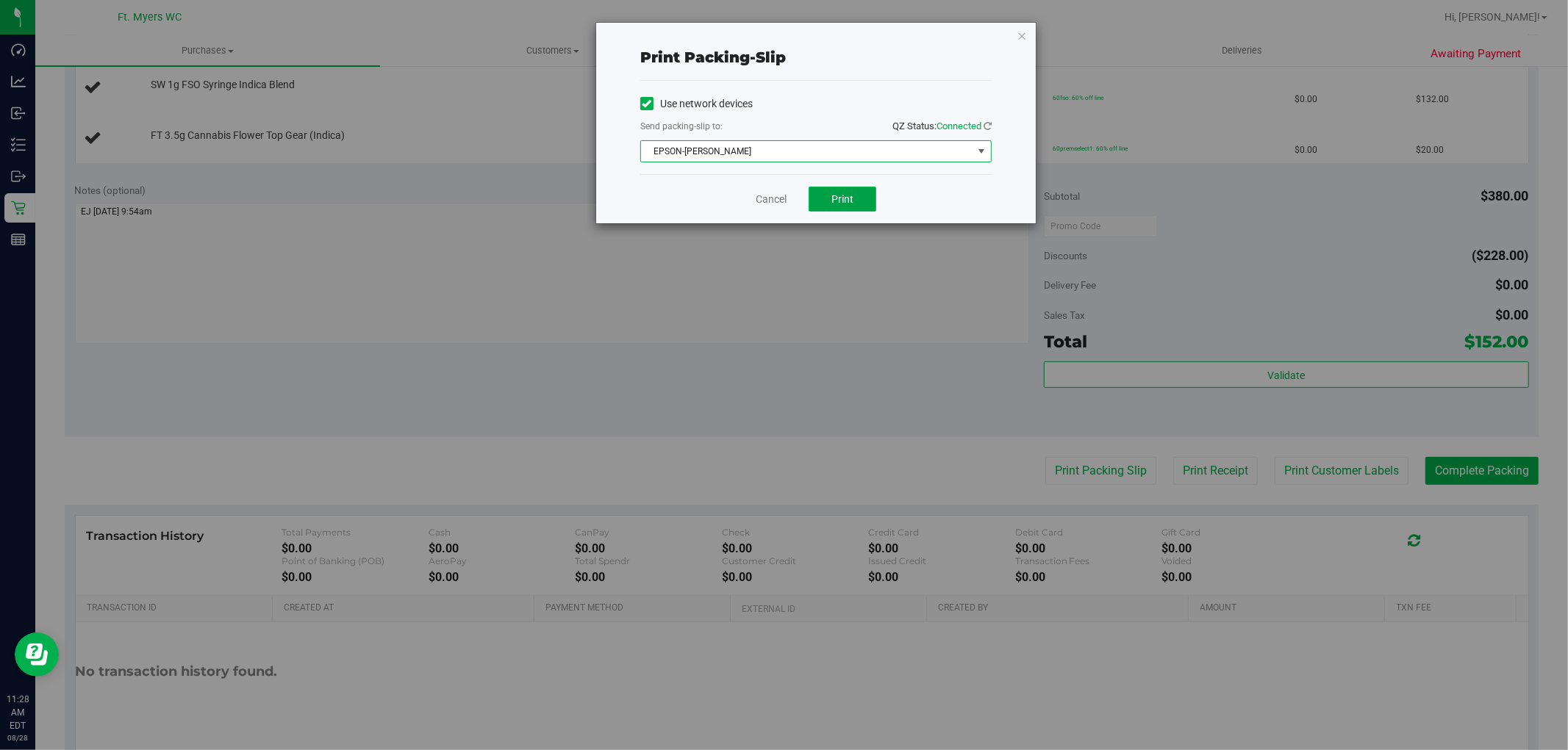
click at [848, 196] on span "Print" at bounding box center [842, 199] width 22 height 12
click at [766, 203] on link "Cancel" at bounding box center [771, 199] width 31 height 15
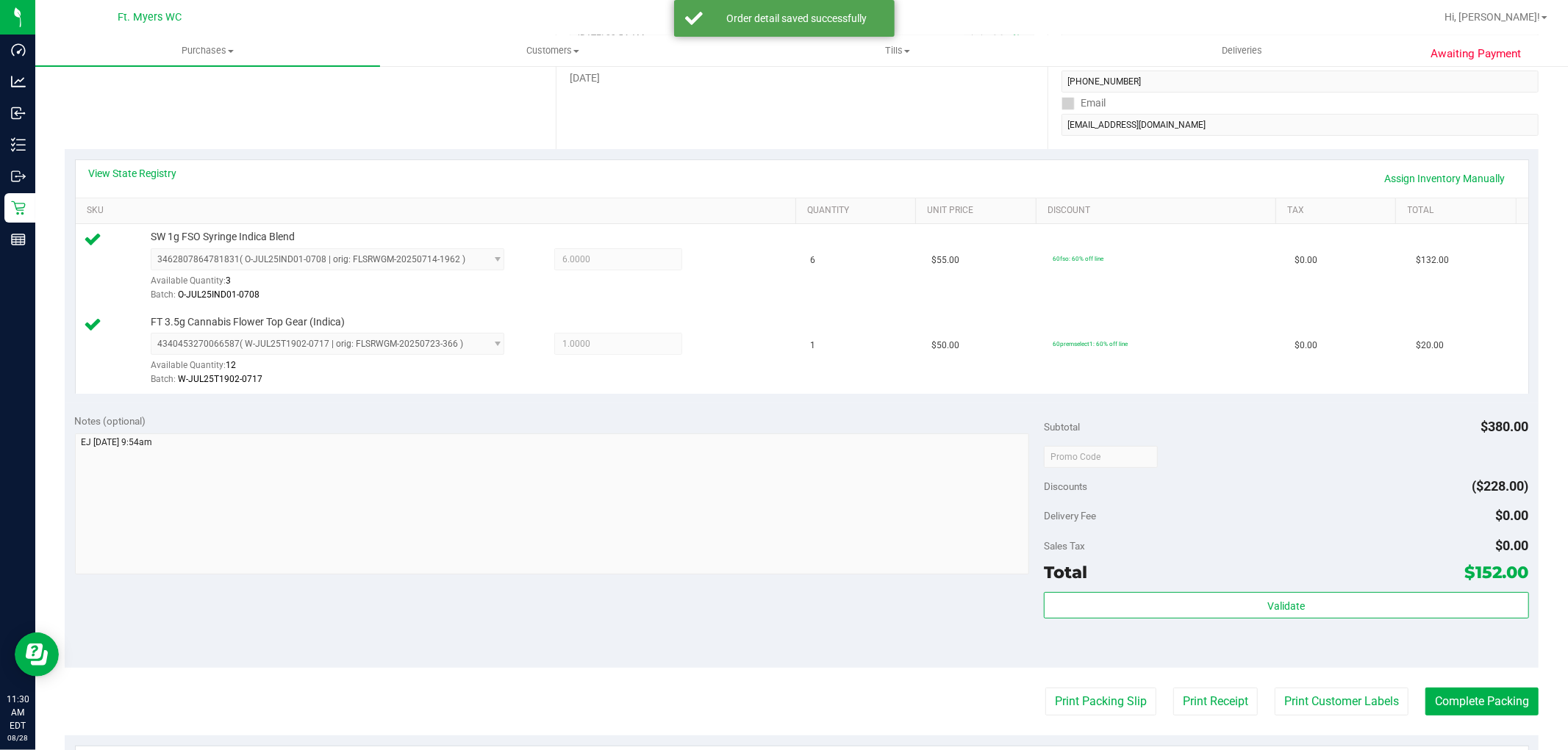
scroll to position [326, 0]
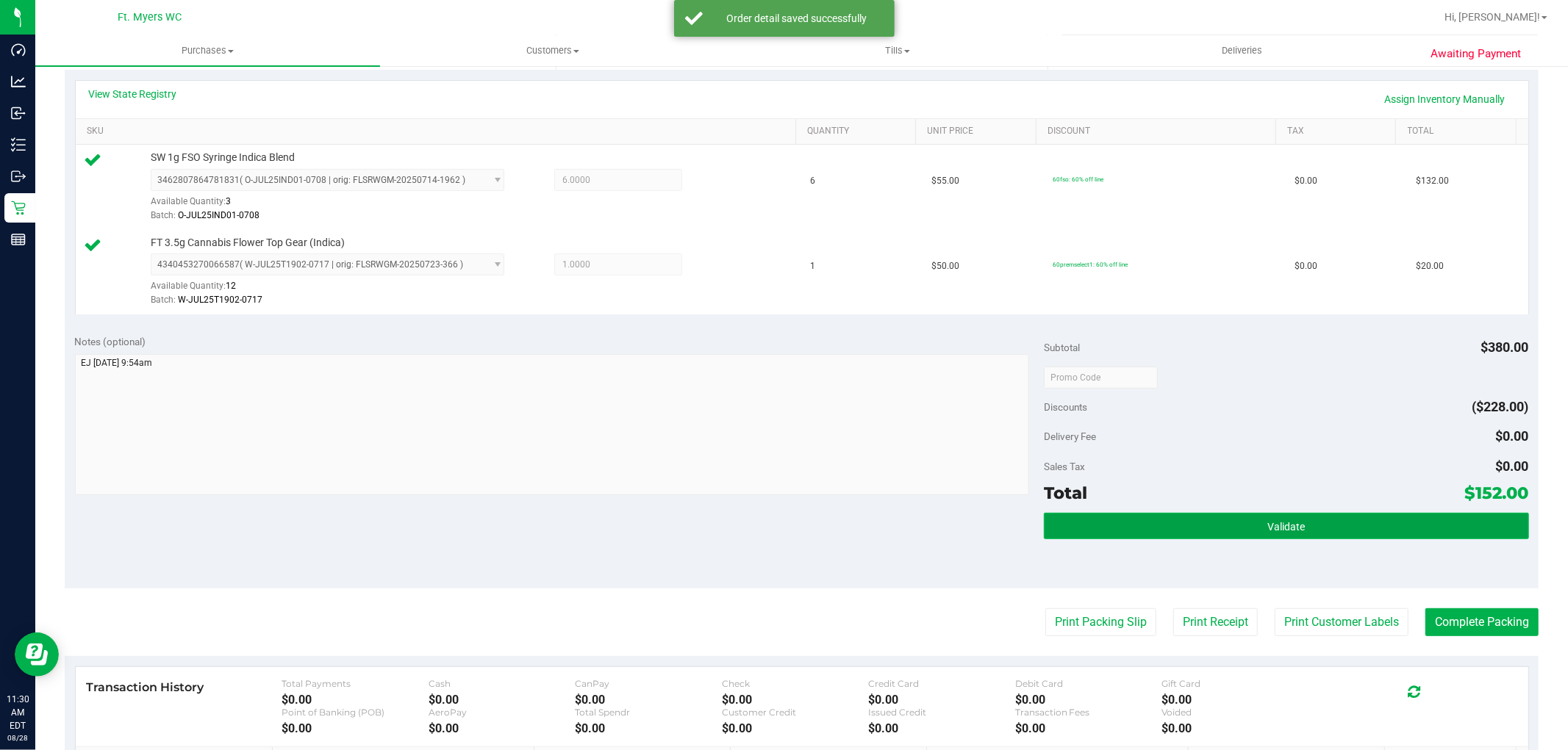
click at [1165, 526] on button "Validate" at bounding box center [1286, 526] width 485 height 26
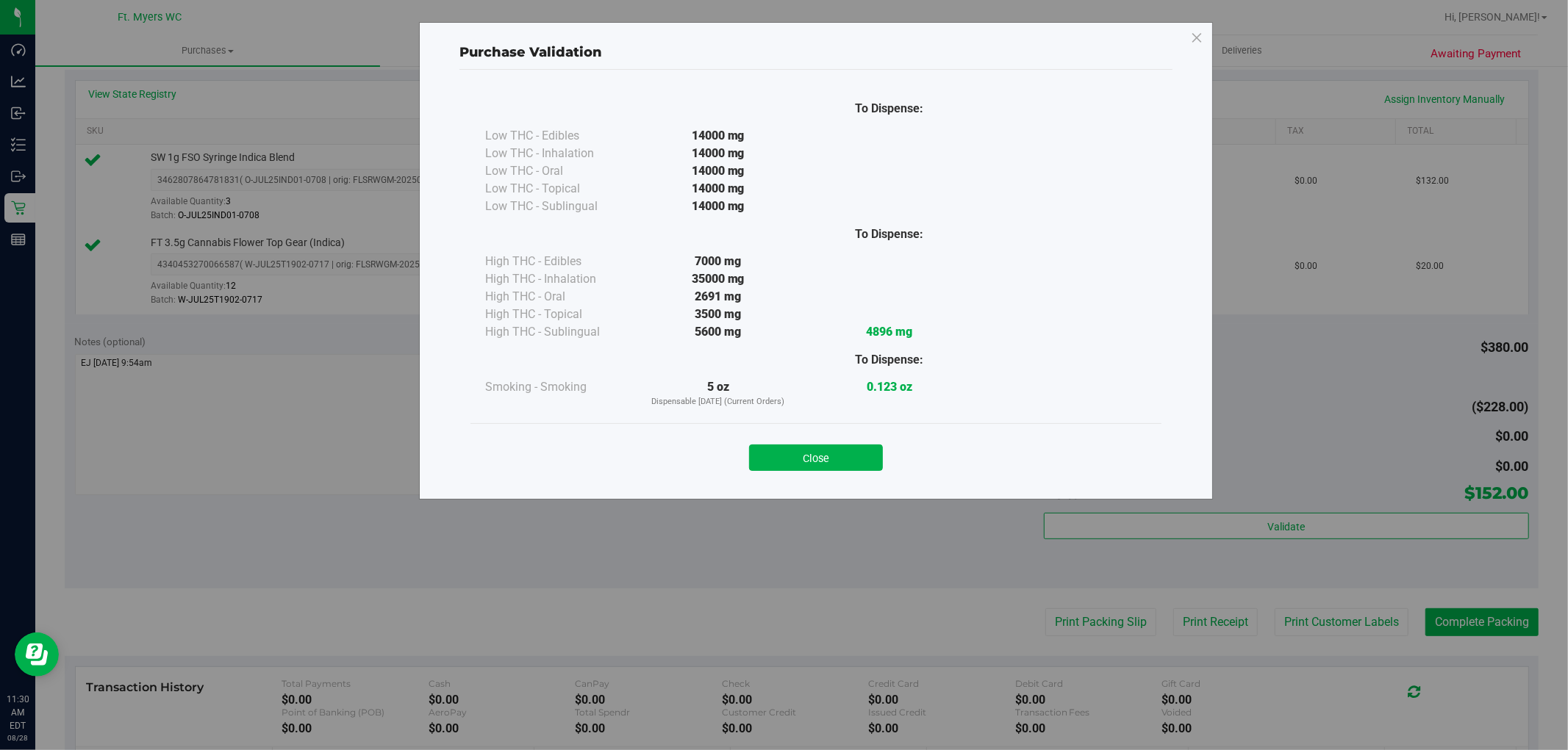
click at [804, 465] on button "Close" at bounding box center [816, 457] width 134 height 26
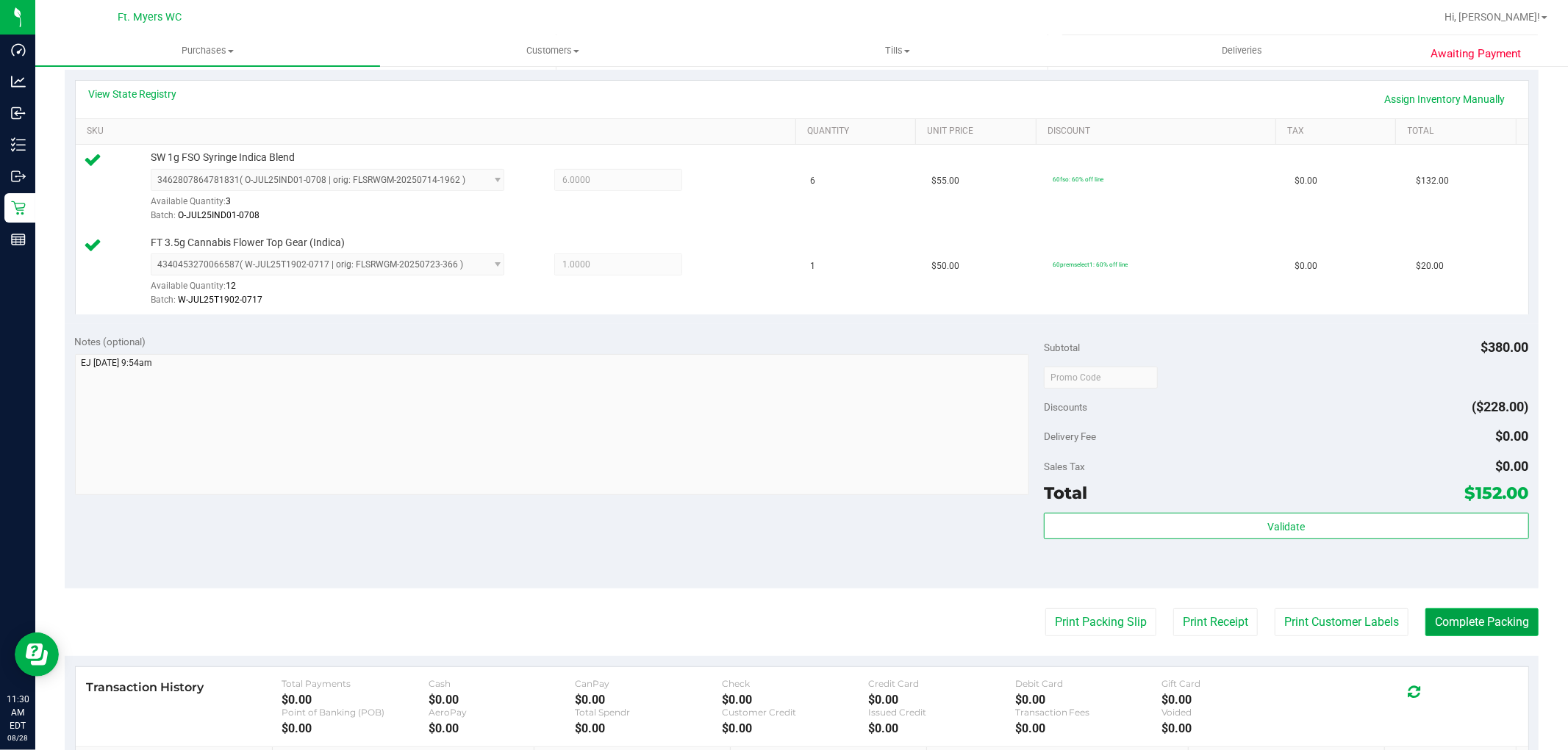
click at [1463, 625] on button "Complete Packing" at bounding box center [1482, 622] width 113 height 28
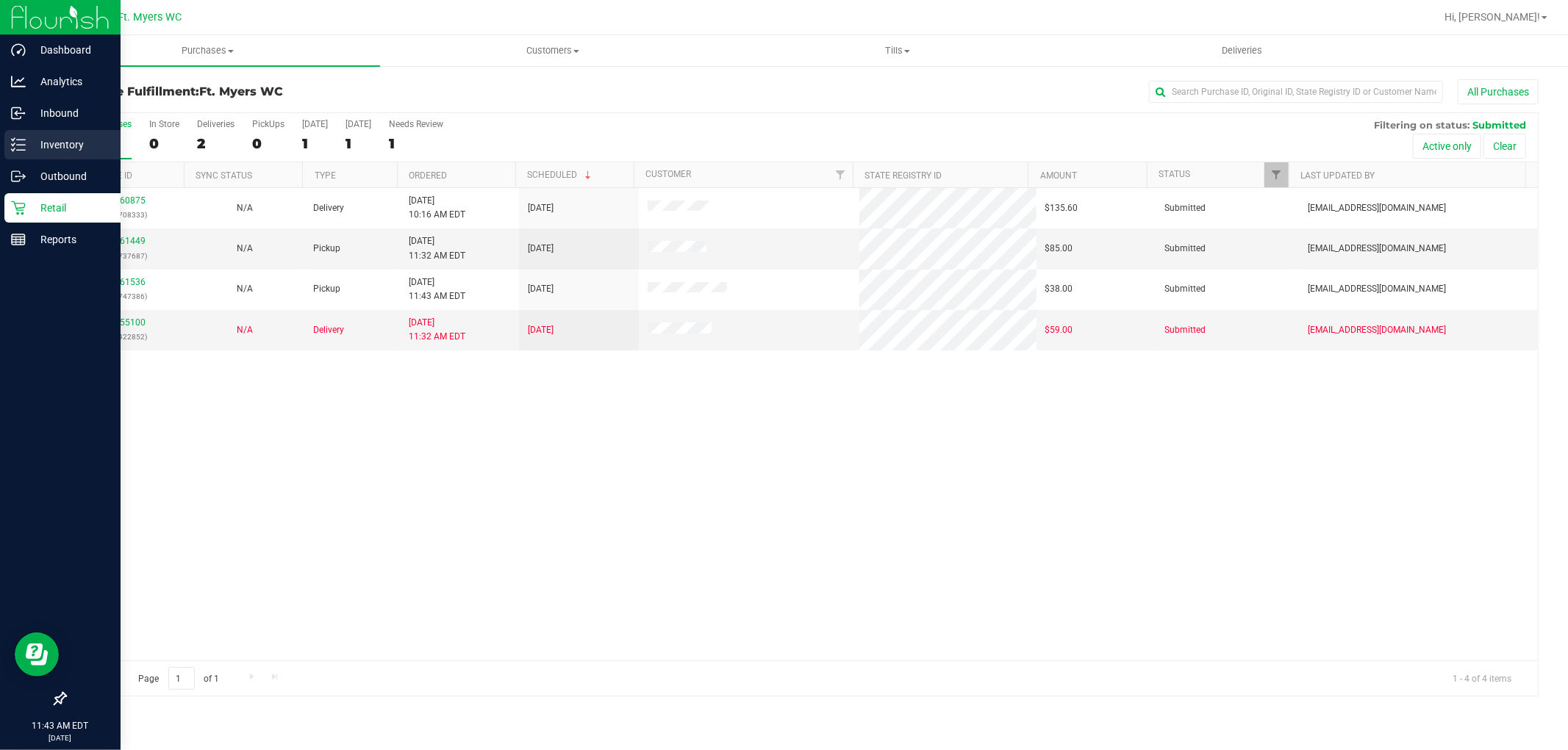
click at [60, 144] on p "Inventory" at bounding box center [70, 145] width 88 height 18
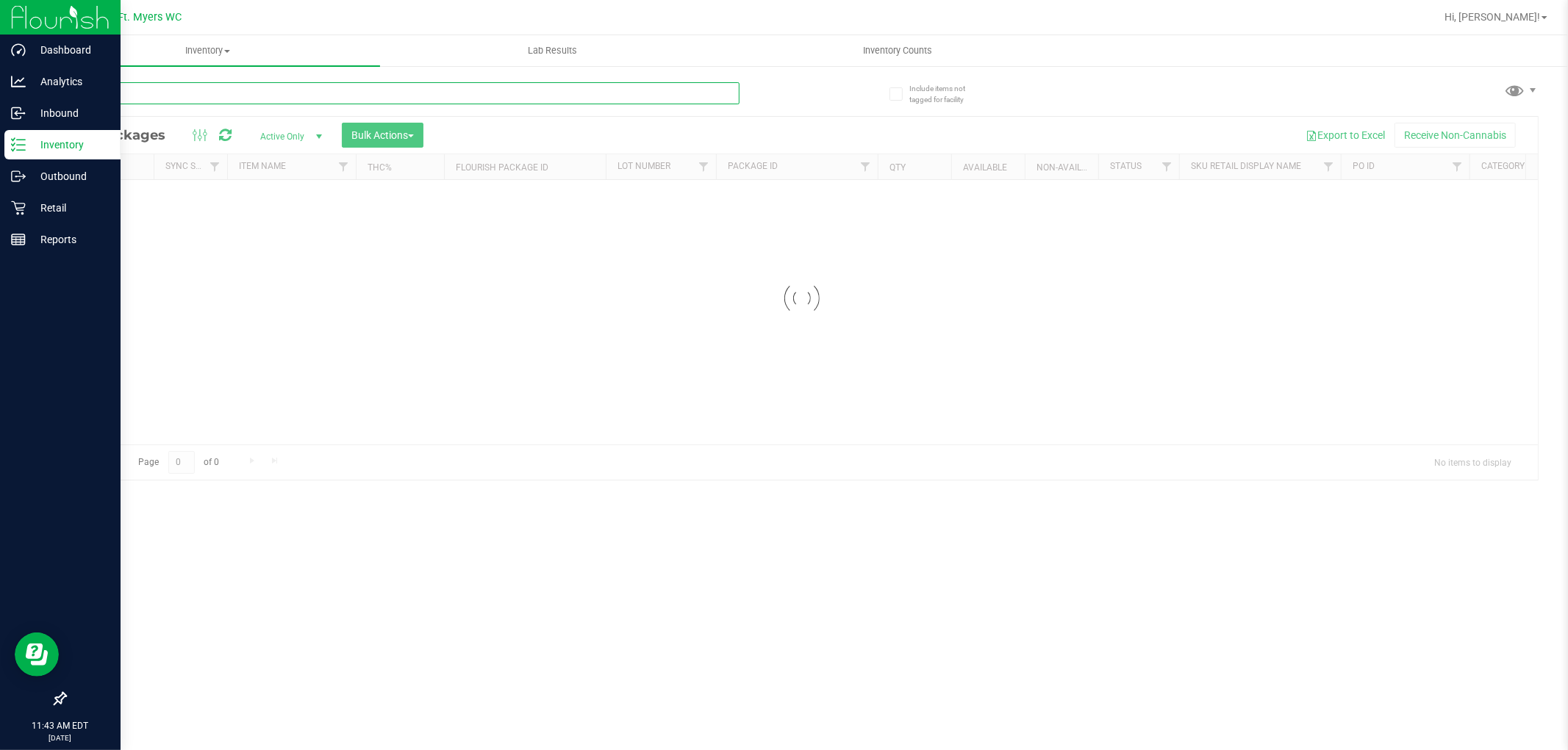
click at [177, 86] on div "Inventory All packages All inventory Waste log Create inventory Lab Results Inv…" at bounding box center [801, 393] width 1532 height 715
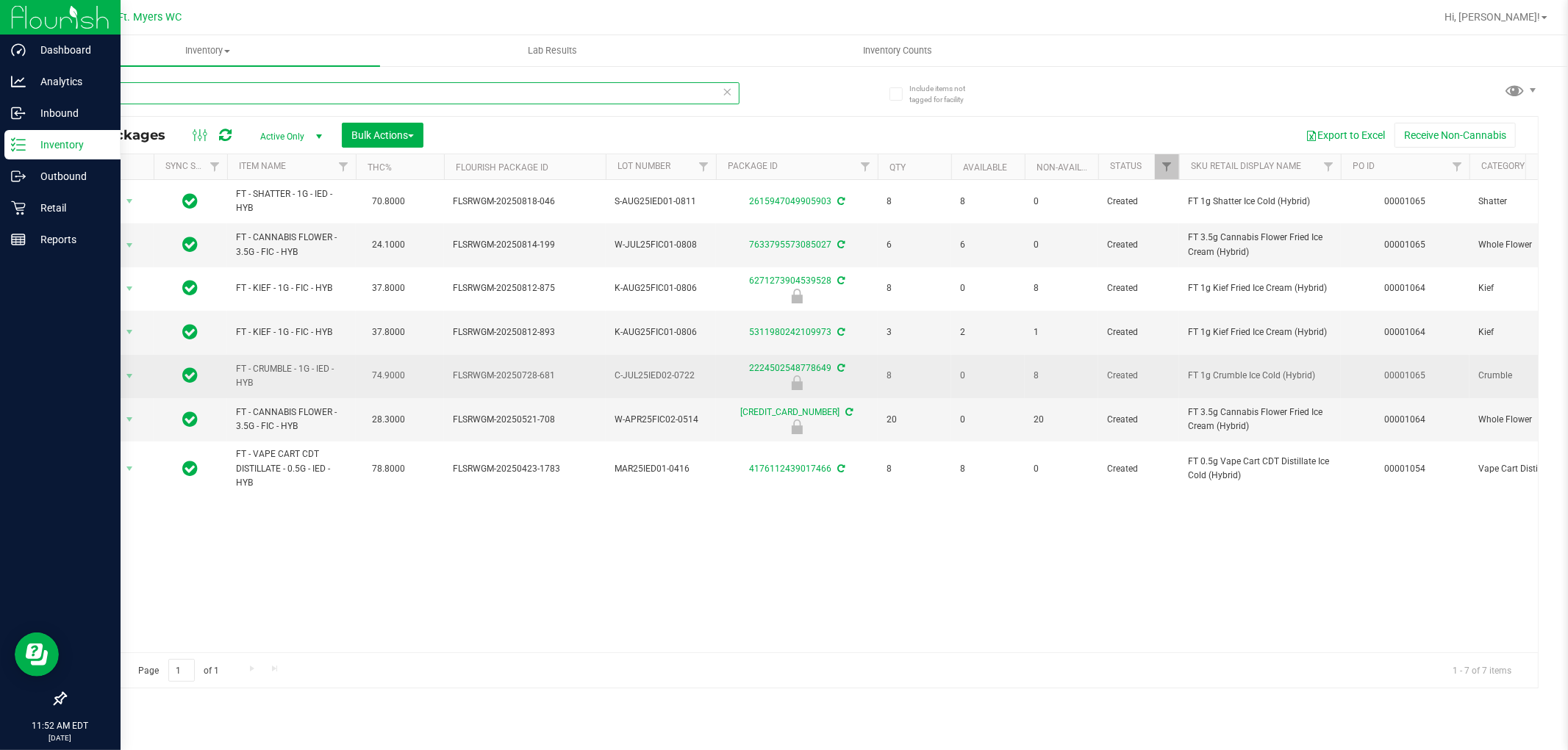
type input "i"
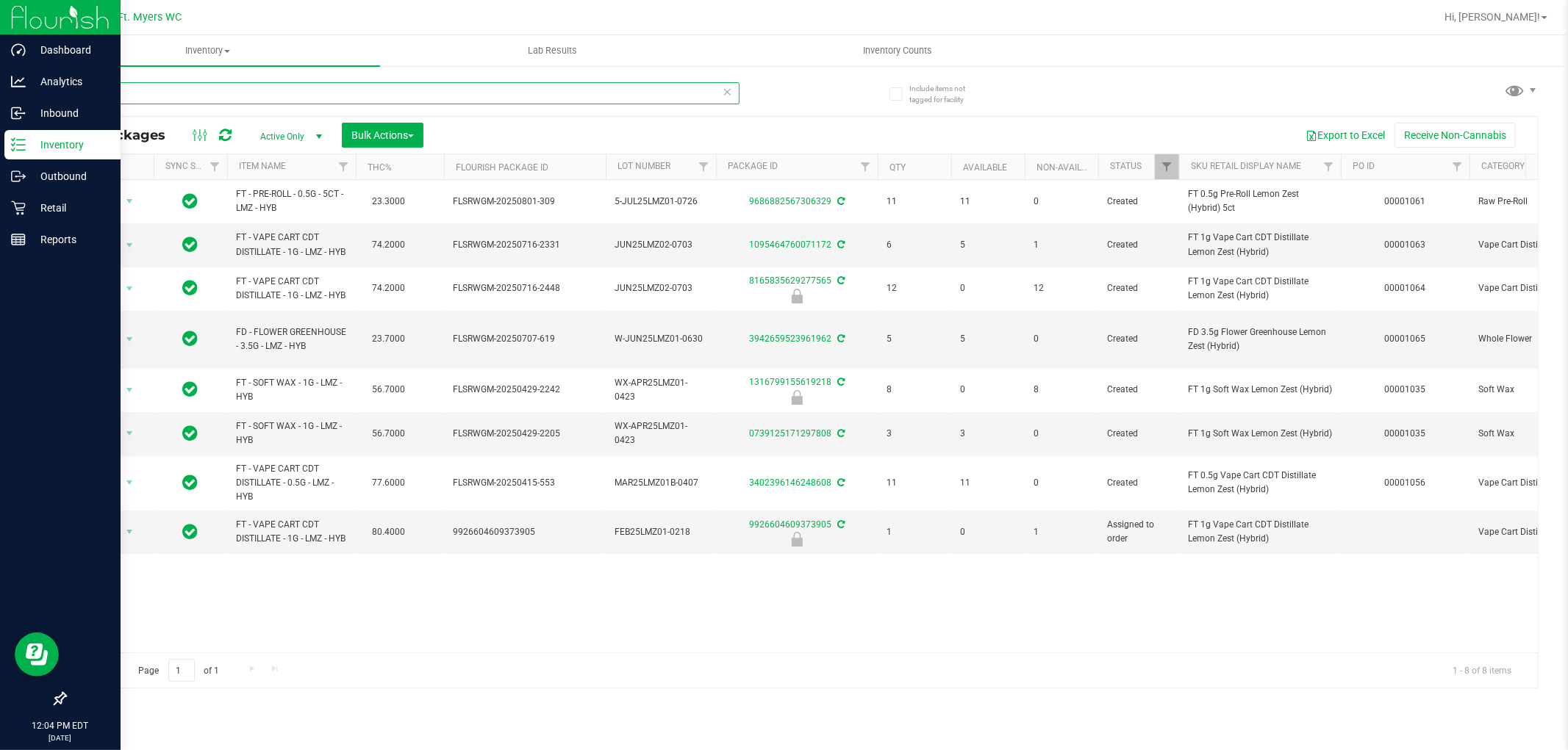
type input "l"
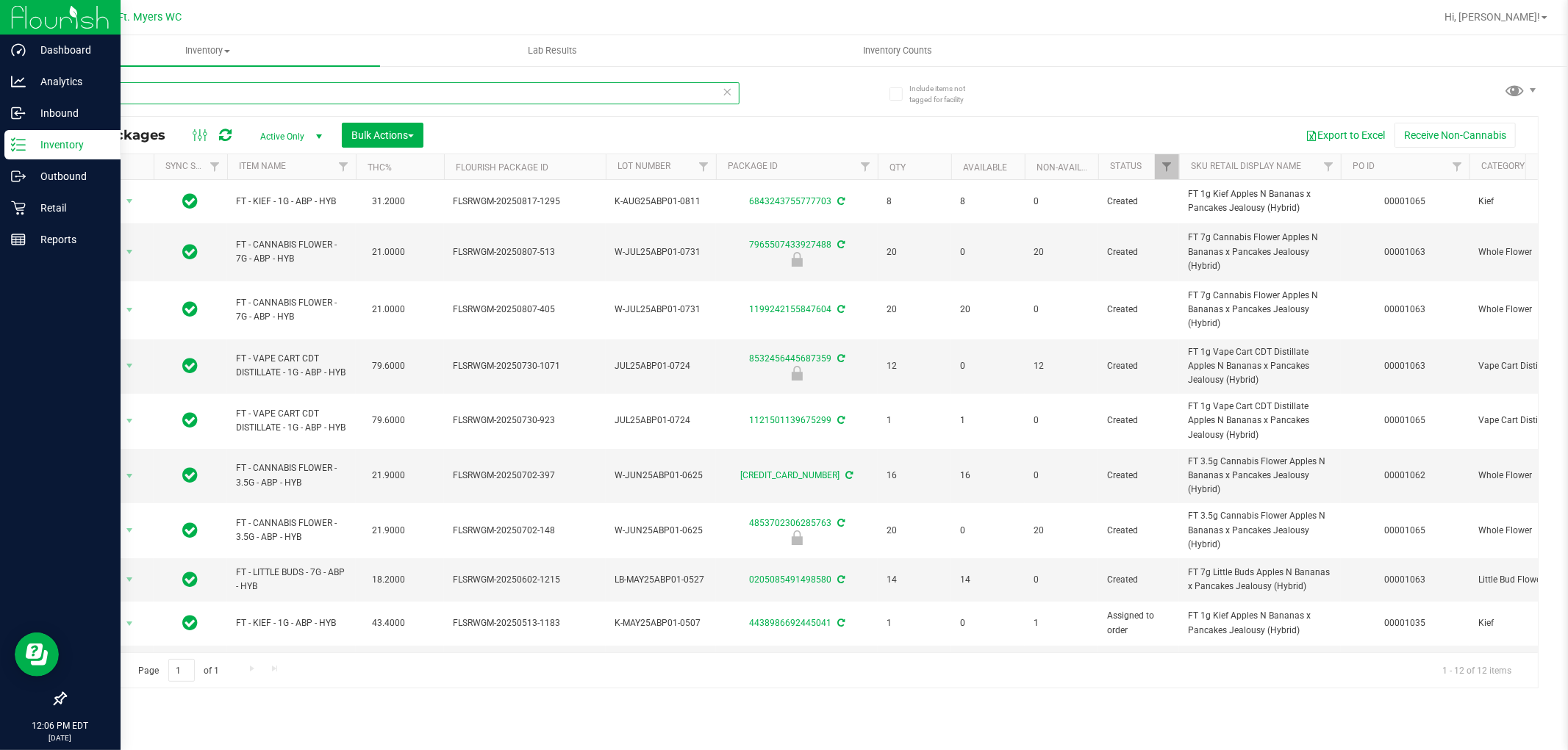
type input "a"
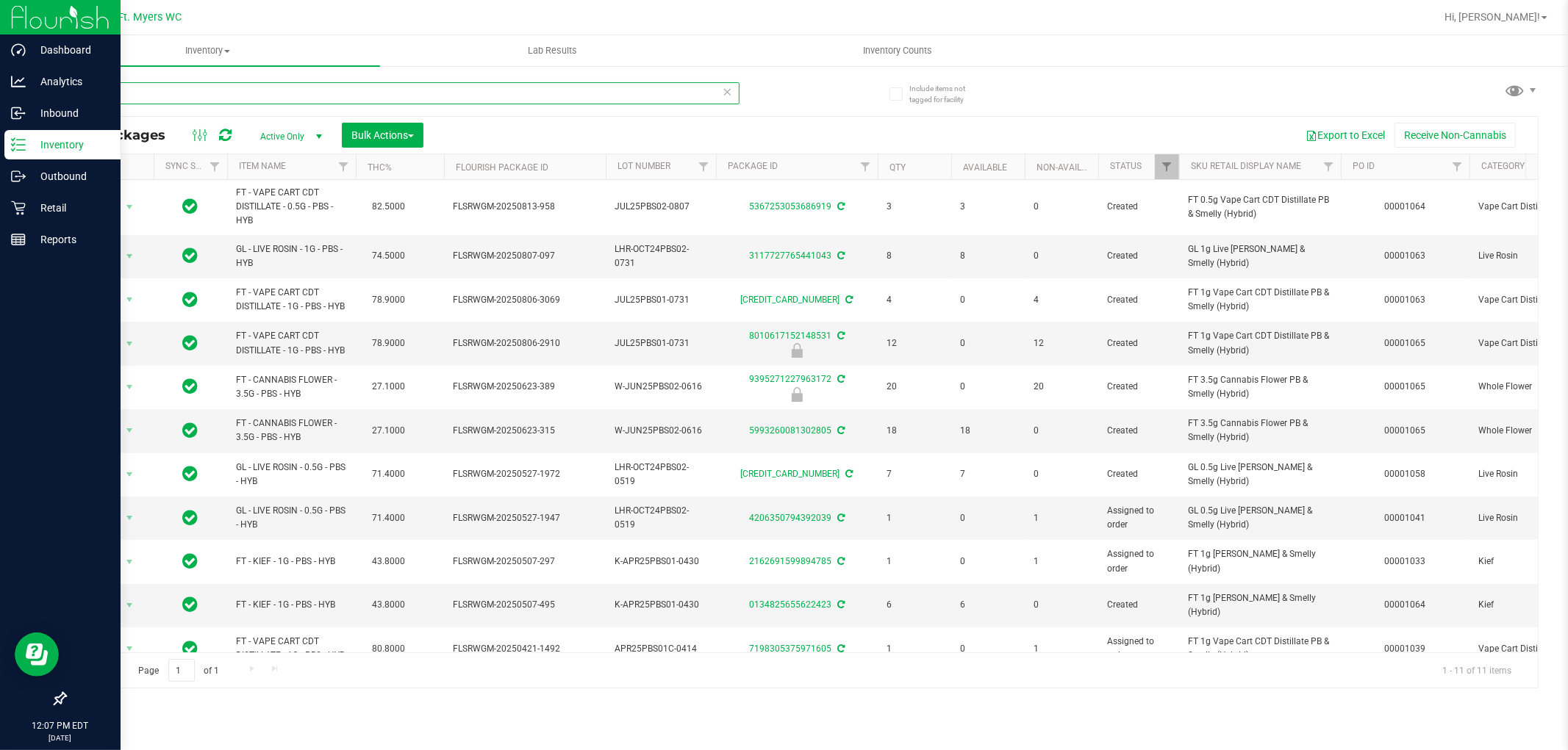
type input "pbs"
click at [46, 203] on p "Retail" at bounding box center [70, 208] width 88 height 18
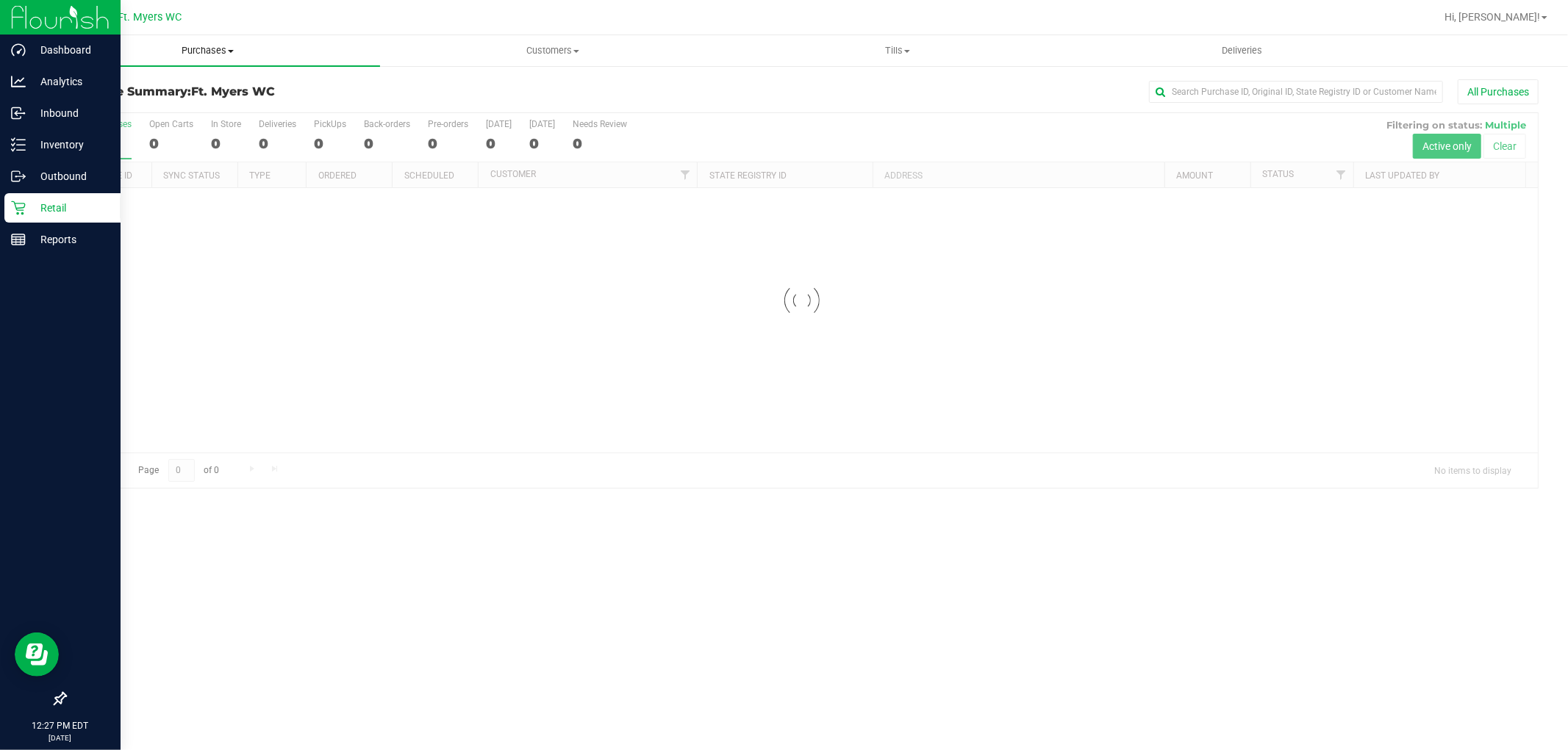
click at [210, 50] on span "Purchases" at bounding box center [207, 50] width 345 height 14
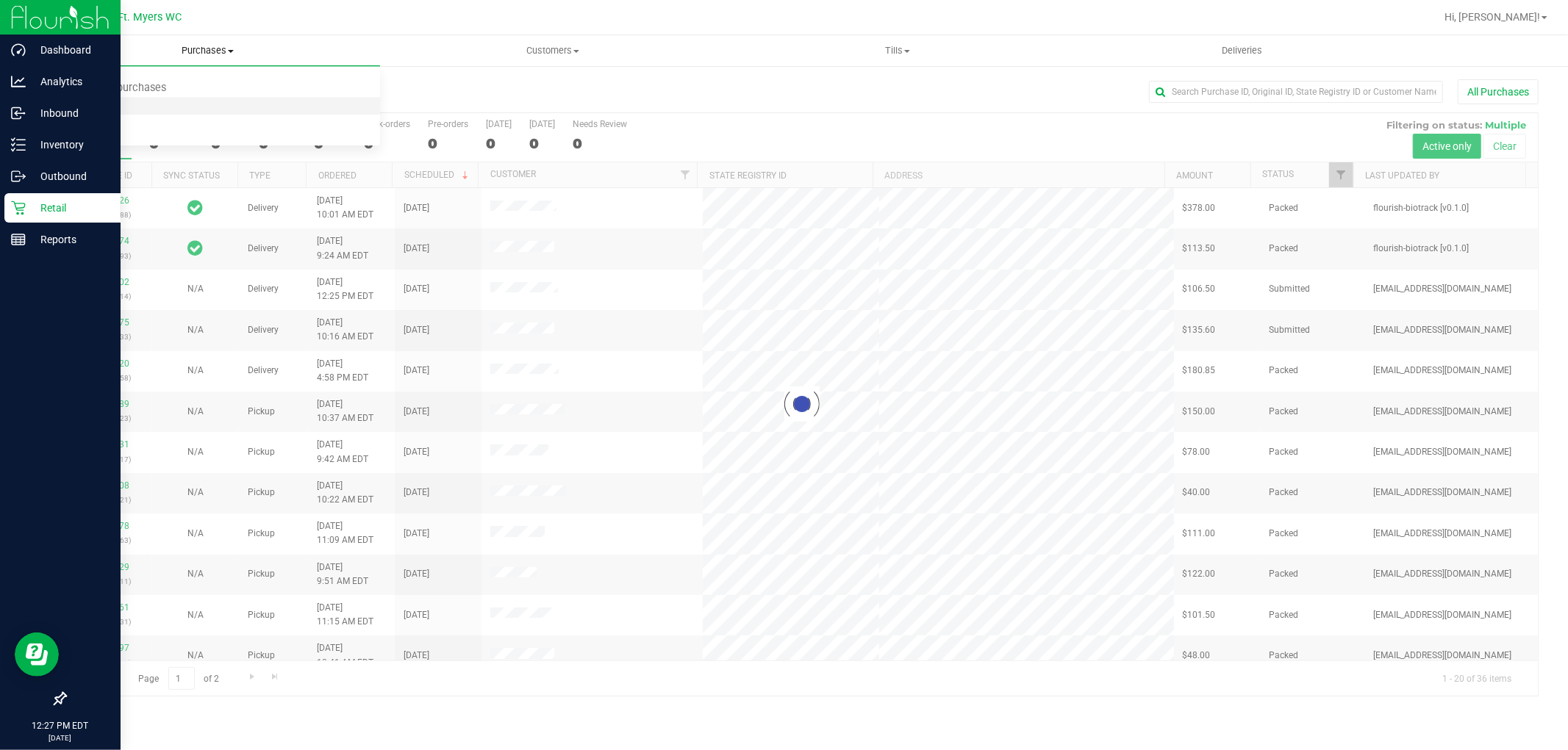
click at [93, 110] on span "Fulfillment" at bounding box center [80, 106] width 91 height 13
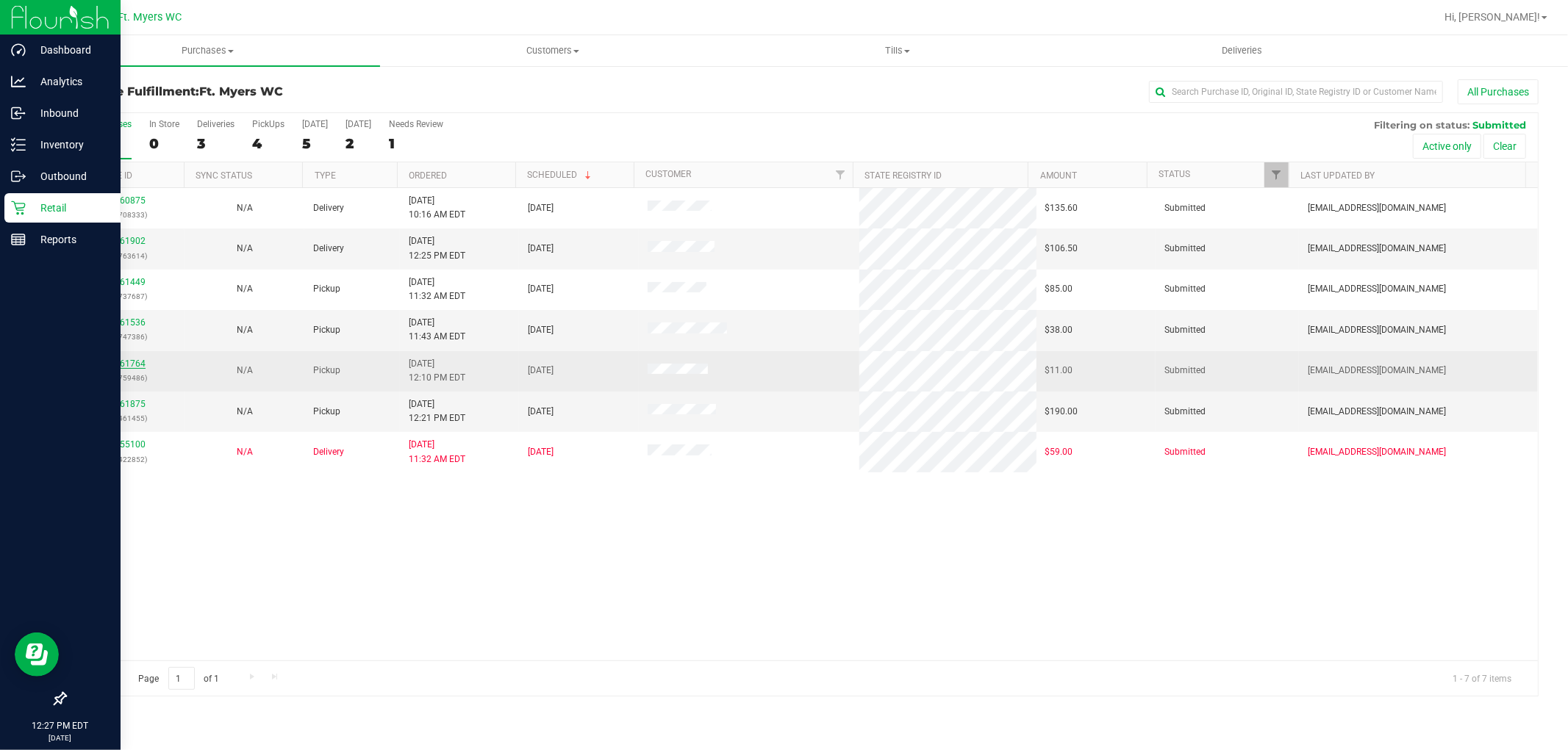
click at [125, 367] on link "11861764" at bounding box center [125, 363] width 41 height 10
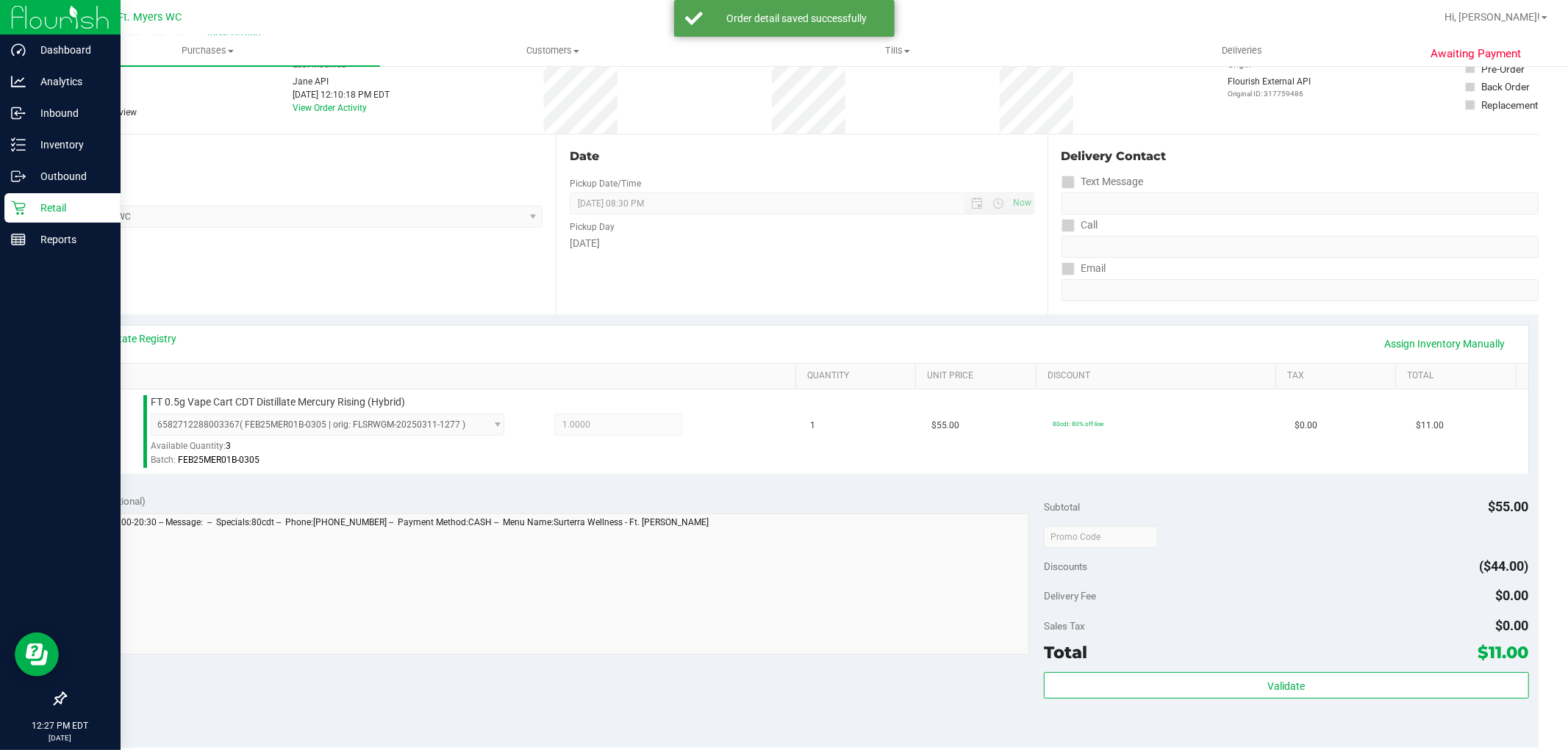
scroll to position [452, 0]
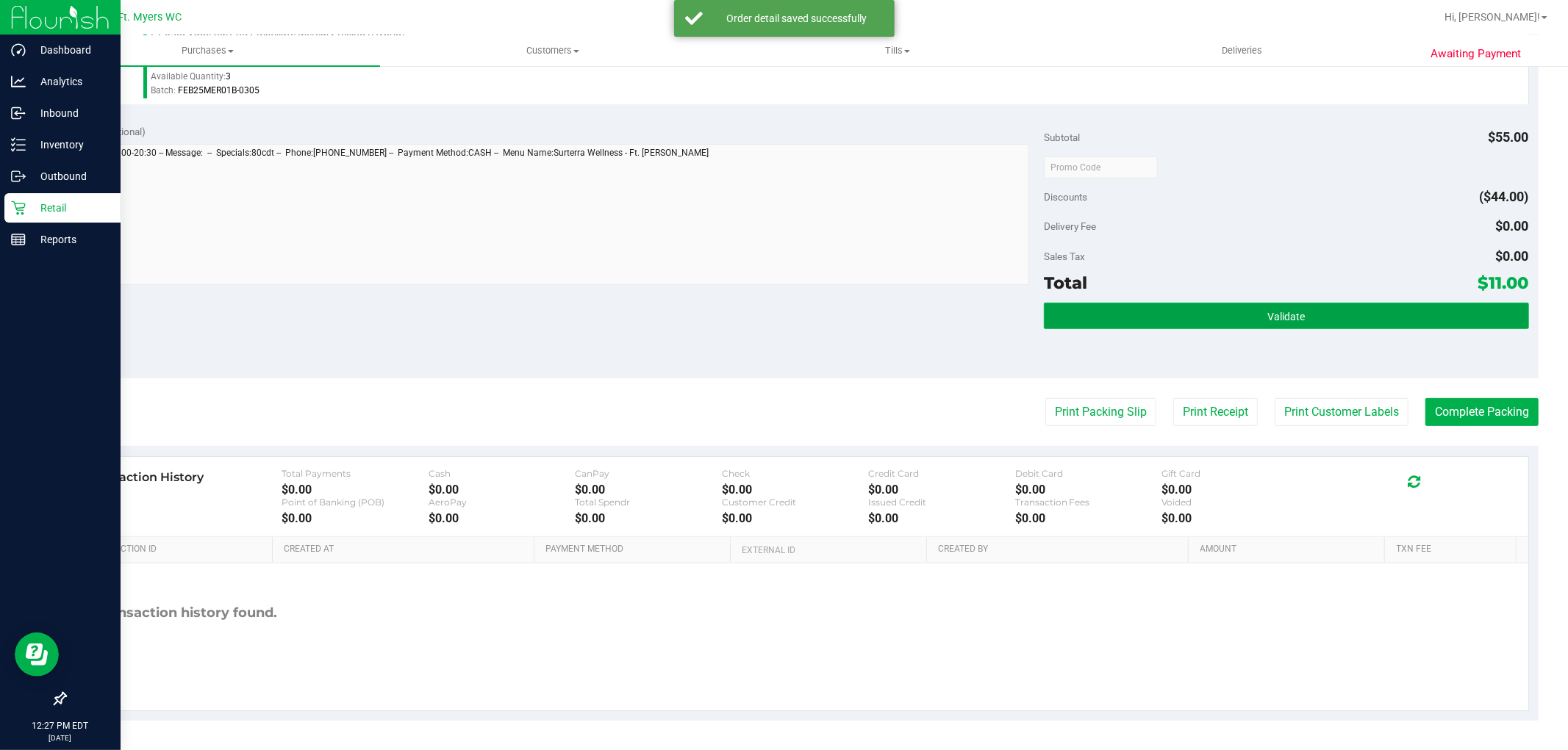
click at [1292, 318] on span "Validate" at bounding box center [1286, 316] width 38 height 12
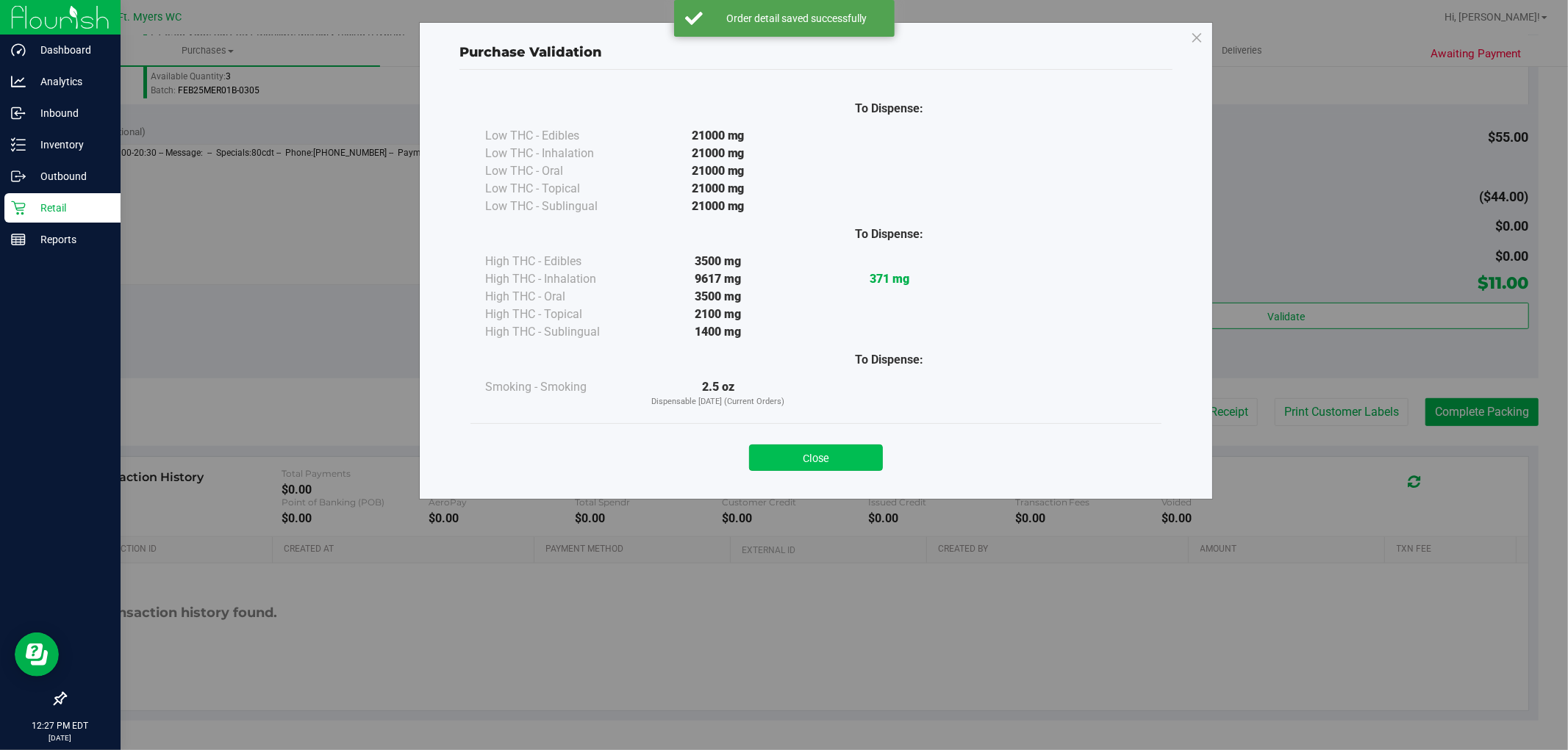
click at [841, 465] on button "Close" at bounding box center [816, 457] width 134 height 26
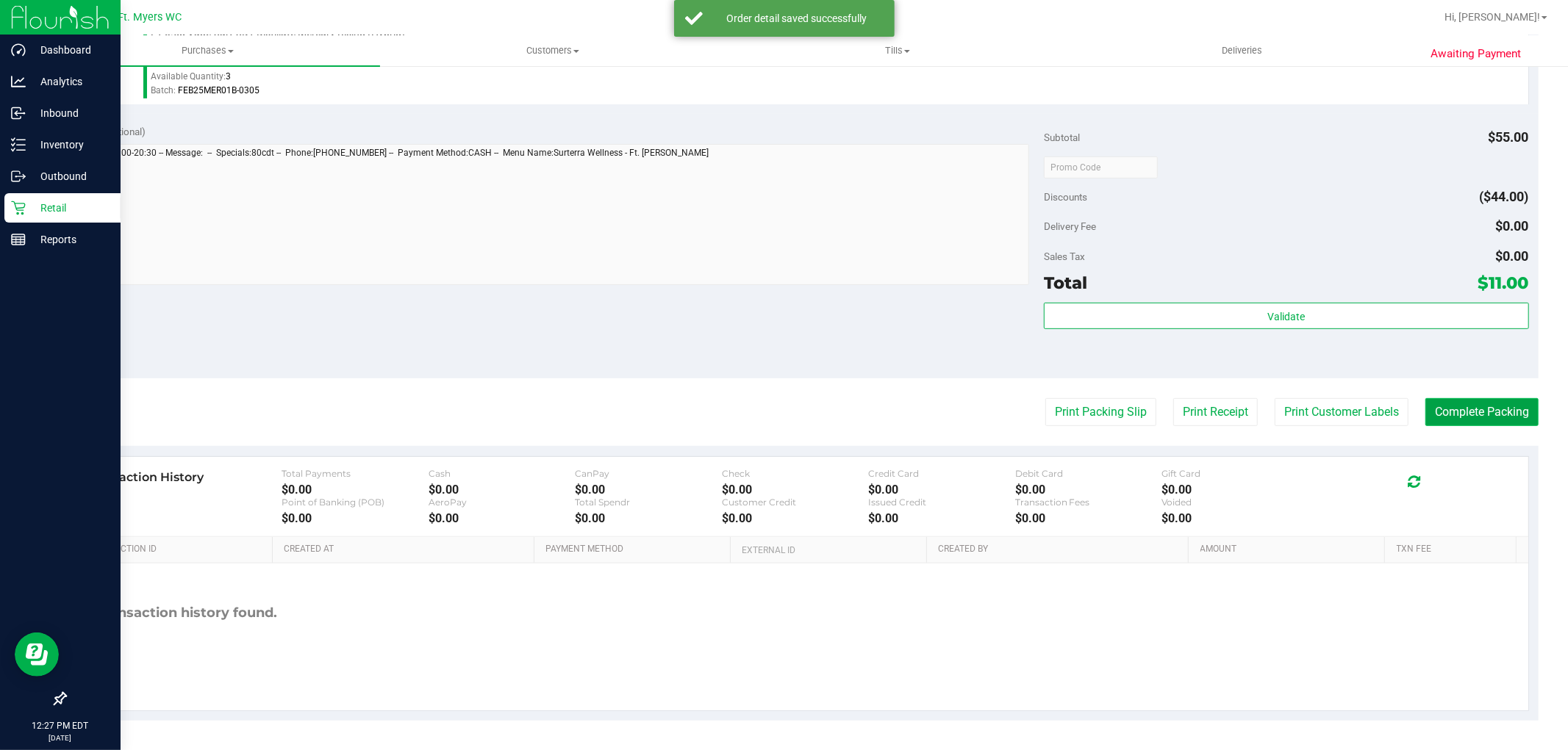
click at [1442, 417] on button "Complete Packing" at bounding box center [1482, 411] width 113 height 28
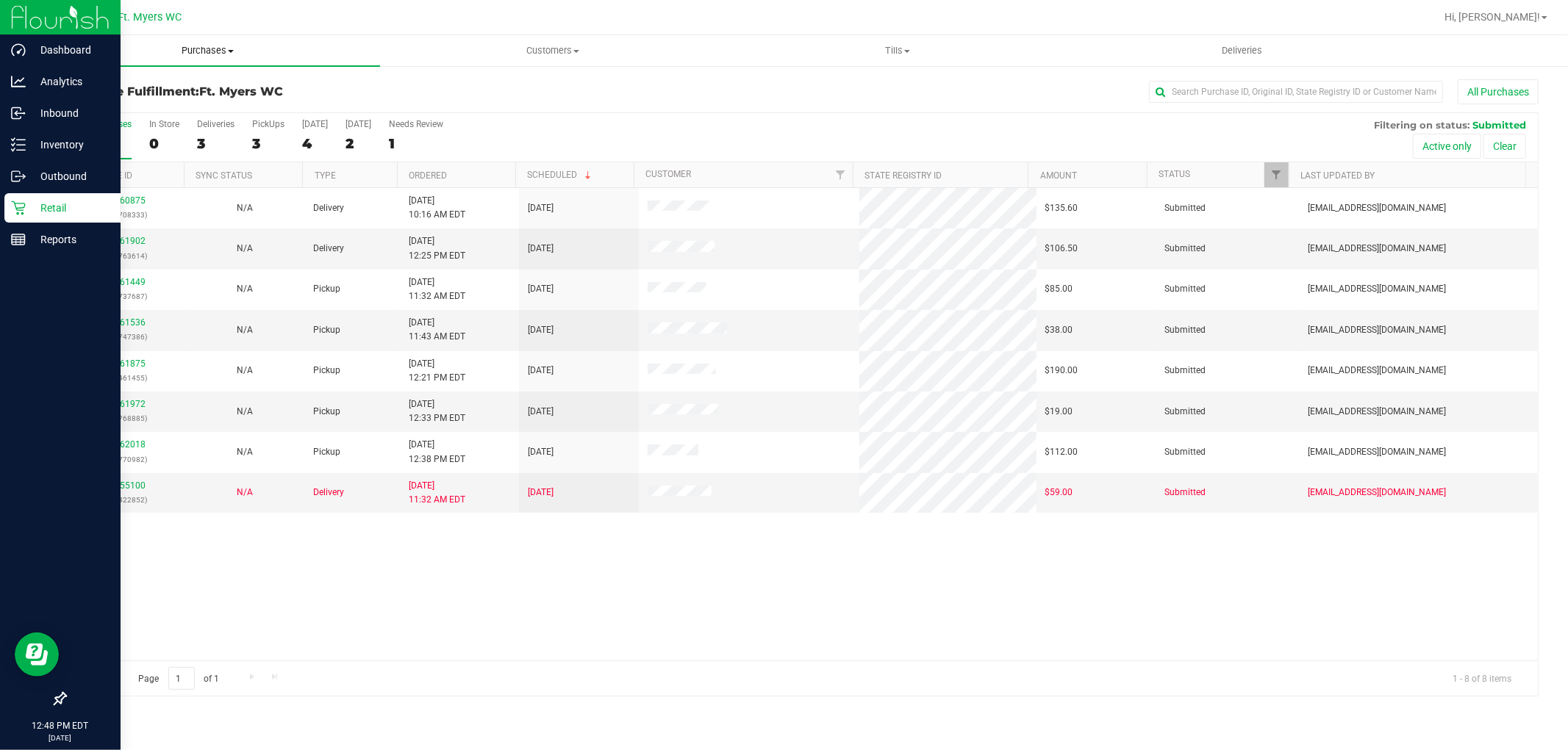
click at [189, 50] on span "Purchases" at bounding box center [207, 50] width 345 height 14
click at [77, 122] on span "All purchases" at bounding box center [87, 124] width 104 height 13
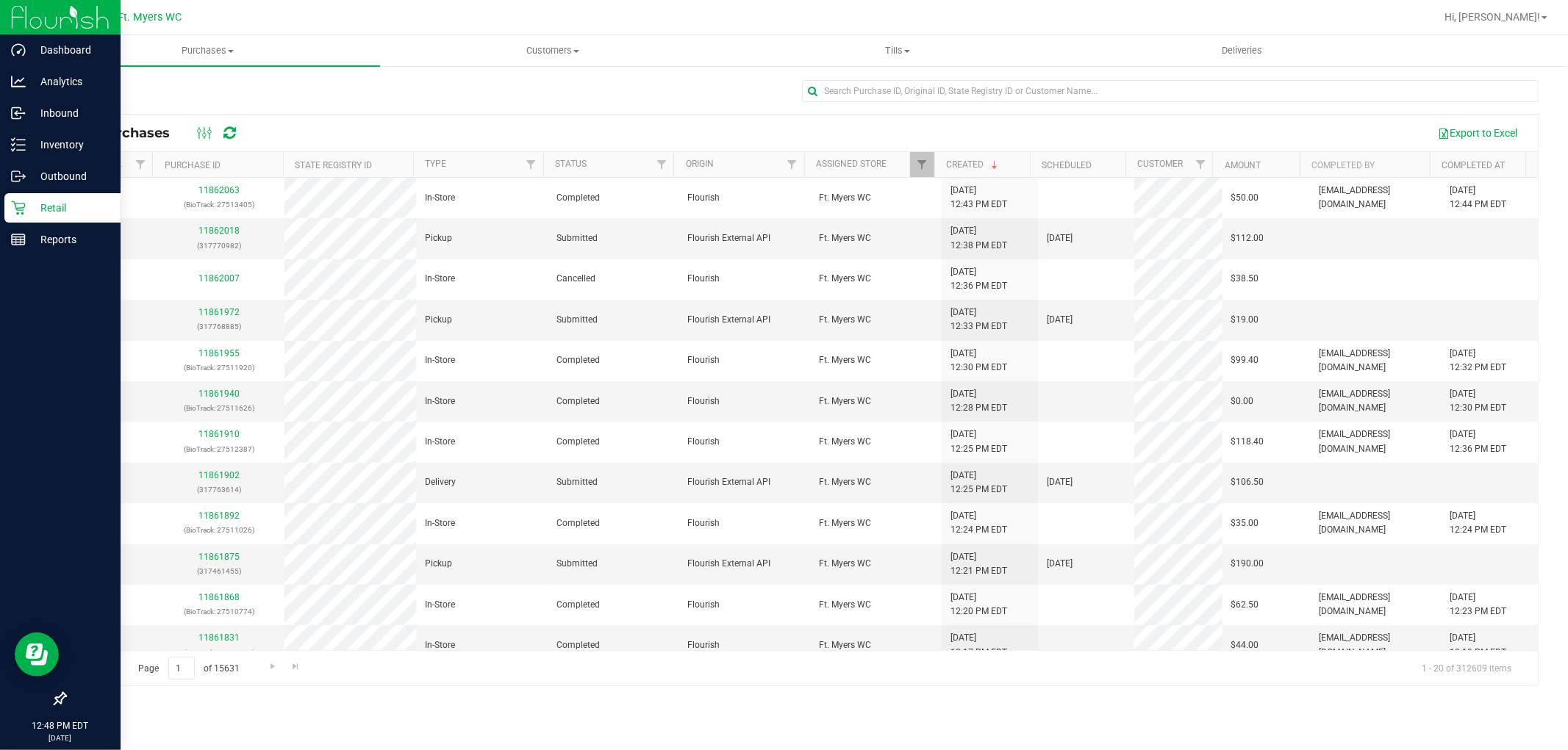
click at [40, 200] on p "Retail" at bounding box center [70, 208] width 88 height 18
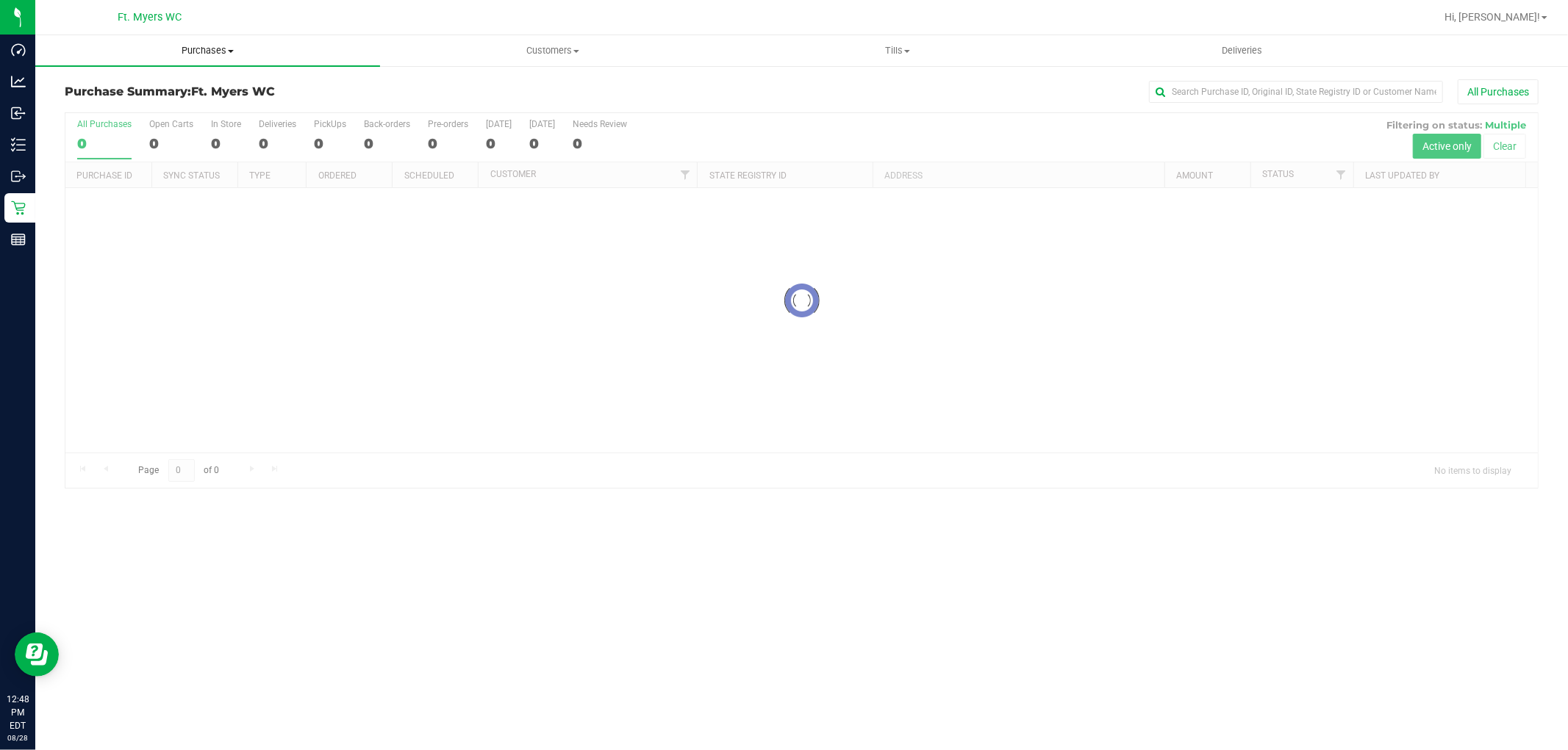
click at [195, 54] on span "Purchases" at bounding box center [207, 50] width 345 height 14
click at [95, 102] on span "Fulfillment" at bounding box center [80, 106] width 91 height 13
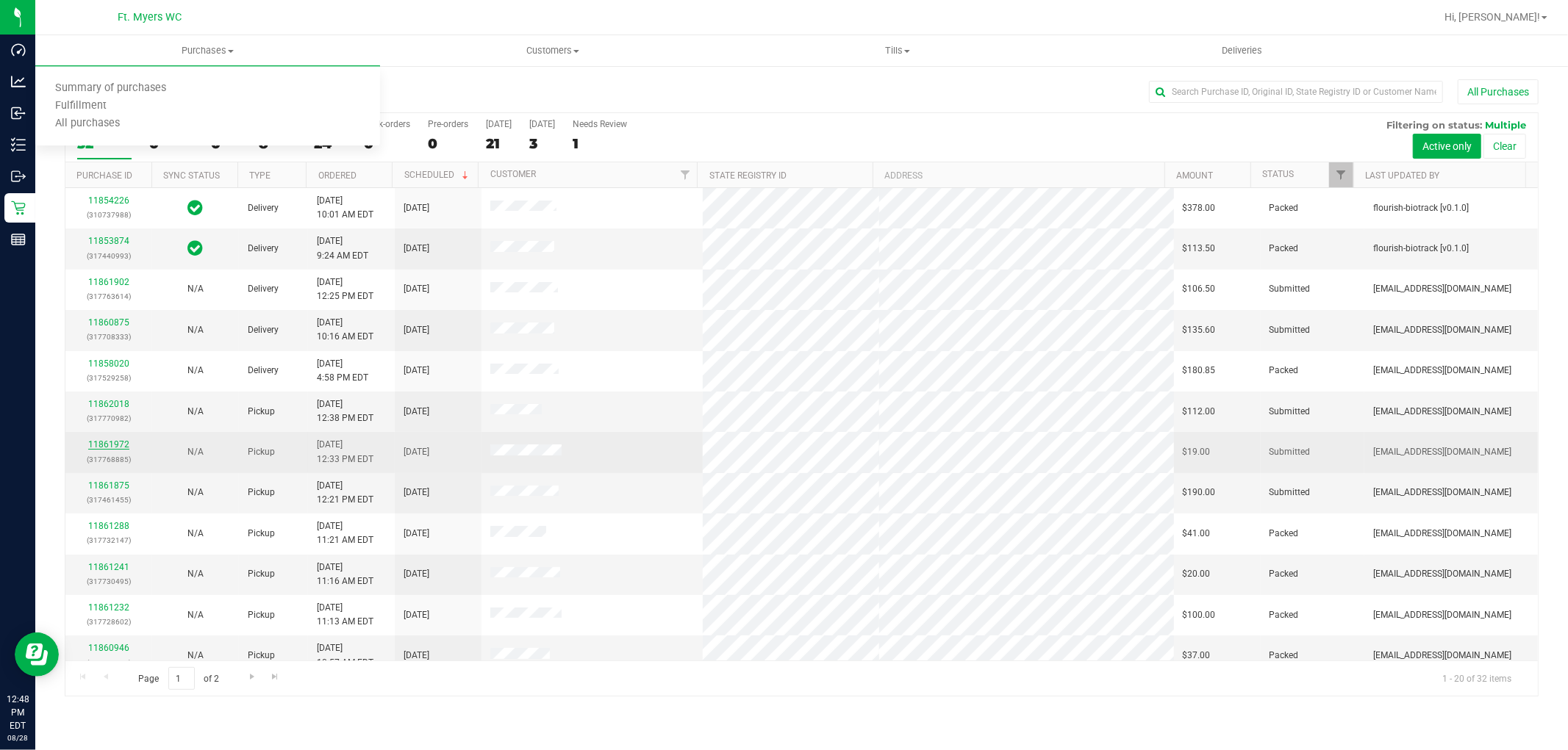
click at [107, 445] on link "11861972" at bounding box center [109, 444] width 41 height 10
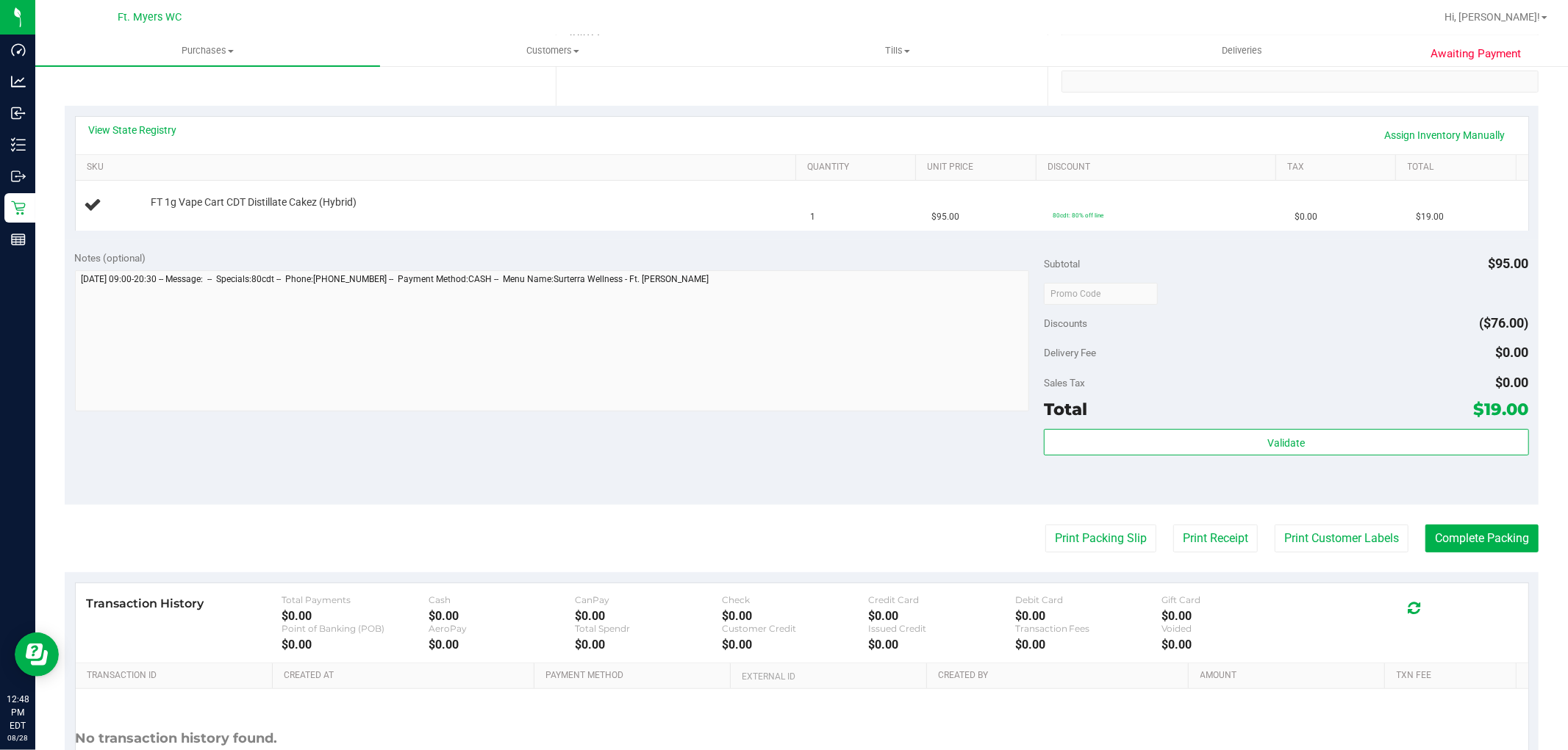
scroll to position [408, 0]
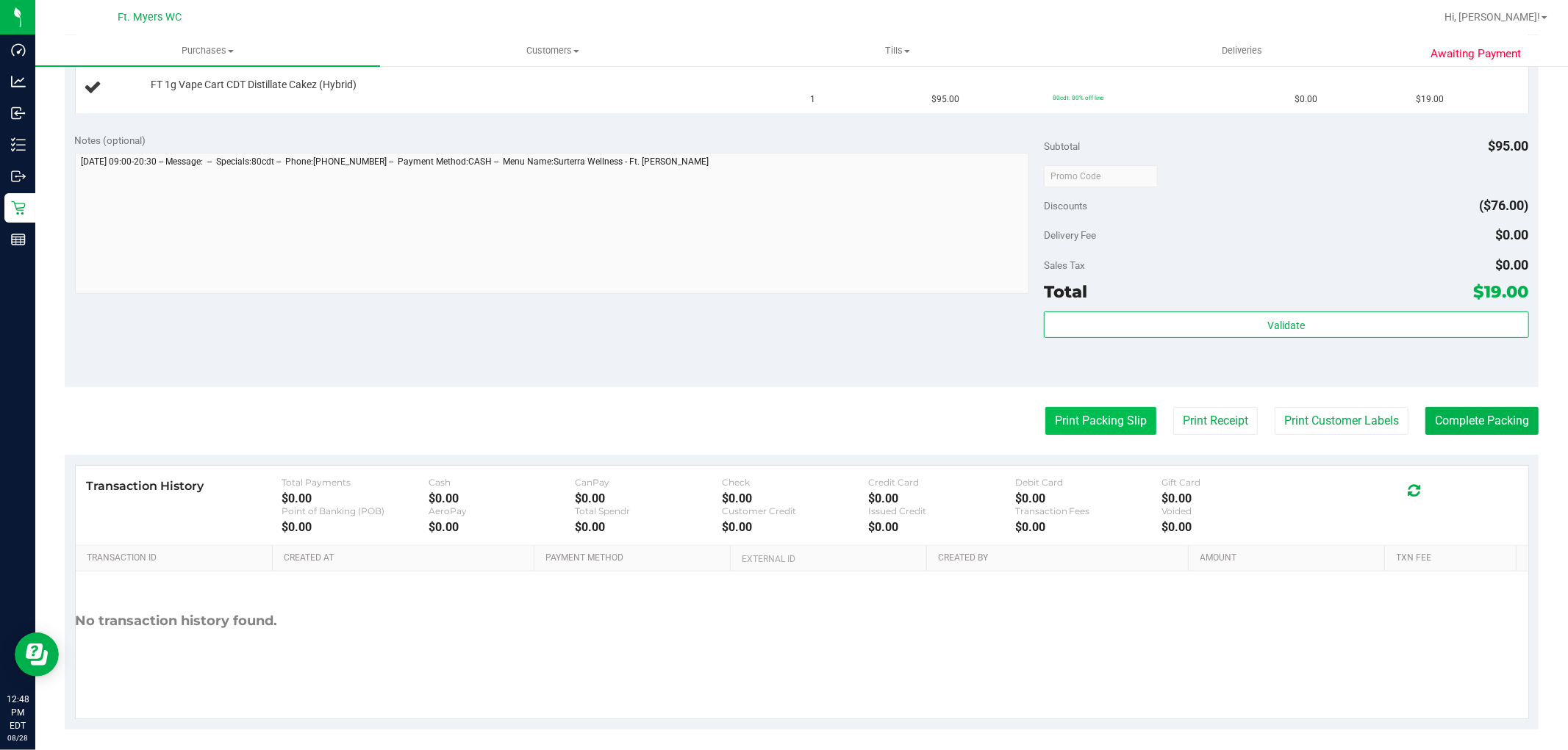
click at [1070, 411] on button "Print Packing Slip" at bounding box center [1100, 420] width 111 height 28
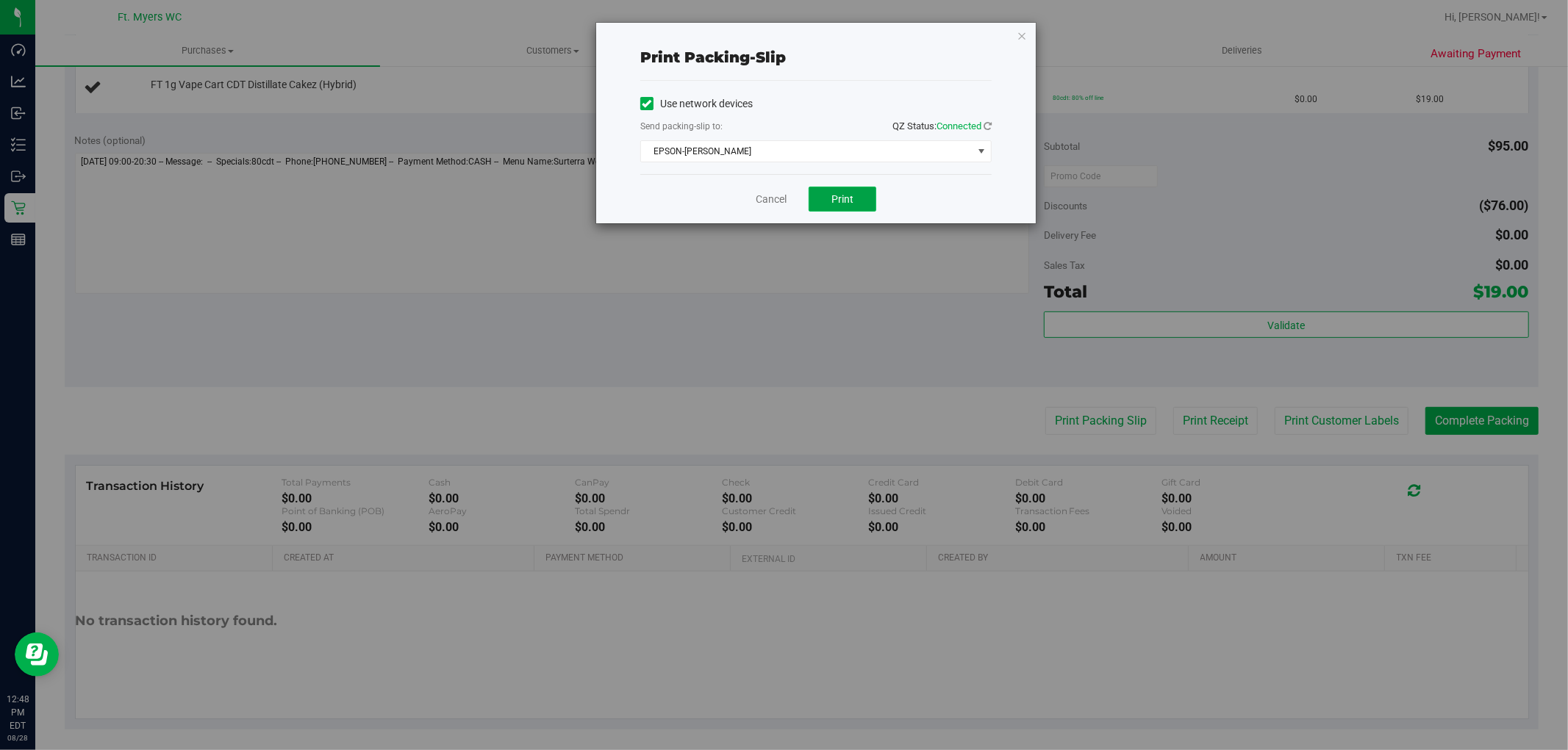
click at [841, 204] on span "Print" at bounding box center [842, 199] width 22 height 12
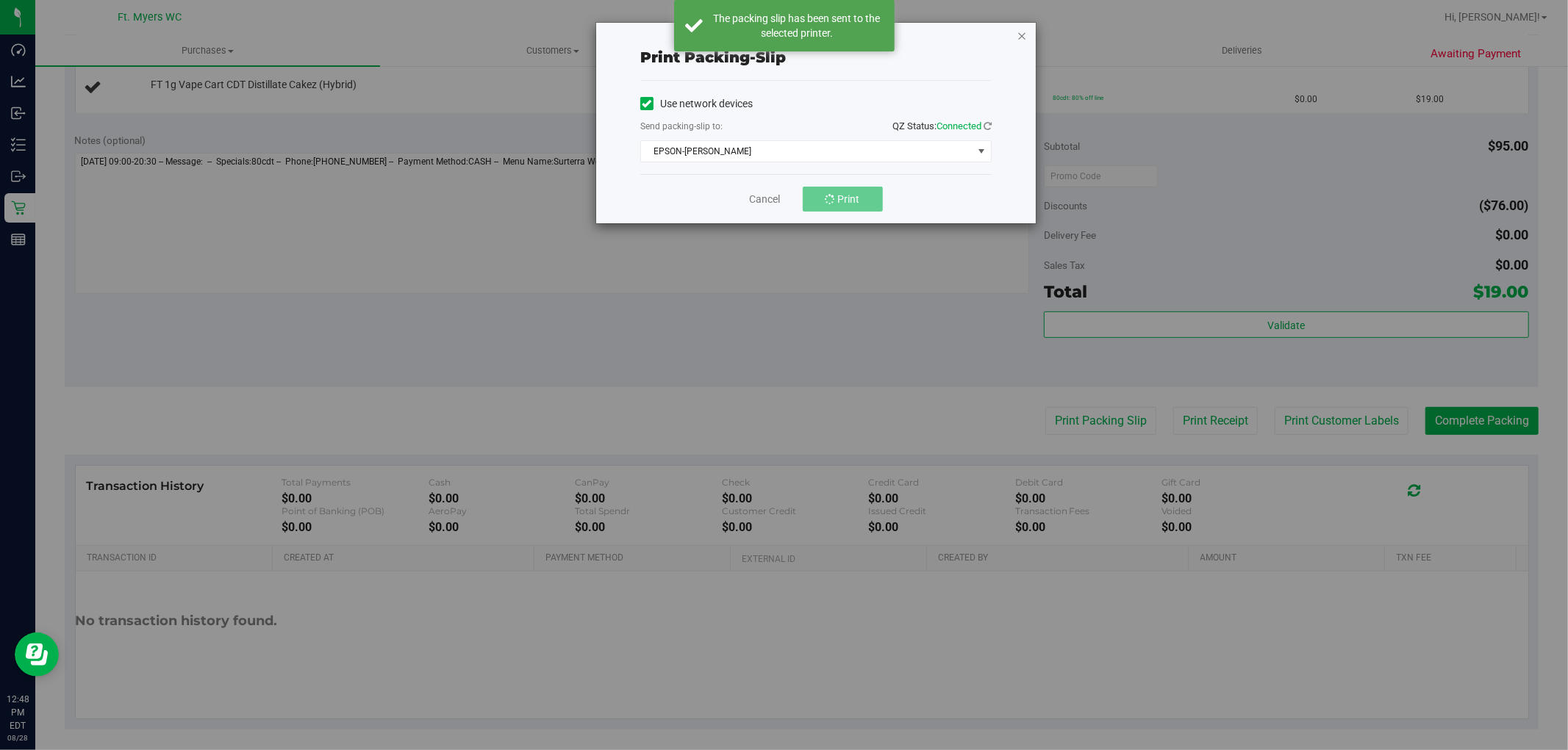
click at [1018, 38] on icon "button" at bounding box center [1021, 35] width 10 height 18
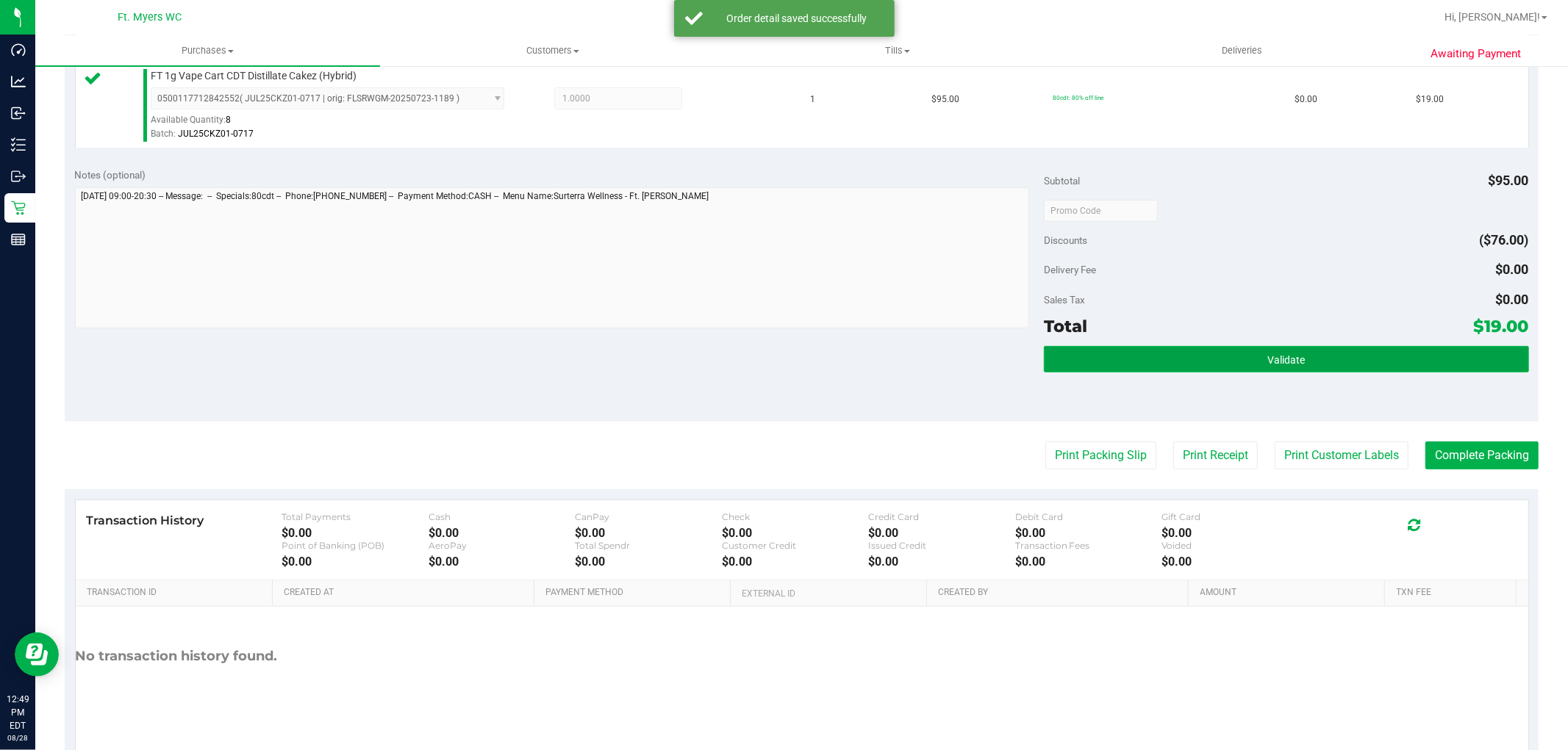
click at [1267, 357] on span "Validate" at bounding box center [1286, 359] width 38 height 12
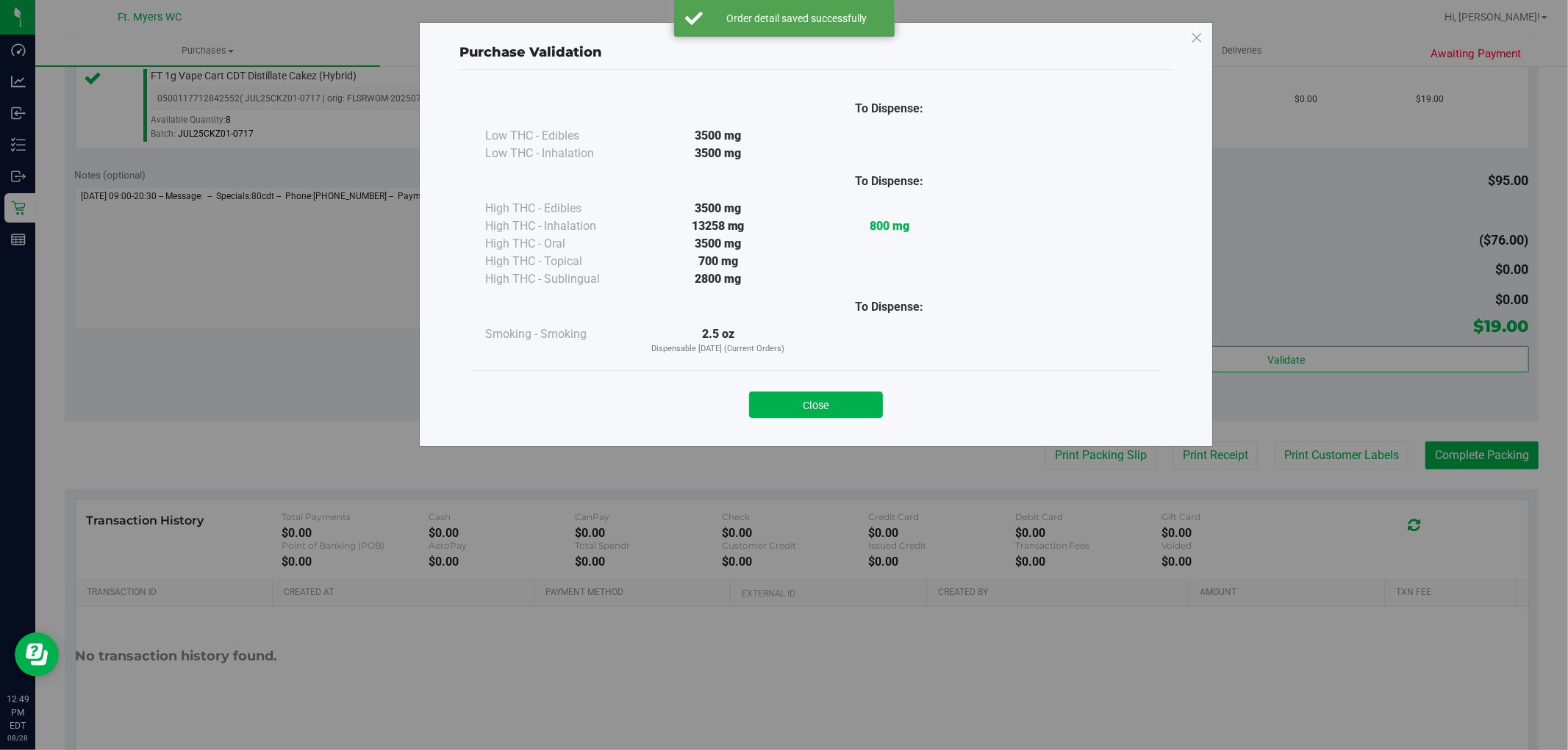
click at [827, 419] on div "Close" at bounding box center [815, 400] width 691 height 59
drag, startPoint x: 818, startPoint y: 400, endPoint x: 1448, endPoint y: 420, distance: 630.3
click at [825, 399] on button "Close" at bounding box center [816, 404] width 134 height 26
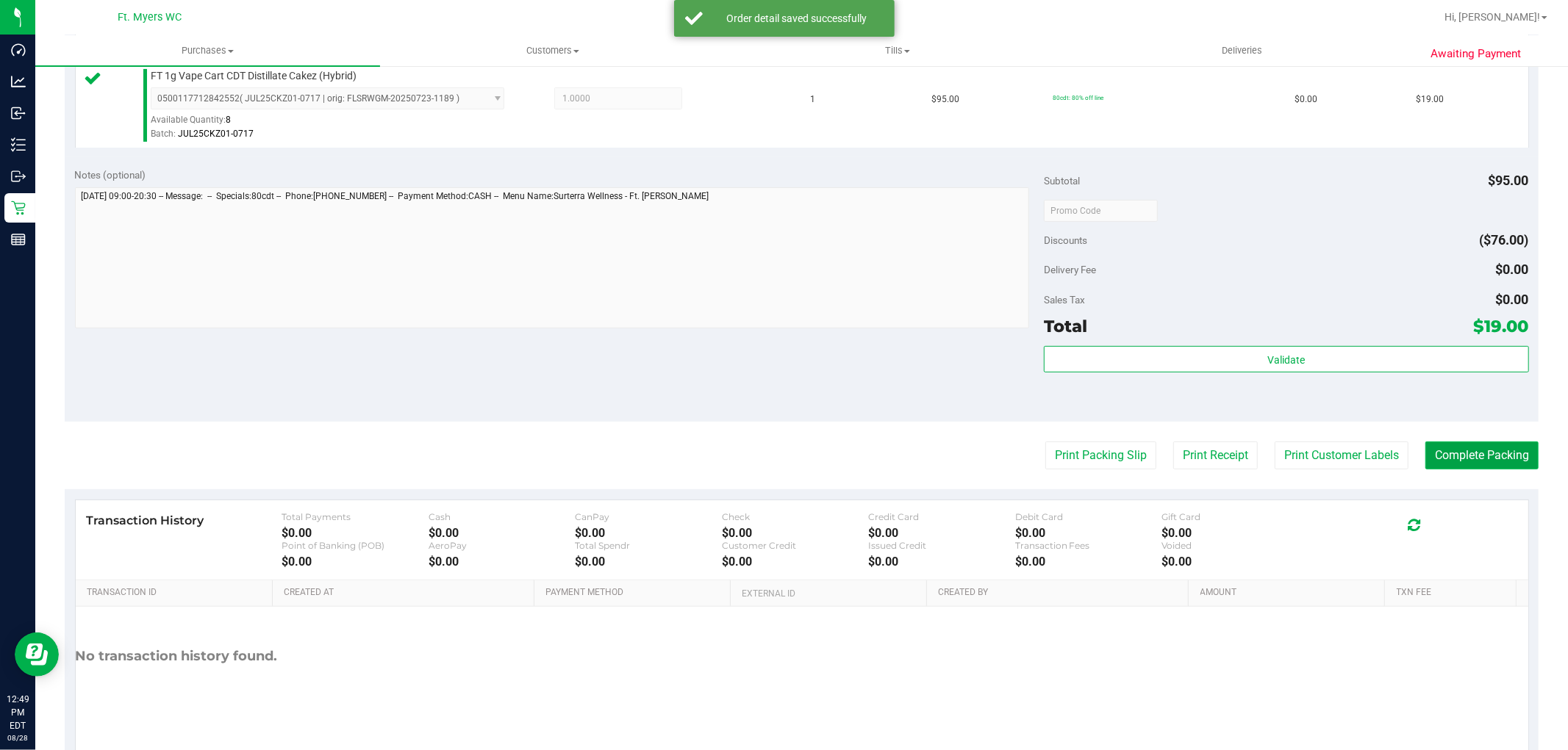
click at [1472, 453] on button "Complete Packing" at bounding box center [1482, 455] width 113 height 28
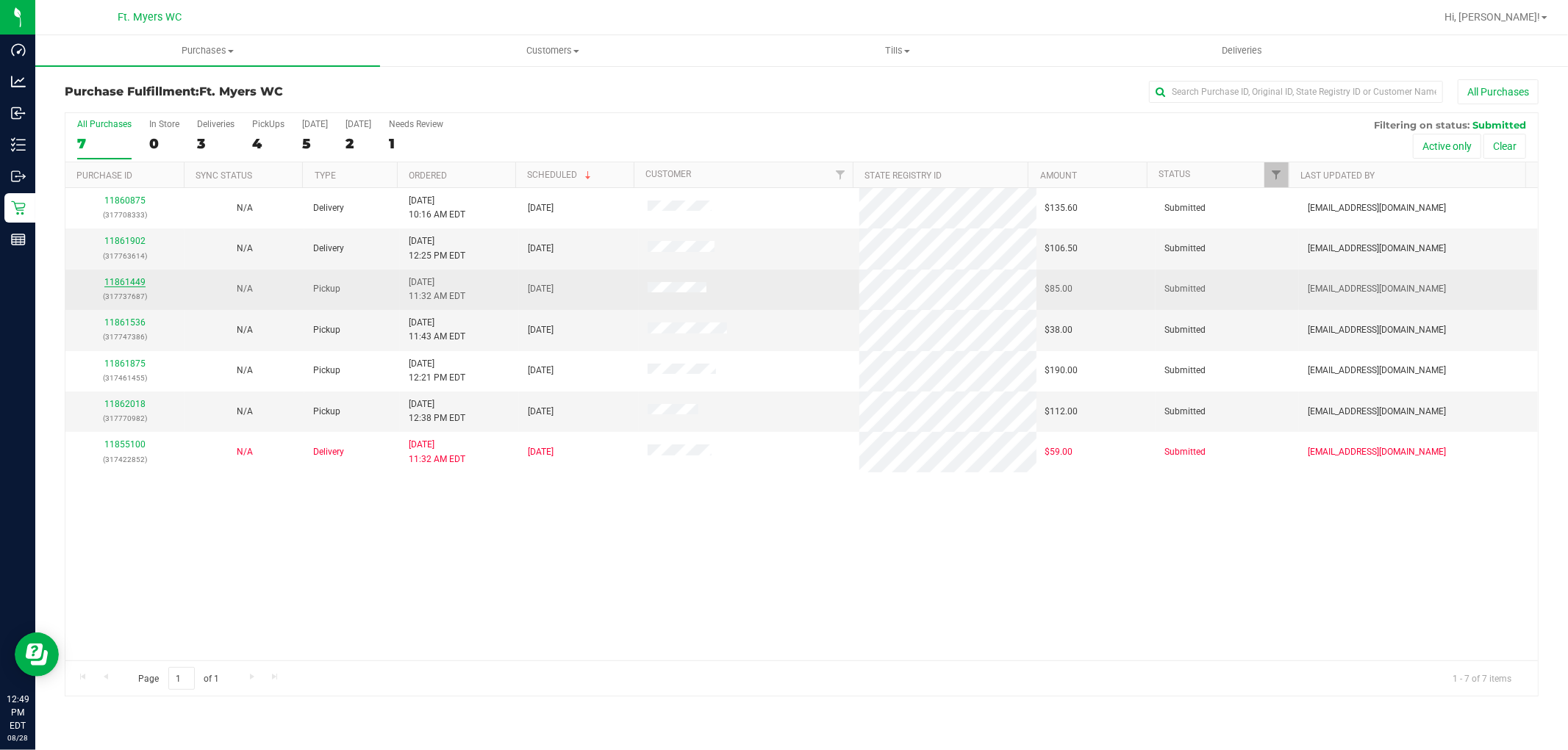
click at [134, 283] on link "11861449" at bounding box center [125, 282] width 41 height 10
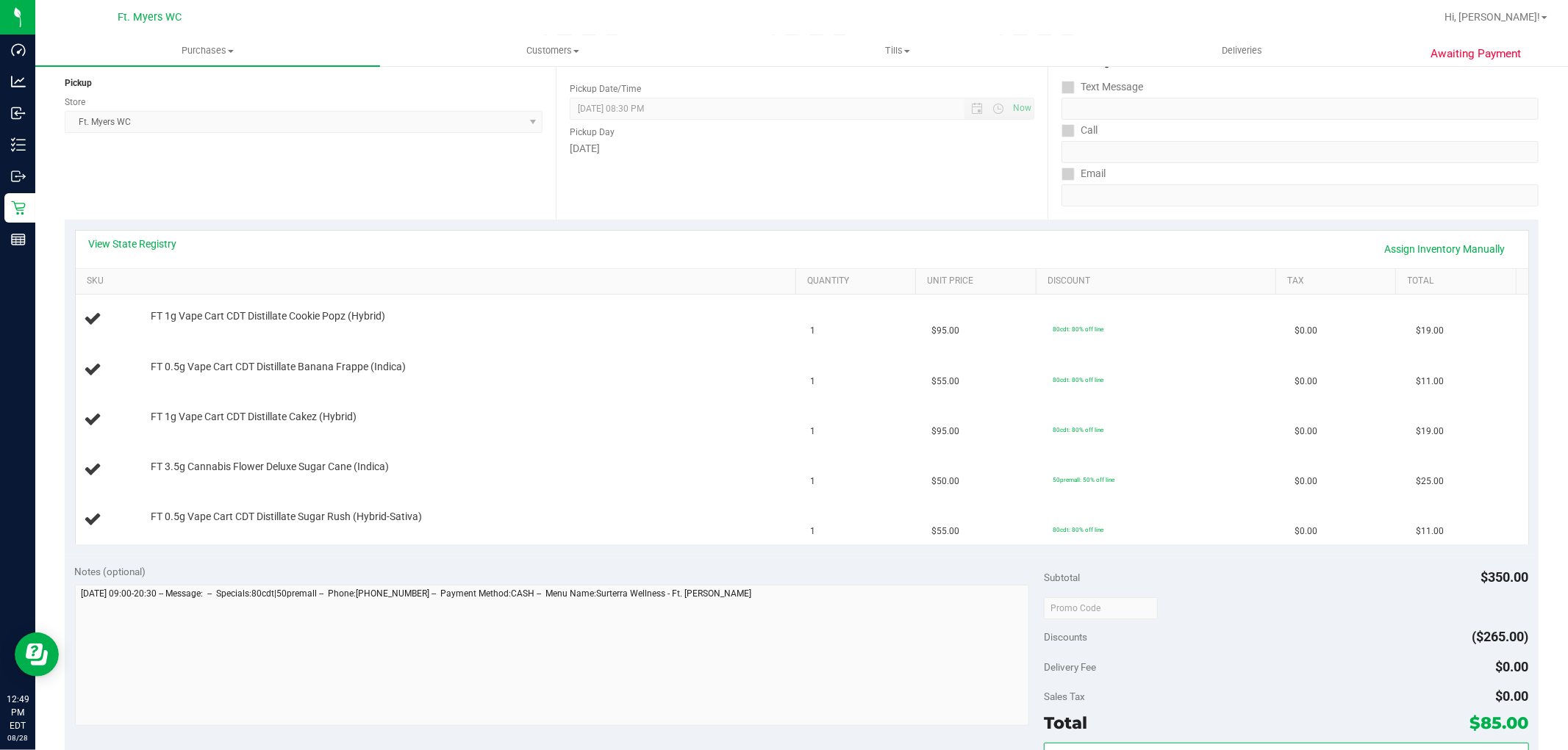
scroll to position [489, 0]
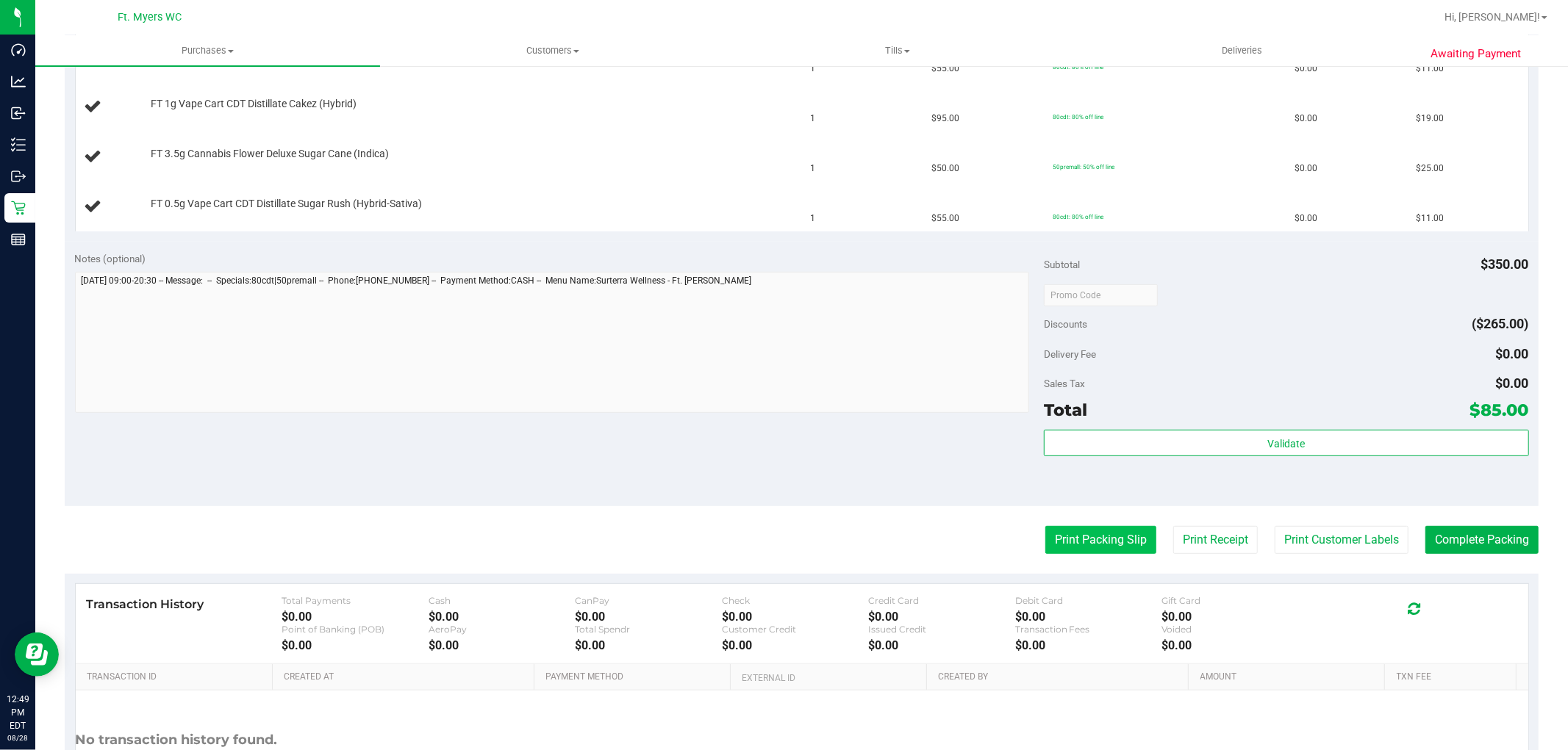
click at [1085, 547] on button "Print Packing Slip" at bounding box center [1100, 539] width 111 height 28
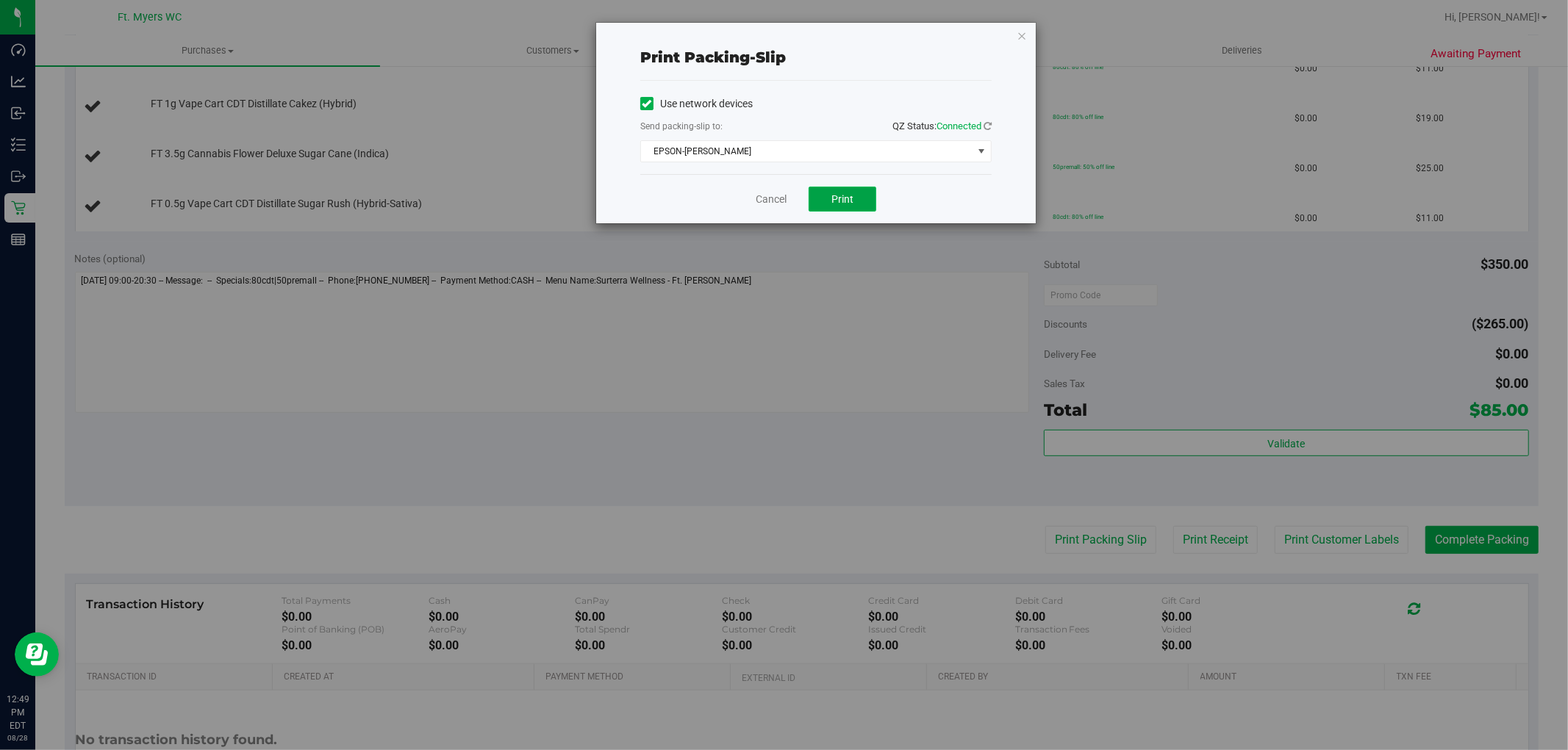
click at [833, 194] on span "Print" at bounding box center [842, 199] width 22 height 12
click at [1025, 37] on icon "button" at bounding box center [1021, 35] width 10 height 18
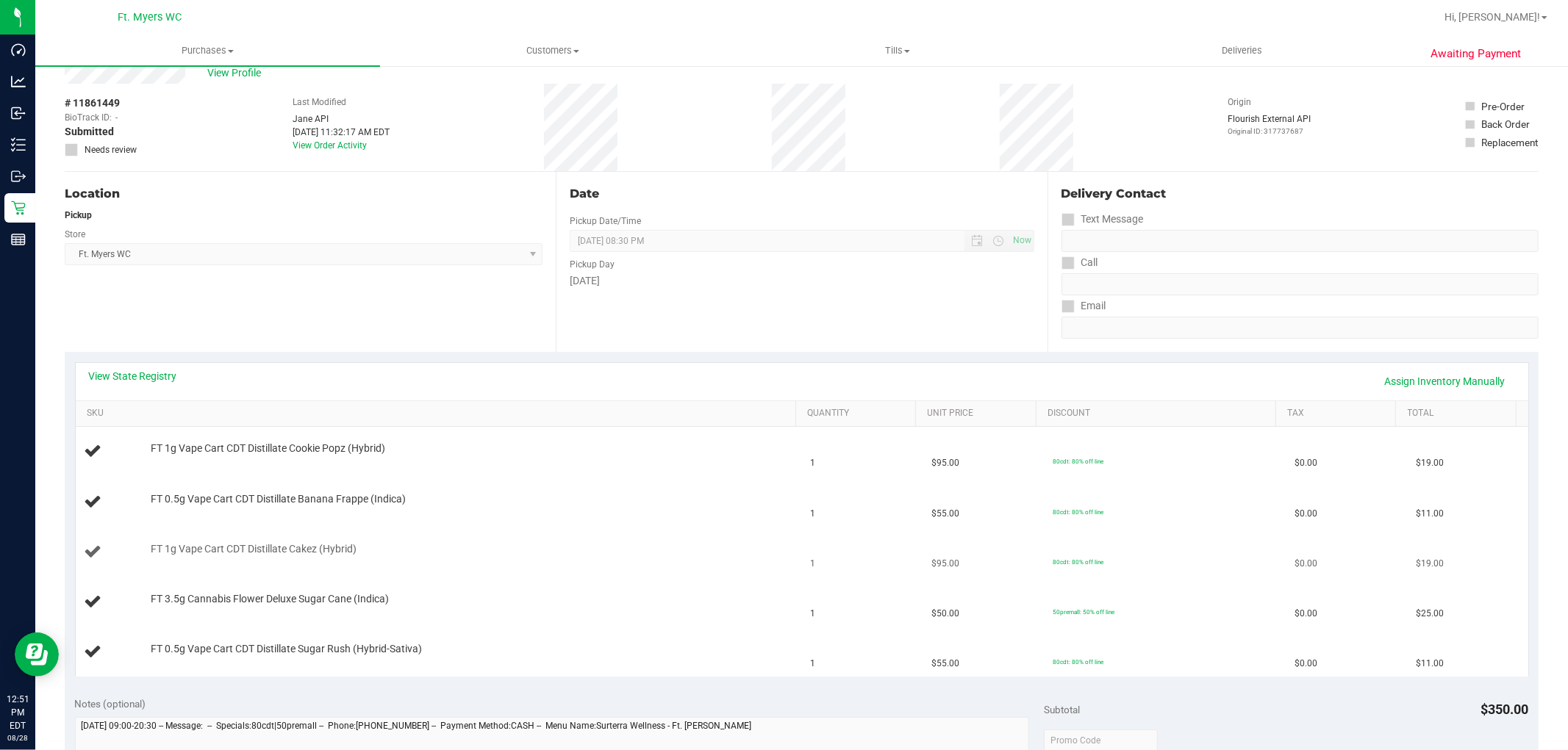
scroll to position [82, 0]
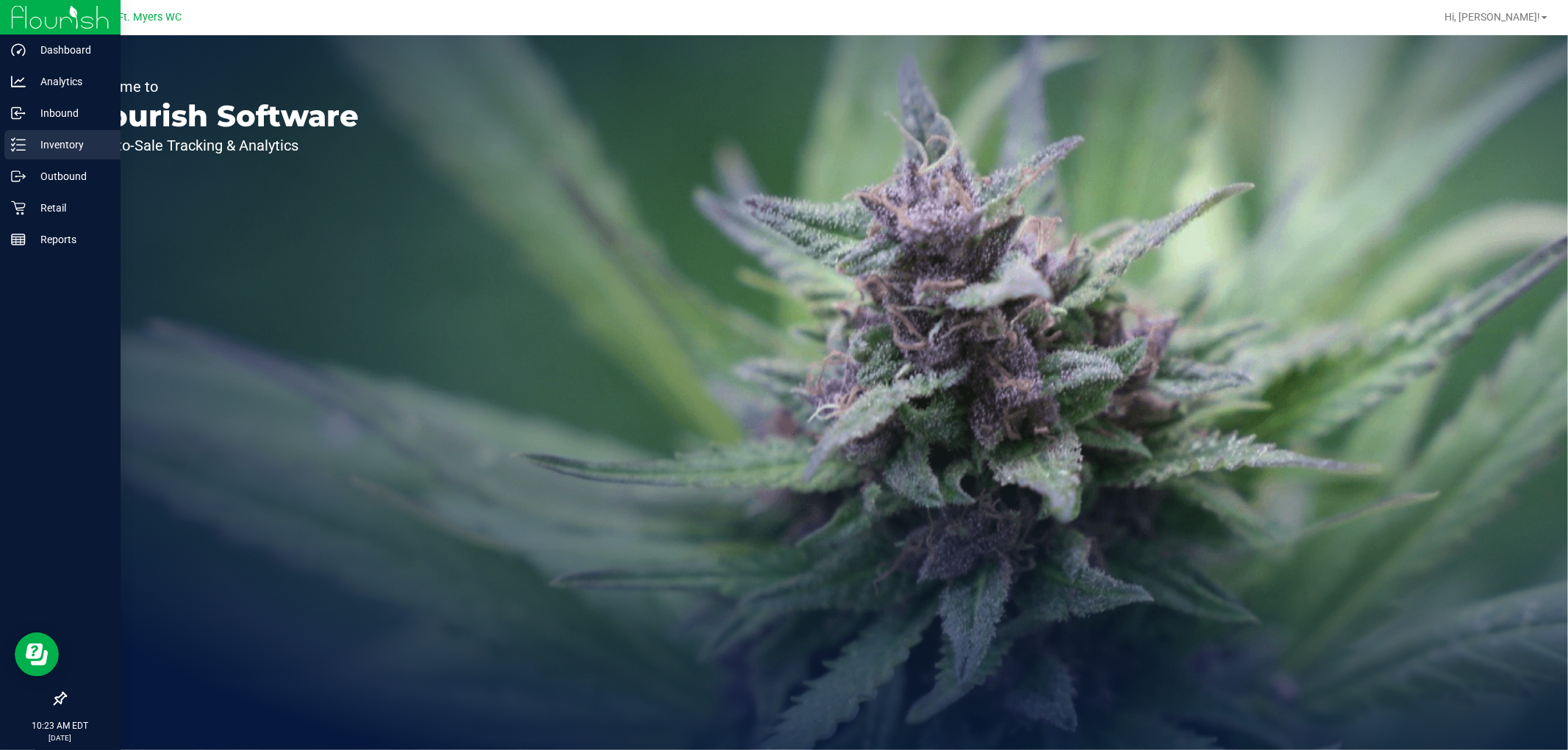
click at [69, 140] on p "Inventory" at bounding box center [70, 145] width 88 height 18
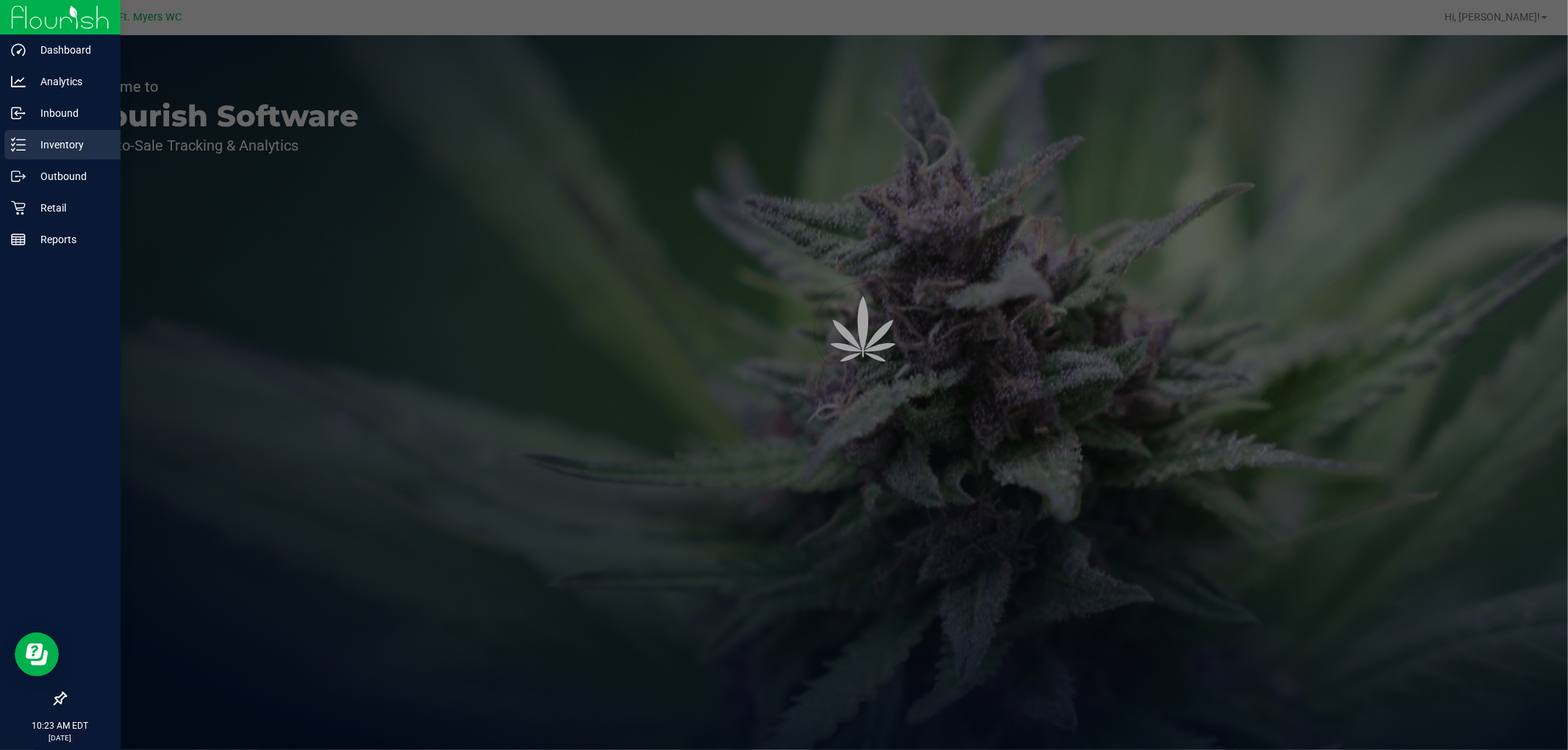
click at [69, 140] on p "Inventory" at bounding box center [70, 145] width 88 height 18
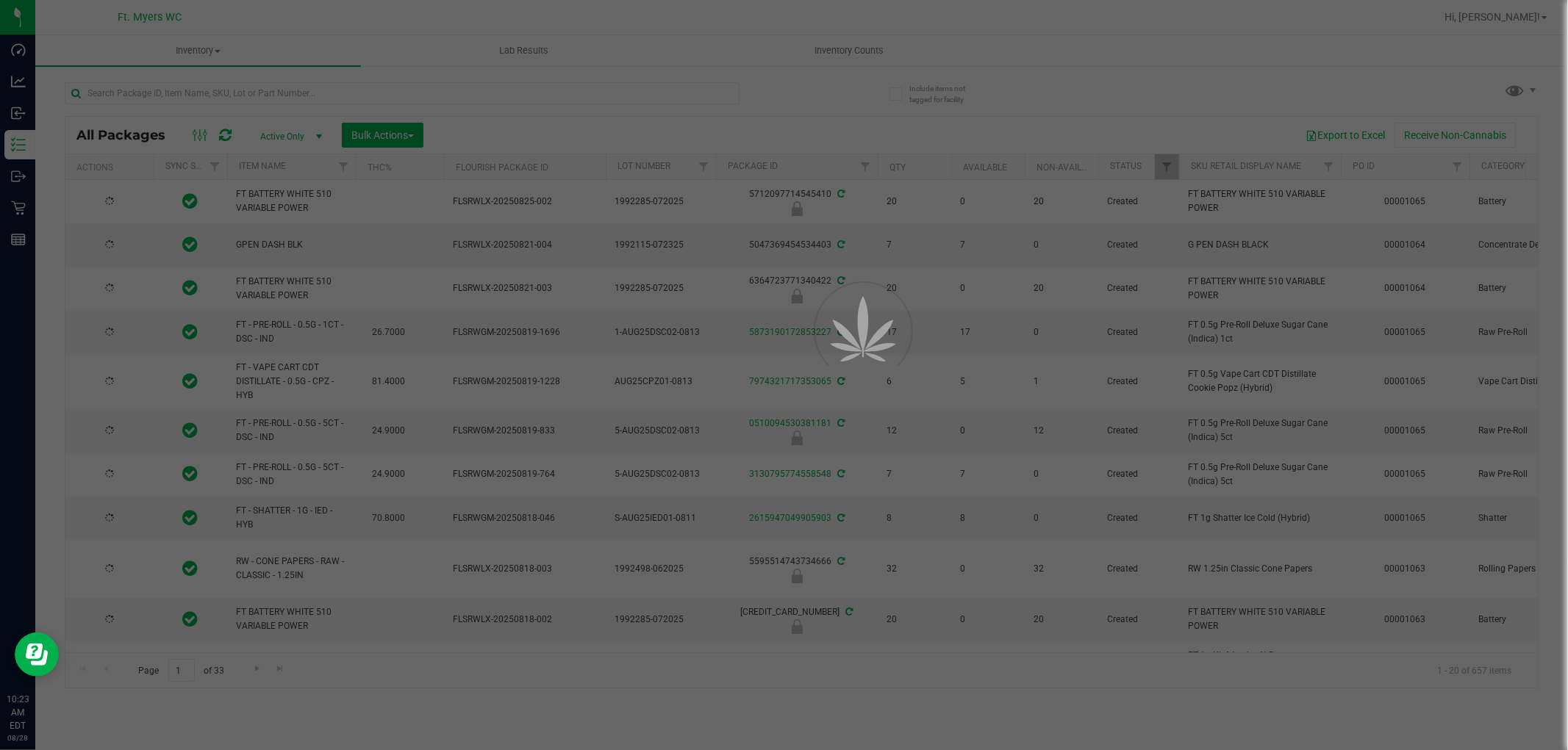
click at [385, 91] on div at bounding box center [784, 375] width 1568 height 750
type input "2026-02-15"
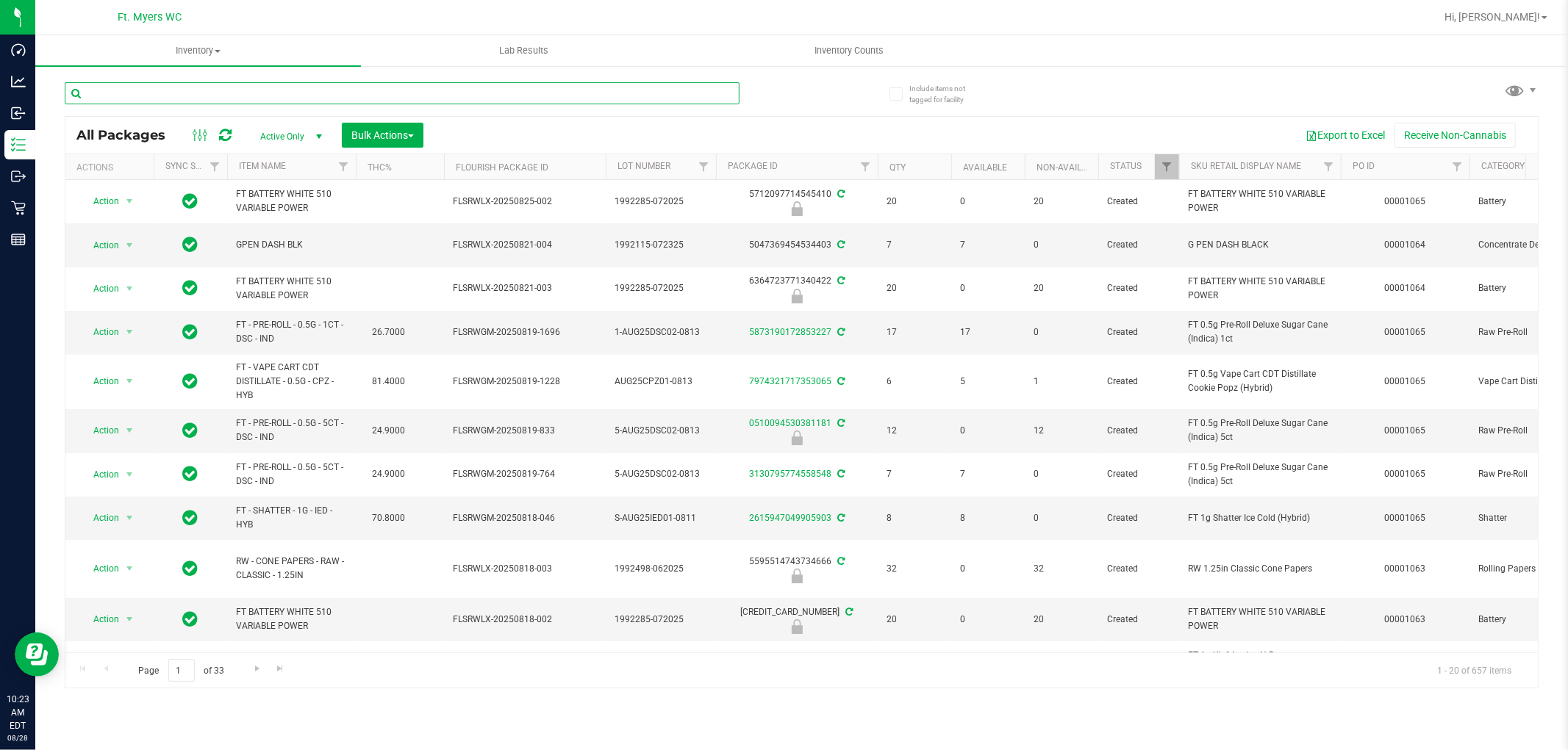
drag, startPoint x: 385, startPoint y: 91, endPoint x: 343, endPoint y: 96, distance: 42.3
click at [343, 96] on input "text" at bounding box center [402, 93] width 675 height 22
paste input "FT - PRE-ROLL - 0.5G - 5CT - ABP - HYB"
type input "FT - PRE-ROLL - 0.5G - 5CT - ABP - HYB"
